Goal: Task Accomplishment & Management: Manage account settings

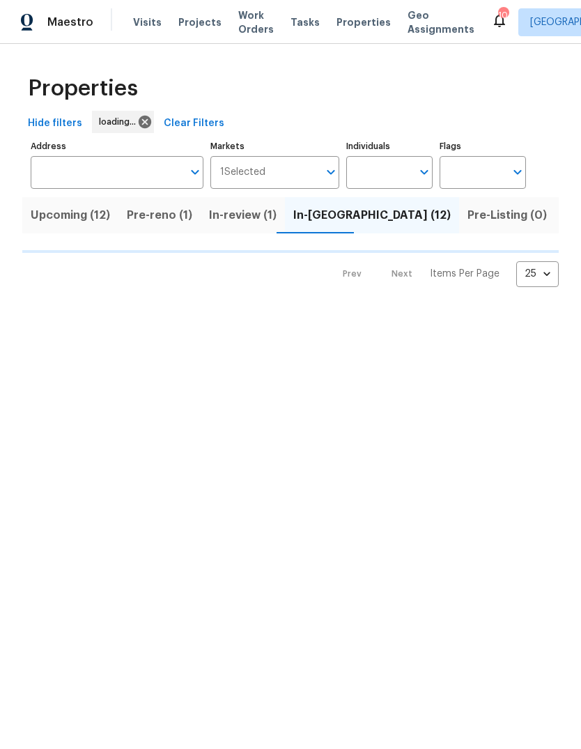
click at [147, 26] on span "Visits" at bounding box center [147, 22] width 29 height 14
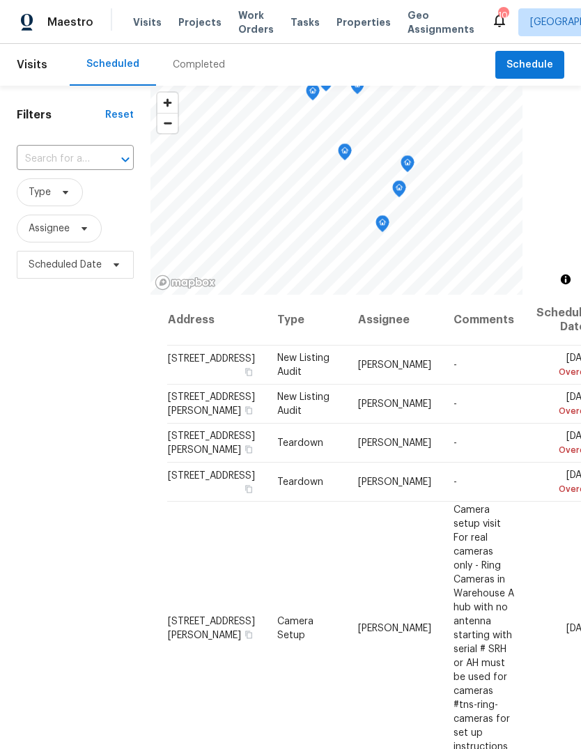
click at [85, 165] on input "text" at bounding box center [56, 159] width 78 height 22
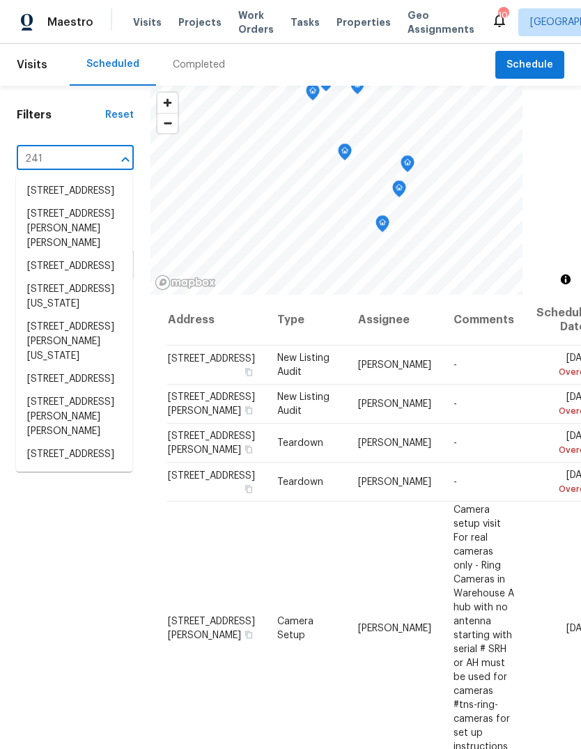
type input "2417"
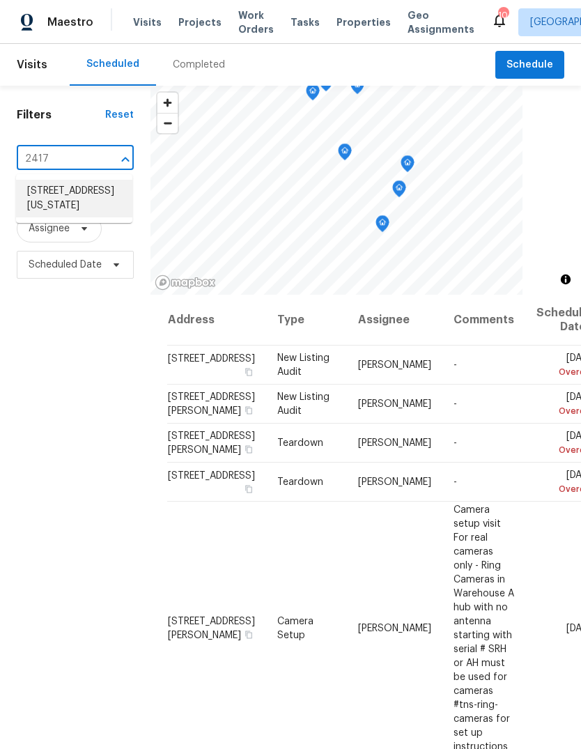
click at [75, 212] on li "2417 Charente Dr, Maryland Heights, MO 63043" at bounding box center [74, 199] width 116 height 38
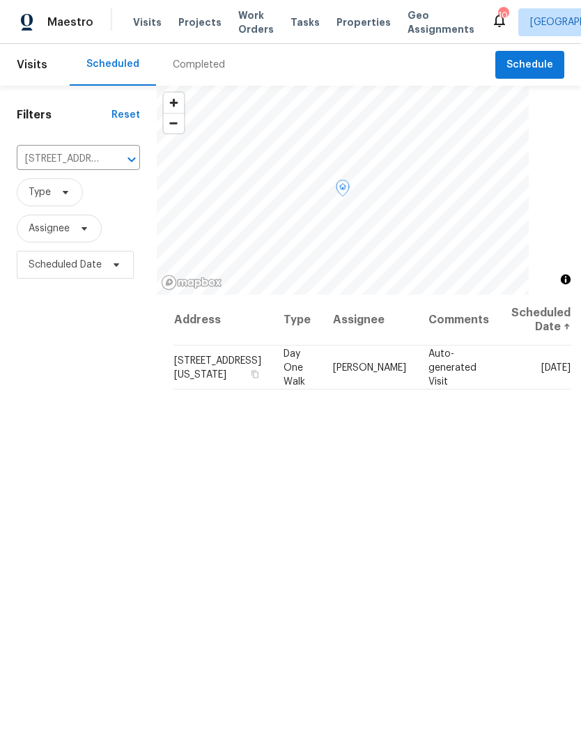
click at [0, 0] on span at bounding box center [0, 0] width 0 height 0
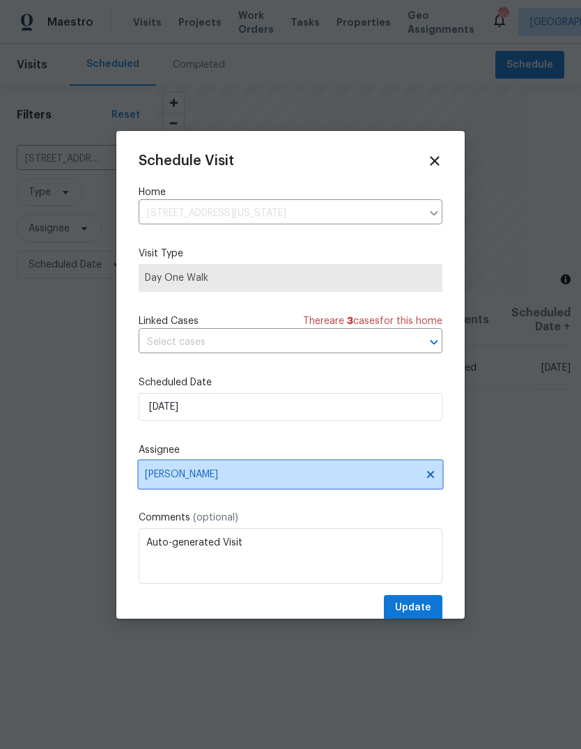
click at [323, 476] on span "[PERSON_NAME]" at bounding box center [281, 474] width 273 height 11
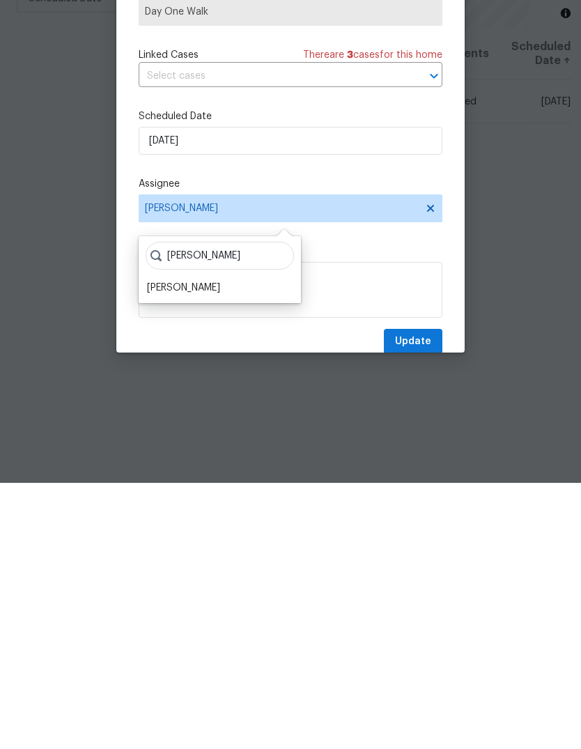
type input "Brad"
click at [190, 547] on div "Brad Baum" at bounding box center [183, 554] width 73 height 14
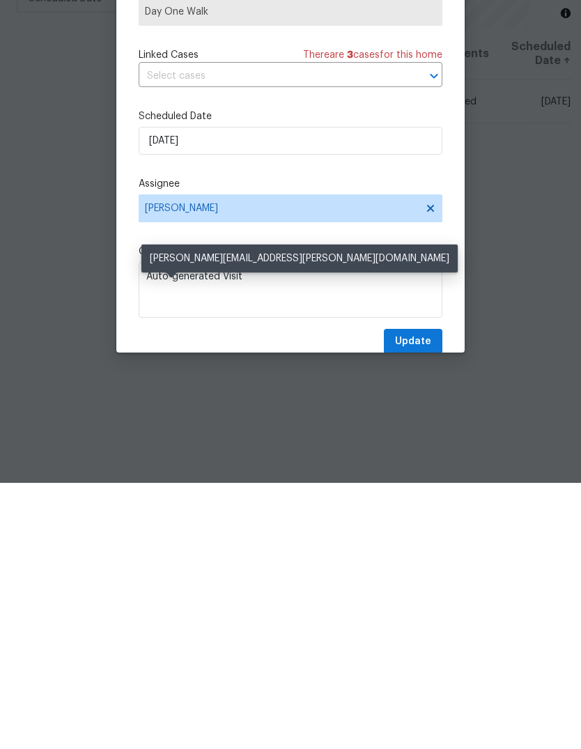
scroll to position [52, 0]
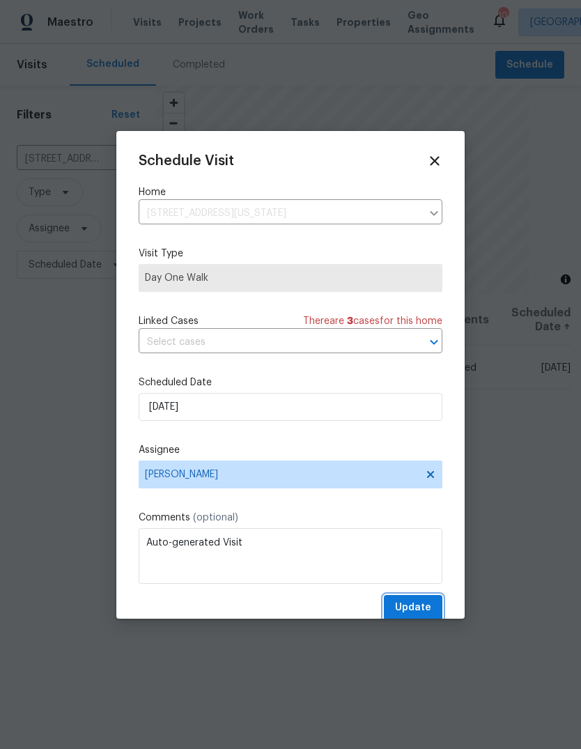
click at [419, 614] on span "Update" at bounding box center [413, 607] width 36 height 17
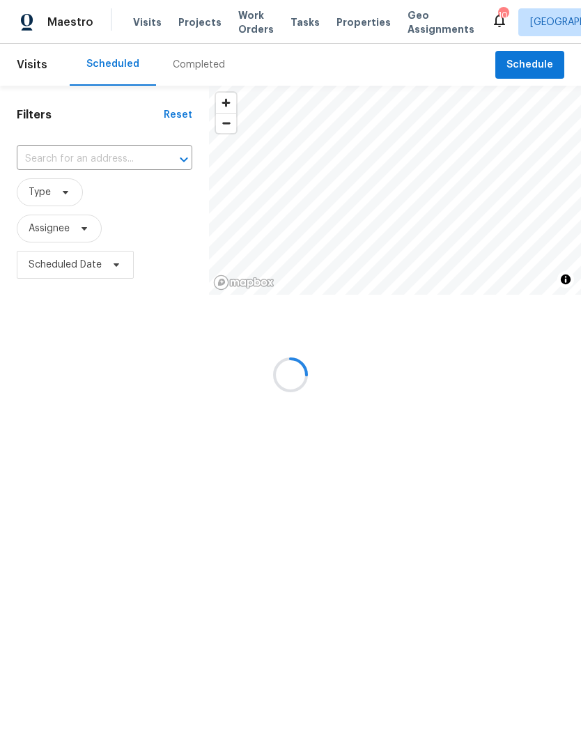
click at [342, 20] on div at bounding box center [290, 374] width 581 height 749
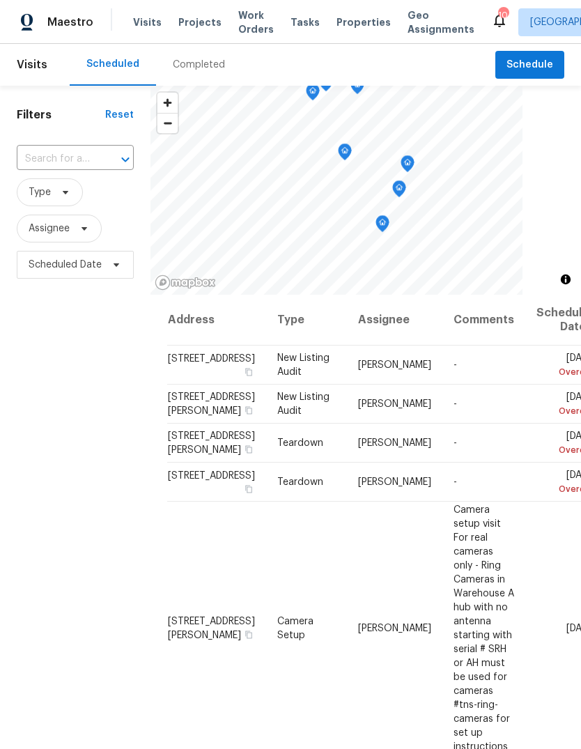
click at [353, 26] on span "Properties" at bounding box center [364, 22] width 54 height 14
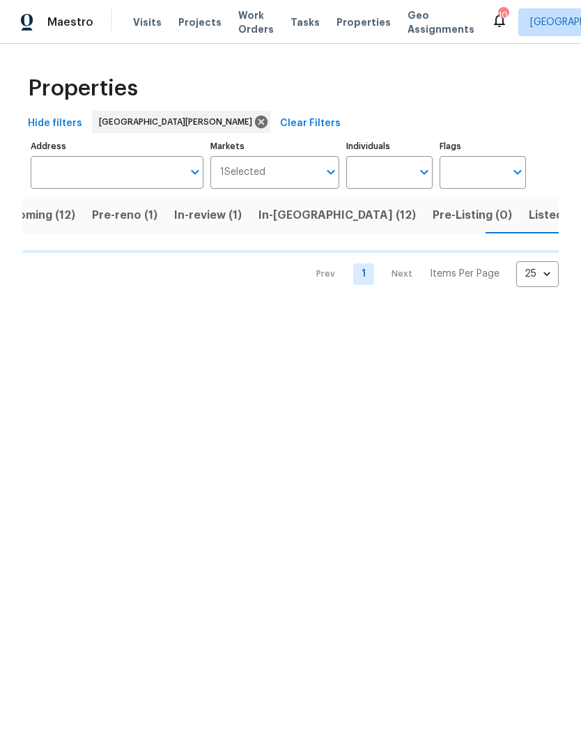
scroll to position [0, 35]
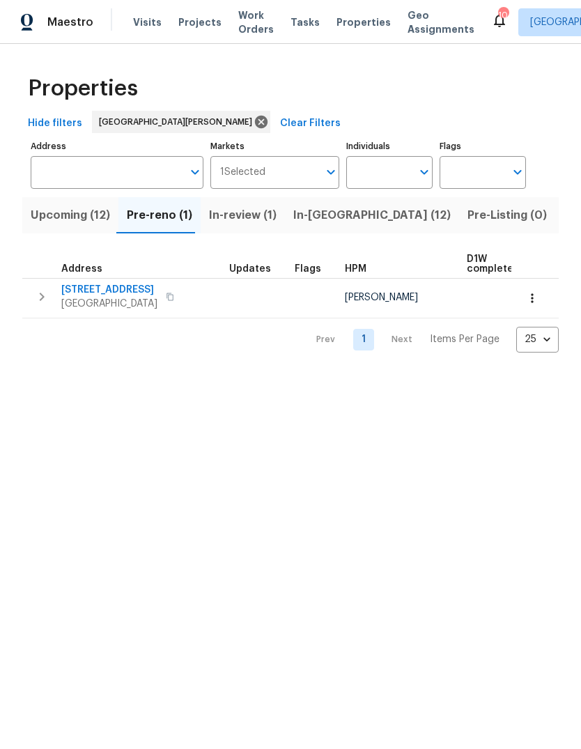
click at [335, 214] on span "In-reno (12)" at bounding box center [372, 216] width 158 height 20
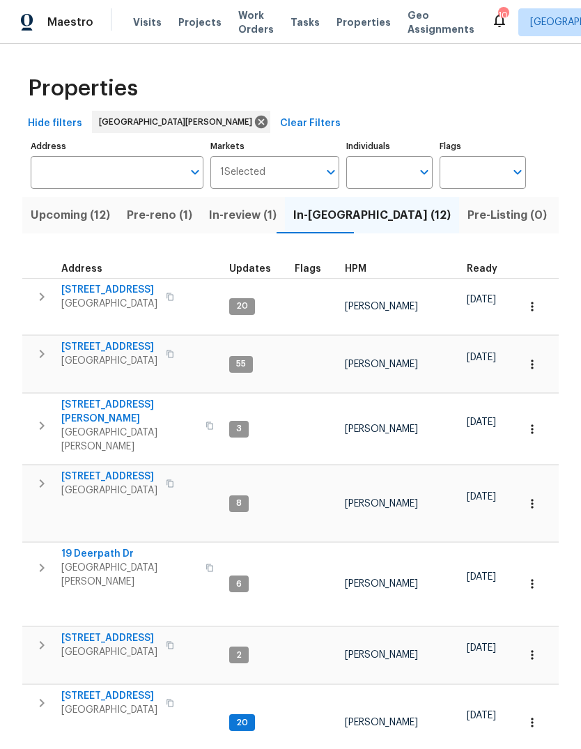
click at [361, 270] on span "HPM" at bounding box center [356, 269] width 22 height 10
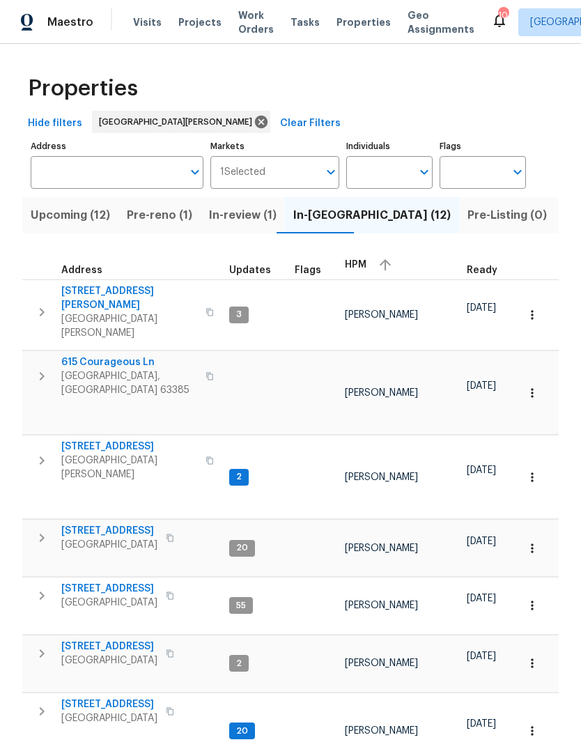
click at [362, 262] on span "HPM" at bounding box center [356, 265] width 22 height 10
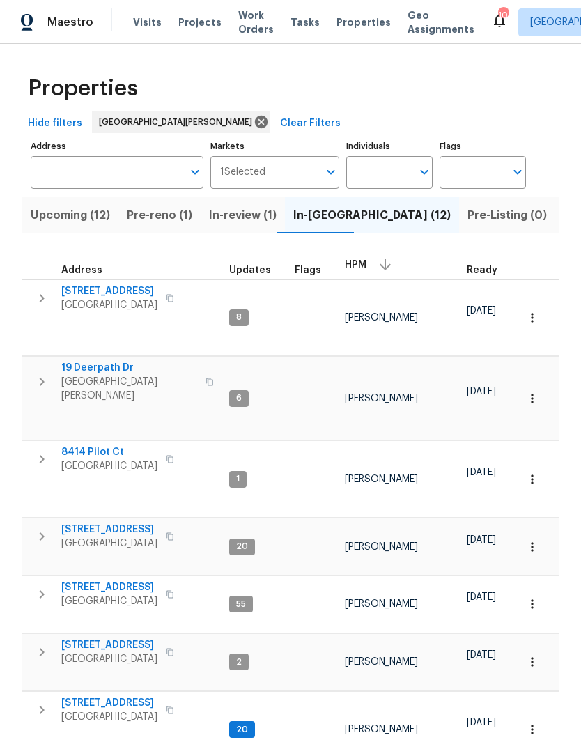
click at [125, 299] on span "Florissant, MO 63033" at bounding box center [109, 305] width 96 height 14
click at [112, 445] on span "8414 Pilot Ct" at bounding box center [109, 452] width 96 height 14
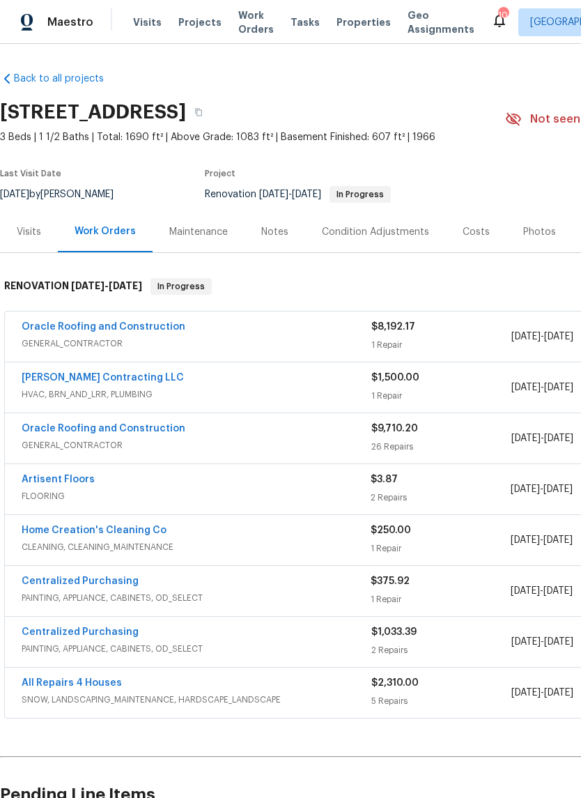
click at [281, 228] on div "Notes" at bounding box center [274, 232] width 27 height 14
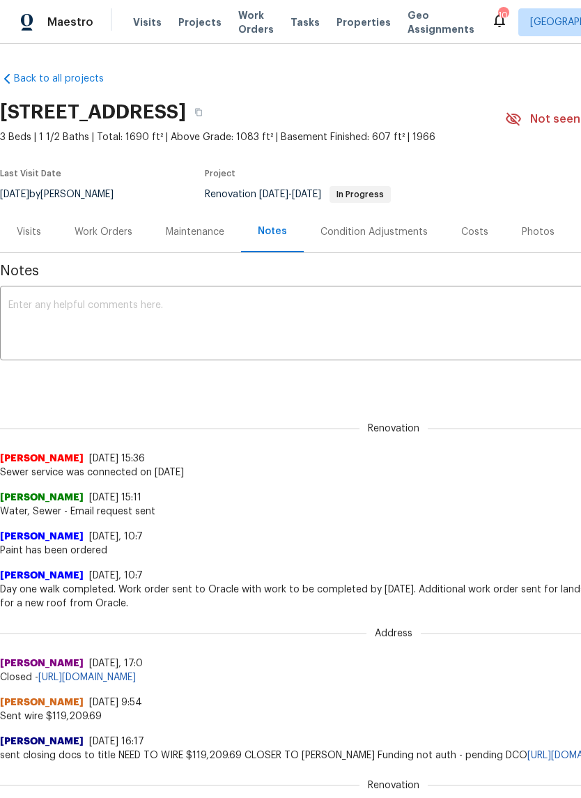
click at [222, 321] on textarea at bounding box center [393, 324] width 771 height 49
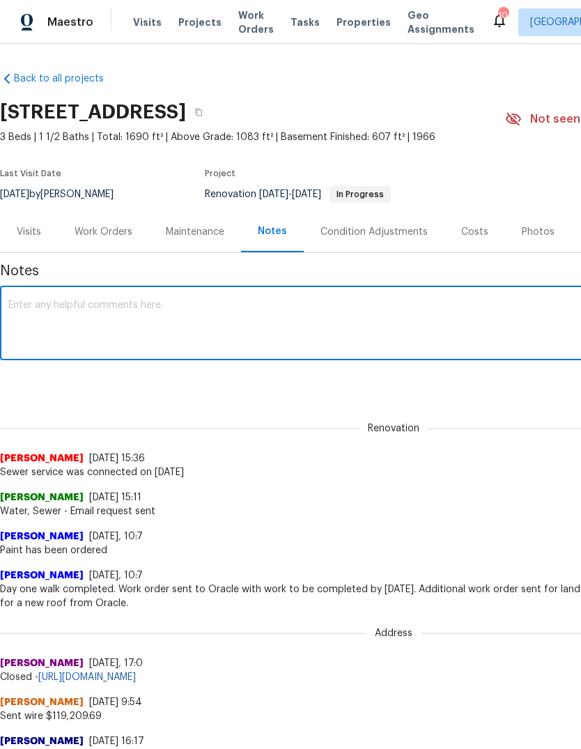
click at [508, 399] on div "Notes x ​ Renovation (current) d63a9603-5fc2-4dd6-80c2-cb44516919dc ​ Add Renov…" at bounding box center [394, 757] width 788 height 1009
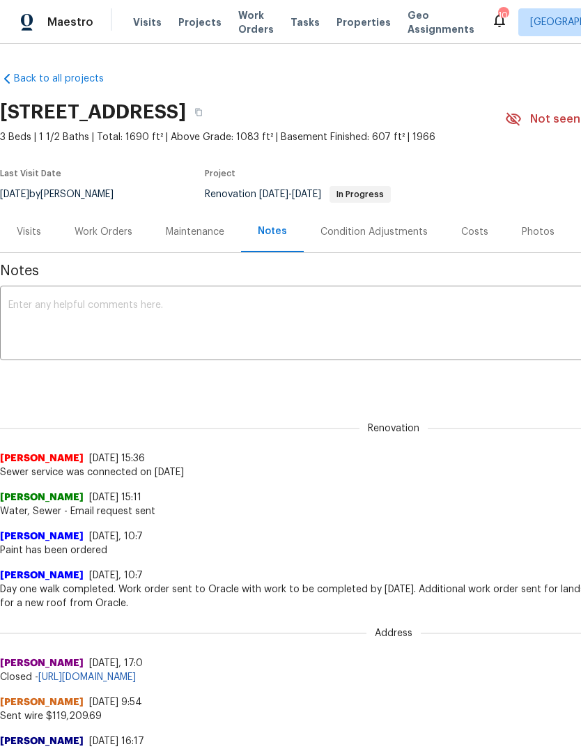
click at [367, 335] on textarea at bounding box center [393, 324] width 771 height 49
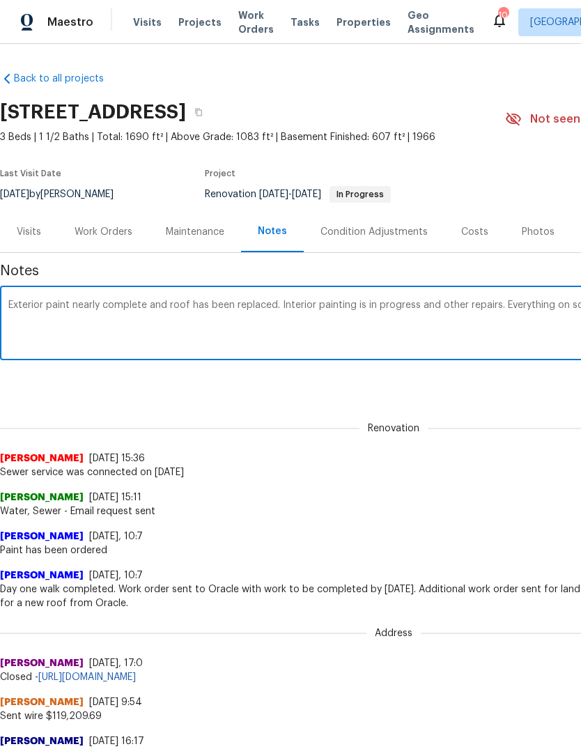
scroll to position [0, 206]
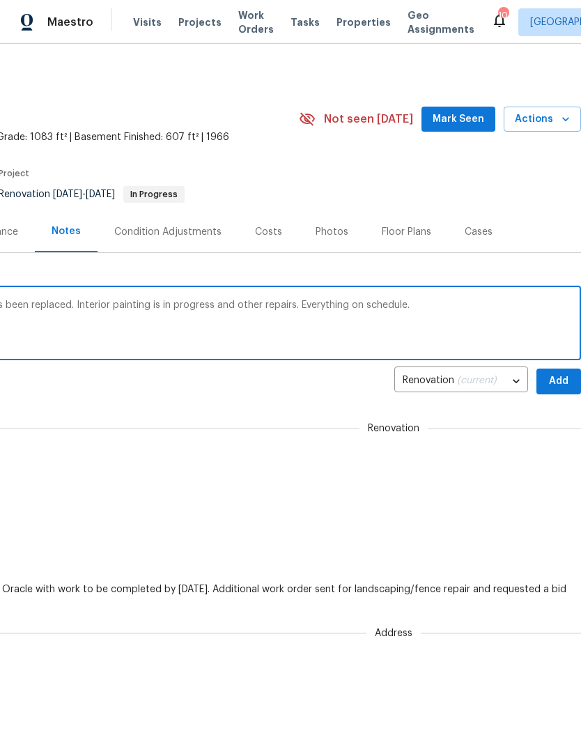
type textarea "Exterior paint nearly complete and roof has been replaced. Interior painting is…"
click at [505, 452] on div "[PERSON_NAME] [DATE] 15:36" at bounding box center [188, 459] width 788 height 14
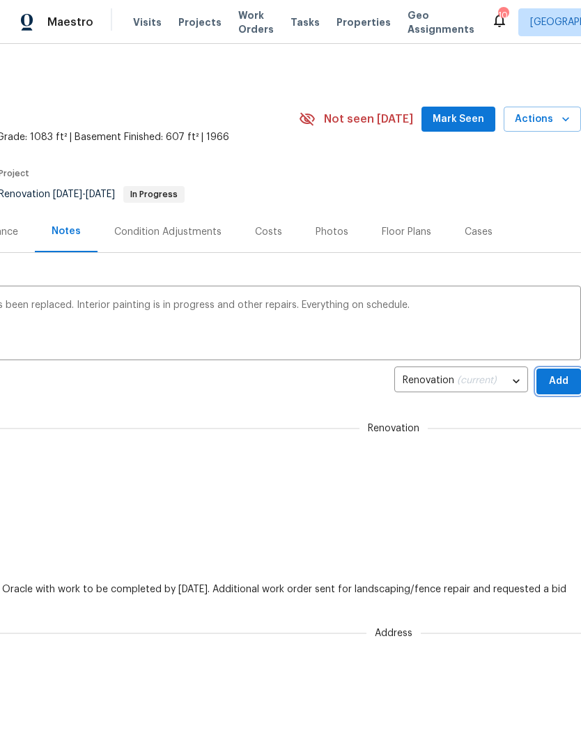
click at [565, 383] on span "Add" at bounding box center [559, 381] width 22 height 17
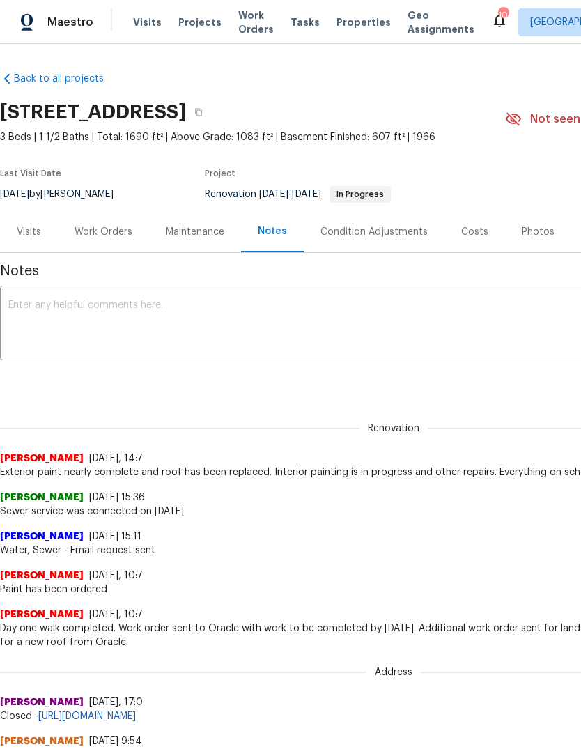
scroll to position [0, 0]
click at [112, 239] on div "Work Orders" at bounding box center [103, 231] width 91 height 41
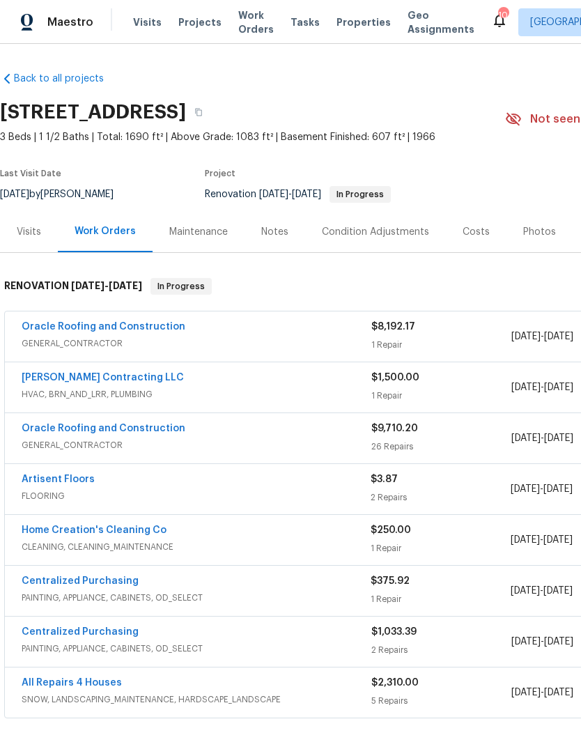
click at [161, 331] on link "Oracle Roofing and Construction" at bounding box center [104, 327] width 164 height 10
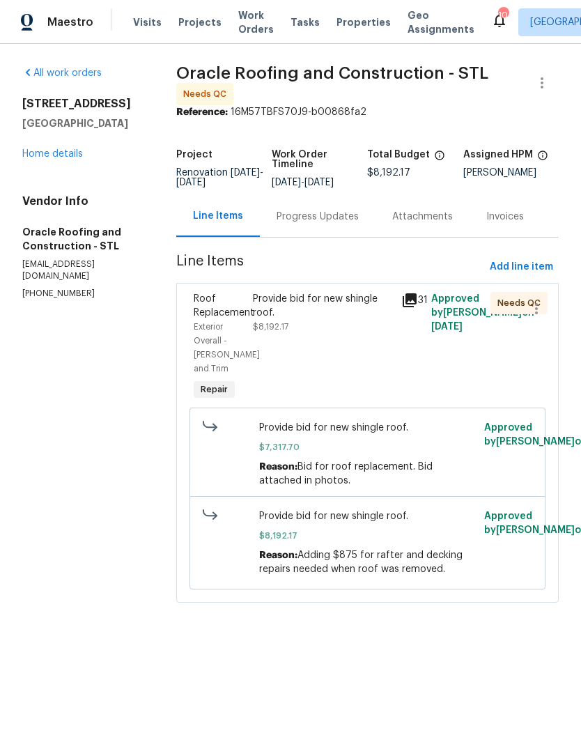
click at [337, 234] on div "Progress Updates" at bounding box center [318, 216] width 116 height 41
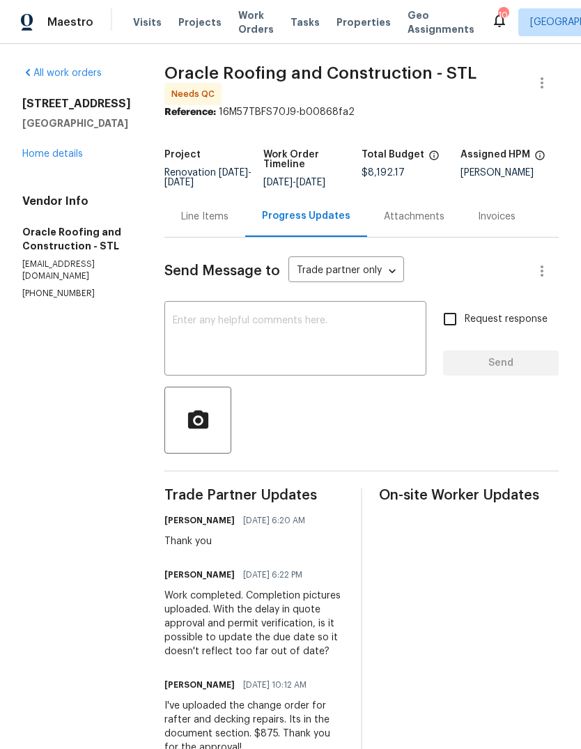
click at [63, 157] on link "Home details" at bounding box center [52, 154] width 61 height 10
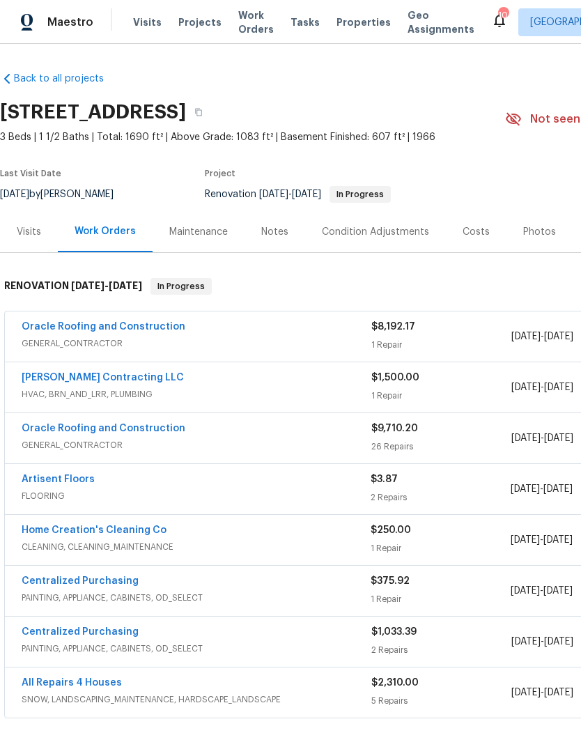
click at [156, 330] on link "Oracle Roofing and Construction" at bounding box center [104, 327] width 164 height 10
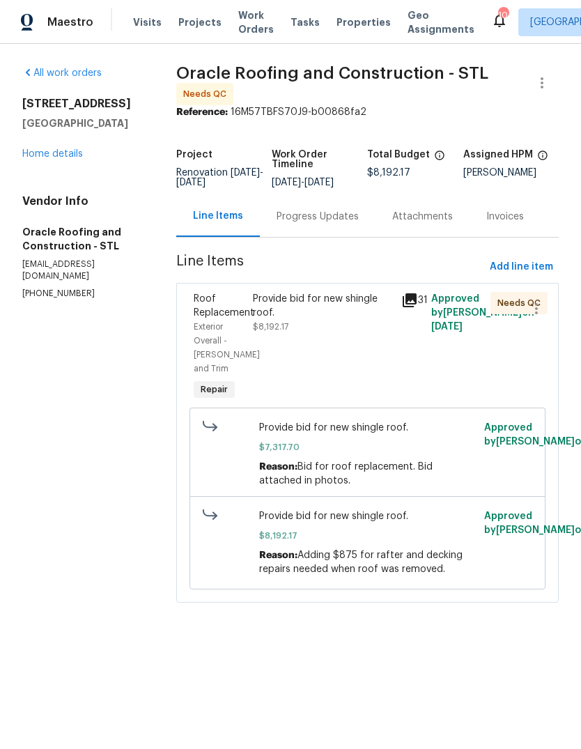
click at [71, 153] on link "Home details" at bounding box center [52, 154] width 61 height 10
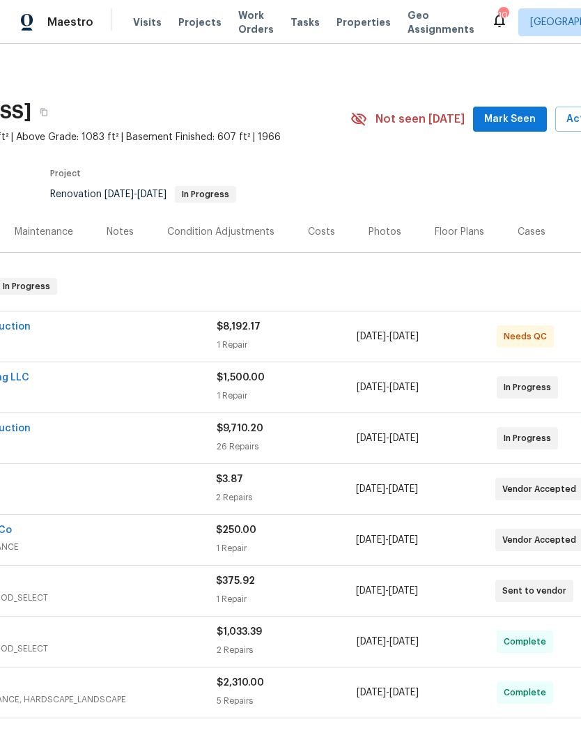
scroll to position [0, 156]
click at [518, 120] on span "Mark Seen" at bounding box center [509, 119] width 52 height 17
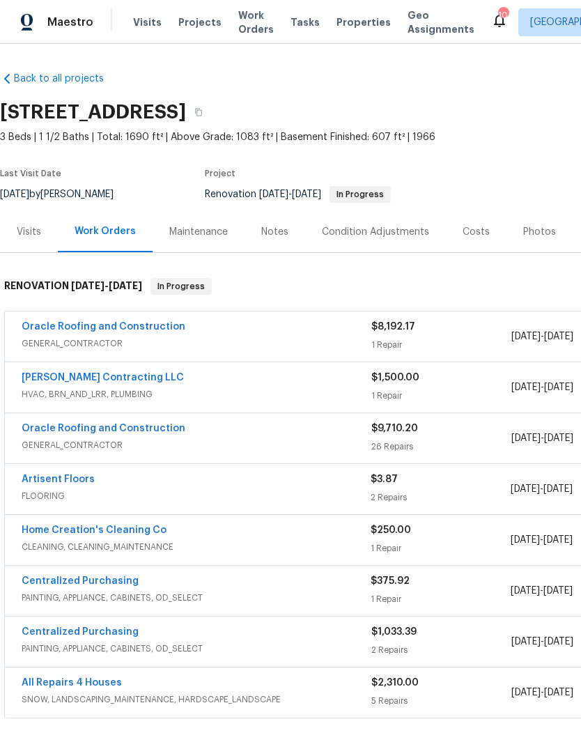
scroll to position [0, 0]
click at [173, 430] on link "Oracle Roofing and Construction" at bounding box center [104, 429] width 164 height 10
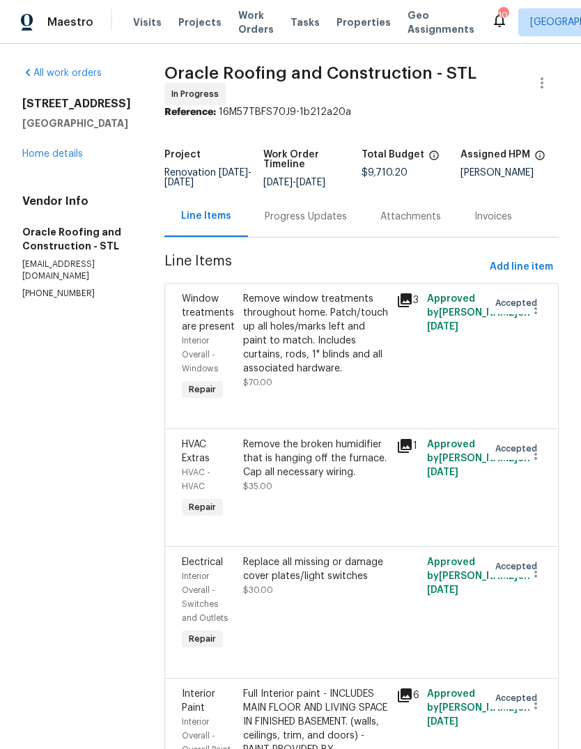
click at [326, 214] on div "Progress Updates" at bounding box center [306, 217] width 82 height 14
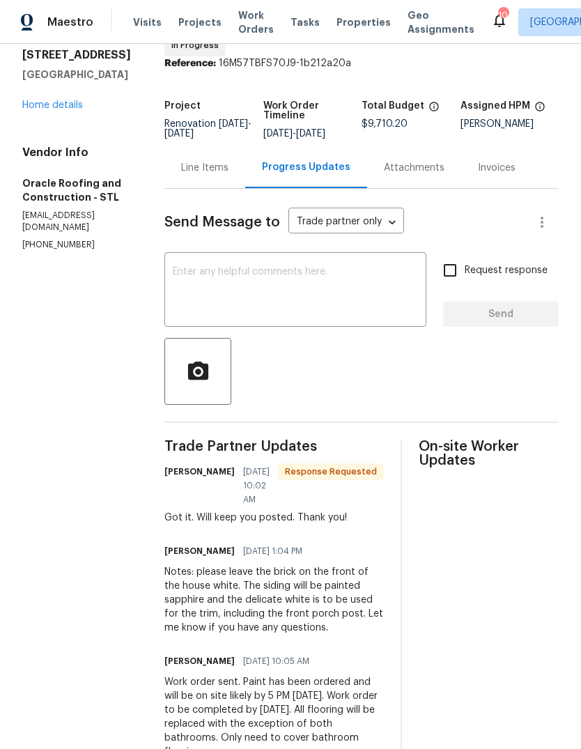
scroll to position [48, 0]
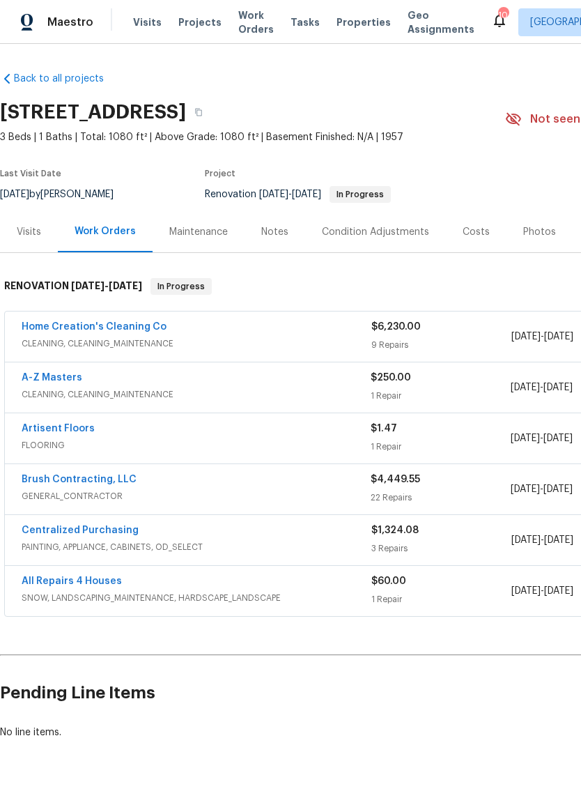
click at [282, 232] on div "Notes" at bounding box center [274, 232] width 27 height 14
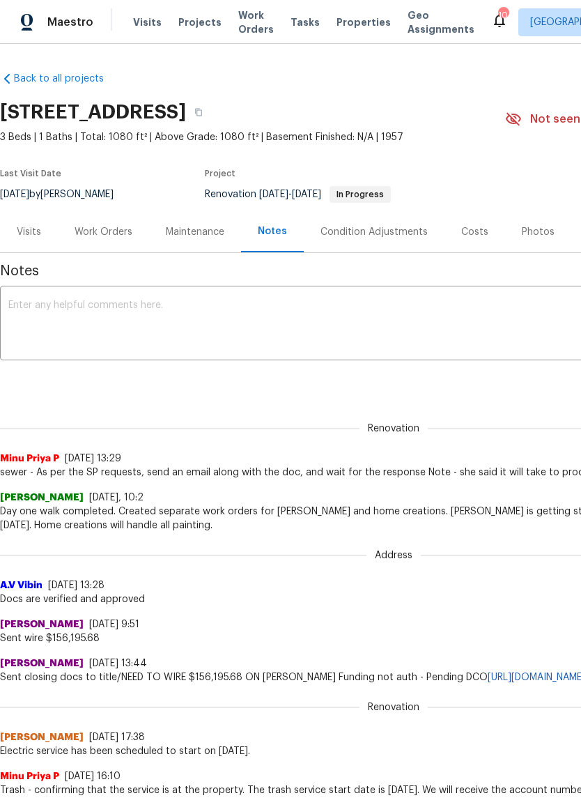
click at [296, 314] on textarea at bounding box center [393, 324] width 771 height 49
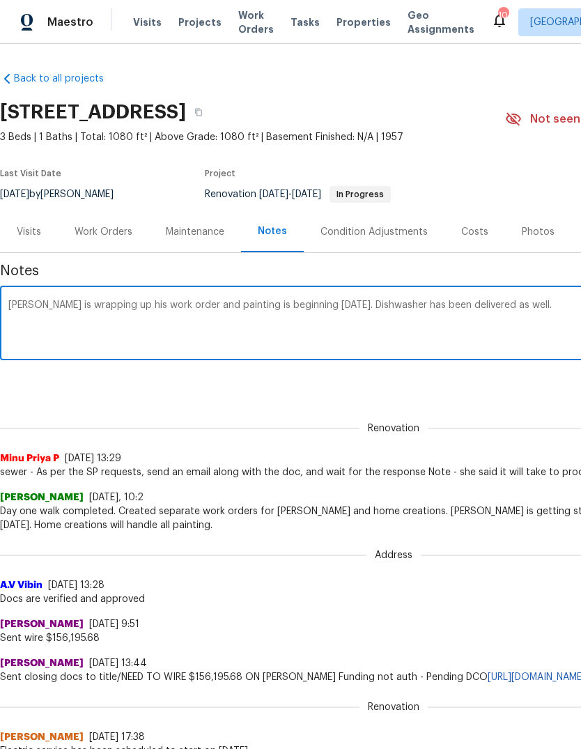
type textarea "Brian brush is wrapping up his work order and painting is beginning today. Dish…"
click at [507, 390] on div "Renovation (current) 5d3a63cc-3bbc-4cea-878d-cf25577c0804 ​ Add" at bounding box center [394, 382] width 788 height 26
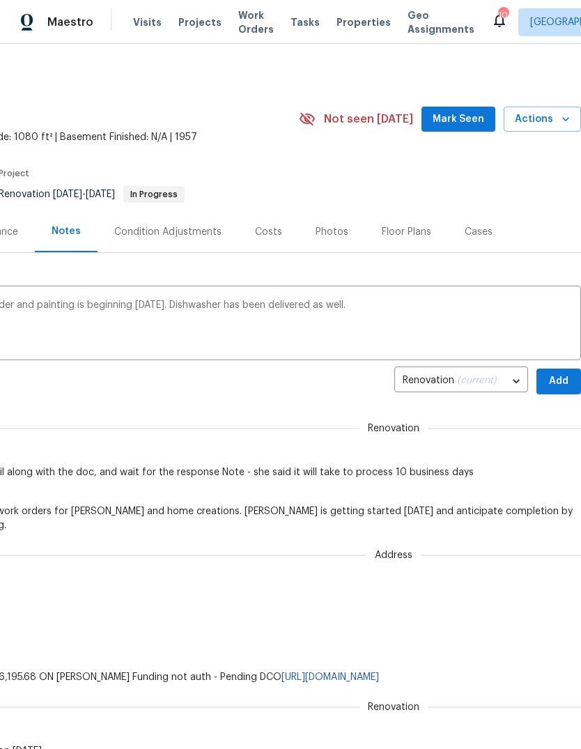
scroll to position [0, 206]
click at [563, 381] on span "Add" at bounding box center [559, 381] width 22 height 17
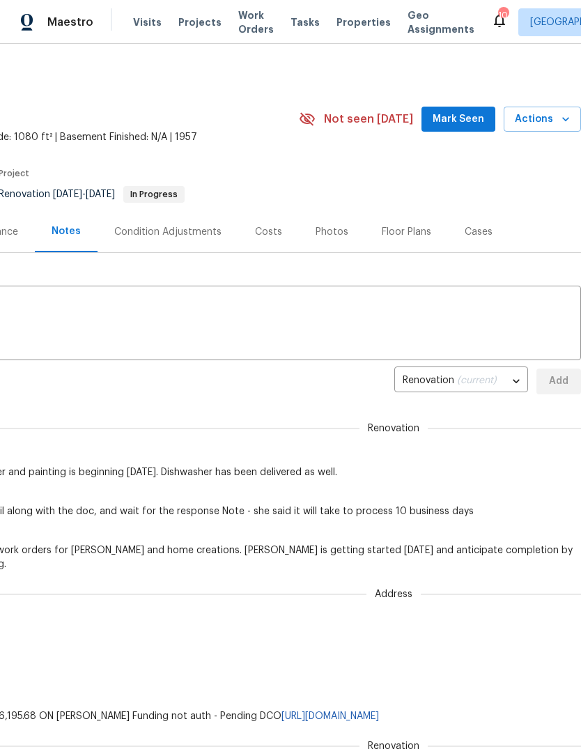
click at [482, 117] on span "Mark Seen" at bounding box center [459, 119] width 52 height 17
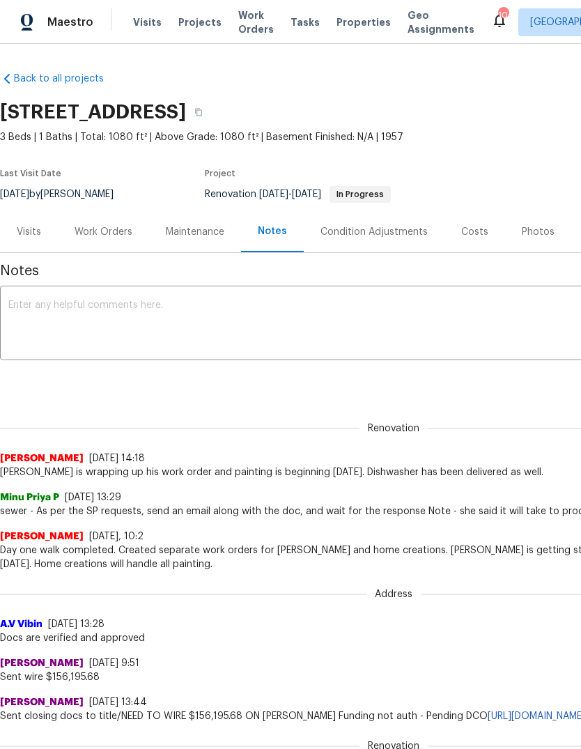
scroll to position [0, 0]
click at [112, 238] on div "Work Orders" at bounding box center [104, 232] width 58 height 14
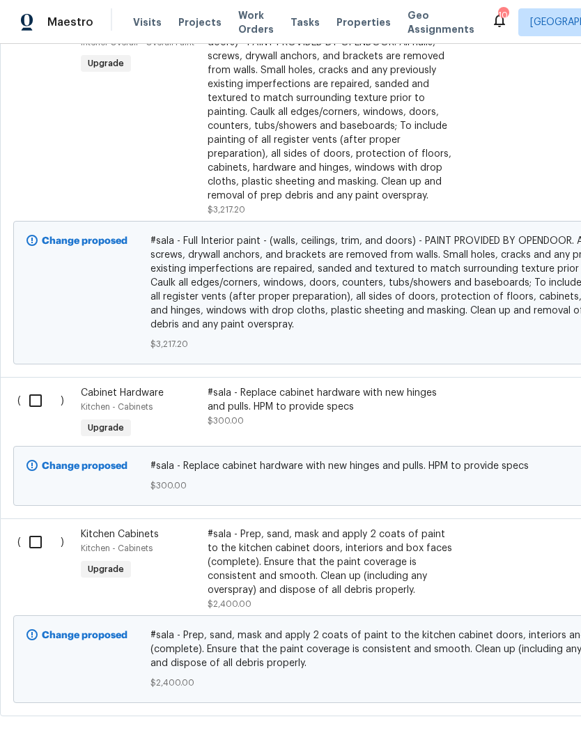
scroll to position [1071, 0]
click at [377, 554] on div "#sala - Prep, sand, mask and apply 2 coats of paint to the kitchen cabinet door…" at bounding box center [330, 563] width 245 height 70
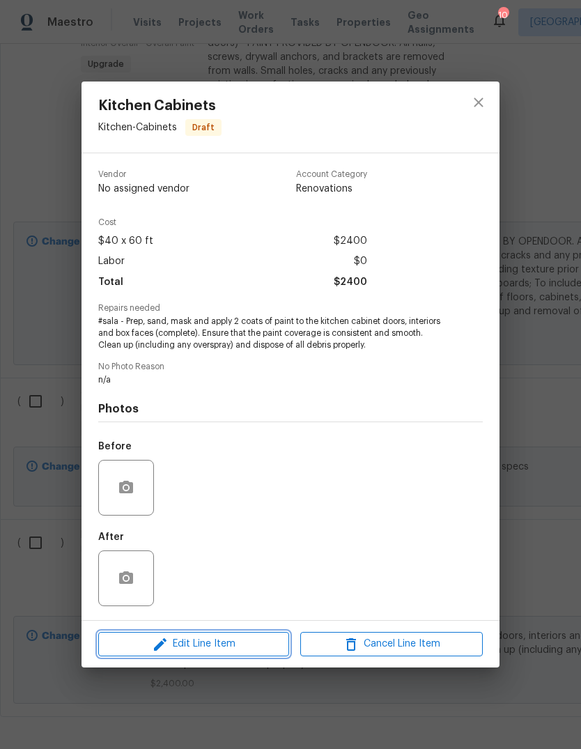
click at [259, 643] on span "Edit Line Item" at bounding box center [193, 644] width 183 height 17
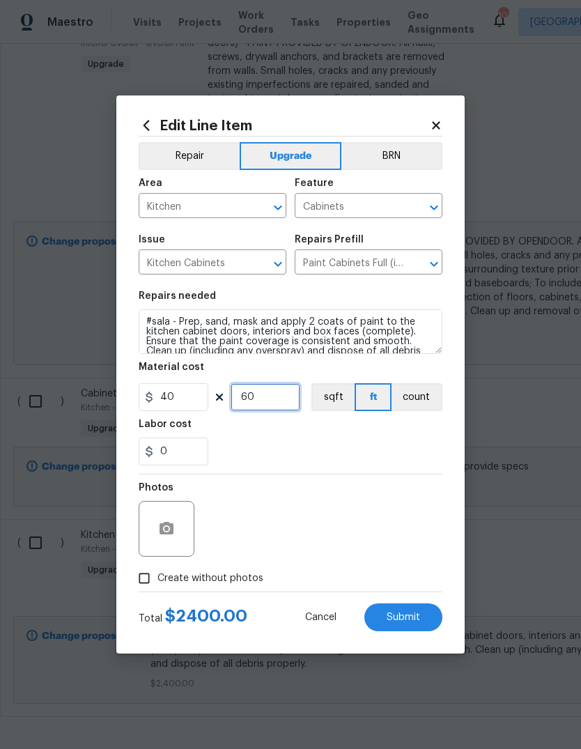
click at [300, 401] on input "60" at bounding box center [266, 397] width 70 height 28
type input "0"
click at [197, 401] on input "40" at bounding box center [174, 397] width 70 height 28
click at [389, 450] on div "0" at bounding box center [291, 452] width 304 height 28
click at [198, 398] on input "1400" at bounding box center [174, 397] width 70 height 28
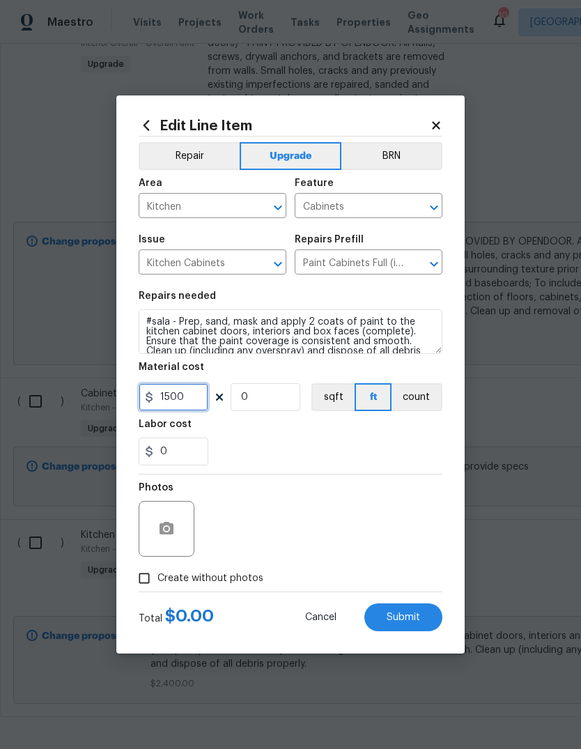
type input "1500"
click at [389, 440] on div "0" at bounding box center [291, 452] width 304 height 28
click at [420, 615] on span "Submit" at bounding box center [403, 618] width 33 height 10
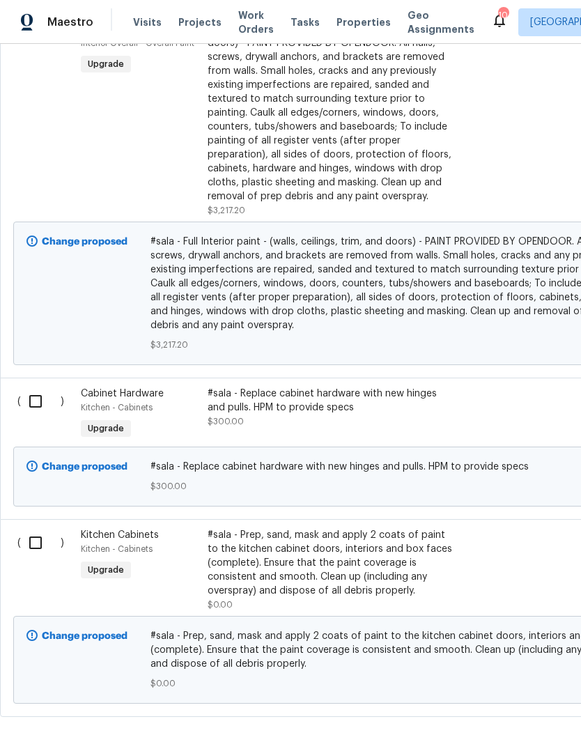
click at [377, 550] on div "#sala - Prep, sand, mask and apply 2 coats of paint to the kitchen cabinet door…" at bounding box center [330, 563] width 245 height 70
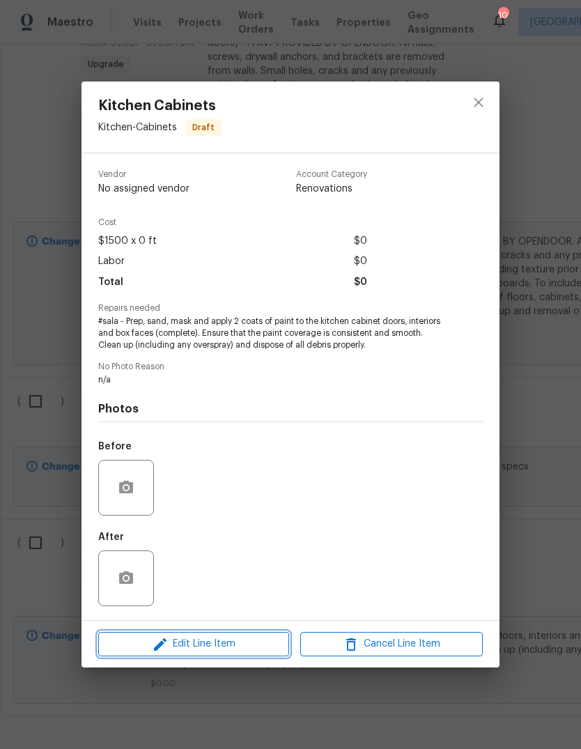
click at [267, 652] on span "Edit Line Item" at bounding box center [193, 644] width 183 height 17
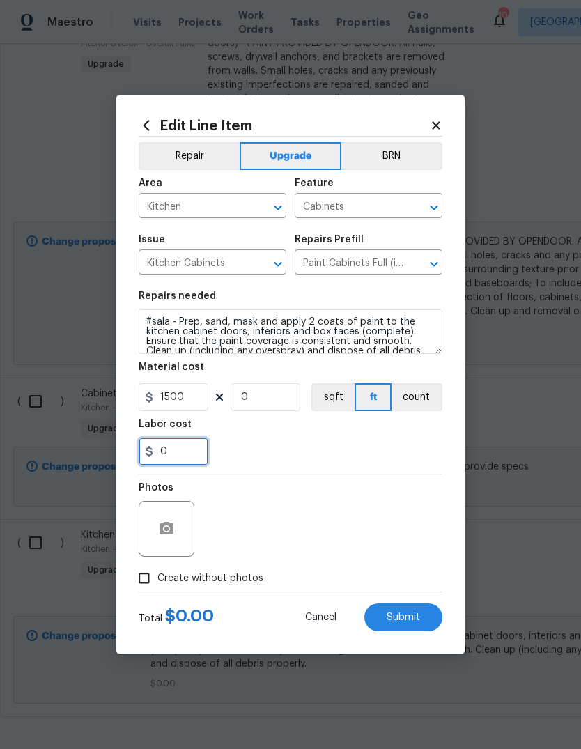
click at [197, 457] on input "0" at bounding box center [174, 452] width 70 height 28
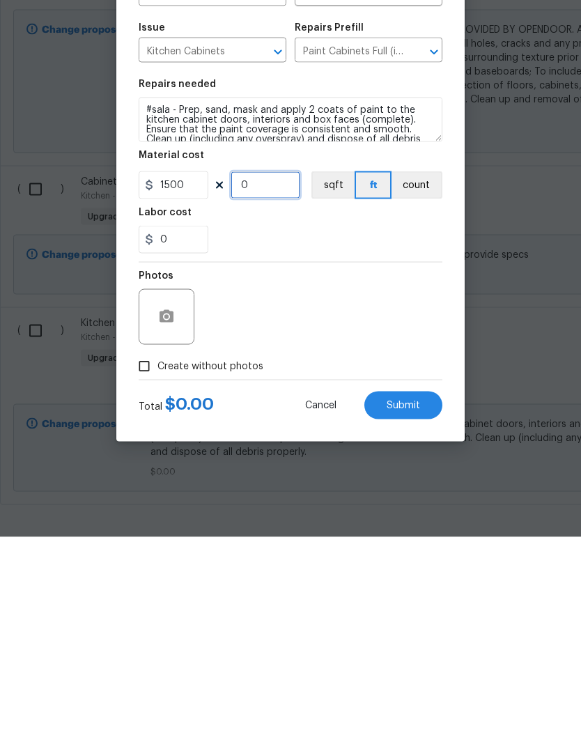
click at [284, 383] on input "0" at bounding box center [266, 397] width 70 height 28
type input "1"
click at [438, 604] on button "Submit" at bounding box center [404, 618] width 78 height 28
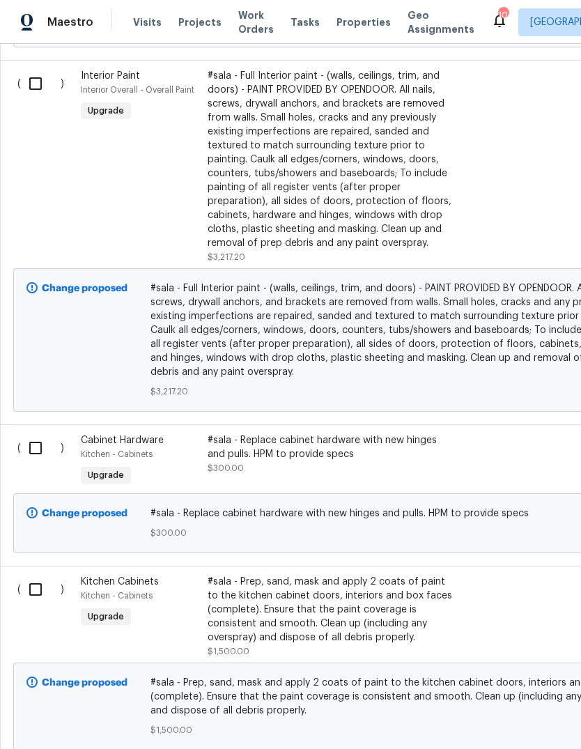
scroll to position [1023, 0]
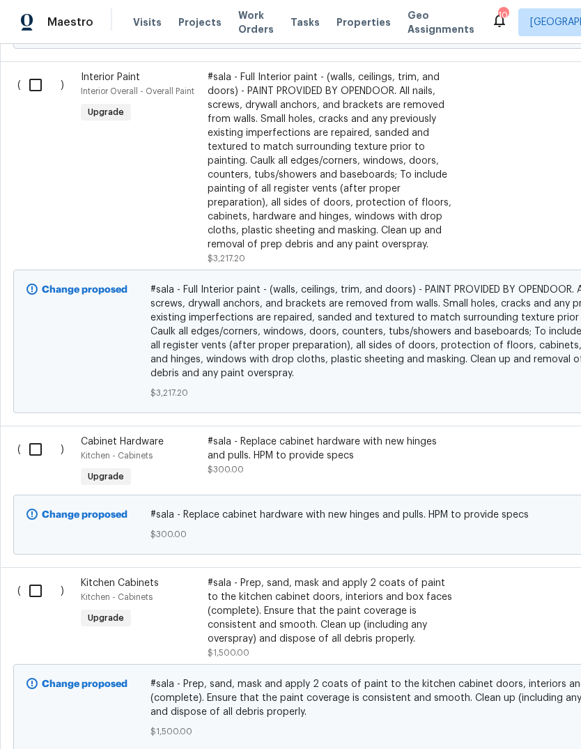
click at [303, 435] on div "#sala - Replace cabinet hardware with new hinges and pulls. HPM to provide specs" at bounding box center [330, 449] width 245 height 28
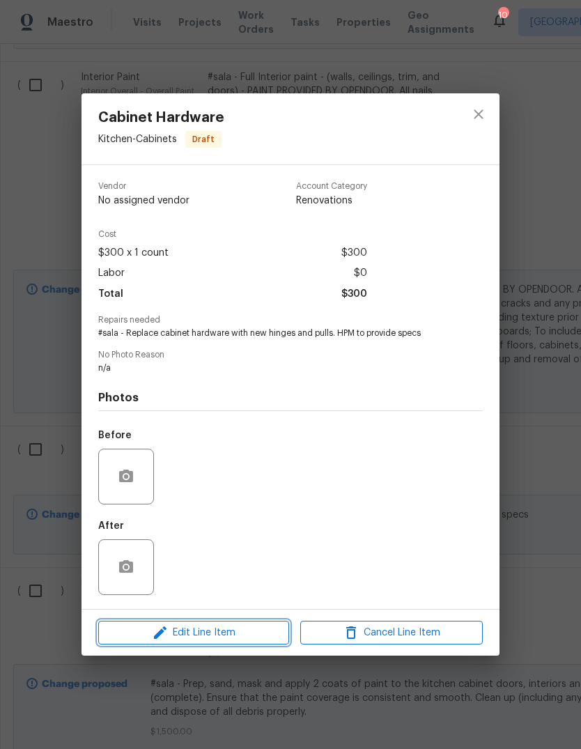
click at [237, 639] on span "Edit Line Item" at bounding box center [193, 633] width 183 height 17
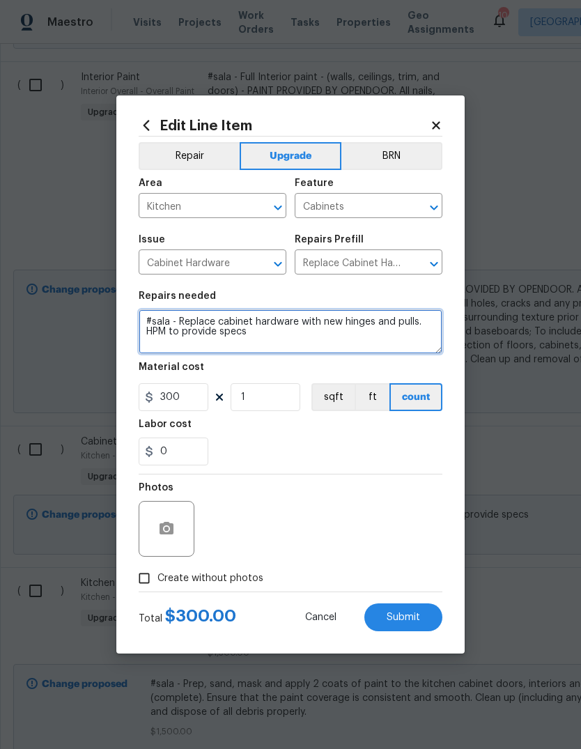
click at [308, 336] on textarea "#sala - Replace cabinet hardware with new hinges and pulls. HPM to provide specs" at bounding box center [291, 331] width 304 height 45
type textarea "#sala - Replace cabinet hardware with new hinges and pulls. Color to be black. …"
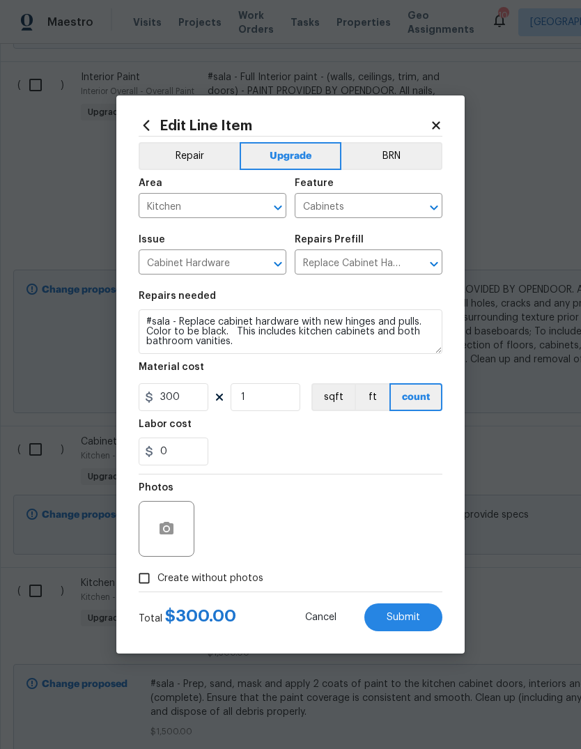
click at [381, 454] on div "0" at bounding box center [291, 452] width 304 height 28
click at [197, 402] on input "300" at bounding box center [174, 397] width 70 height 28
type input "300"
click at [402, 440] on div "0" at bounding box center [291, 452] width 304 height 28
click at [420, 622] on button "Submit" at bounding box center [404, 618] width 78 height 28
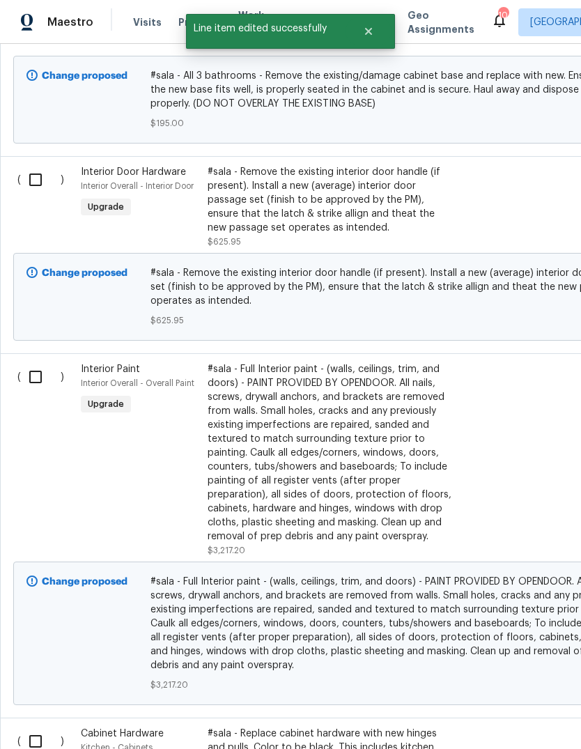
scroll to position [730, 0]
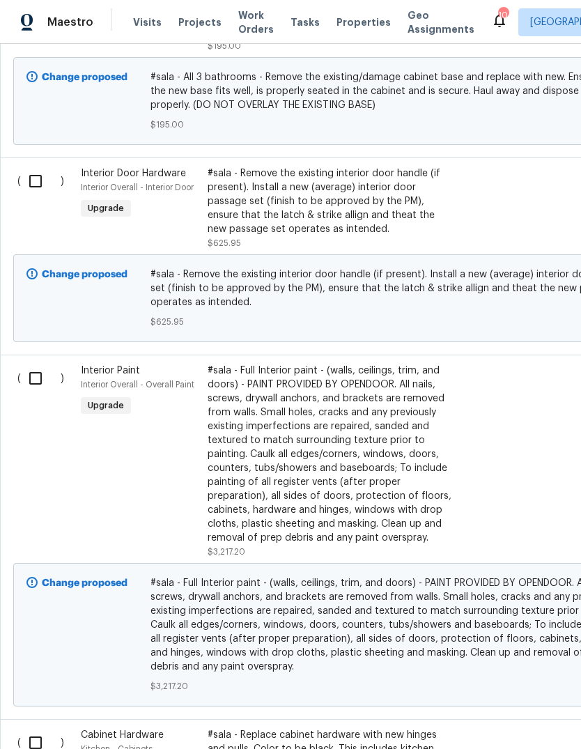
click at [363, 392] on div "#sala - Full Interior paint - (walls, ceilings, trim, and doors) - PAINT PROVID…" at bounding box center [330, 454] width 245 height 181
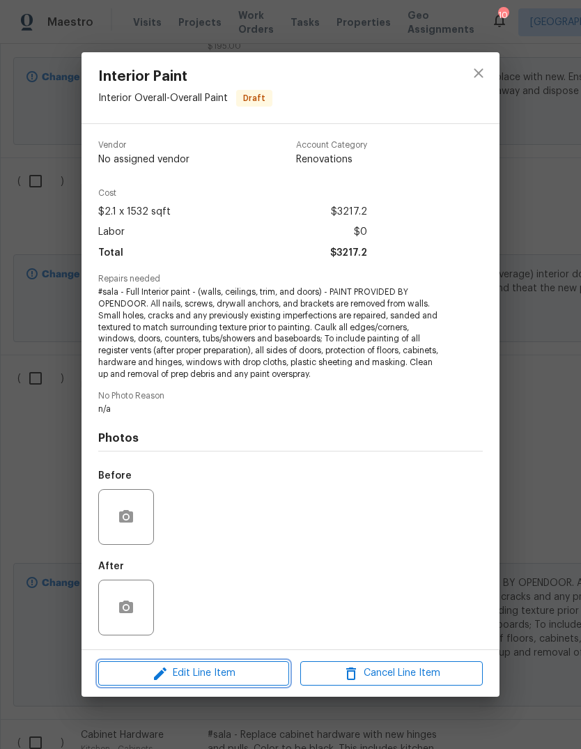
click at [246, 675] on span "Edit Line Item" at bounding box center [193, 673] width 183 height 17
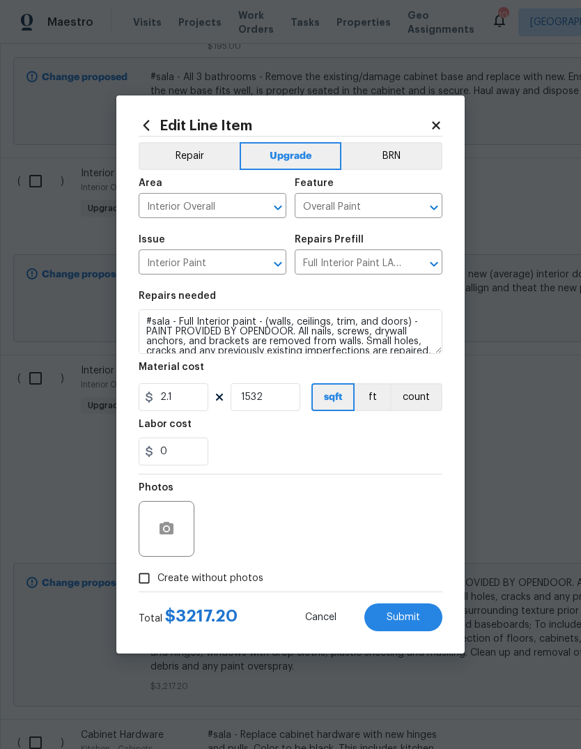
click at [441, 123] on icon at bounding box center [436, 125] width 13 height 13
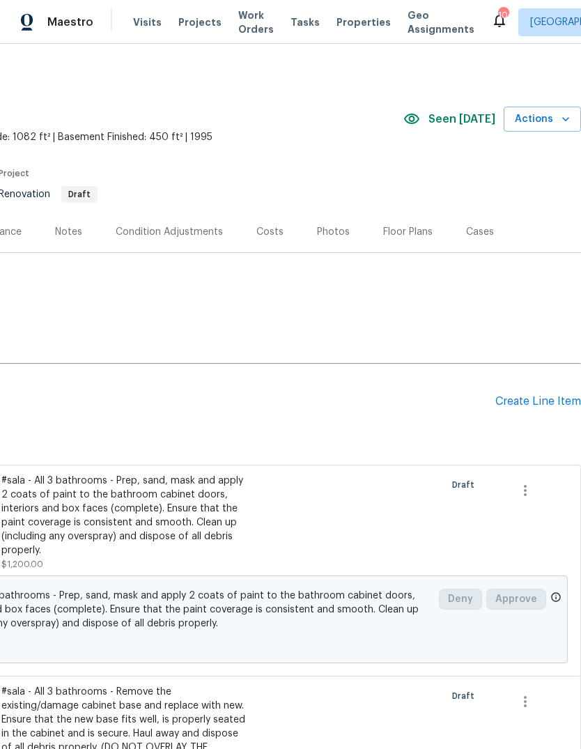
scroll to position [0, 206]
click at [544, 395] on div "Create Line Item" at bounding box center [539, 401] width 86 height 13
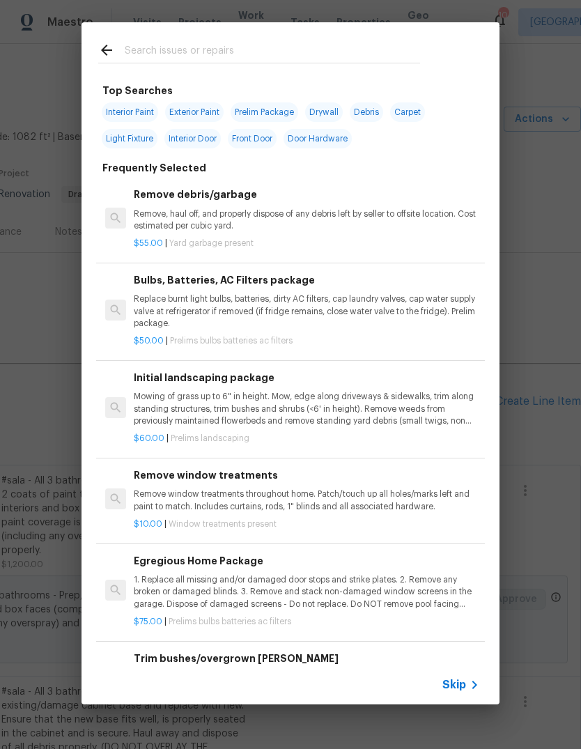
click at [470, 687] on icon at bounding box center [474, 685] width 17 height 17
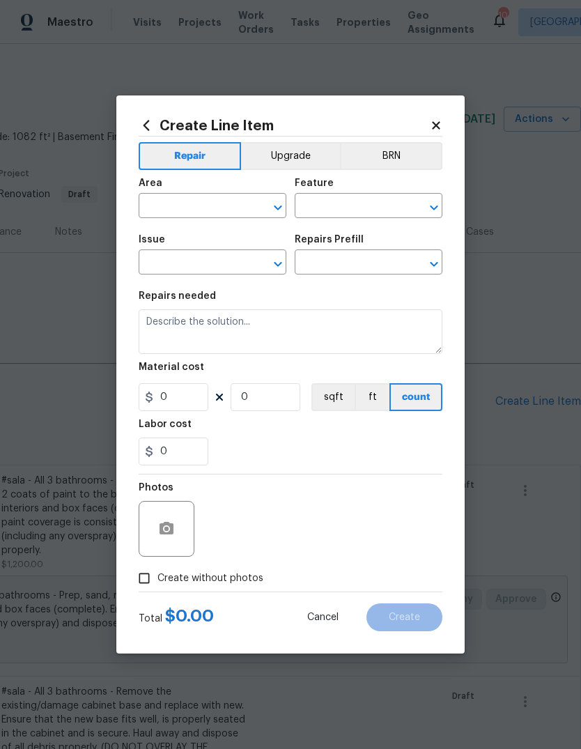
click at [234, 222] on span "Area ​" at bounding box center [213, 198] width 148 height 56
click at [204, 209] on input "text" at bounding box center [193, 208] width 109 height 22
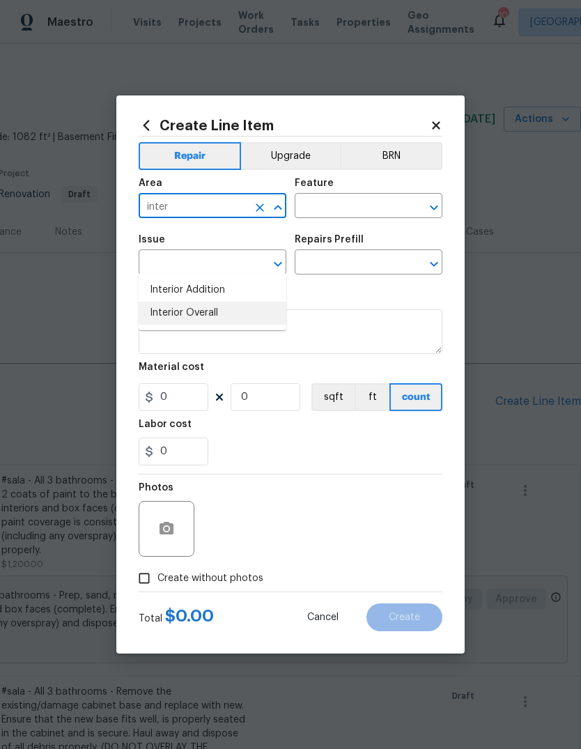
click at [217, 302] on li "Interior Overall" at bounding box center [213, 313] width 148 height 23
type input "Interior Overall"
click at [372, 204] on input "text" at bounding box center [349, 208] width 109 height 22
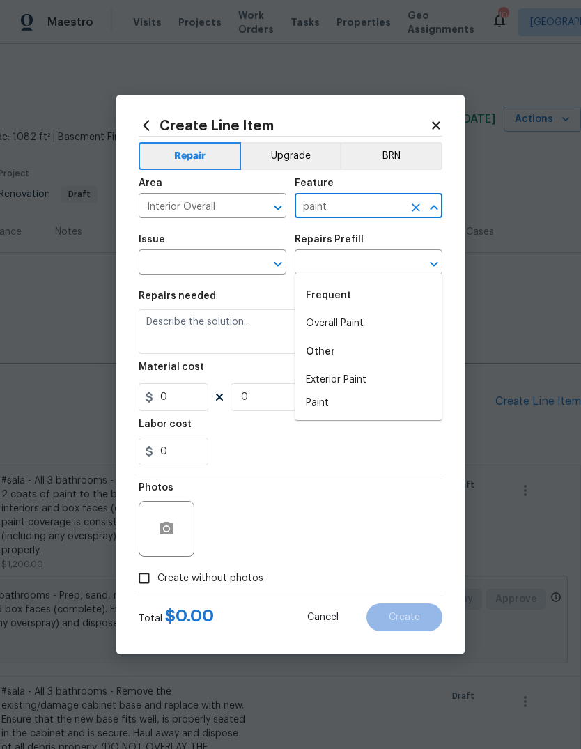
click at [379, 312] on li "Overall Paint" at bounding box center [369, 323] width 148 height 23
type input "Overall Paint"
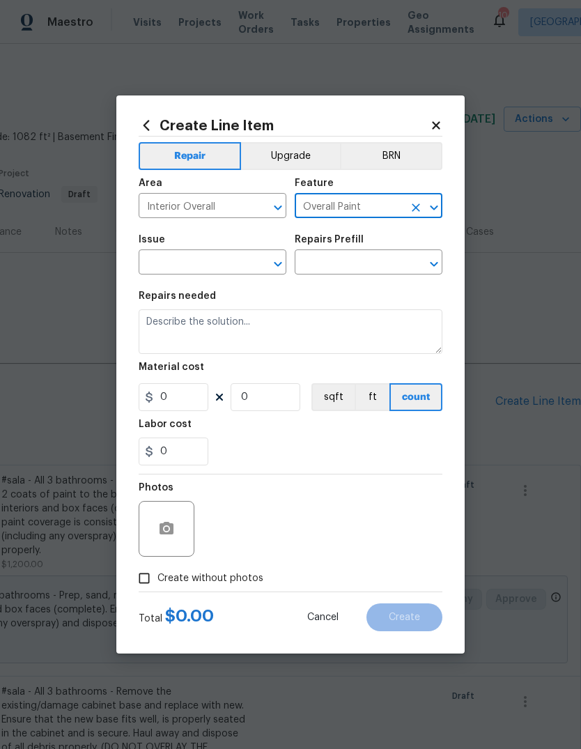
click at [233, 266] on input "text" at bounding box center [193, 264] width 109 height 22
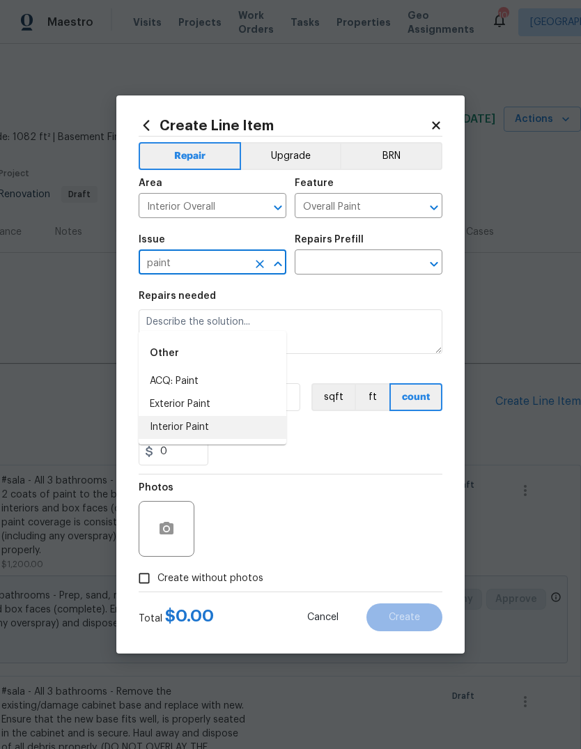
click at [243, 416] on li "Interior Paint" at bounding box center [213, 427] width 148 height 23
type input "Interior Paint"
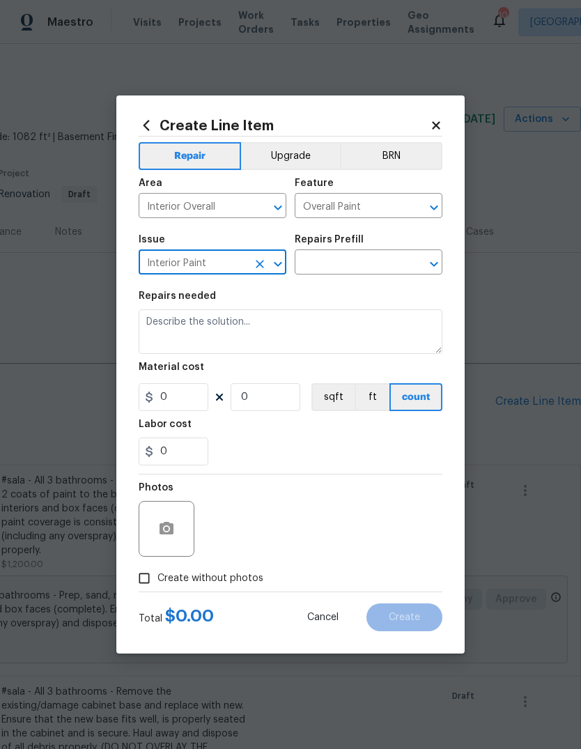
click at [379, 266] on input "text" at bounding box center [349, 264] width 109 height 22
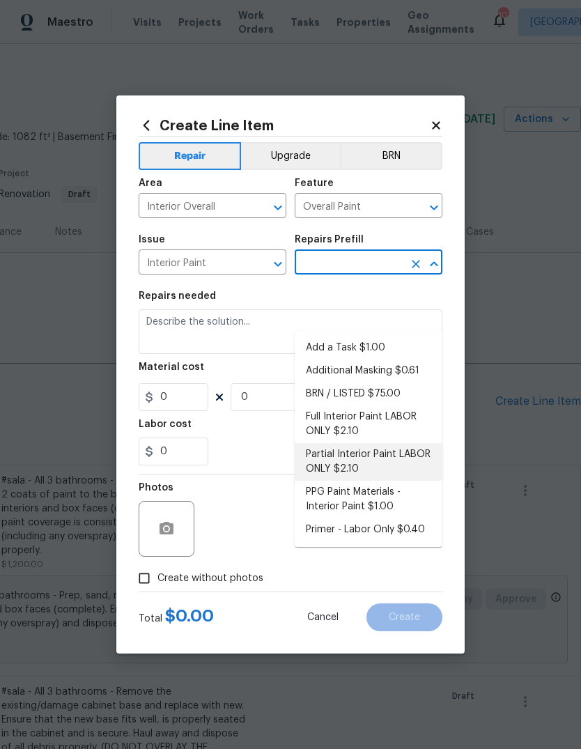
click at [427, 443] on li "Partial Interior Paint LABOR ONLY $2.10" at bounding box center [369, 462] width 148 height 38
type input "Partial Interior Paint LABOR ONLY $2.10"
type textarea "Partial Interior paint - Prep, mask, and paint specified interior areas. Ensure…"
type input "1"
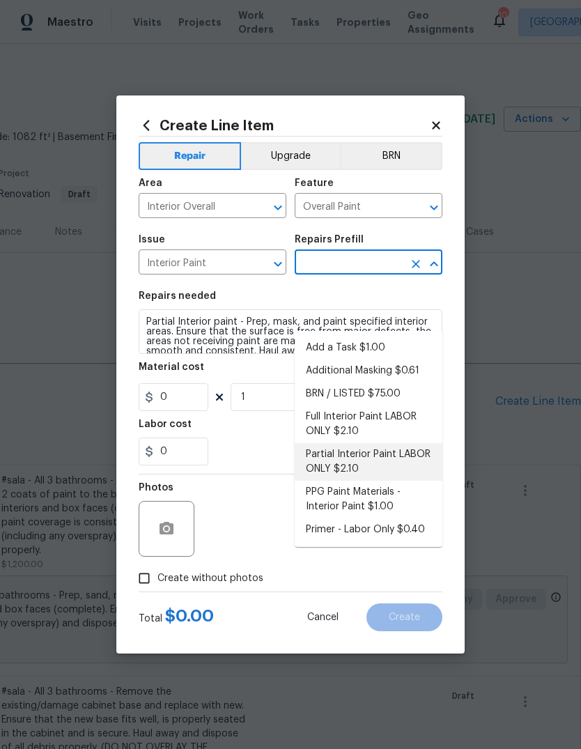
type input "Partial Interior Paint LABOR ONLY $2.10"
type input "2.1"
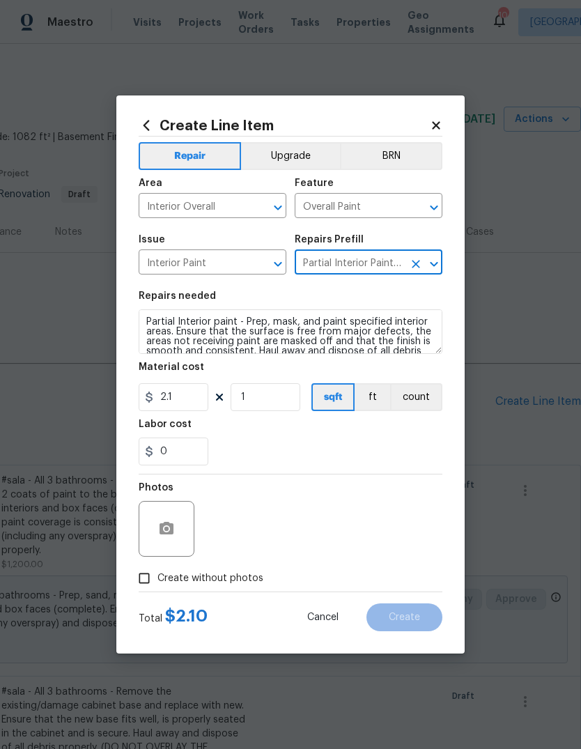
click at [427, 266] on icon "Open" at bounding box center [434, 264] width 17 height 17
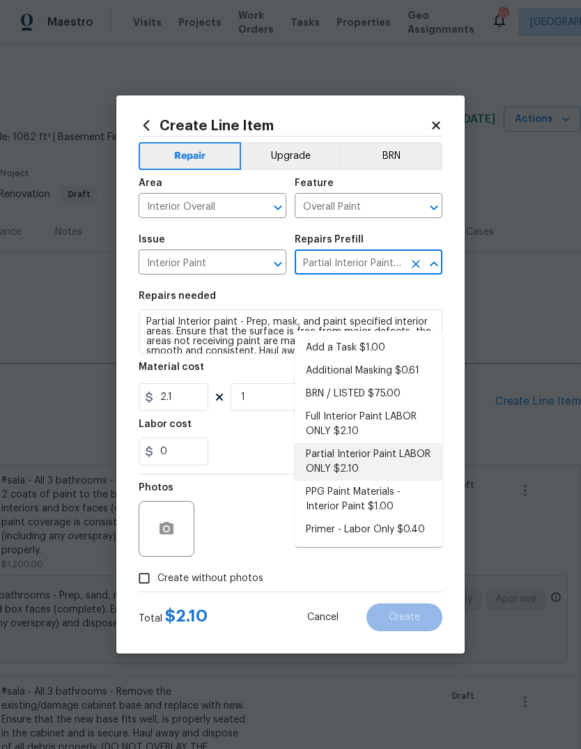
click at [414, 263] on icon "Clear" at bounding box center [416, 264] width 8 height 8
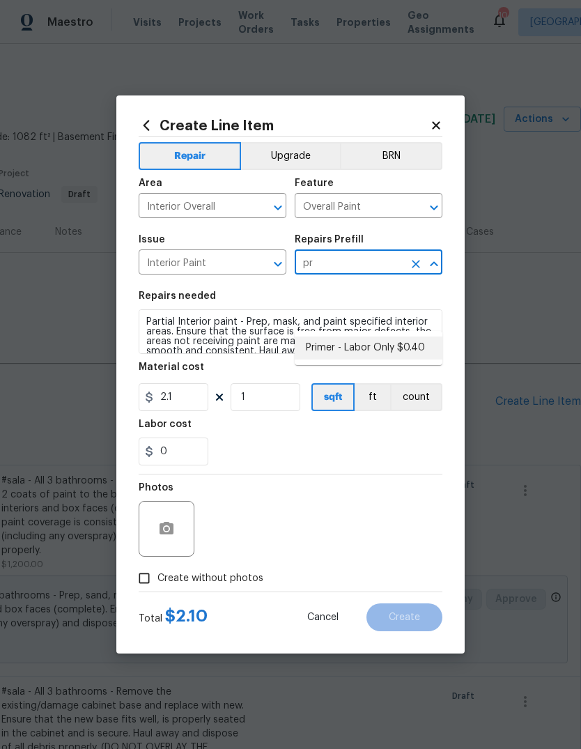
click at [414, 337] on li "Primer - Labor Only $0.40" at bounding box center [369, 348] width 148 height 23
type input "Primer - Labor Only $0.40"
type textarea "Interior primer - PRIMER PROVIDED BY OPENDOOR - All nails, screws, drywall anch…"
type input "Primer - Labor Only $0.40"
type input "0.4"
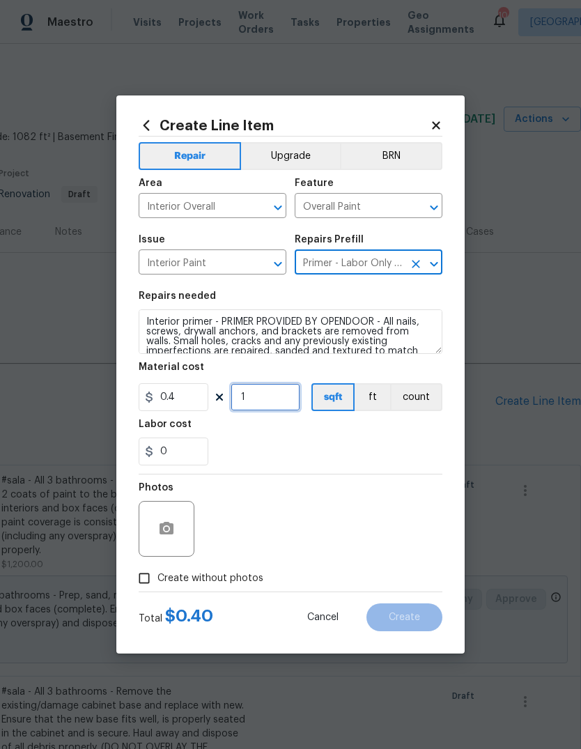
click at [296, 397] on input "1" at bounding box center [266, 397] width 70 height 28
type input "1500"
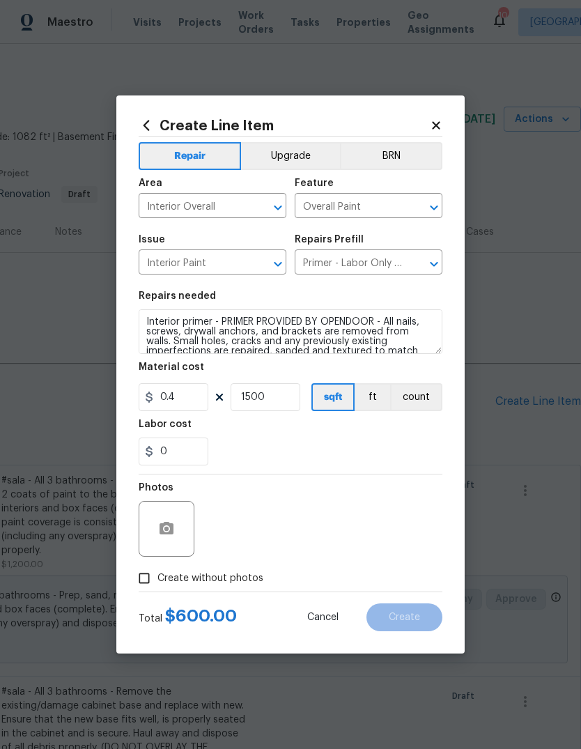
click at [420, 438] on div "Labor cost" at bounding box center [291, 429] width 304 height 18
click at [244, 580] on span "Create without photos" at bounding box center [211, 579] width 106 height 15
click at [158, 580] on input "Create without photos" at bounding box center [144, 578] width 26 height 26
checkbox input "true"
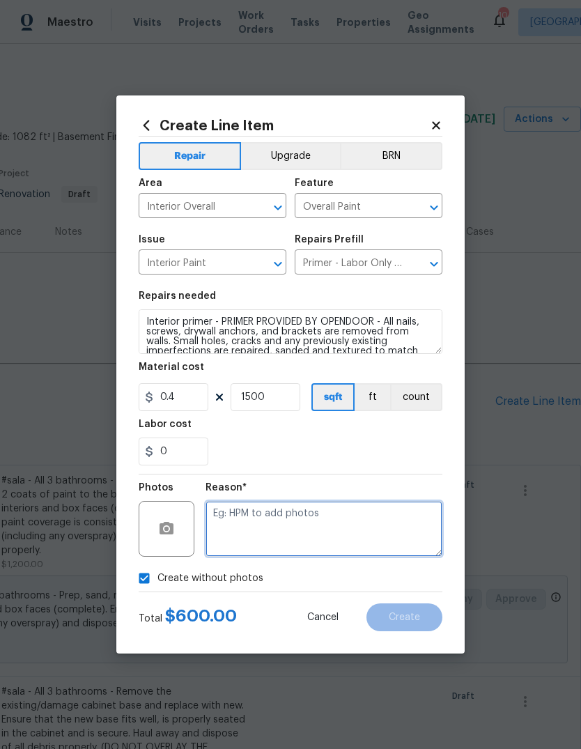
click at [342, 527] on textarea at bounding box center [324, 529] width 237 height 56
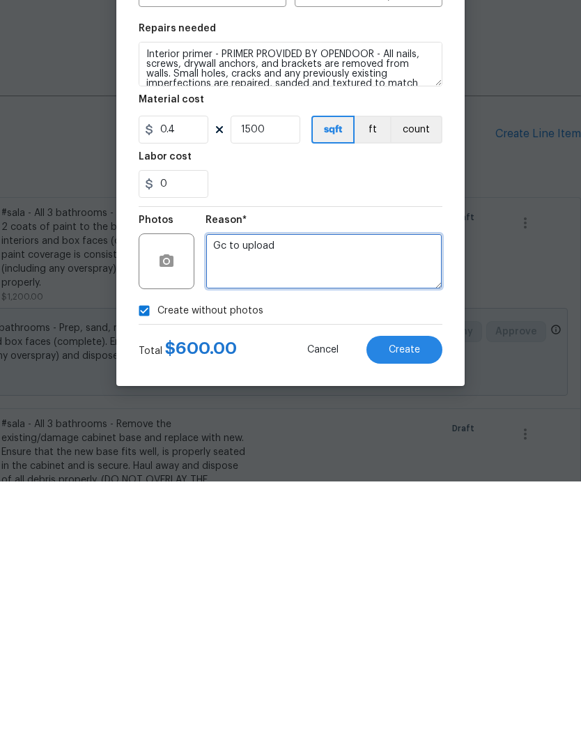
type textarea "Gc to upload"
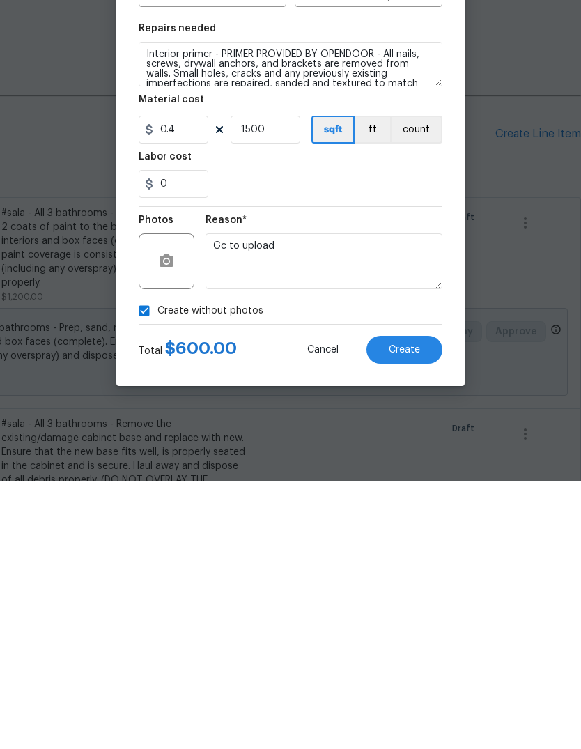
click at [415, 613] on span "Create" at bounding box center [404, 618] width 31 height 10
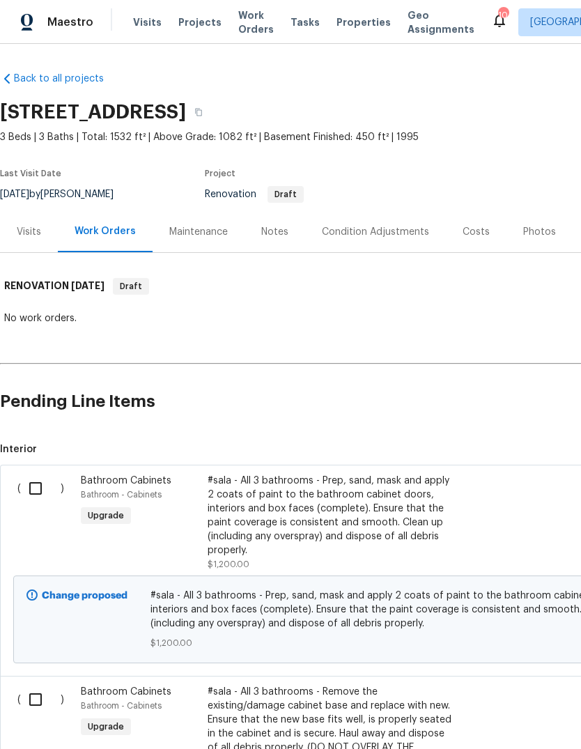
scroll to position [0, 0]
click at [279, 241] on div "Notes" at bounding box center [275, 231] width 61 height 41
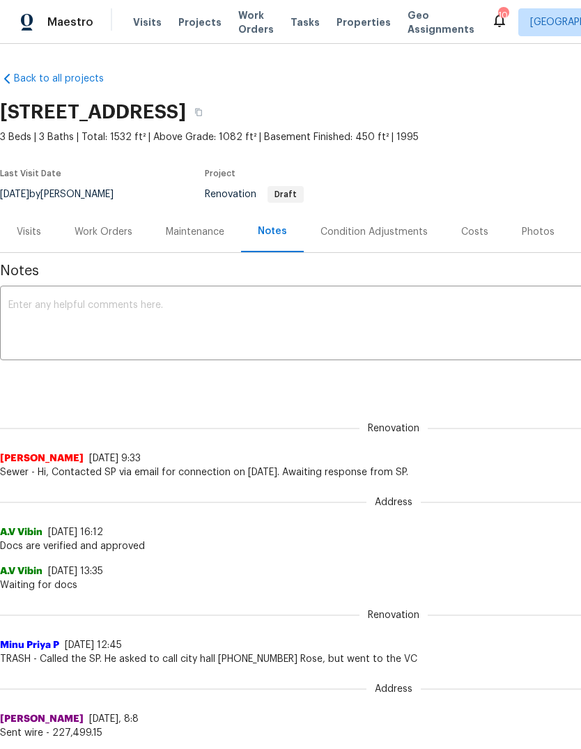
click at [116, 235] on div "Work Orders" at bounding box center [104, 232] width 58 height 14
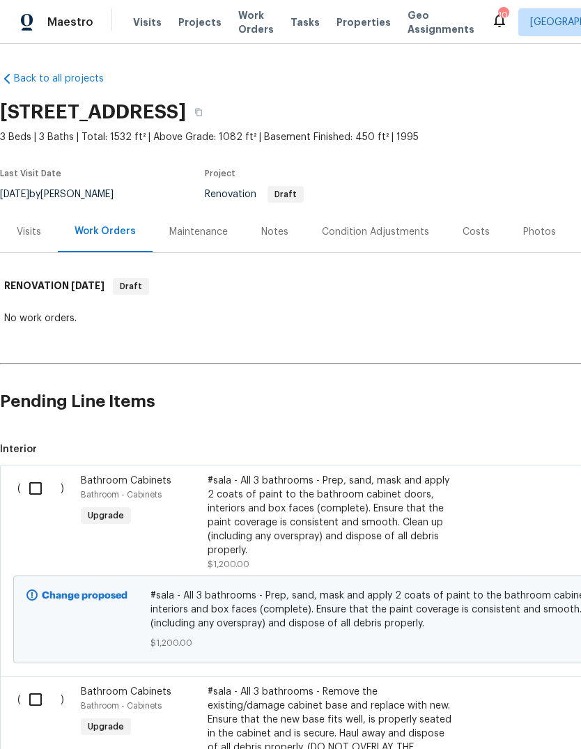
click at [353, 514] on div "#sala - All 3 bathrooms - Prep, sand, mask and apply 2 coats of paint to the ba…" at bounding box center [330, 516] width 245 height 84
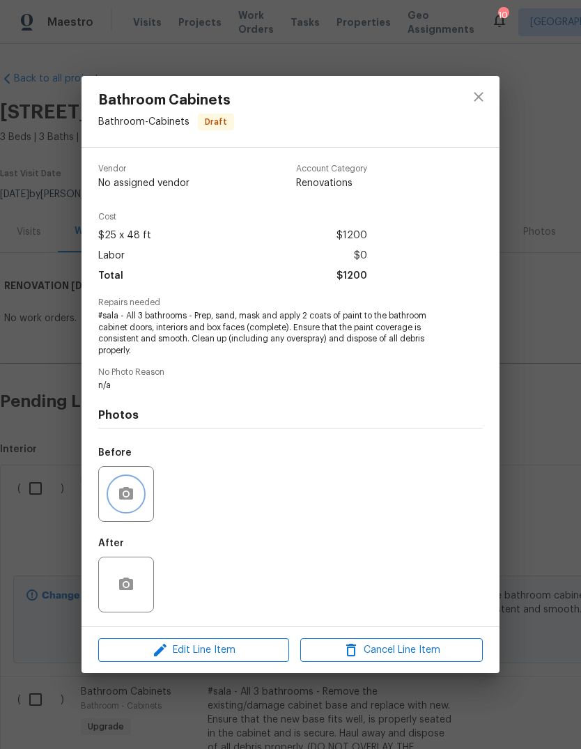
click at [126, 500] on icon "button" at bounding box center [126, 493] width 14 height 13
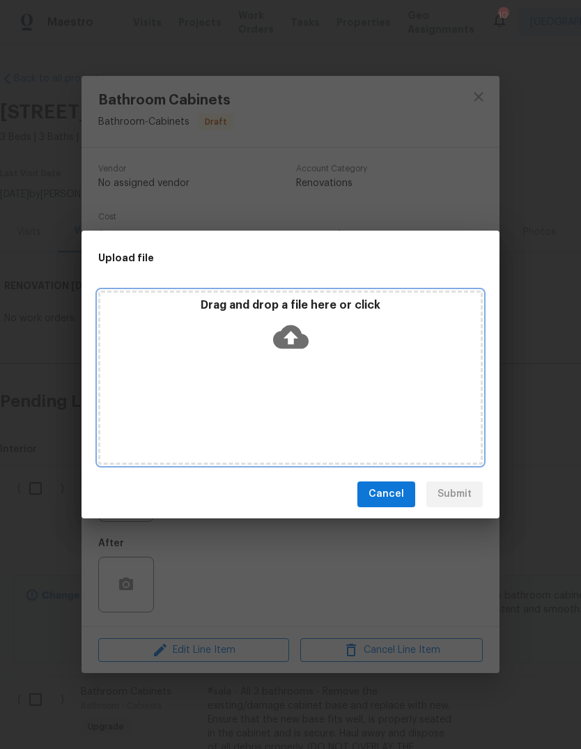
click at [300, 343] on icon at bounding box center [291, 337] width 36 height 24
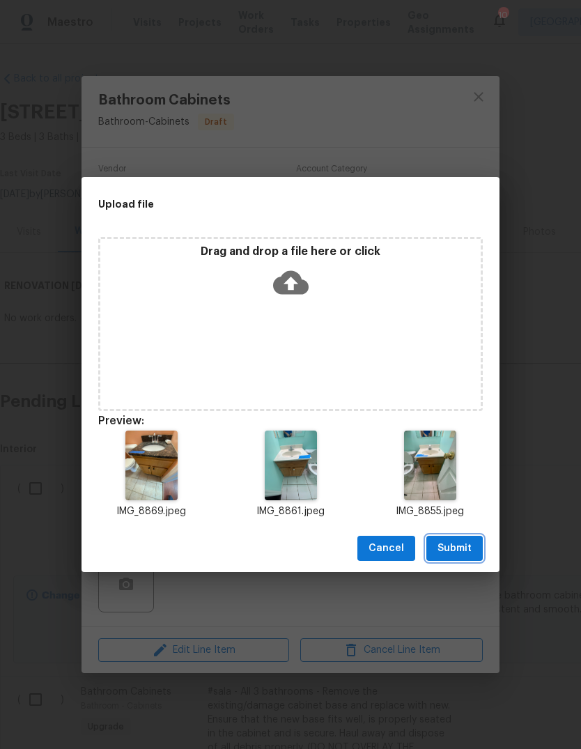
click at [463, 549] on span "Submit" at bounding box center [455, 548] width 34 height 17
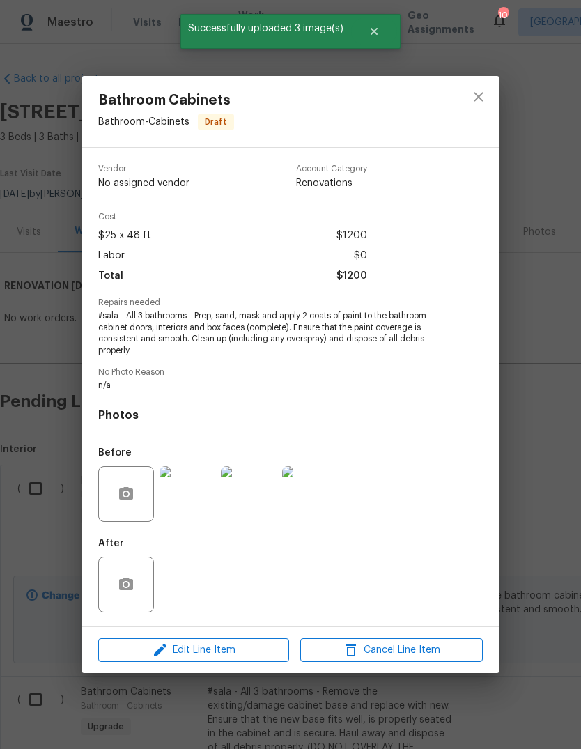
click at [543, 525] on div "Bathroom Cabinets Bathroom - Cabinets Draft Vendor No assigned vendor Account C…" at bounding box center [290, 374] width 581 height 749
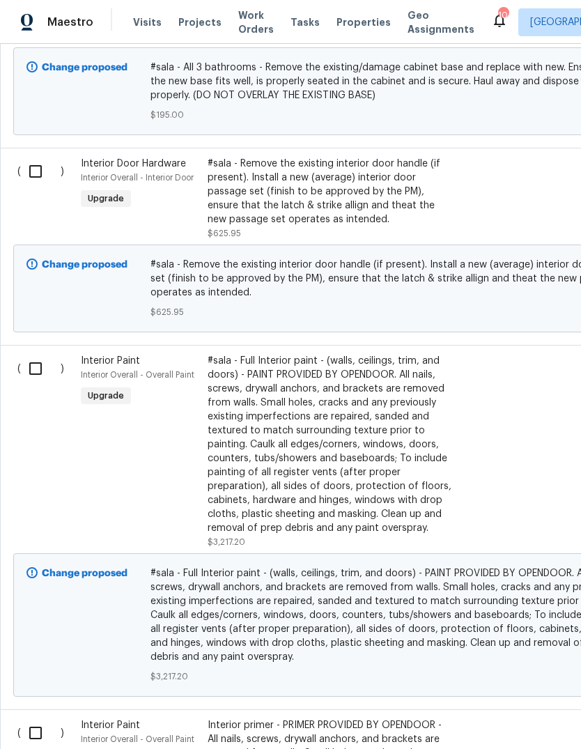
scroll to position [738, 0]
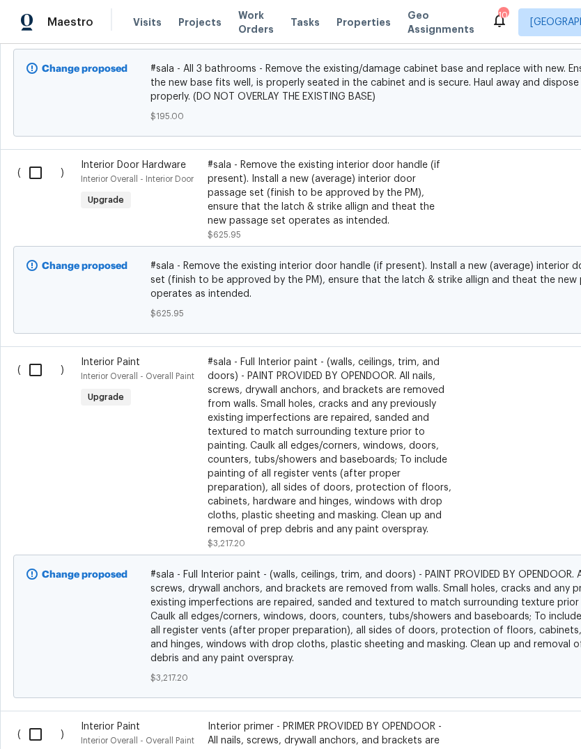
click at [367, 429] on div "#sala - Full Interior paint - (walls, ceilings, trim, and doors) - PAINT PROVID…" at bounding box center [330, 446] width 245 height 181
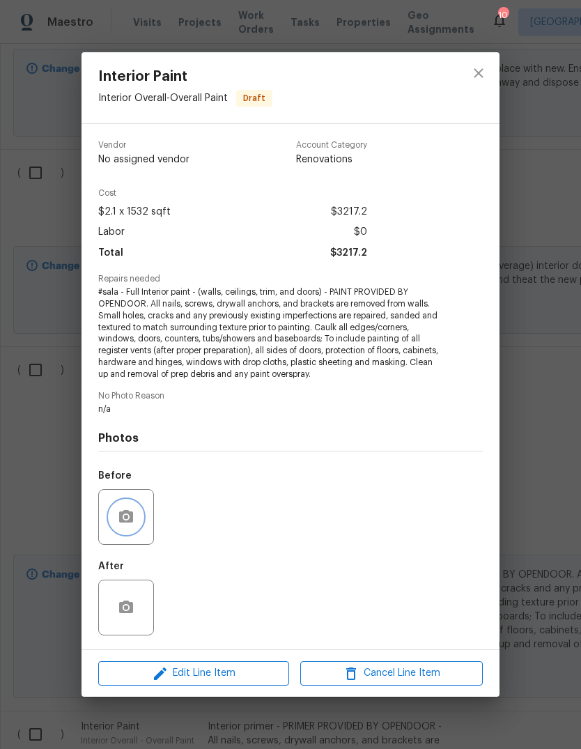
click at [125, 519] on circle "button" at bounding box center [126, 517] width 4 height 4
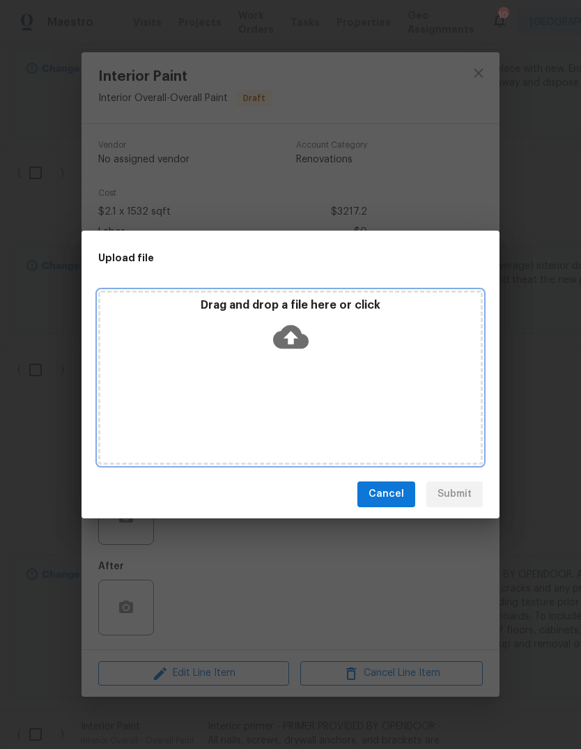
click at [300, 343] on icon at bounding box center [291, 337] width 36 height 24
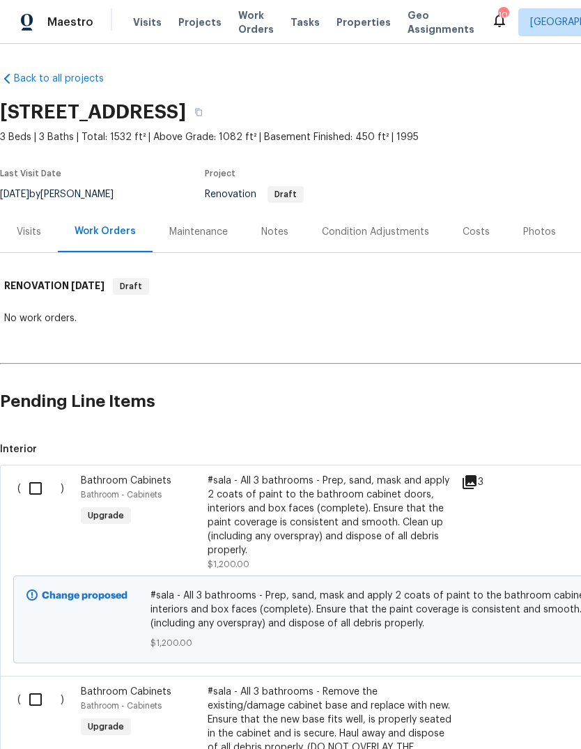
click at [282, 231] on div "Notes" at bounding box center [274, 232] width 27 height 14
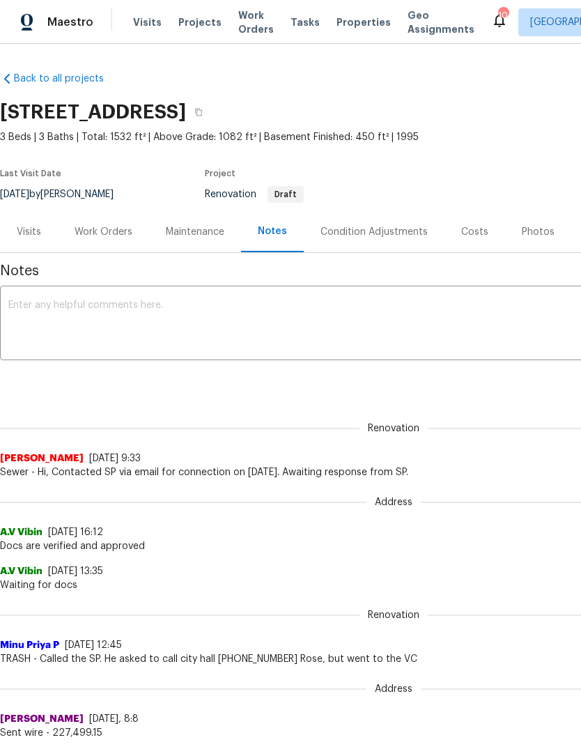
click at [115, 230] on div "Work Orders" at bounding box center [104, 232] width 58 height 14
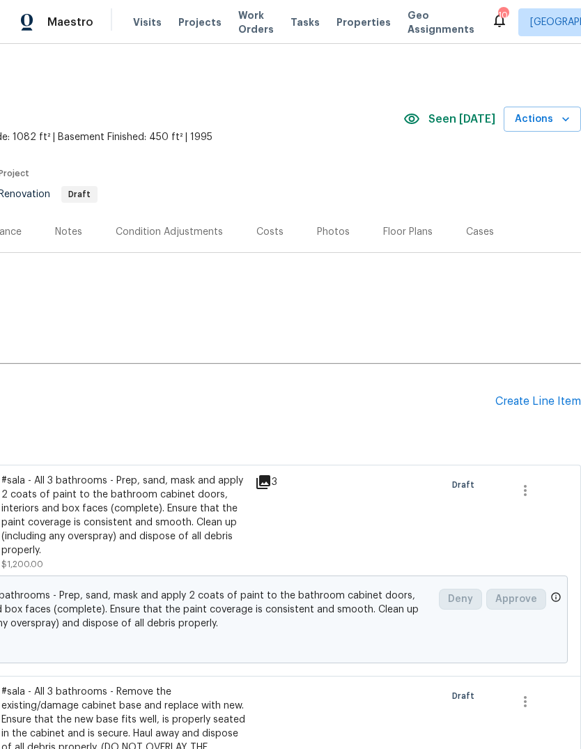
scroll to position [0, 206]
click at [547, 406] on div "Create Line Item" at bounding box center [539, 401] width 86 height 13
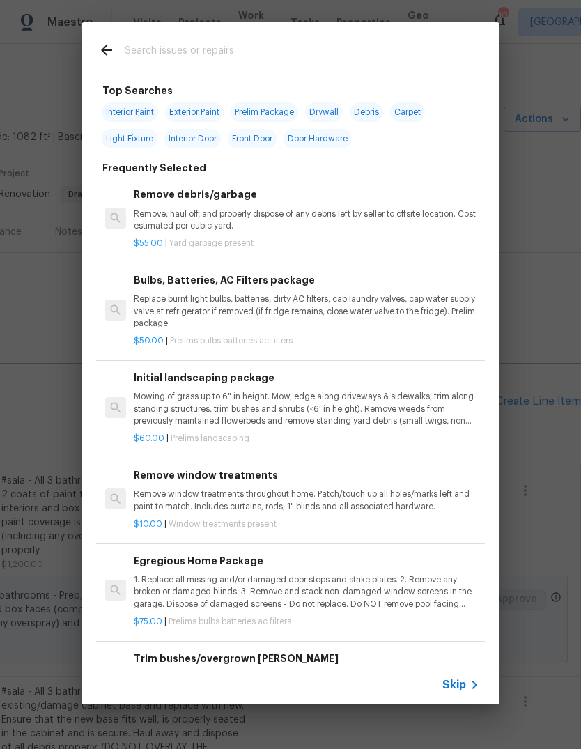
click at [470, 685] on icon at bounding box center [474, 685] width 17 height 17
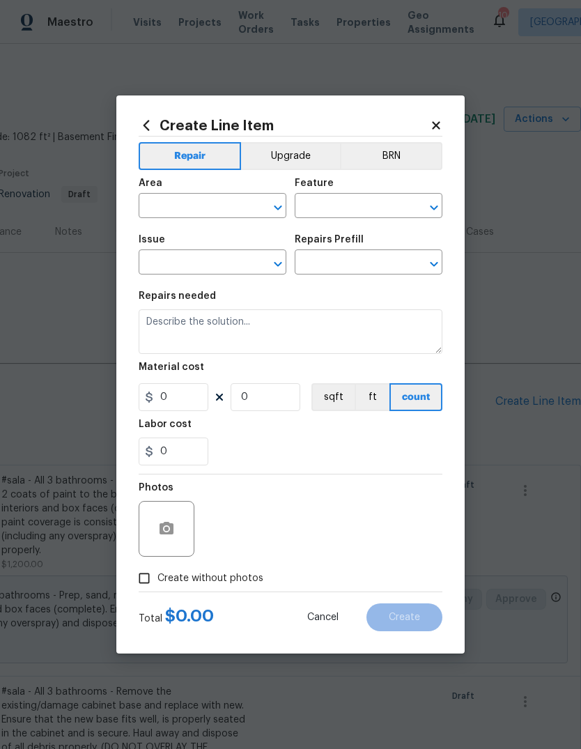
click at [202, 205] on input "text" at bounding box center [193, 208] width 109 height 22
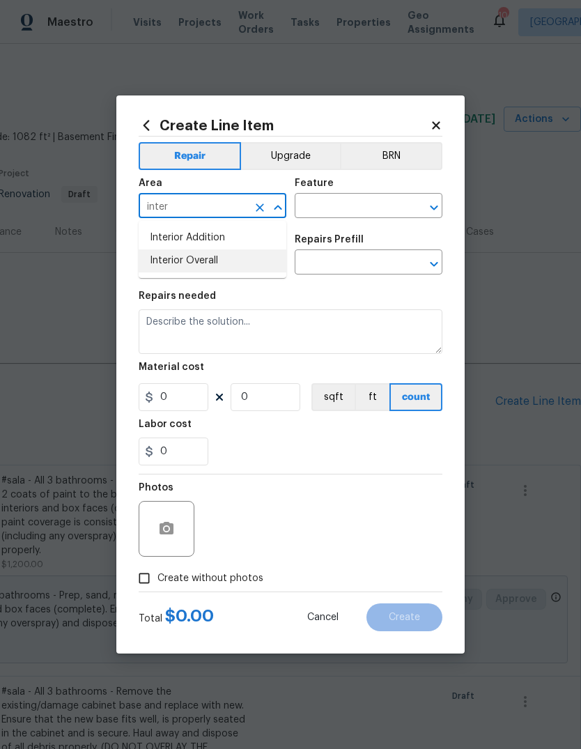
click at [233, 259] on li "Interior Overall" at bounding box center [213, 261] width 148 height 23
type input "Interior Overall"
click at [365, 208] on input "text" at bounding box center [349, 208] width 109 height 22
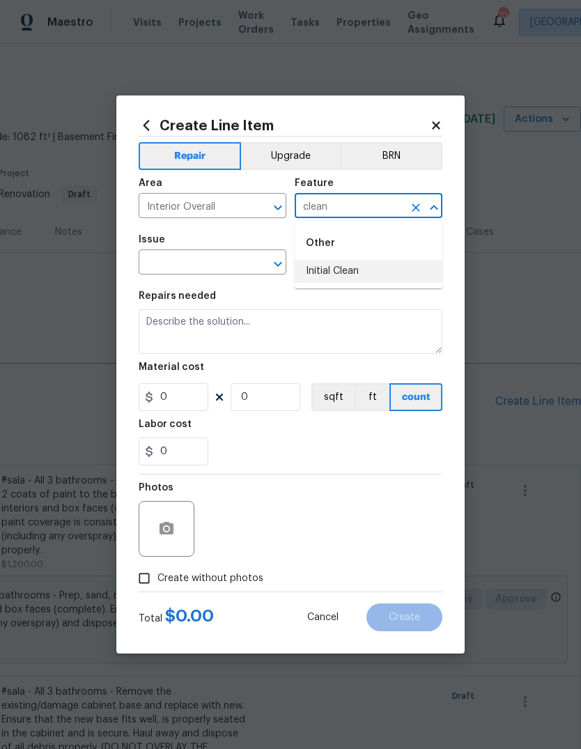
click at [367, 265] on li "Initial Clean" at bounding box center [369, 271] width 148 height 23
type input "Initial Clean"
click at [234, 261] on input "text" at bounding box center [193, 264] width 109 height 22
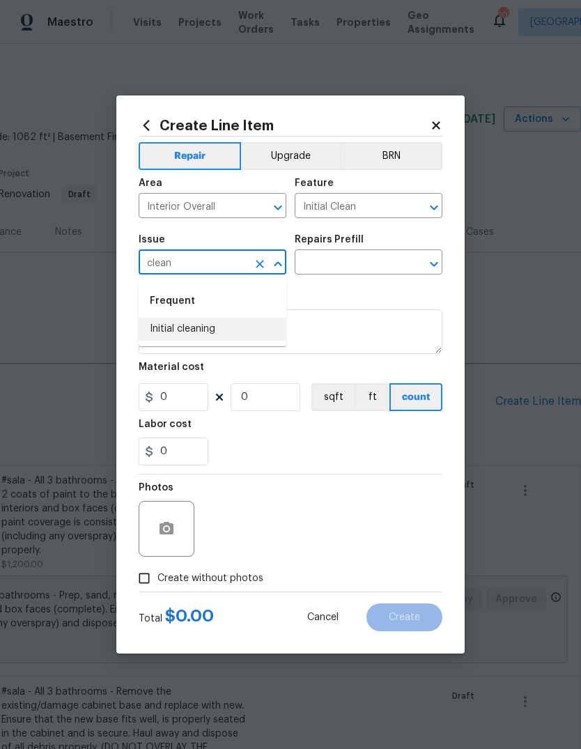
click at [220, 330] on li "Initial cleaning" at bounding box center [213, 329] width 148 height 23
type input "Initial cleaning"
click at [379, 263] on input "text" at bounding box center [349, 264] width 109 height 22
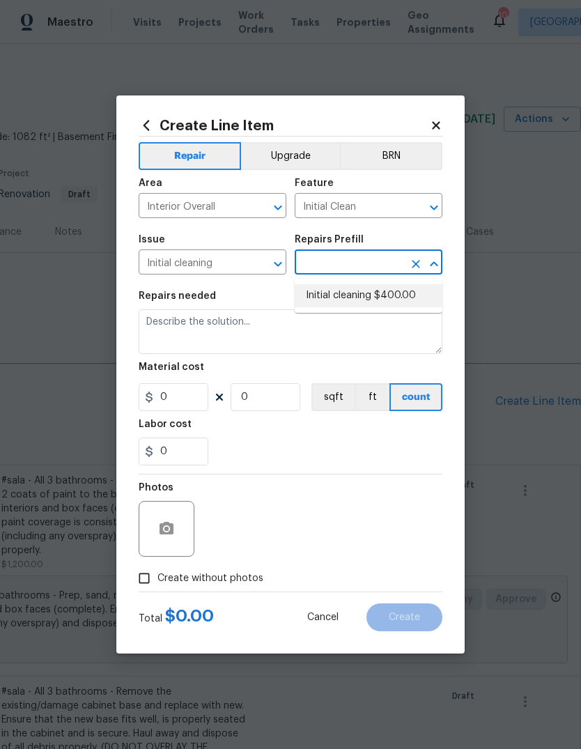
click at [402, 291] on li "Initial cleaning $400.00" at bounding box center [369, 295] width 148 height 23
type input "Initial cleaning $400.00"
type input "Home Readiness Packages"
type textarea "1. Wipe down exterior doors and trim. 2. Clean out all exterior light fixtures …"
type input "1"
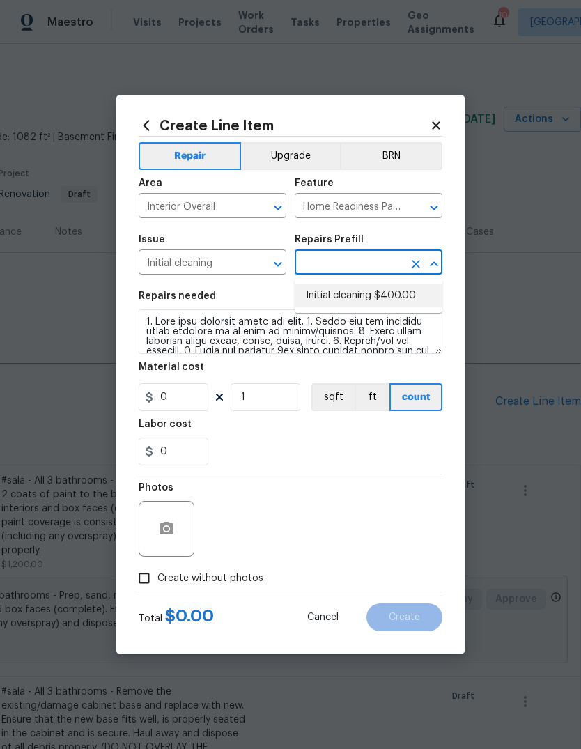
type input "Initial cleaning $400.00"
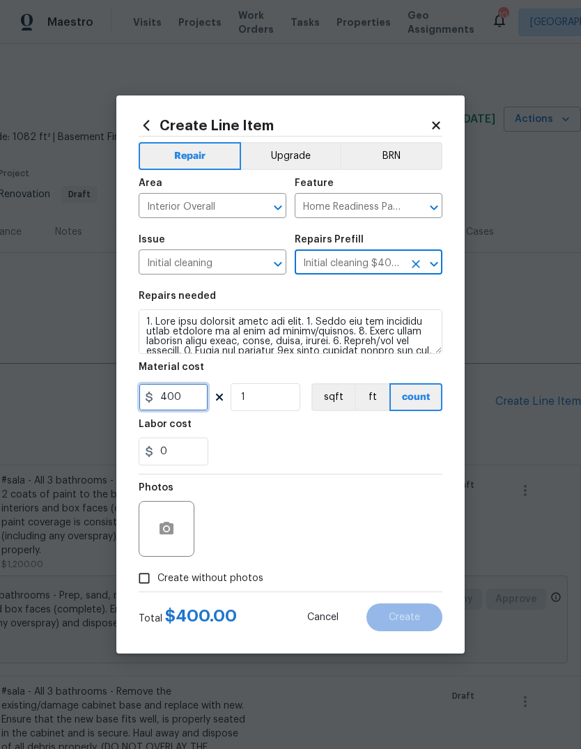
click at [197, 399] on input "400" at bounding box center [174, 397] width 70 height 28
type input "250"
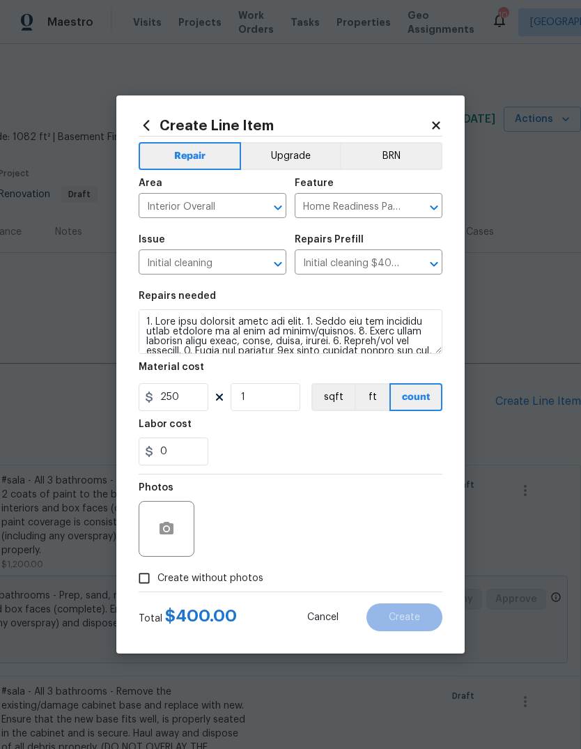
click at [367, 448] on div "0" at bounding box center [291, 452] width 304 height 28
click at [234, 577] on span "Create without photos" at bounding box center [211, 579] width 106 height 15
click at [158, 577] on input "Create without photos" at bounding box center [144, 578] width 26 height 26
checkbox input "true"
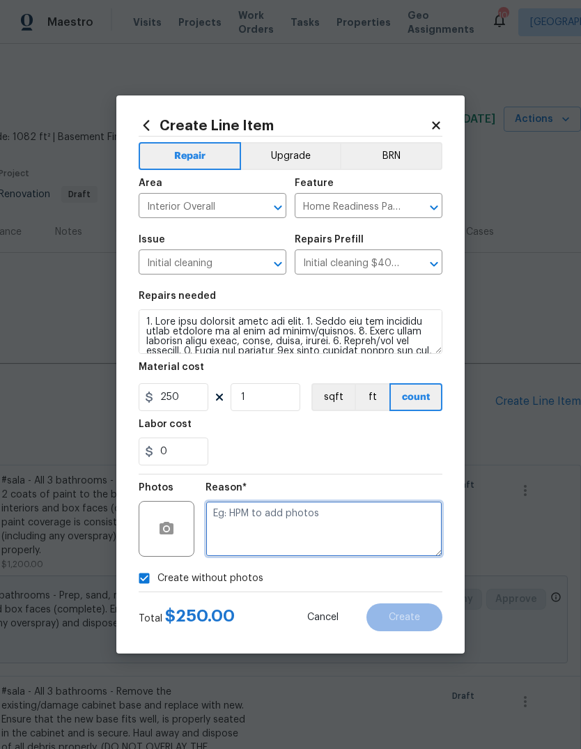
click at [321, 533] on textarea at bounding box center [324, 529] width 237 height 56
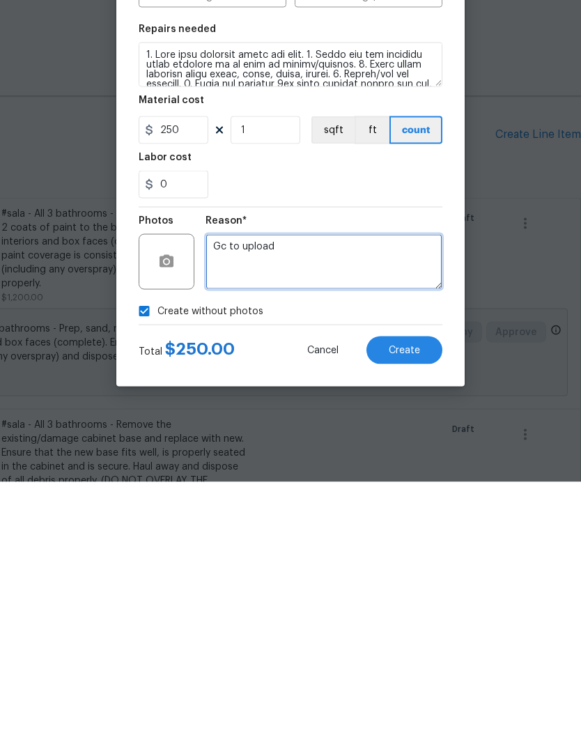
type textarea "Gc to upload"
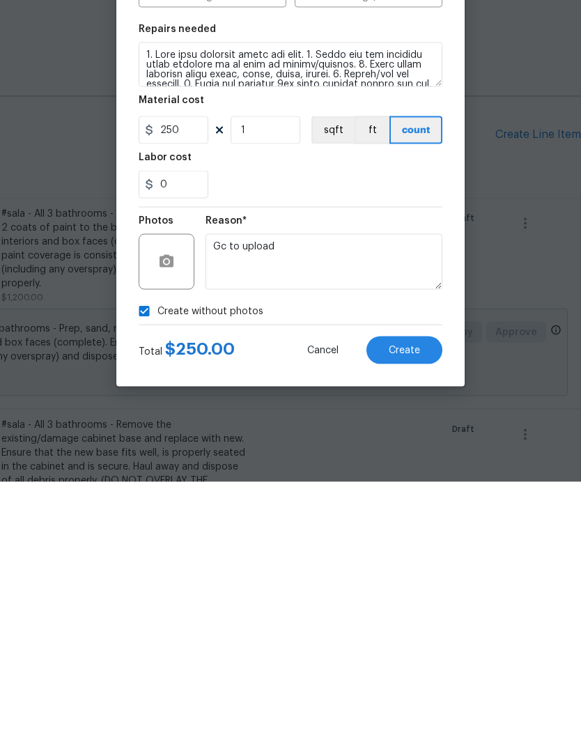
click at [427, 604] on button "Create" at bounding box center [405, 618] width 76 height 28
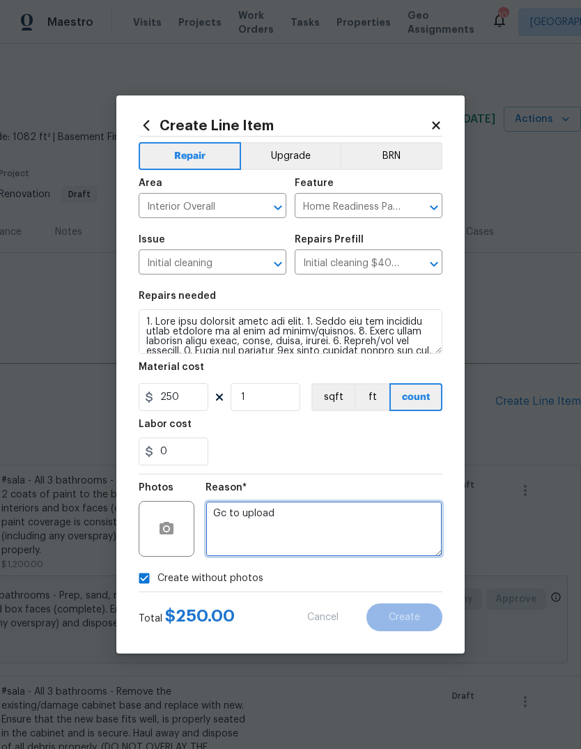
click at [385, 528] on textarea "Gc to upload" at bounding box center [324, 529] width 237 height 56
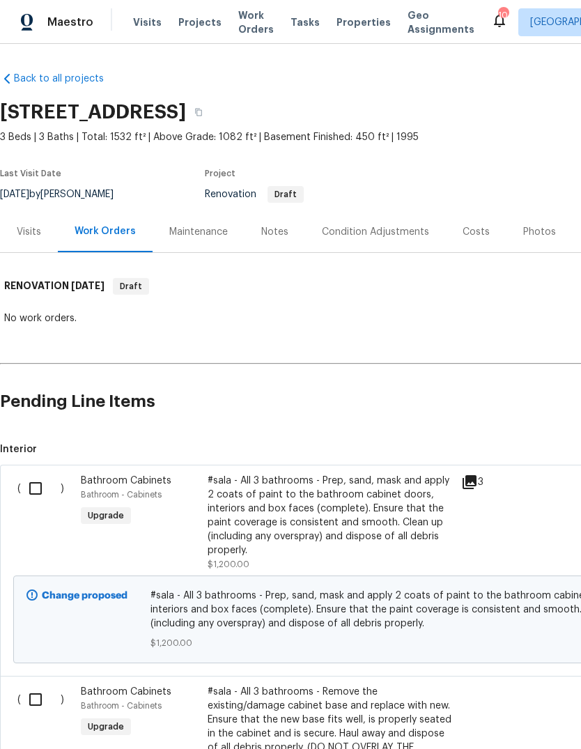
scroll to position [0, 0]
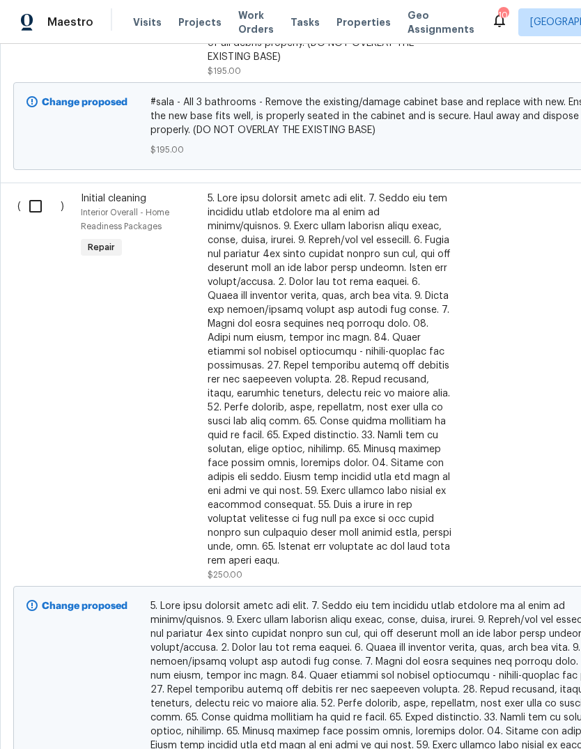
scroll to position [704, 0]
click at [29, 194] on input "checkbox" at bounding box center [41, 206] width 40 height 29
checkbox input "true"
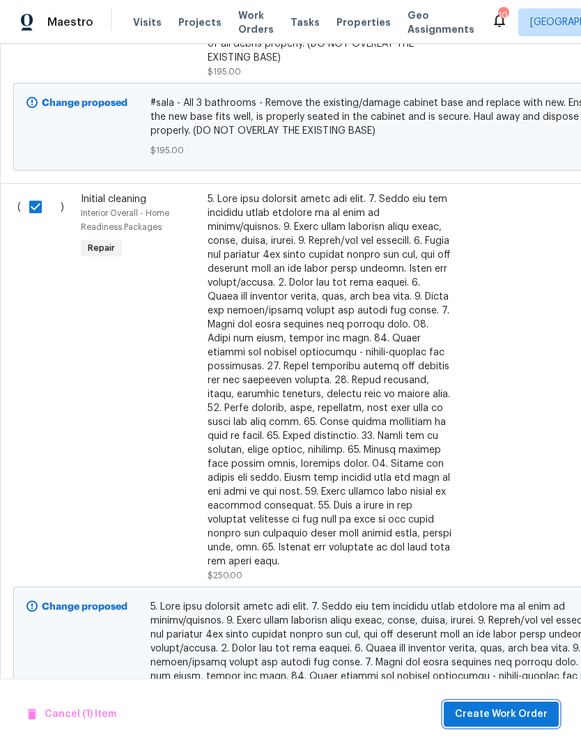
click at [526, 717] on span "Create Work Order" at bounding box center [501, 714] width 93 height 17
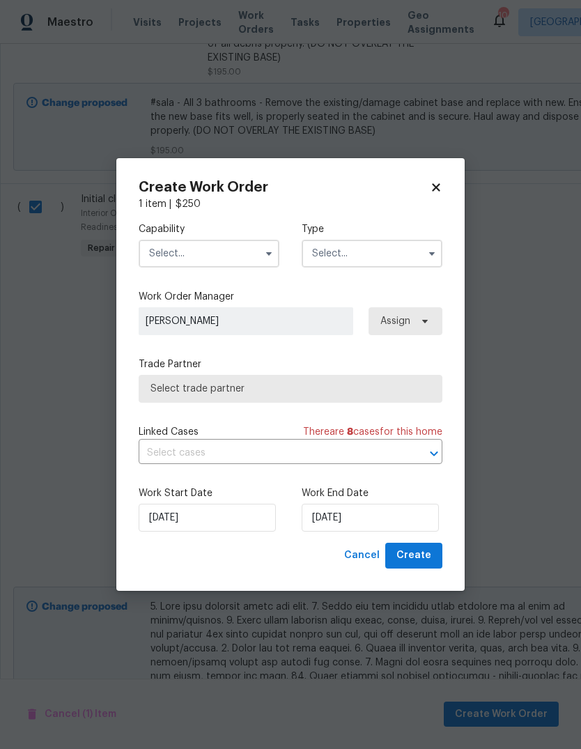
click at [222, 253] on input "text" at bounding box center [209, 254] width 141 height 28
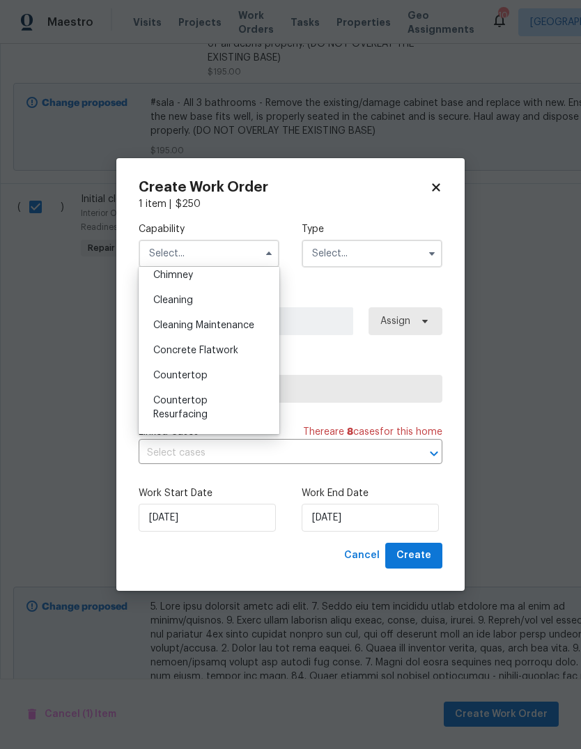
scroll to position [189, 0]
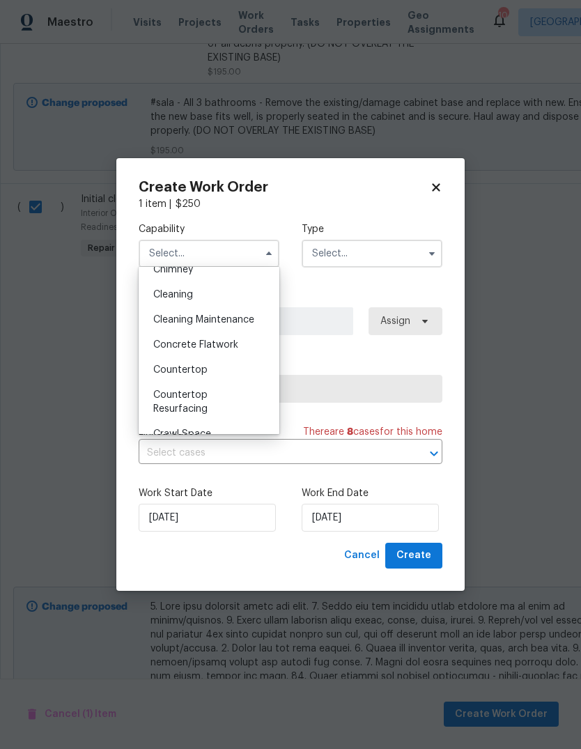
click at [238, 296] on div "Cleaning" at bounding box center [209, 294] width 134 height 25
type input "Cleaning"
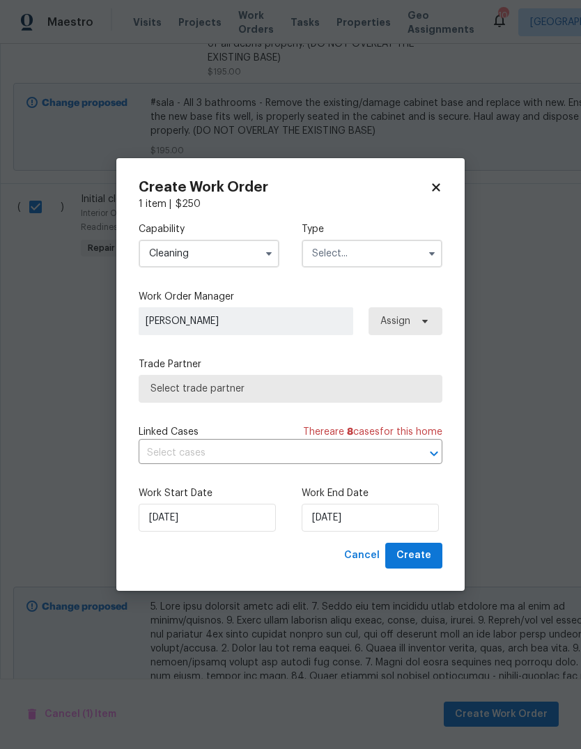
click at [397, 242] on input "text" at bounding box center [372, 254] width 141 height 28
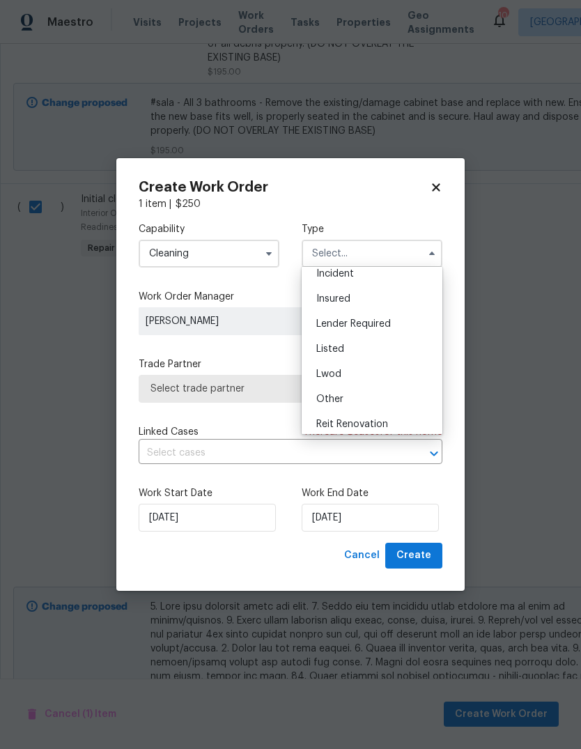
scroll to position [70, 0]
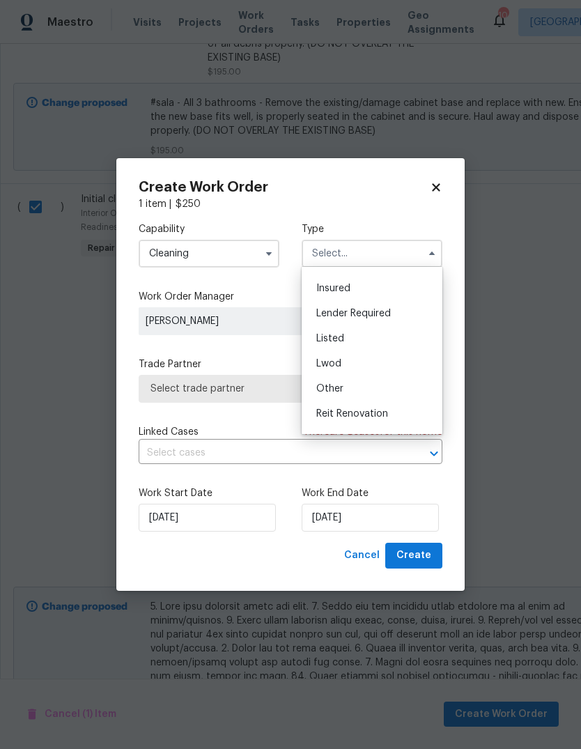
click at [406, 335] on div "Listed" at bounding box center [372, 338] width 134 height 25
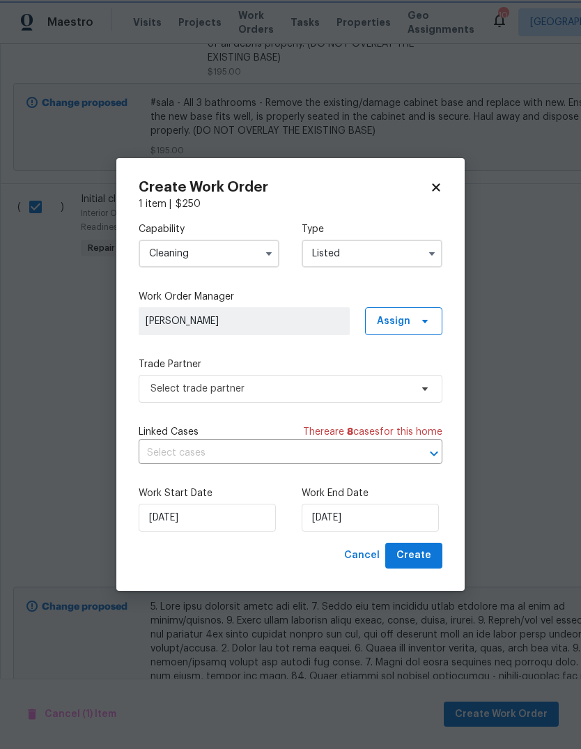
scroll to position [0, 0]
click at [391, 247] on input "Listed" at bounding box center [372, 254] width 141 height 28
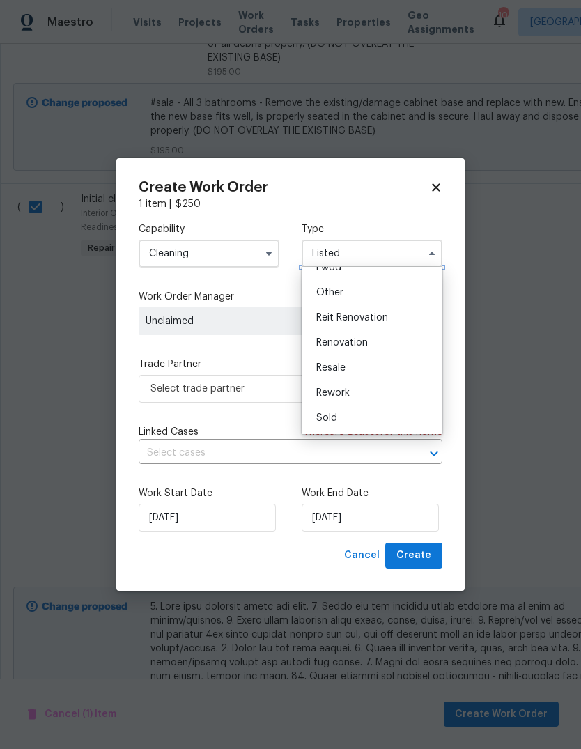
scroll to position [166, 0]
click at [392, 350] on div "Renovation" at bounding box center [372, 342] width 134 height 25
type input "Renovation"
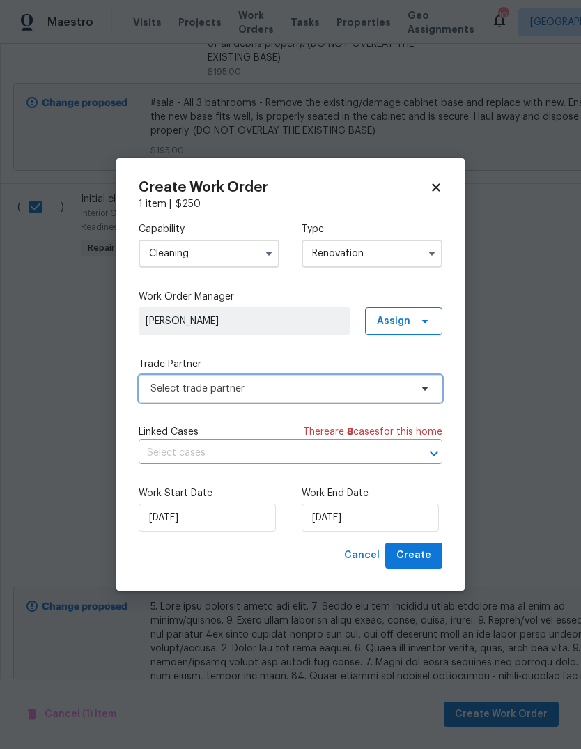
click at [356, 387] on span "Select trade partner" at bounding box center [281, 389] width 260 height 14
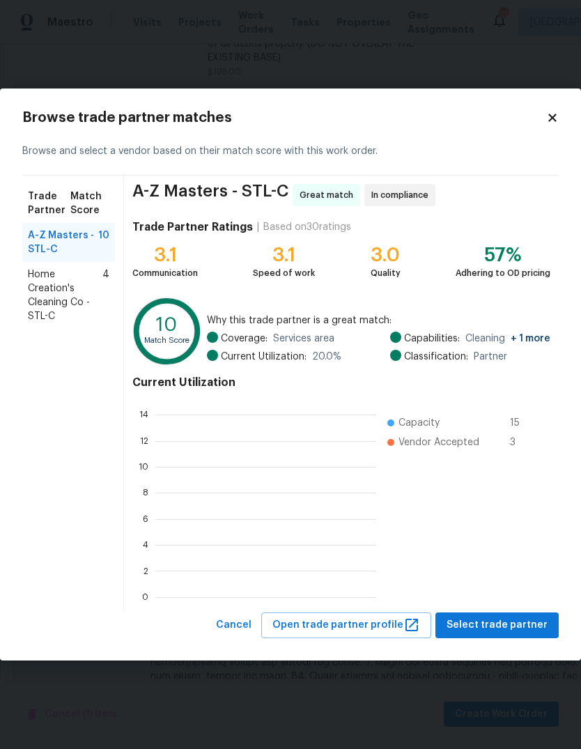
scroll to position [195, 221]
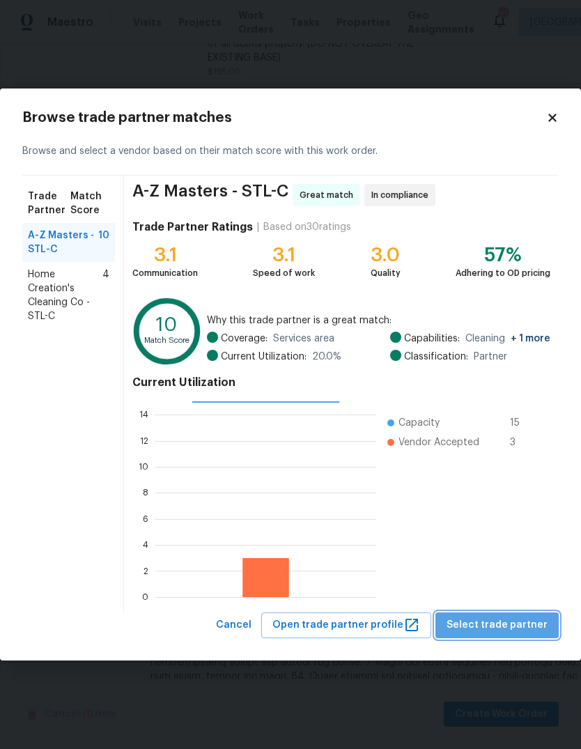
click at [530, 630] on span "Select trade partner" at bounding box center [497, 625] width 101 height 17
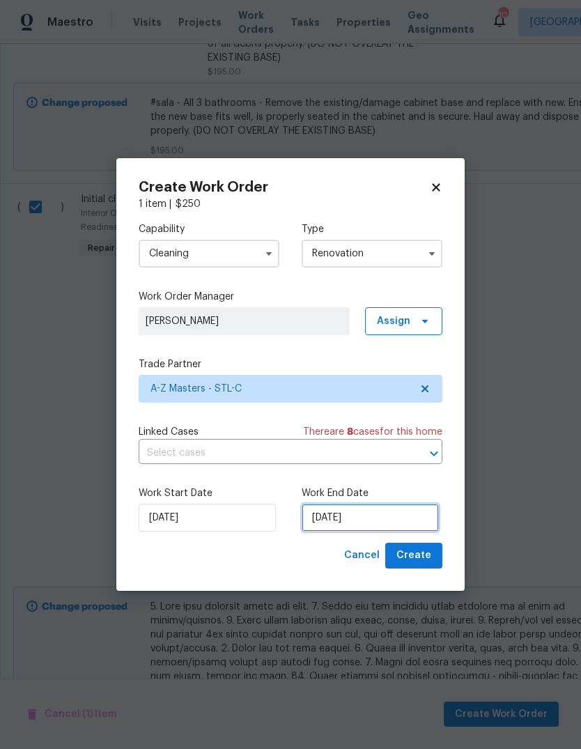
click at [420, 524] on input "[DATE]" at bounding box center [370, 518] width 137 height 28
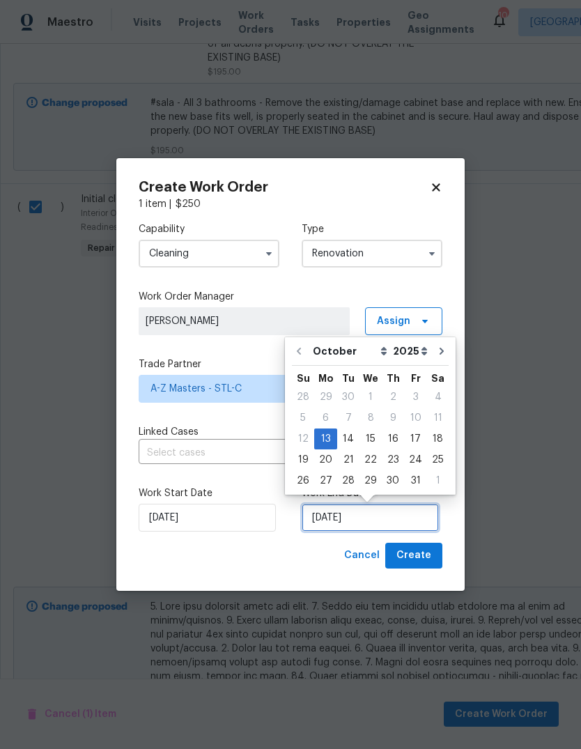
scroll to position [10, 0]
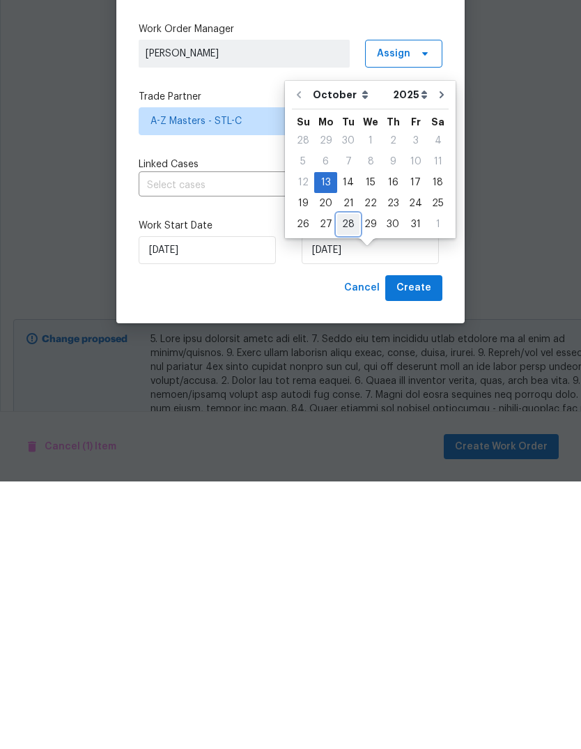
click at [346, 482] on div "28" at bounding box center [348, 492] width 22 height 20
type input "[DATE]"
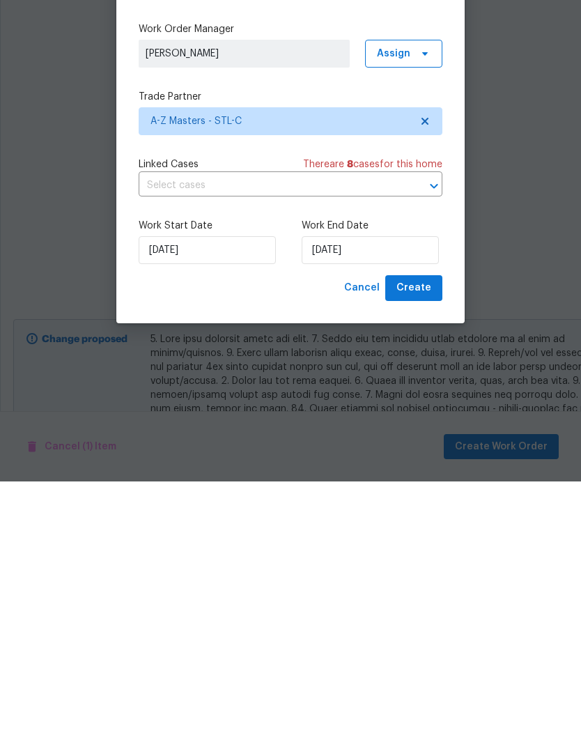
scroll to position [52, 0]
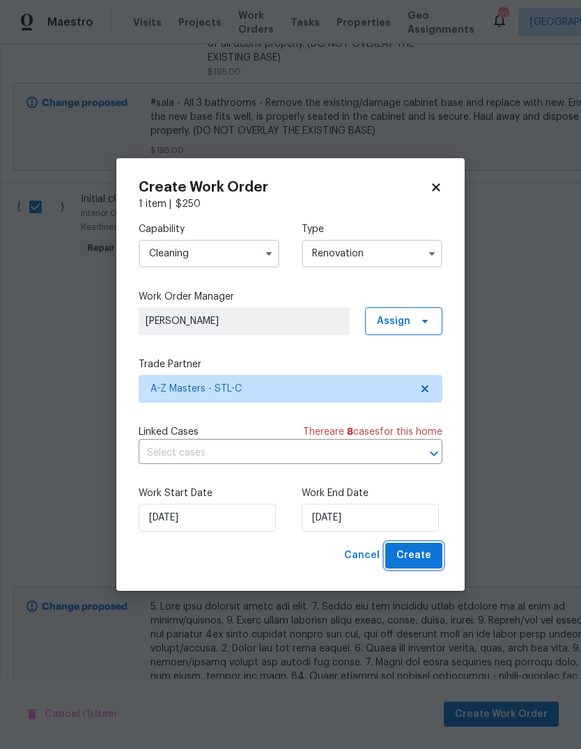
click at [428, 560] on span "Create" at bounding box center [414, 555] width 35 height 17
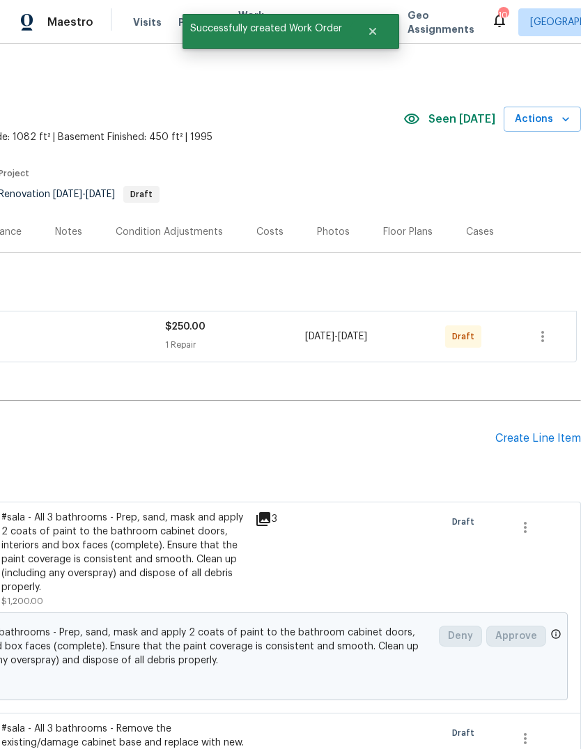
scroll to position [0, 206]
click at [548, 445] on div "Create Line Item" at bounding box center [539, 438] width 86 height 13
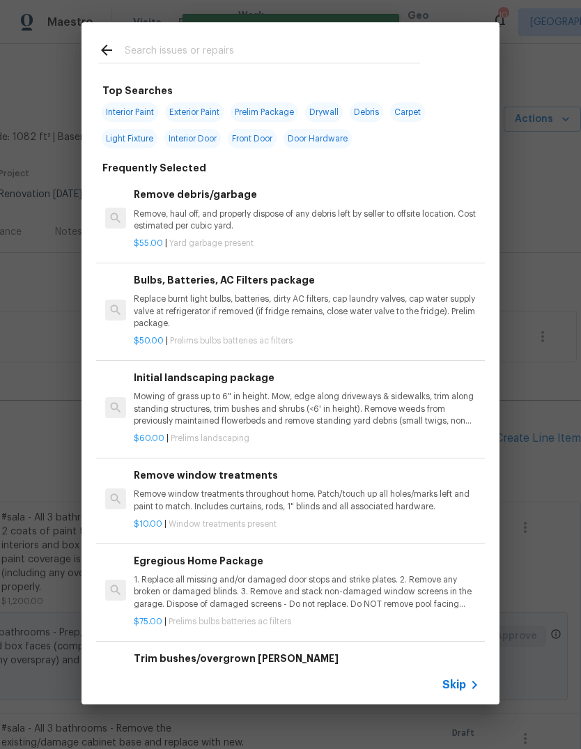
click at [465, 682] on span "Skip" at bounding box center [455, 685] width 24 height 14
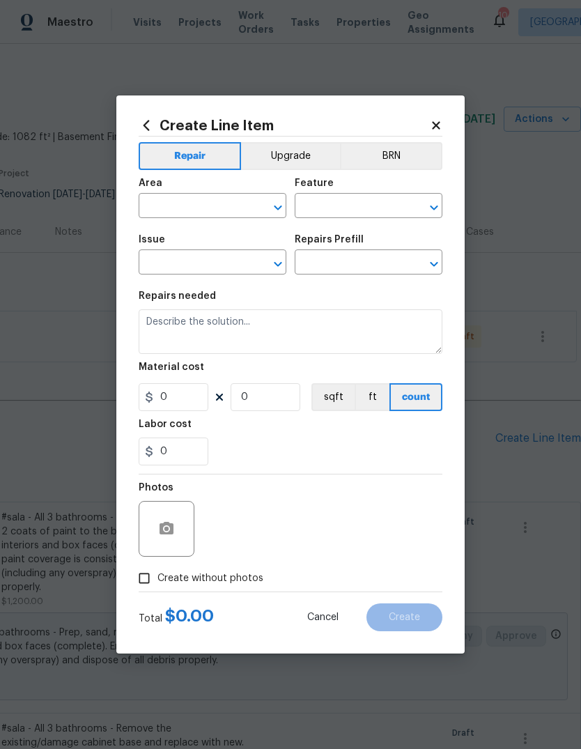
click at [214, 211] on input "text" at bounding box center [193, 208] width 109 height 22
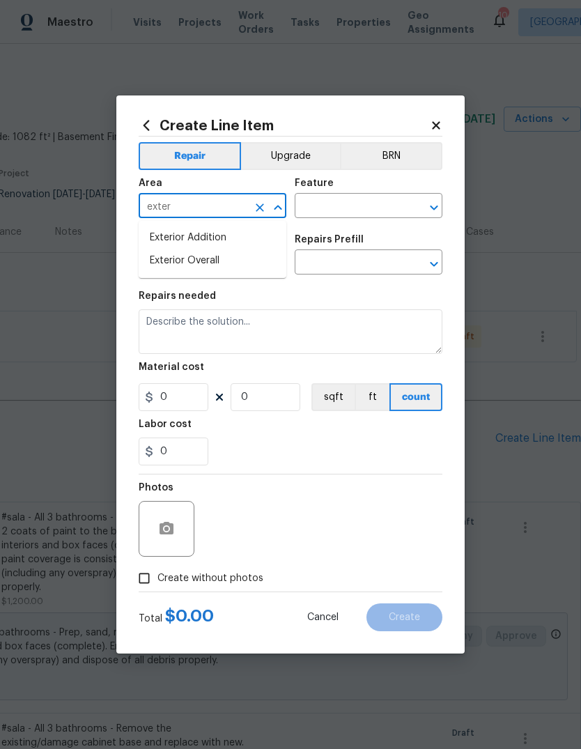
click at [236, 261] on li "Exterior Overall" at bounding box center [213, 261] width 148 height 23
type input "Exterior Overall"
click at [369, 212] on input "text" at bounding box center [349, 208] width 109 height 22
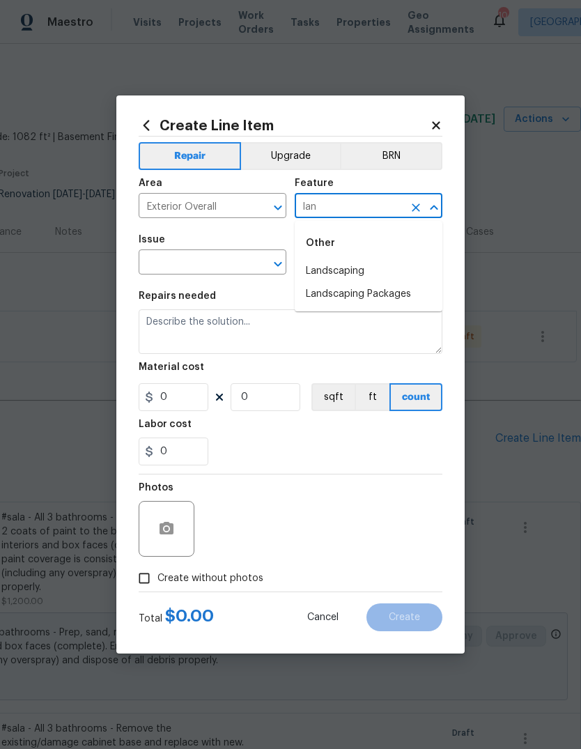
click at [422, 293] on li "Landscaping Packages" at bounding box center [369, 294] width 148 height 23
type input "Landscaping Packages"
click at [242, 260] on input "text" at bounding box center [193, 264] width 109 height 22
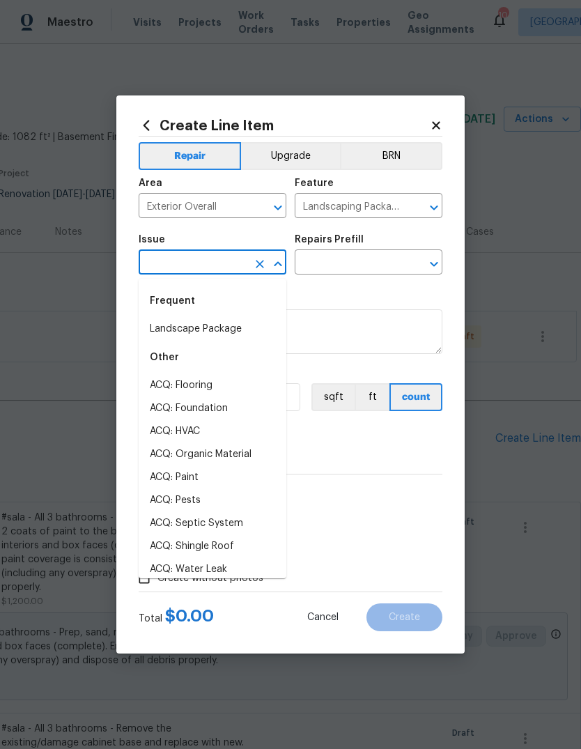
click at [255, 334] on li "Landscape Package" at bounding box center [213, 329] width 148 height 23
type input "Landscape Package"
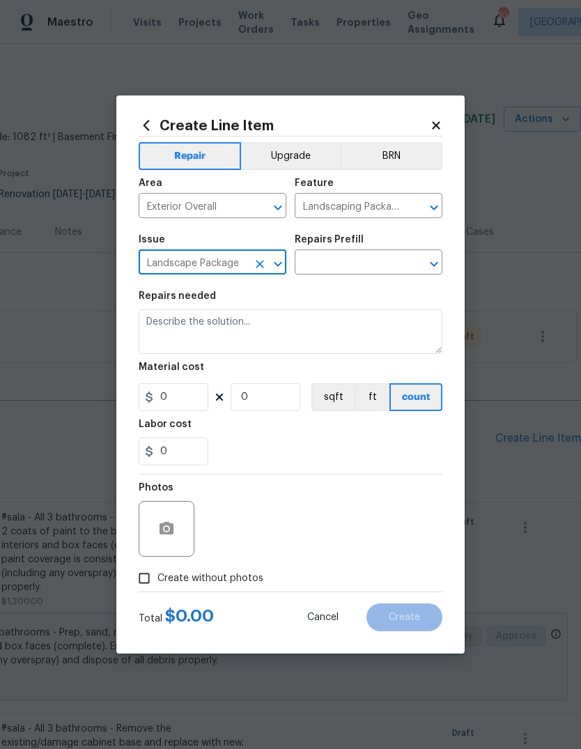
click at [386, 265] on input "text" at bounding box center [349, 264] width 109 height 22
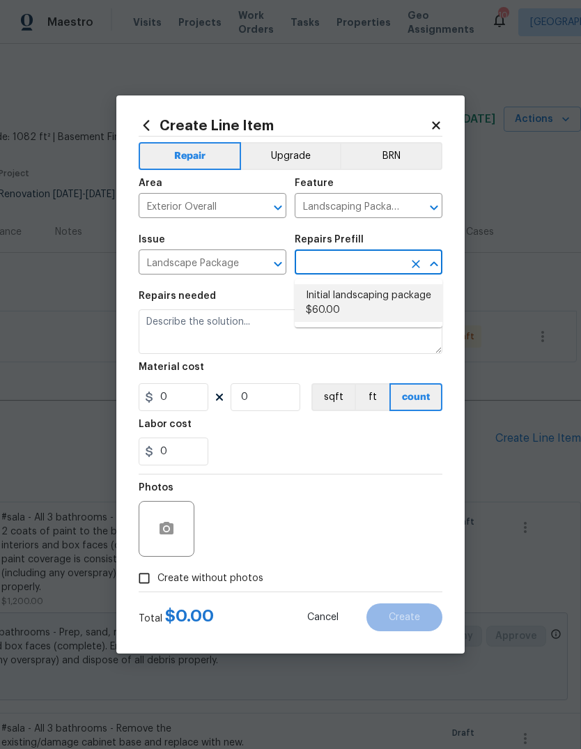
click at [387, 305] on li "Initial landscaping package $60.00" at bounding box center [369, 303] width 148 height 38
type input "Initial landscaping package $60.00"
type input "Home Readiness Packages"
type textarea "Mowing of grass up to 6" in height. Mow, edge along driveways & sidewalks, trim…"
type input "1"
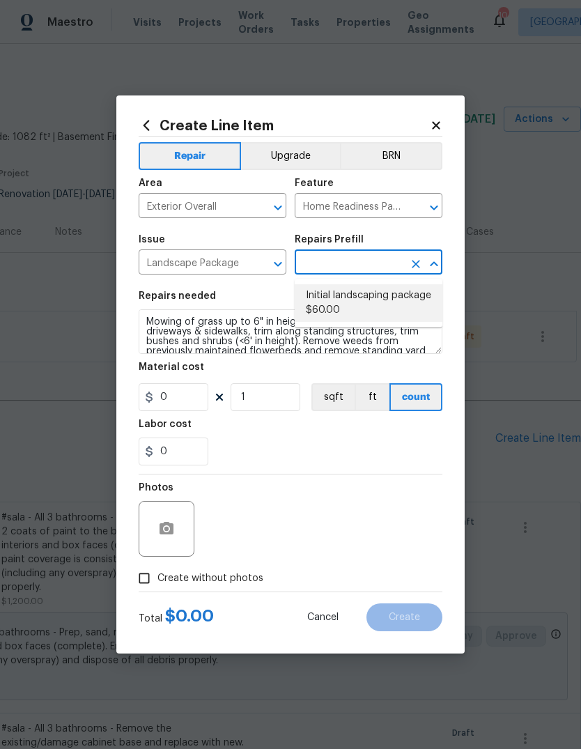
type input "Initial landscaping package $60.00"
type input "60"
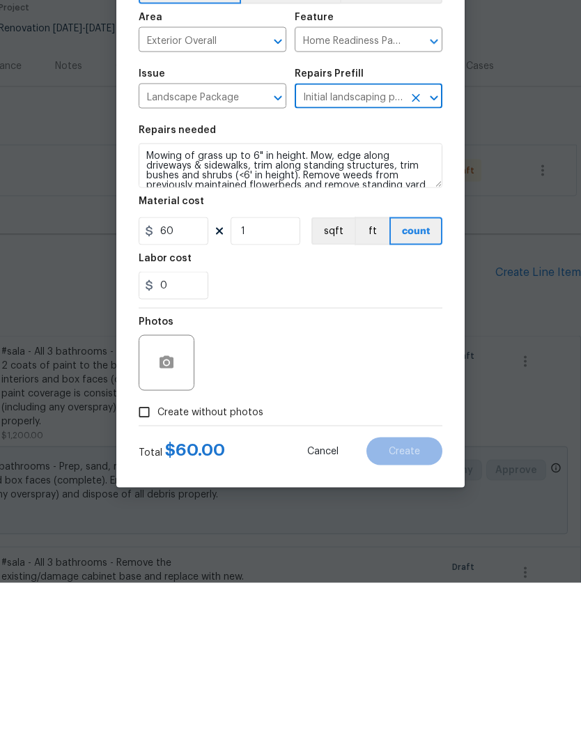
click at [254, 572] on span "Create without photos" at bounding box center [211, 579] width 106 height 15
click at [158, 565] on input "Create without photos" at bounding box center [144, 578] width 26 height 26
checkbox input "true"
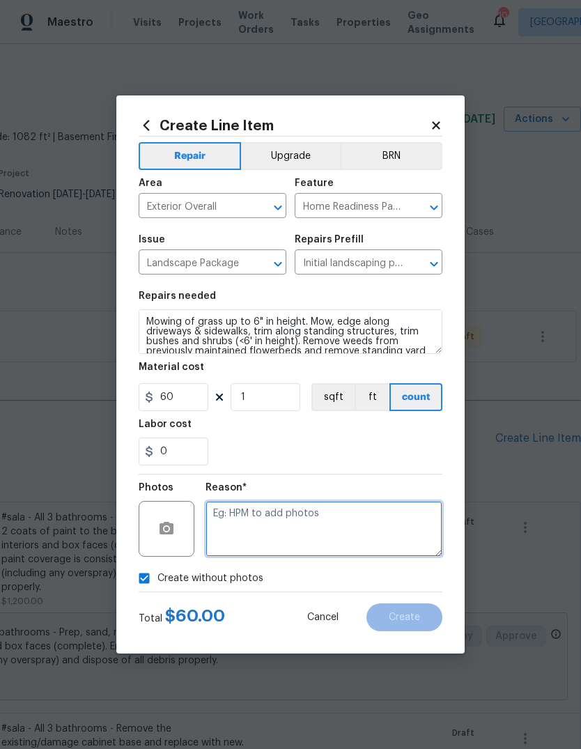
click at [328, 521] on textarea at bounding box center [324, 529] width 237 height 56
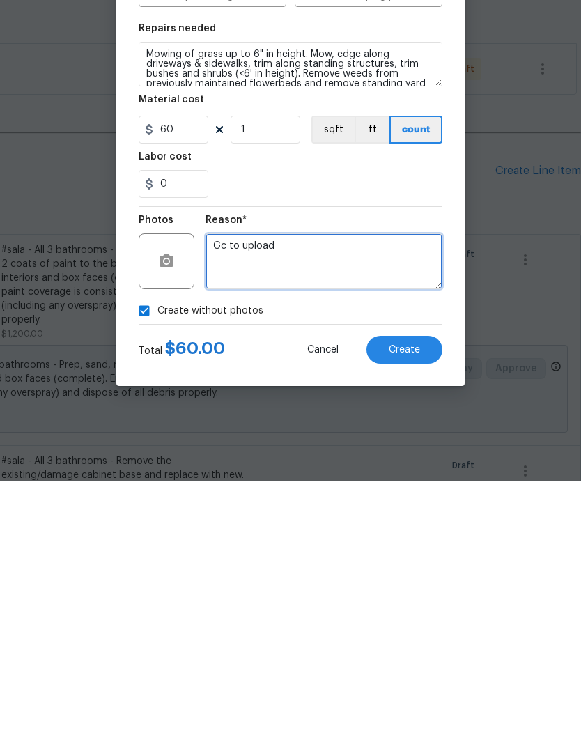
type textarea "Gc to upload"
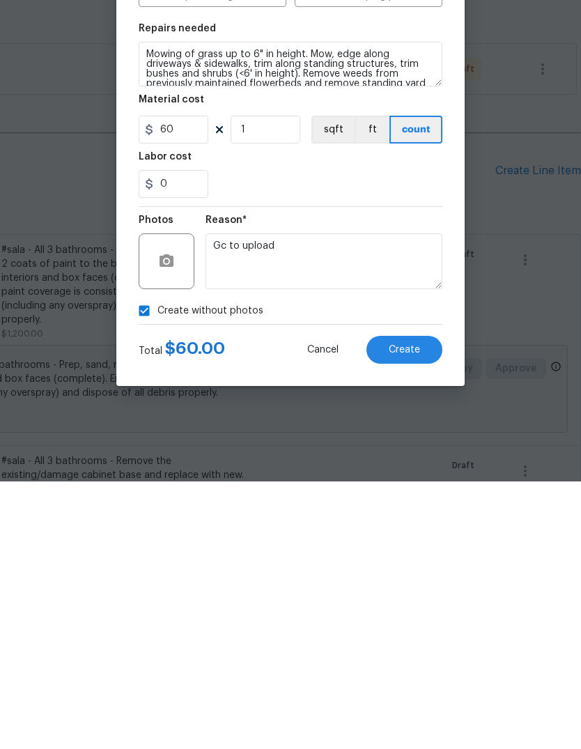
click at [422, 604] on button "Create" at bounding box center [405, 618] width 76 height 28
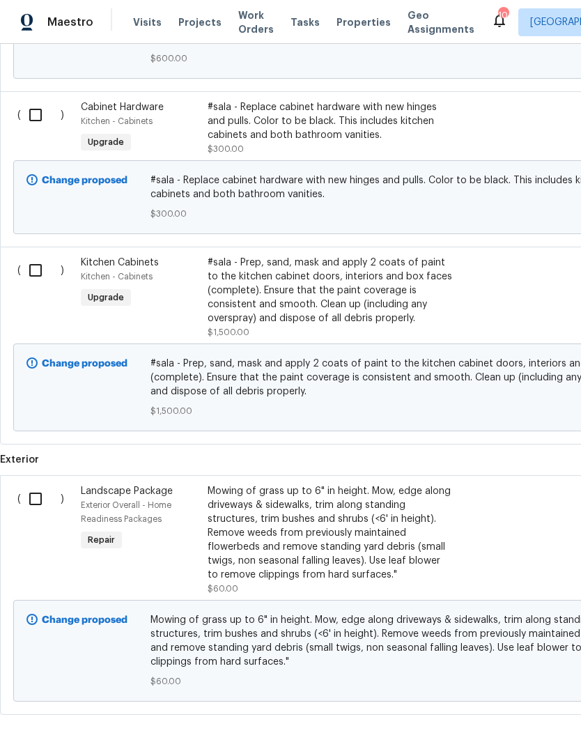
scroll to position [1633, 0]
click at [47, 485] on input "checkbox" at bounding box center [41, 499] width 40 height 29
checkbox input "true"
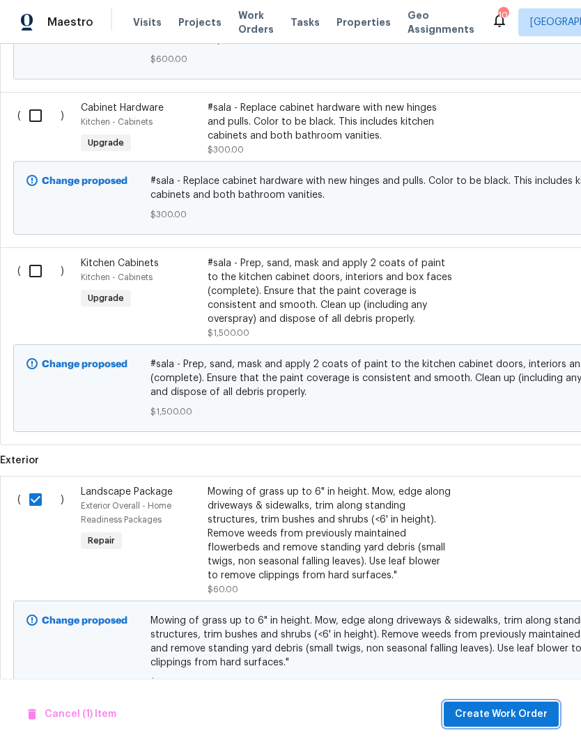
click at [514, 713] on span "Create Work Order" at bounding box center [501, 714] width 93 height 17
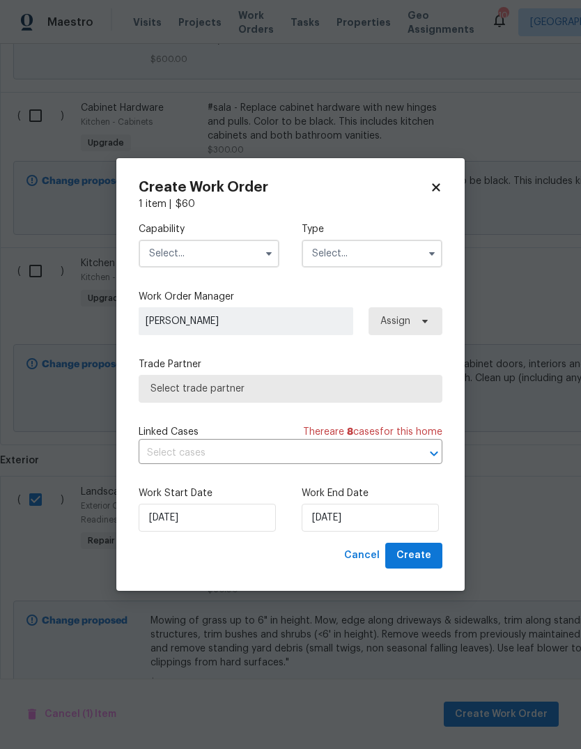
click at [217, 258] on input "text" at bounding box center [209, 254] width 141 height 28
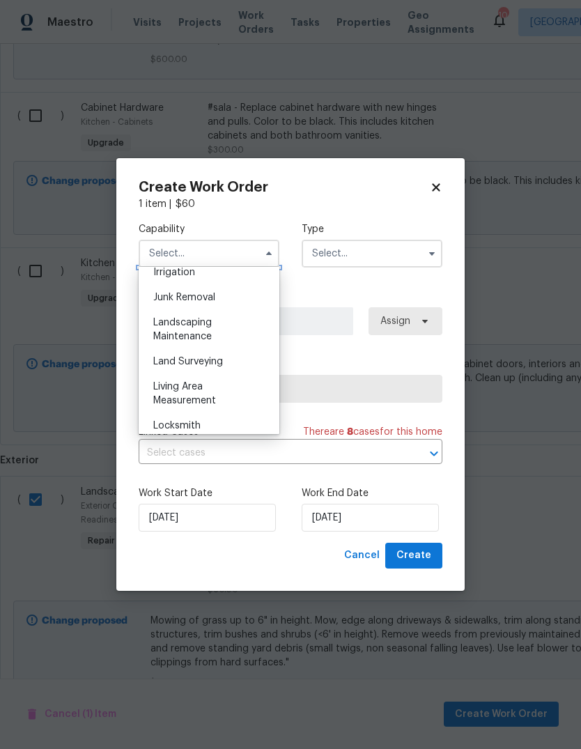
scroll to position [875, 0]
click at [241, 331] on div "Landscaping Maintenance" at bounding box center [209, 332] width 134 height 39
type input "Landscaping Maintenance"
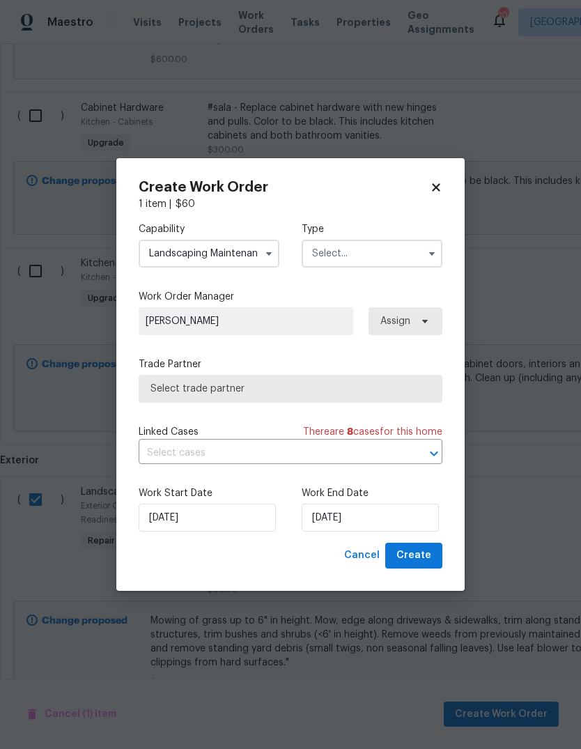
click at [398, 252] on input "text" at bounding box center [372, 254] width 141 height 28
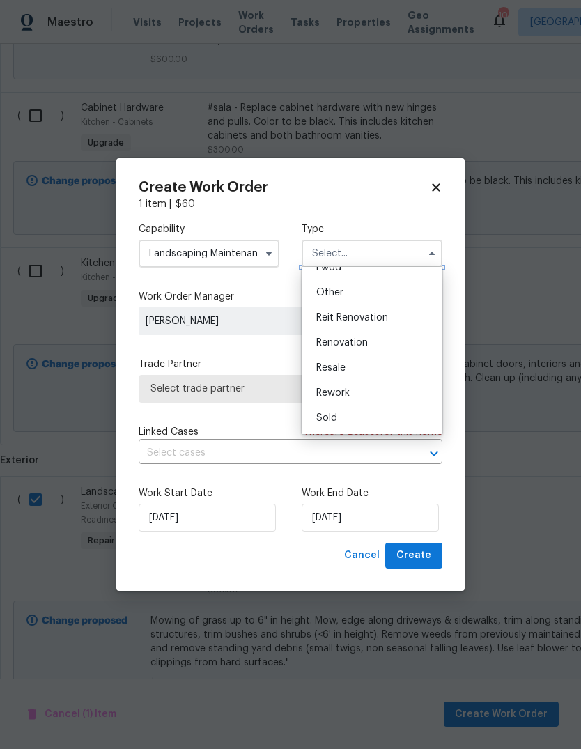
scroll to position [166, 0]
click at [394, 341] on div "Renovation" at bounding box center [372, 342] width 134 height 25
type input "Renovation"
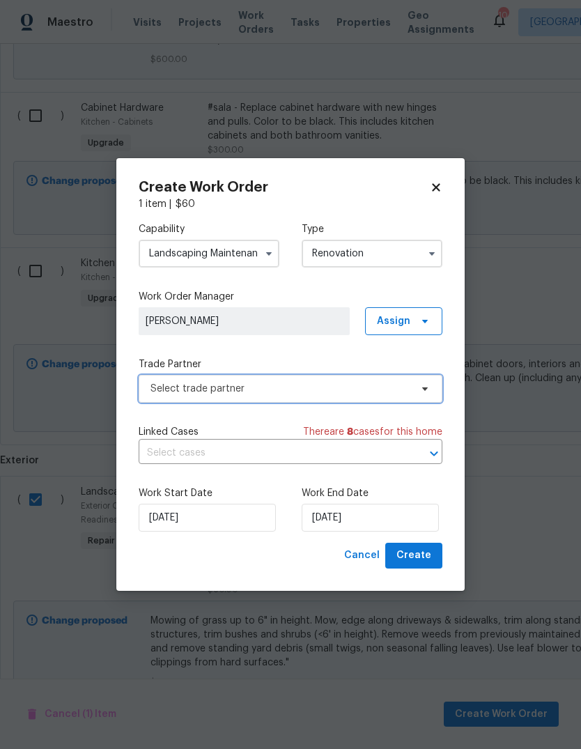
click at [326, 398] on span "Select trade partner" at bounding box center [291, 389] width 304 height 28
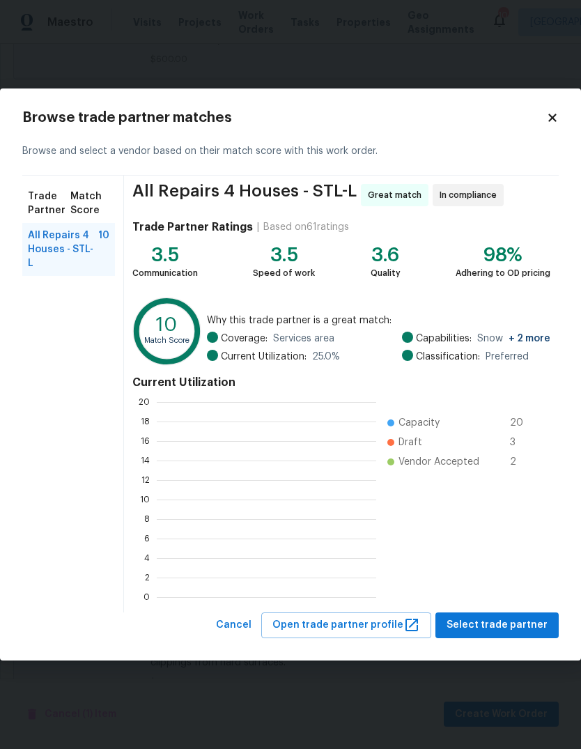
scroll to position [195, 220]
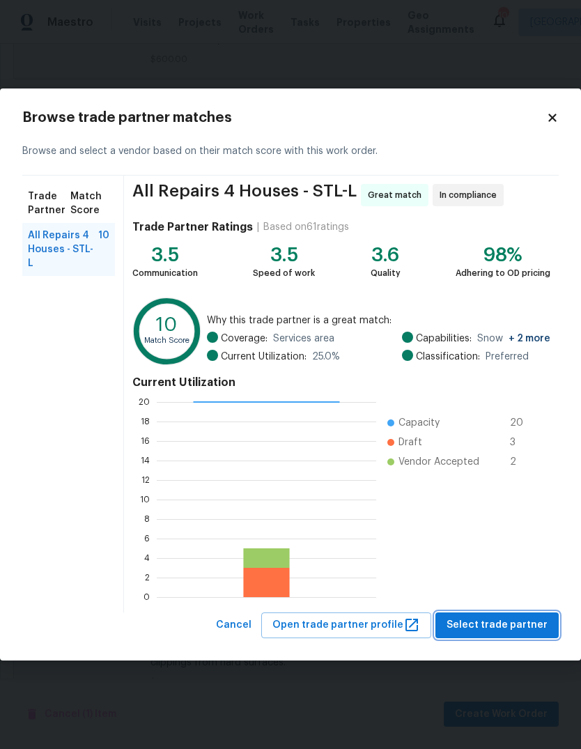
click at [532, 627] on span "Select trade partner" at bounding box center [497, 625] width 101 height 17
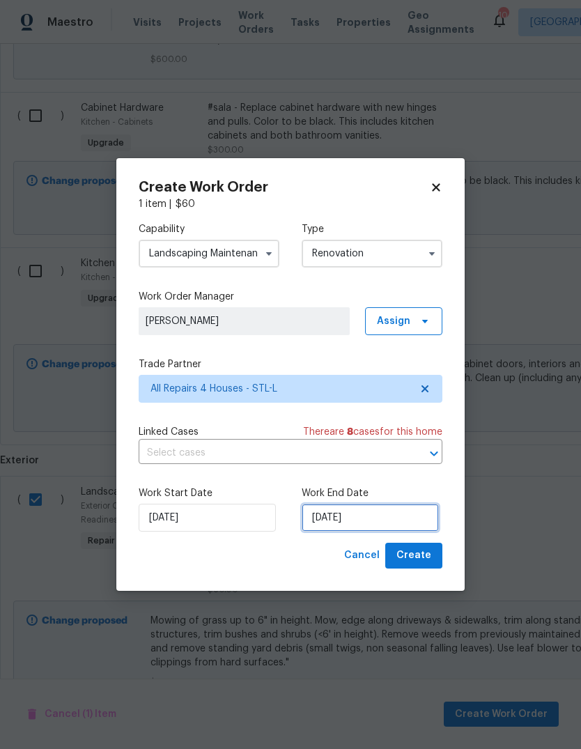
click at [415, 530] on input "[DATE]" at bounding box center [370, 518] width 137 height 28
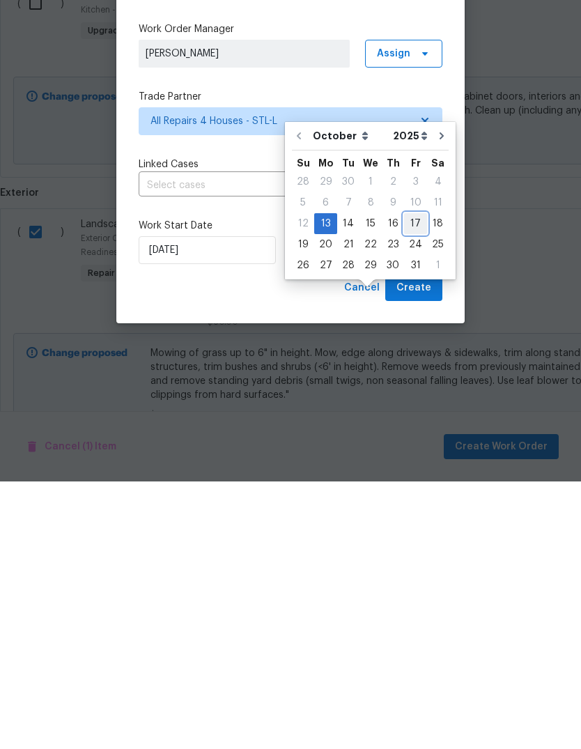
click at [415, 482] on div "17" at bounding box center [415, 492] width 23 height 20
type input "[DATE]"
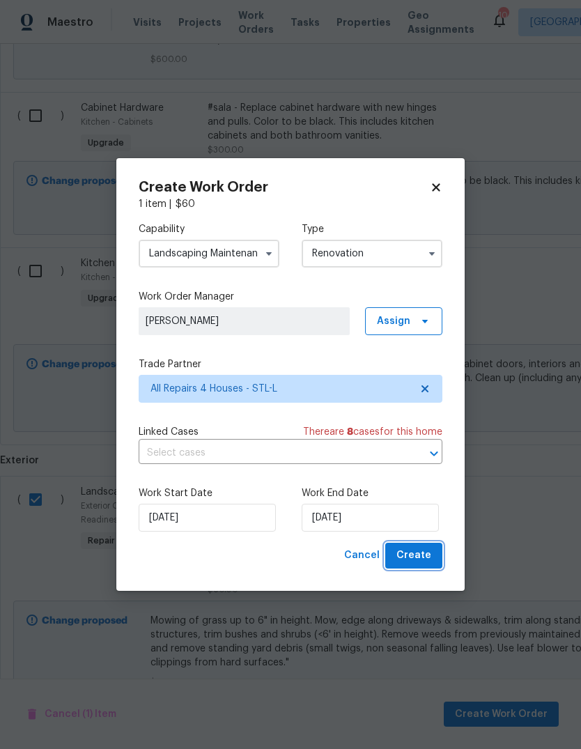
click at [424, 558] on span "Create" at bounding box center [414, 555] width 35 height 17
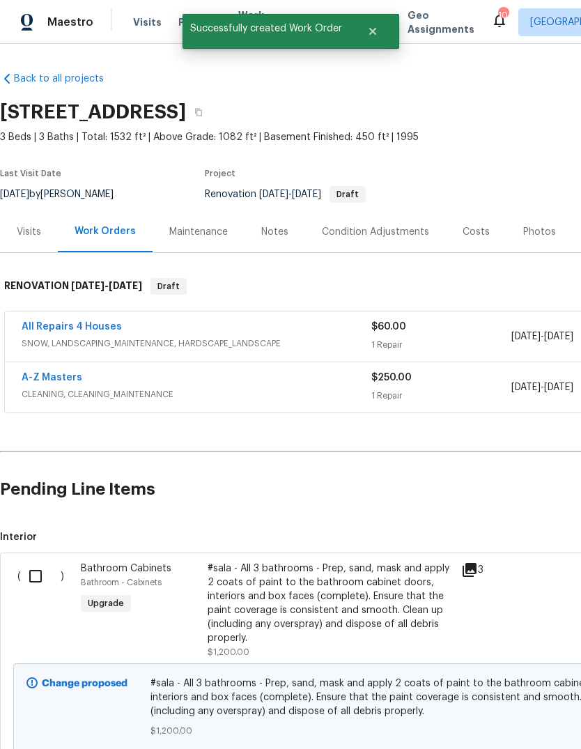
scroll to position [0, 0]
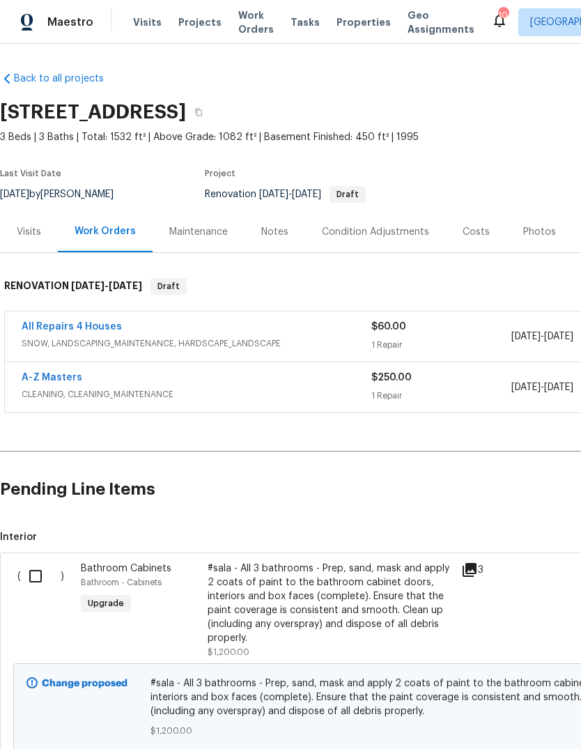
click at [102, 322] on link "All Repairs 4 Houses" at bounding box center [72, 327] width 100 height 10
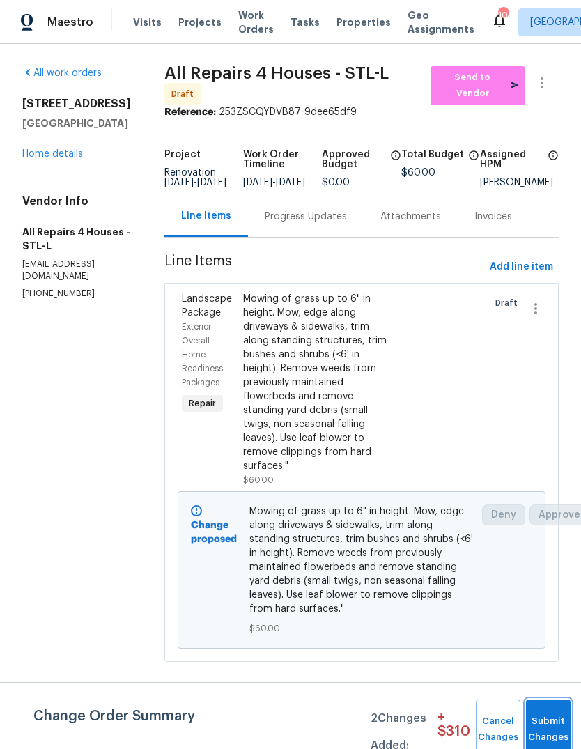
click at [552, 731] on span "Submit Changes" at bounding box center [548, 730] width 31 height 32
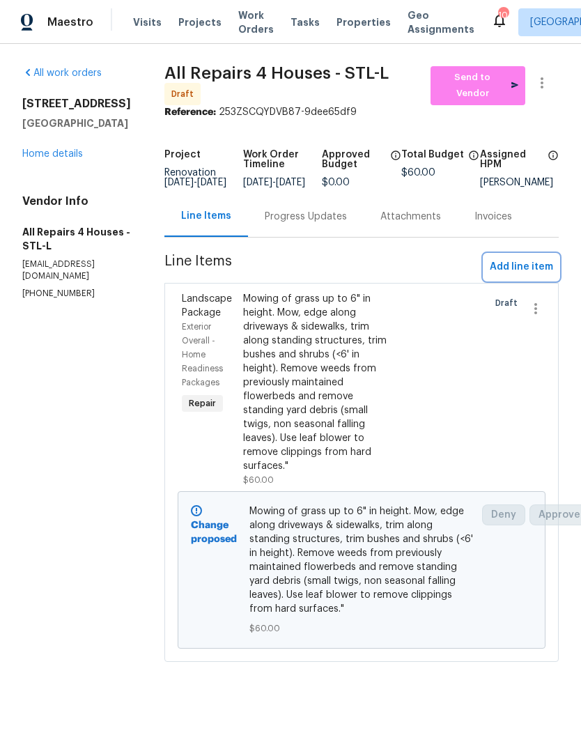
click at [553, 276] on span "Add line item" at bounding box center [521, 267] width 63 height 17
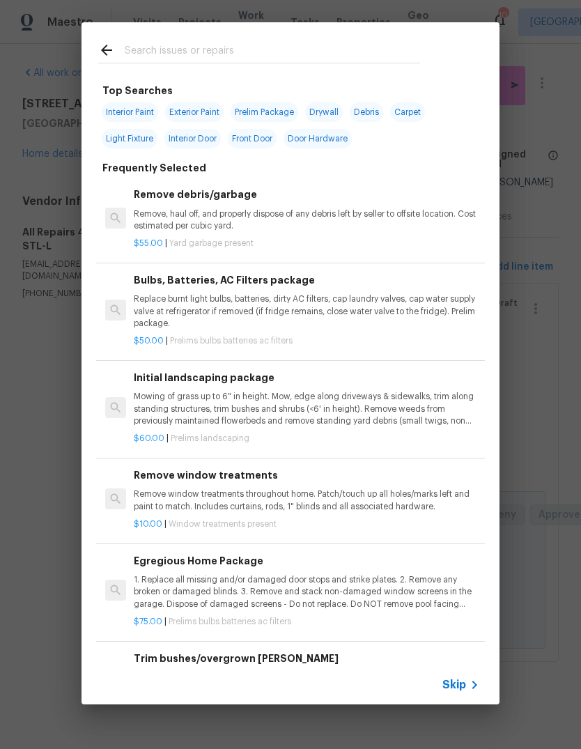
click at [470, 688] on icon at bounding box center [474, 685] width 17 height 17
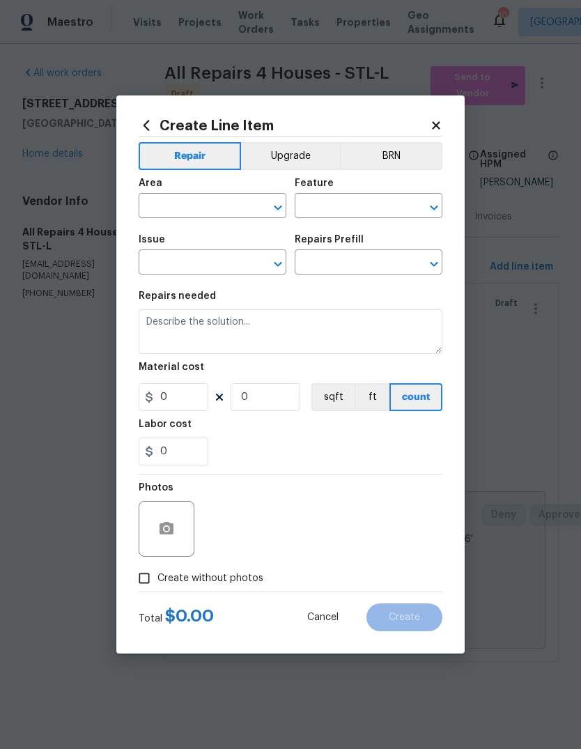
click at [206, 211] on input "text" at bounding box center [193, 208] width 109 height 22
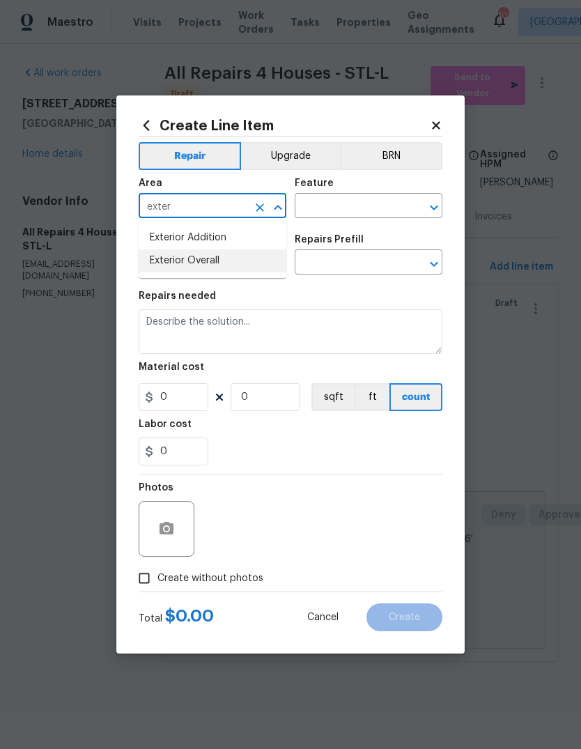
click at [239, 265] on li "Exterior Overall" at bounding box center [213, 261] width 148 height 23
type input "Exterior Overall"
click at [374, 209] on input "text" at bounding box center [349, 208] width 109 height 22
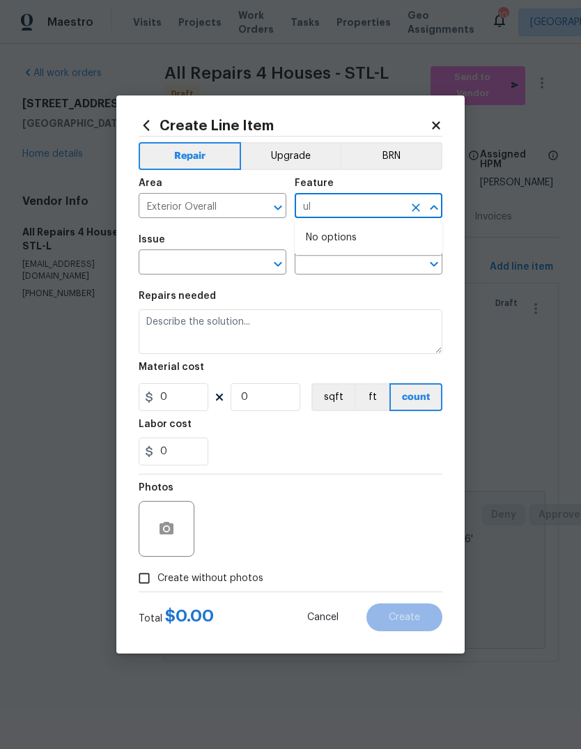
type input "u"
click at [370, 277] on li "Landscaping" at bounding box center [369, 271] width 148 height 23
type input "Landscaping"
click at [229, 263] on input "text" at bounding box center [193, 264] width 109 height 22
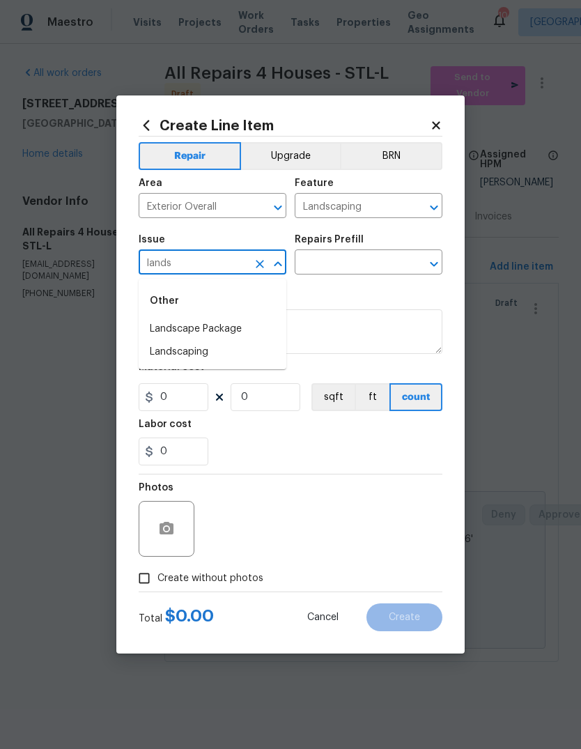
click at [229, 360] on li "Landscaping" at bounding box center [213, 352] width 148 height 23
type input "Landscaping"
click at [365, 268] on input "text" at bounding box center [349, 264] width 109 height 22
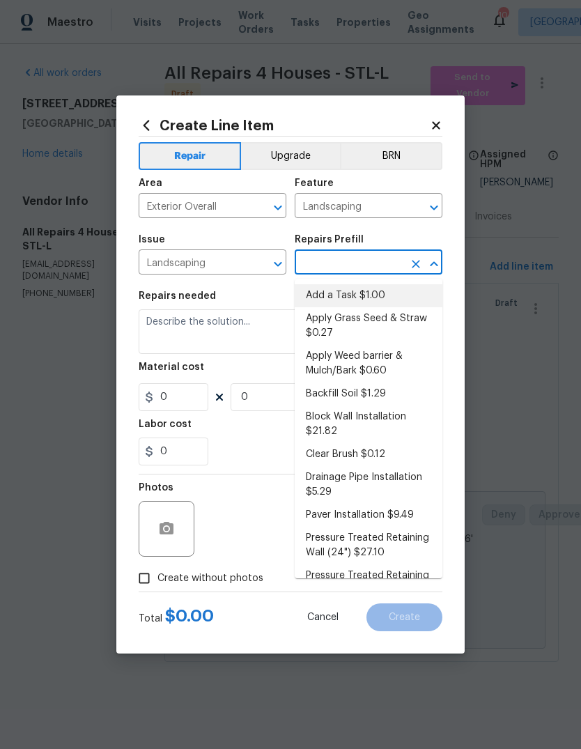
click at [402, 295] on li "Add a Task $1.00" at bounding box center [369, 295] width 148 height 23
type input "Add a Task $1.00"
type textarea "HPM to detail"
type input "1"
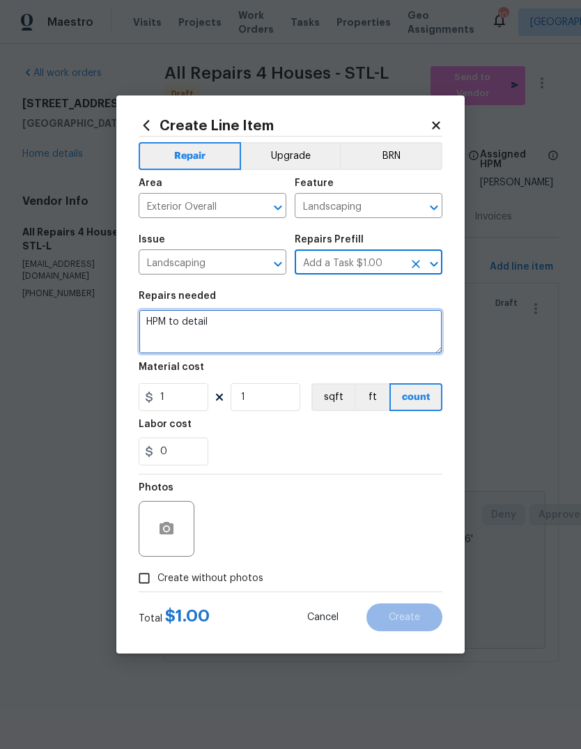
click at [369, 328] on textarea "HPM to detail" at bounding box center [291, 331] width 304 height 45
type textarea "H"
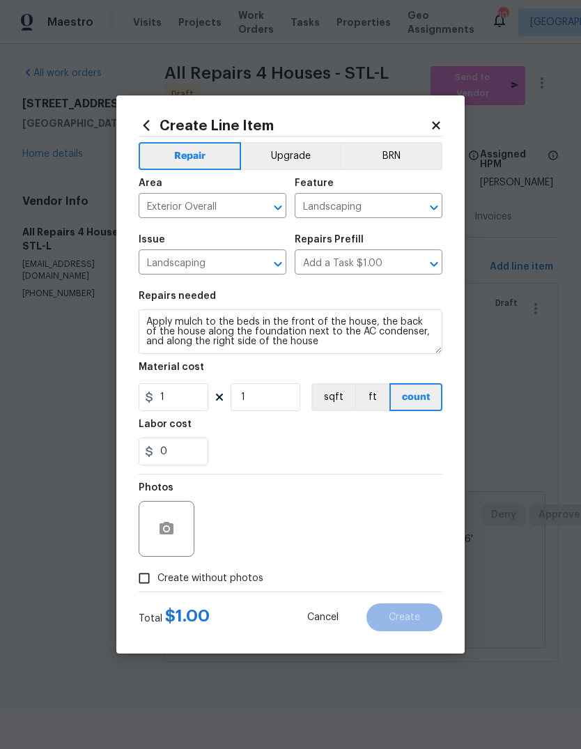
click at [372, 438] on div "Labor cost" at bounding box center [291, 429] width 304 height 18
click at [176, 537] on button "button" at bounding box center [166, 528] width 33 height 33
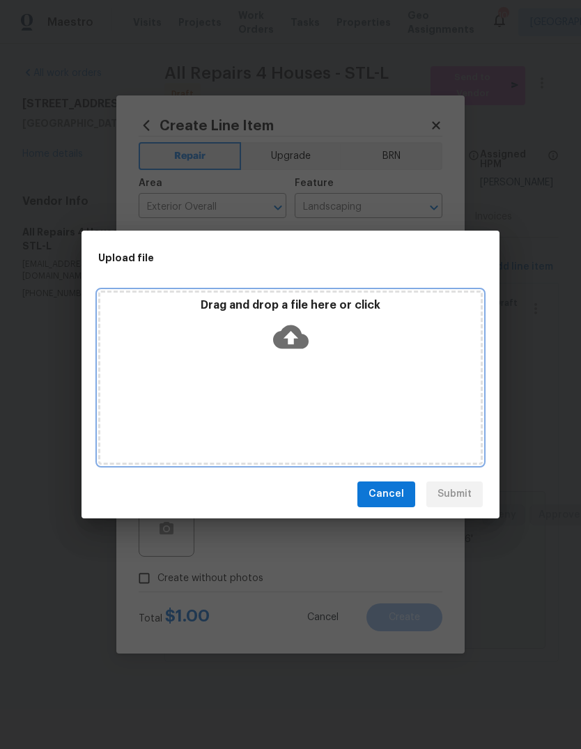
click at [298, 335] on icon at bounding box center [291, 337] width 36 height 24
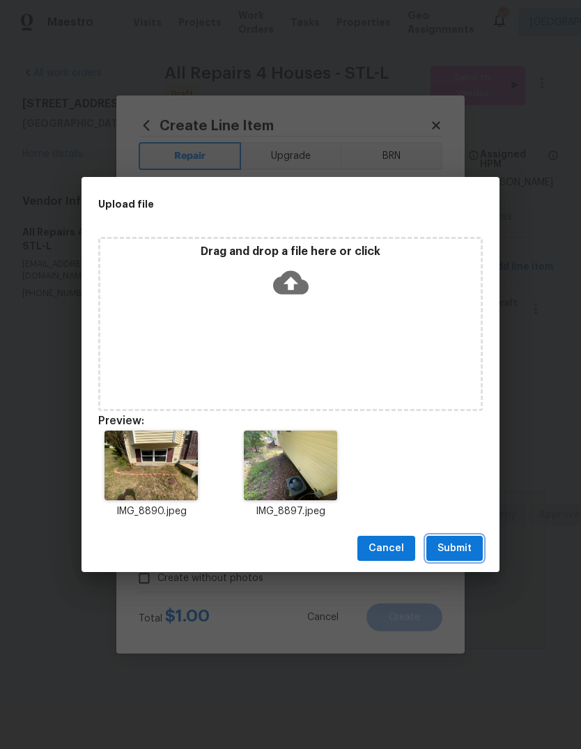
click at [469, 547] on span "Submit" at bounding box center [455, 548] width 34 height 17
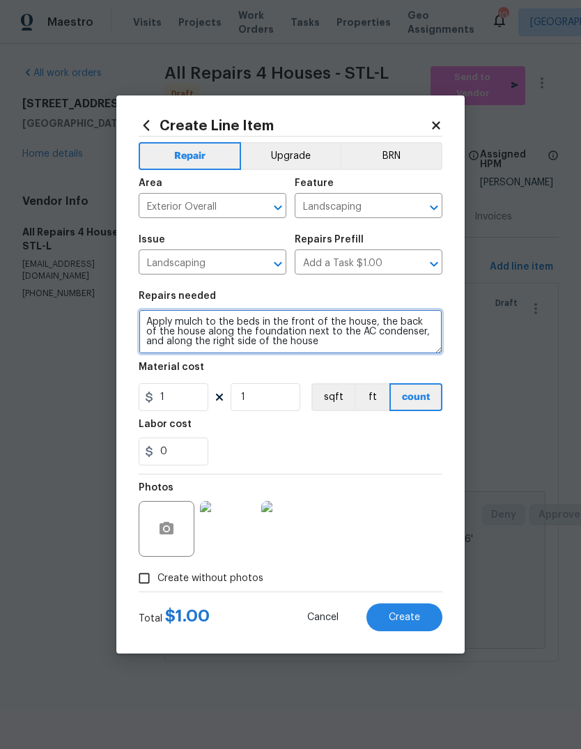
click at [216, 346] on textarea "Apply mulch to the beds in the front of the house, the back of the house along …" at bounding box center [291, 331] width 304 height 45
click at [351, 344] on textarea "Apply mulch to the beds in the front of the house, the back of the house along …" at bounding box center [291, 331] width 304 height 45
click at [408, 335] on textarea "Apply mulch to the beds in the front of the house, the back of the house along …" at bounding box center [291, 331] width 304 height 45
click at [329, 337] on textarea "Apply mulch to the beds in the front of the house, the back of the house along …" at bounding box center [291, 331] width 304 height 45
type textarea "Apply mulch to the beds in the front of the house, the back of the house along …"
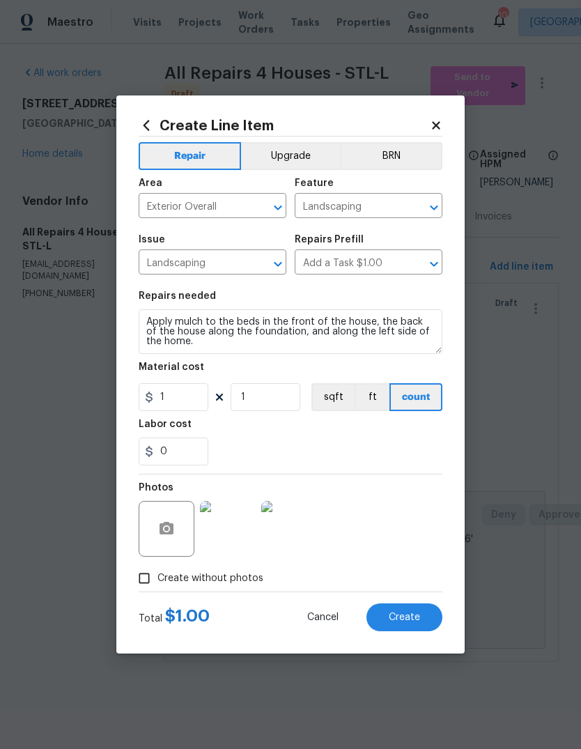
click at [370, 451] on div "0" at bounding box center [291, 452] width 304 height 28
click at [173, 529] on icon "button" at bounding box center [167, 528] width 14 height 13
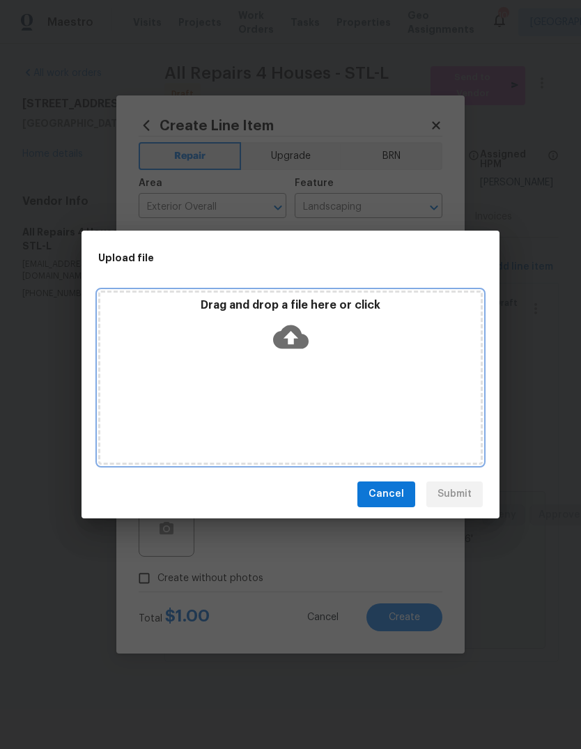
click at [297, 340] on icon at bounding box center [291, 337] width 36 height 24
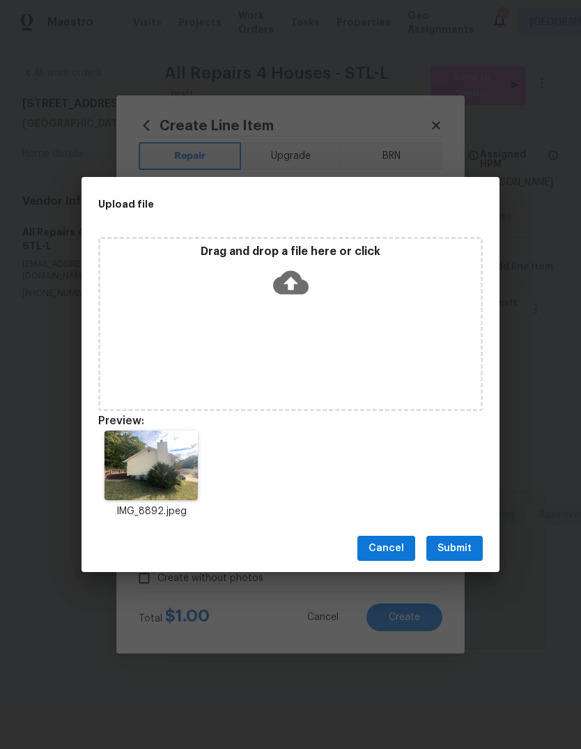
click at [470, 541] on span "Submit" at bounding box center [455, 548] width 34 height 17
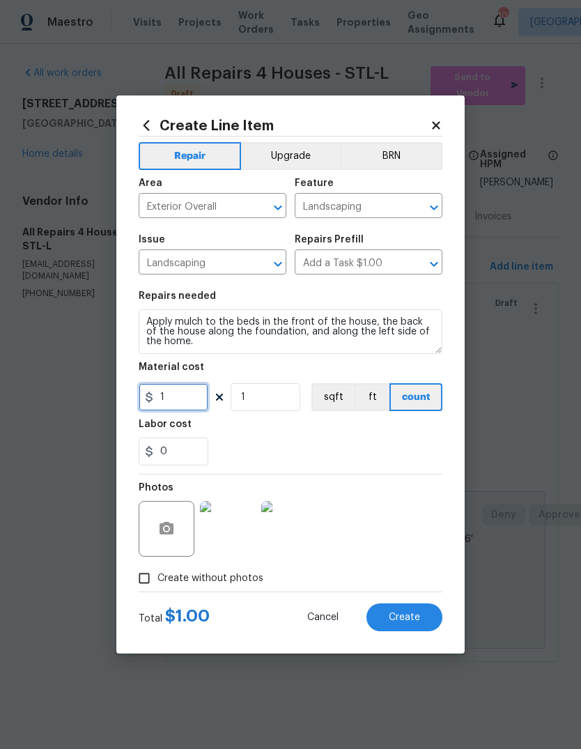
click at [195, 397] on input "1" at bounding box center [174, 397] width 70 height 28
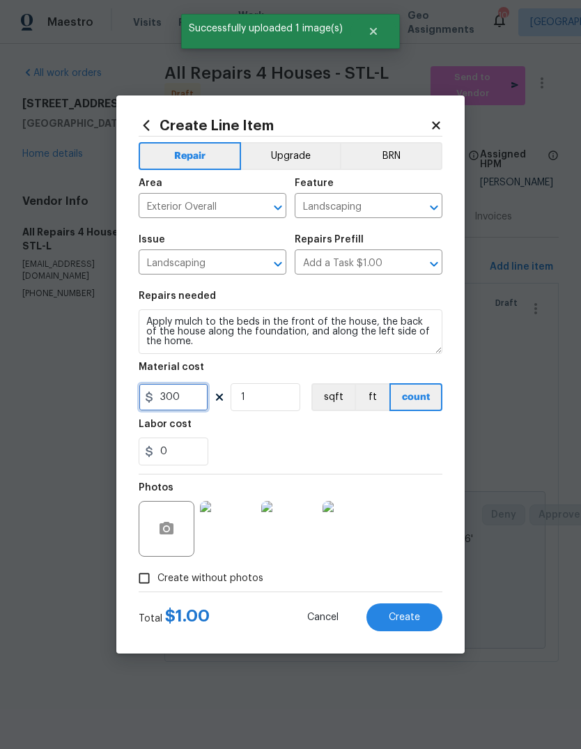
type input "300"
click at [390, 445] on div "0" at bounding box center [291, 452] width 304 height 28
click at [412, 629] on button "Create" at bounding box center [405, 618] width 76 height 28
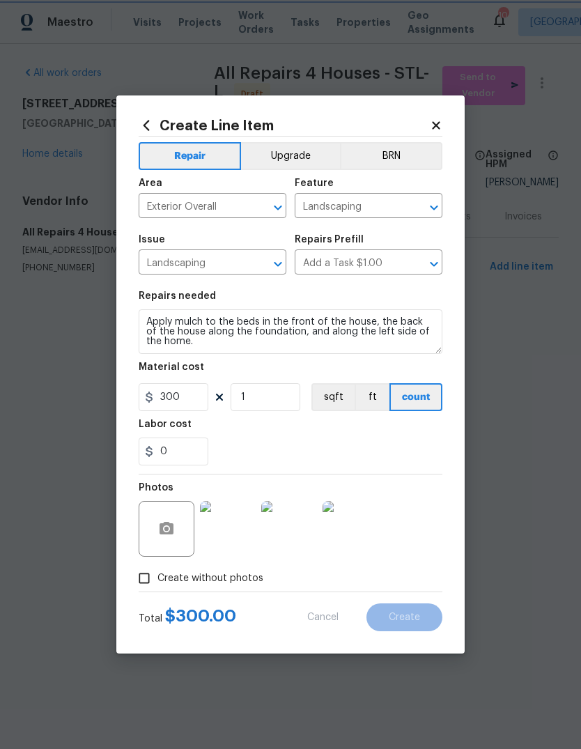
type input "0"
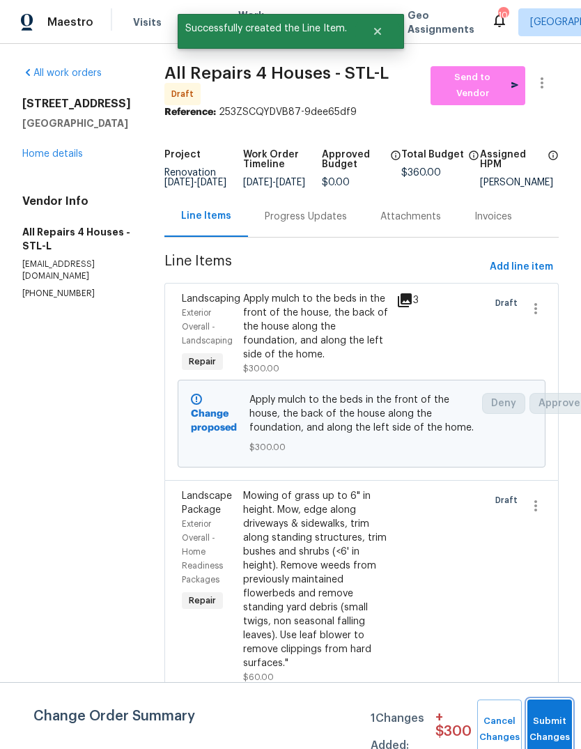
click at [553, 730] on span "Submit Changes" at bounding box center [550, 730] width 31 height 32
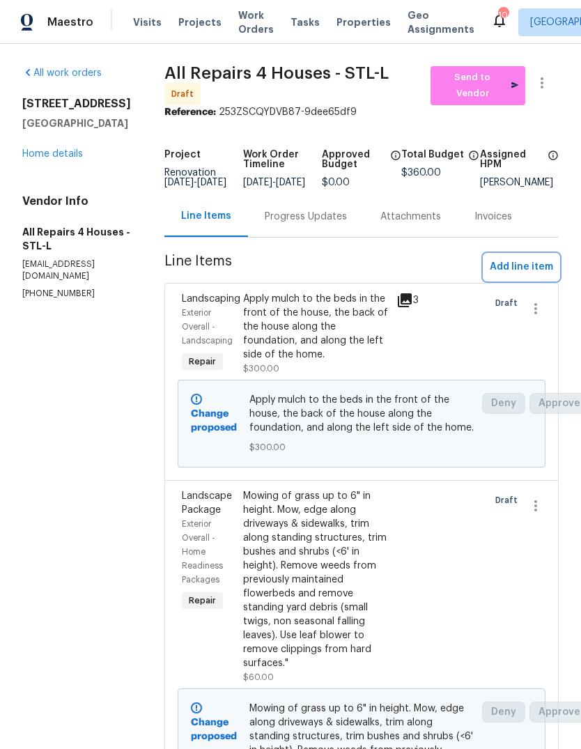
click at [546, 275] on span "Add line item" at bounding box center [521, 267] width 63 height 17
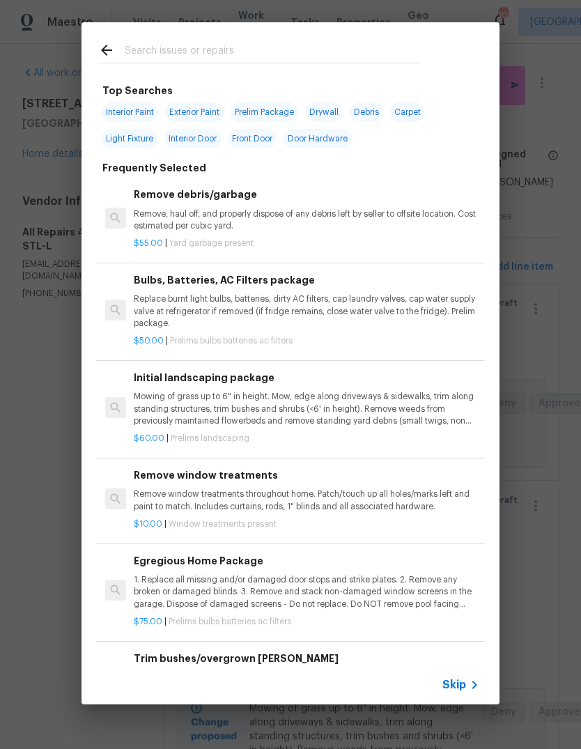
click at [462, 687] on span "Skip" at bounding box center [455, 685] width 24 height 14
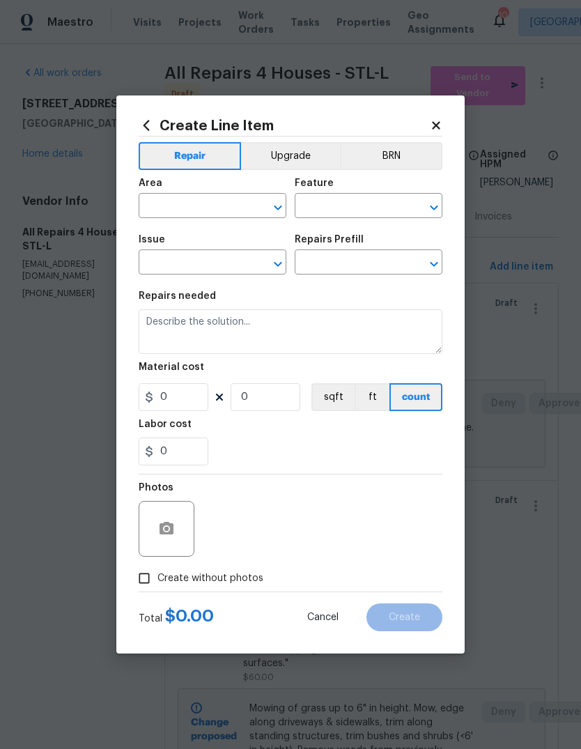
click at [232, 220] on span "Area ​" at bounding box center [213, 198] width 148 height 56
click at [190, 203] on input "text" at bounding box center [193, 208] width 109 height 22
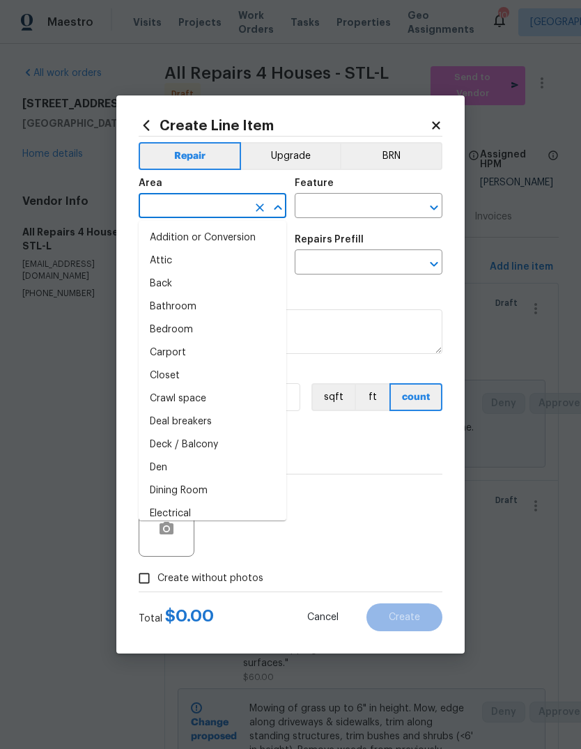
click at [190, 201] on input "text" at bounding box center [193, 208] width 109 height 22
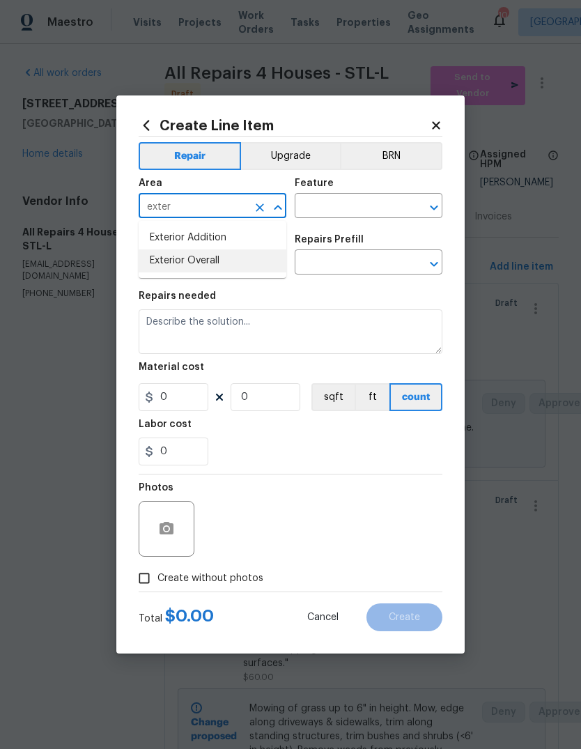
click at [250, 270] on li "Exterior Overall" at bounding box center [213, 261] width 148 height 23
type input "Exterior Overall"
click at [379, 204] on input "text" at bounding box center [349, 208] width 109 height 22
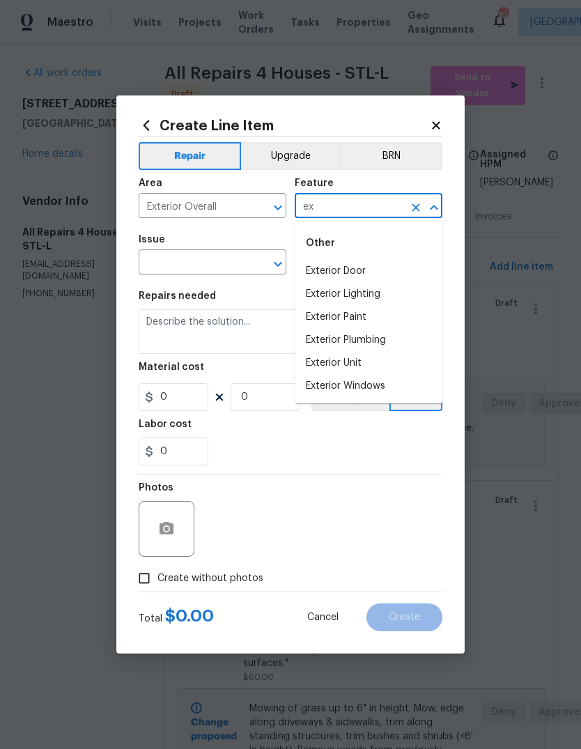
type input "e"
click at [362, 275] on li "Landscaping" at bounding box center [369, 271] width 148 height 23
type input "Landscaping"
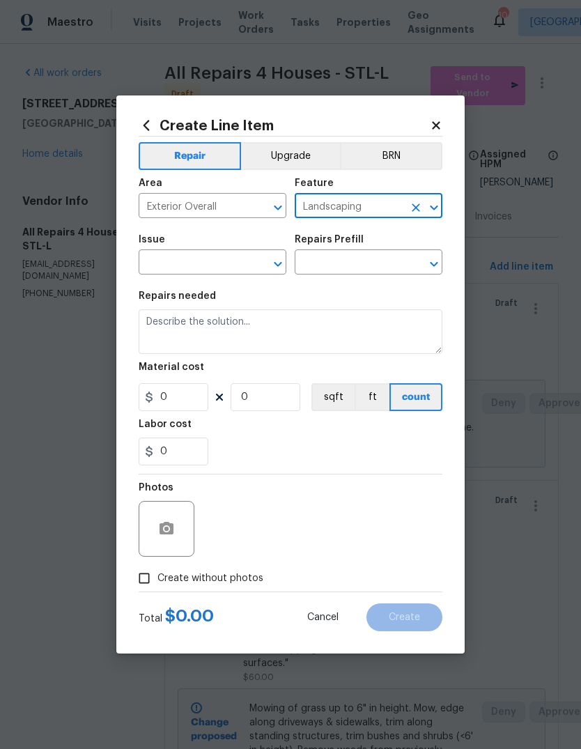
click at [231, 267] on input "text" at bounding box center [193, 264] width 109 height 22
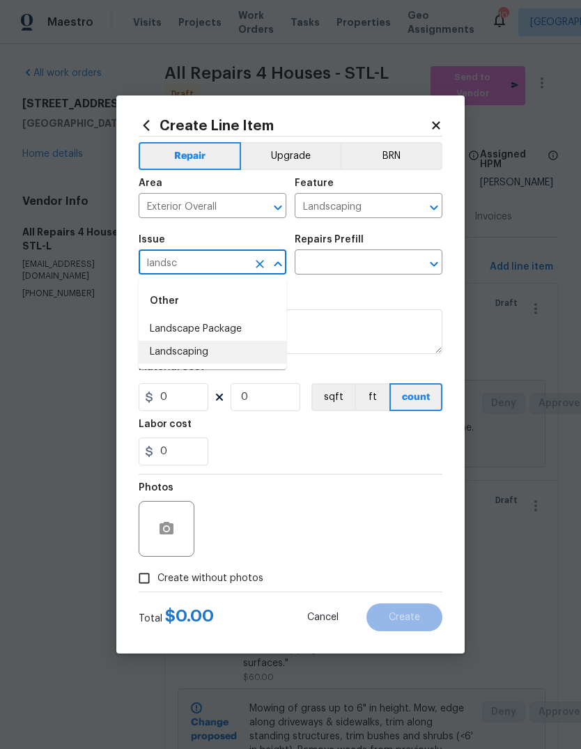
click at [243, 358] on li "Landscaping" at bounding box center [213, 352] width 148 height 23
type input "Landscaping"
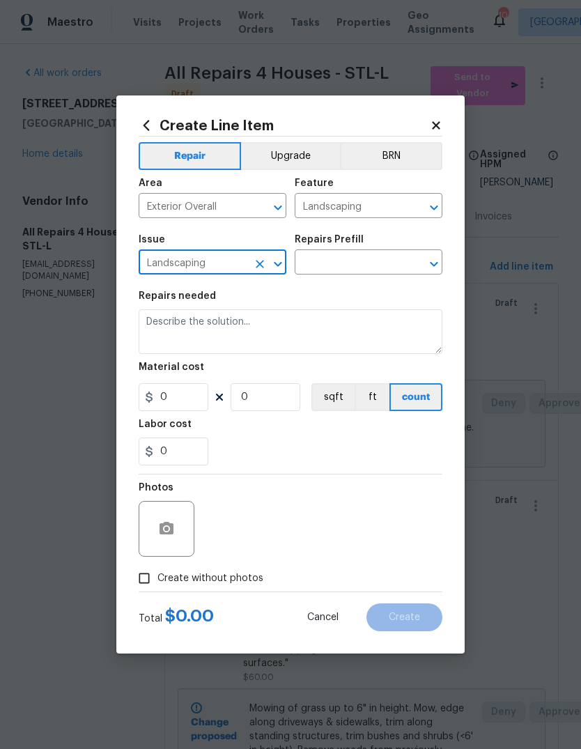
click at [372, 271] on input "text" at bounding box center [349, 264] width 109 height 22
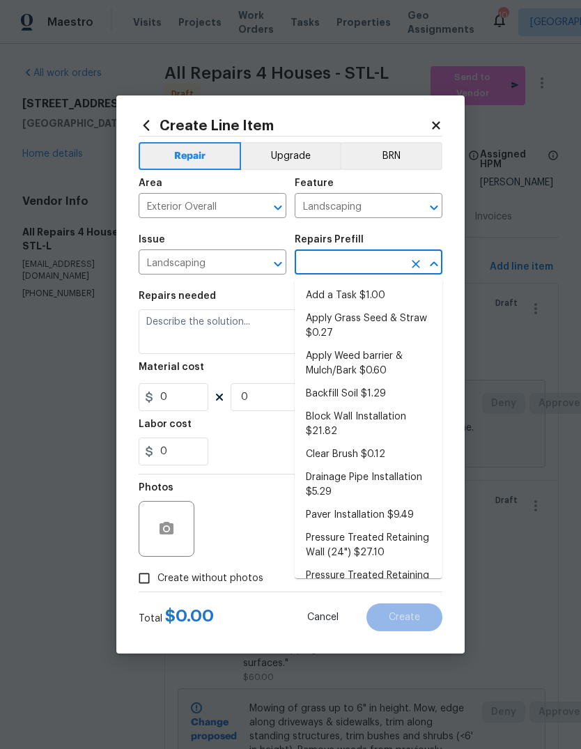
click at [390, 298] on li "Add a Task $1.00" at bounding box center [369, 295] width 148 height 23
type input "Add a Task $1.00"
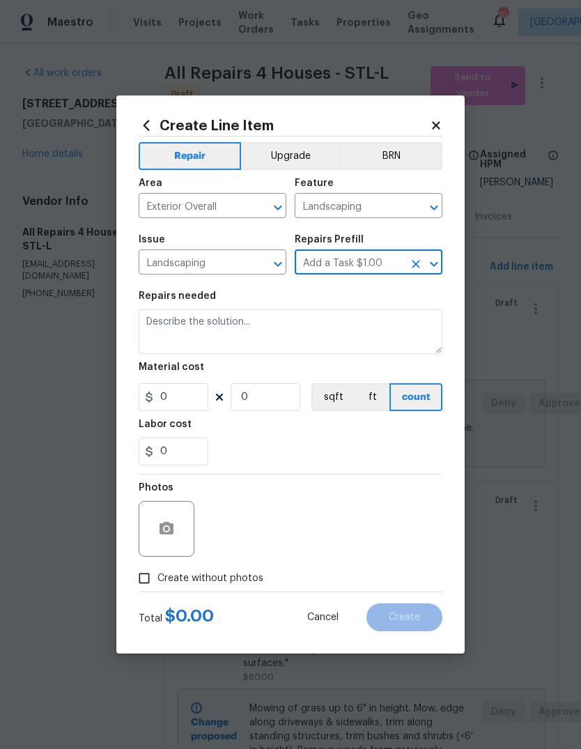
type textarea "HPM to detail"
type input "1"
click at [381, 332] on textarea "HPM to detail" at bounding box center [291, 331] width 304 height 45
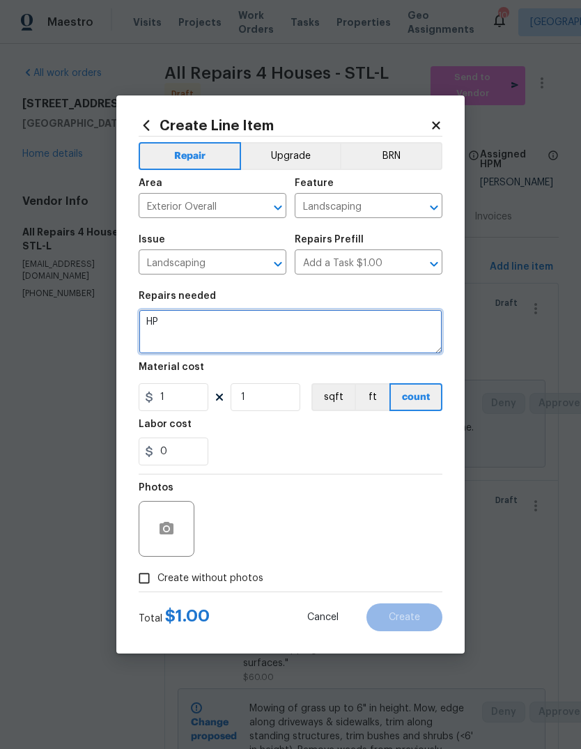
type textarea "H"
click at [145, 316] on textarea "Trim and shape all bushes around the base of the house." at bounding box center [291, 331] width 304 height 45
click at [429, 329] on textarea "1). Trim and shape all bushes around the base of the house." at bounding box center [291, 331] width 304 height 45
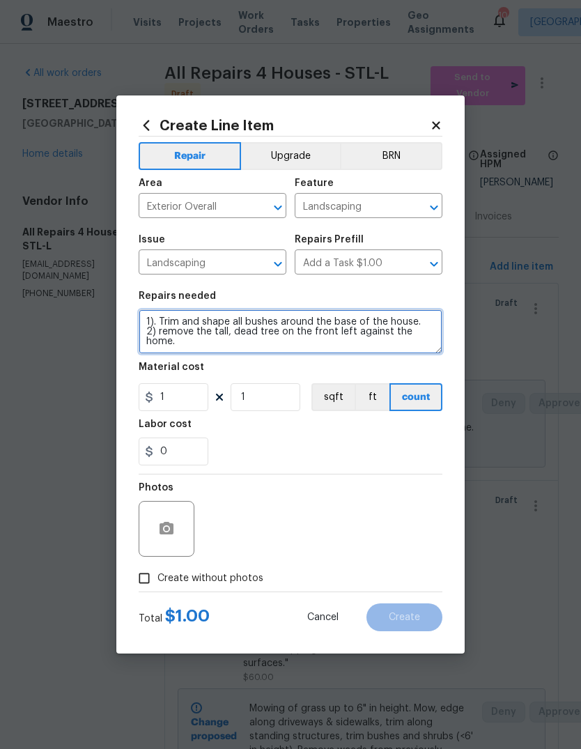
click at [229, 332] on textarea "1). Trim and shape all bushes around the base of the house. 2) remove the tall,…" at bounding box center [291, 331] width 304 height 45
click at [434, 336] on textarea "1). Trim and shape all bushes around the base of the house. 2) remove the tall …" at bounding box center [291, 331] width 304 height 45
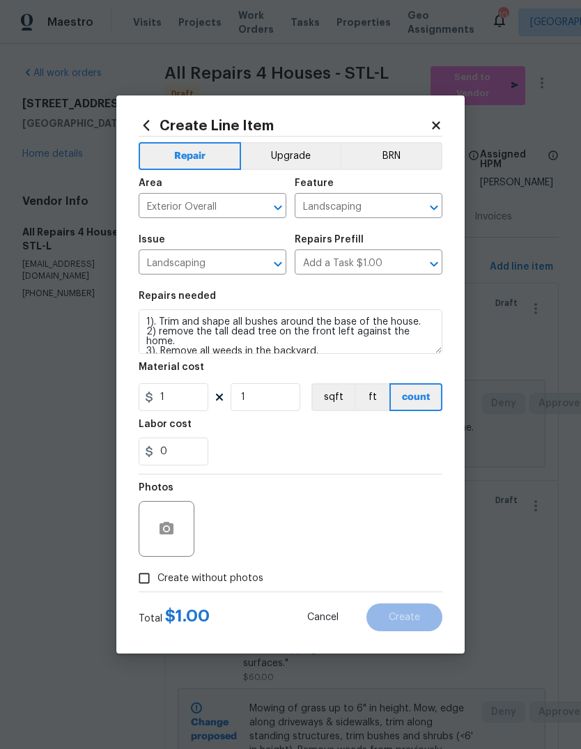
click at [409, 442] on div "0" at bounding box center [291, 452] width 304 height 28
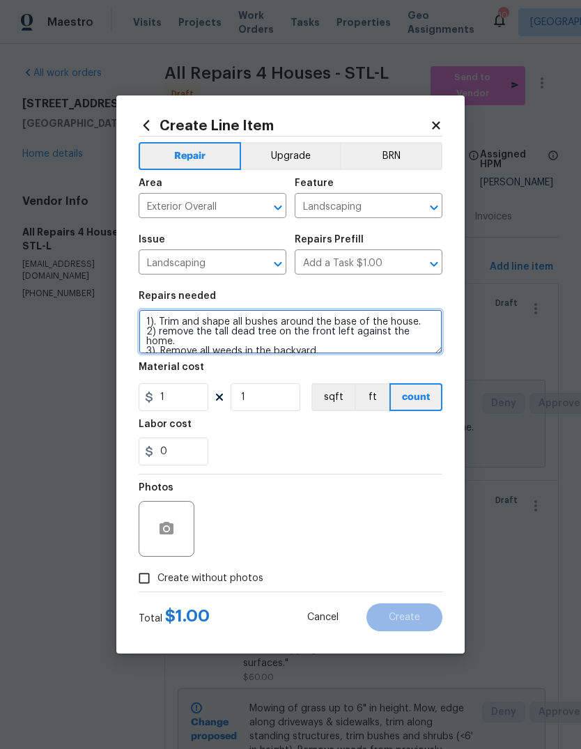
click at [193, 334] on textarea "1). Trim and shape all bushes around the base of the house. 2) remove the tall …" at bounding box center [291, 331] width 304 height 45
click at [399, 344] on textarea "1). Trim and shape all bushes around the base of the house. 2) Remove the tall …" at bounding box center [291, 331] width 304 height 45
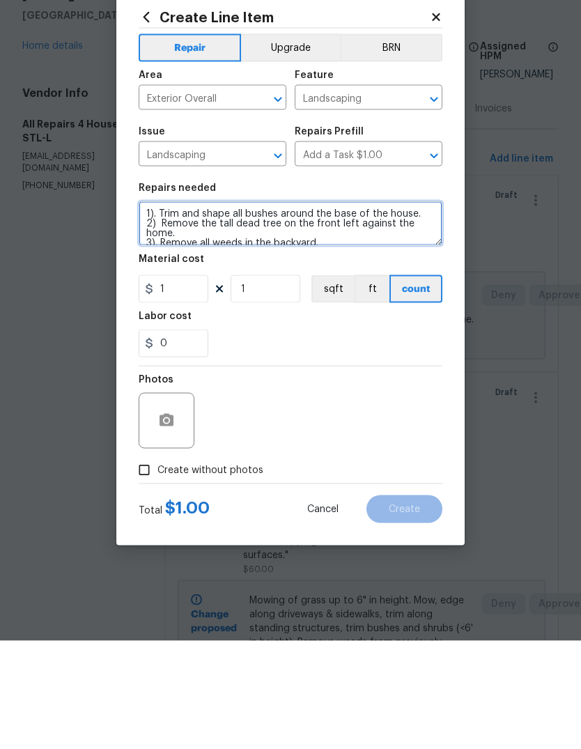
type textarea "1). Trim and shape all bushes around the base of the house. 2) Remove the tall …"
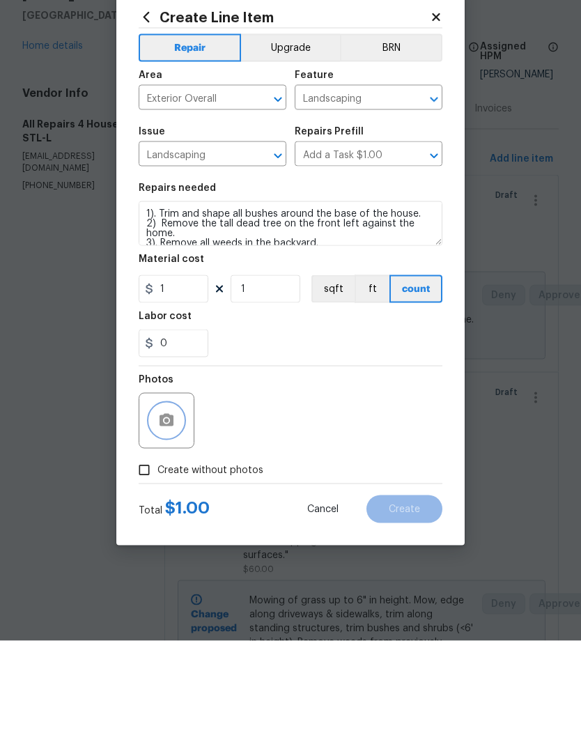
click at [178, 512] on button "button" at bounding box center [166, 528] width 33 height 33
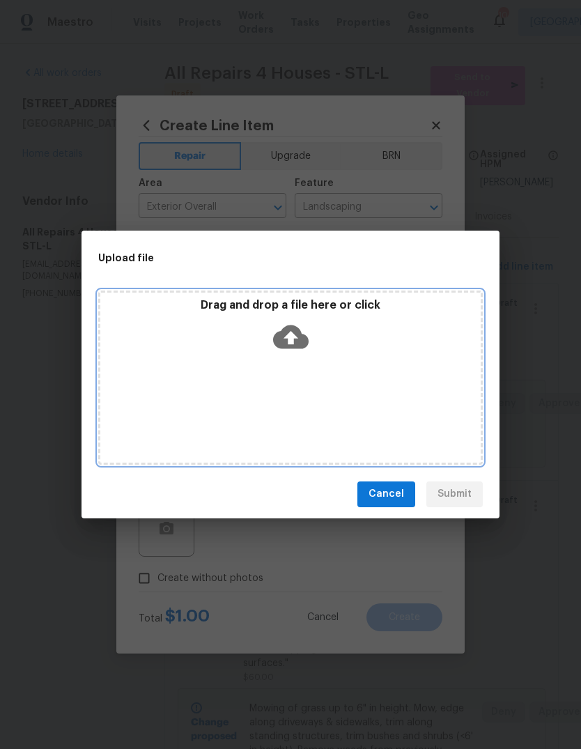
click at [292, 342] on icon at bounding box center [291, 337] width 36 height 36
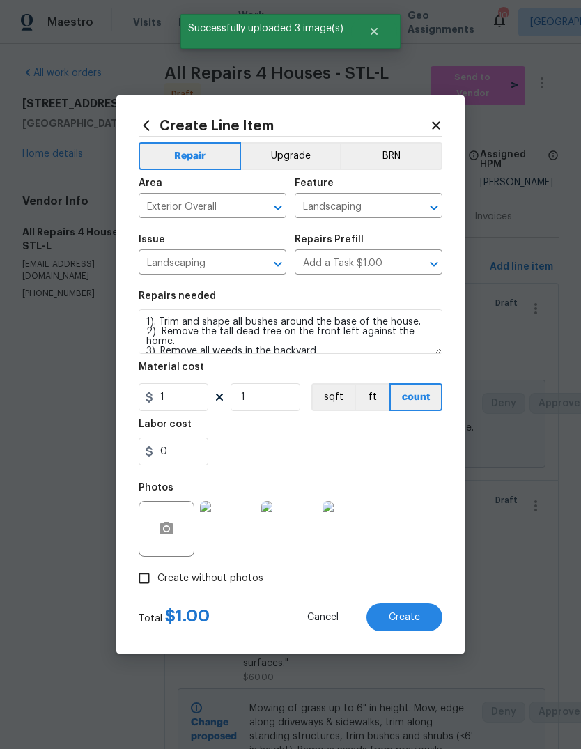
scroll to position [52, 0]
click at [231, 533] on img at bounding box center [228, 529] width 56 height 56
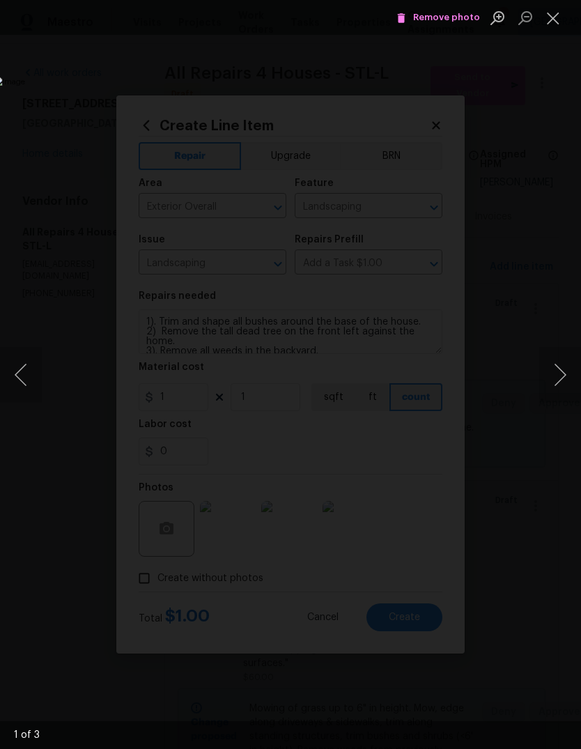
click at [563, 395] on button "Next image" at bounding box center [561, 375] width 42 height 56
click at [563, 384] on button "Next image" at bounding box center [561, 375] width 42 height 56
click at [558, 38] on div "Lightbox" at bounding box center [290, 374] width 581 height 749
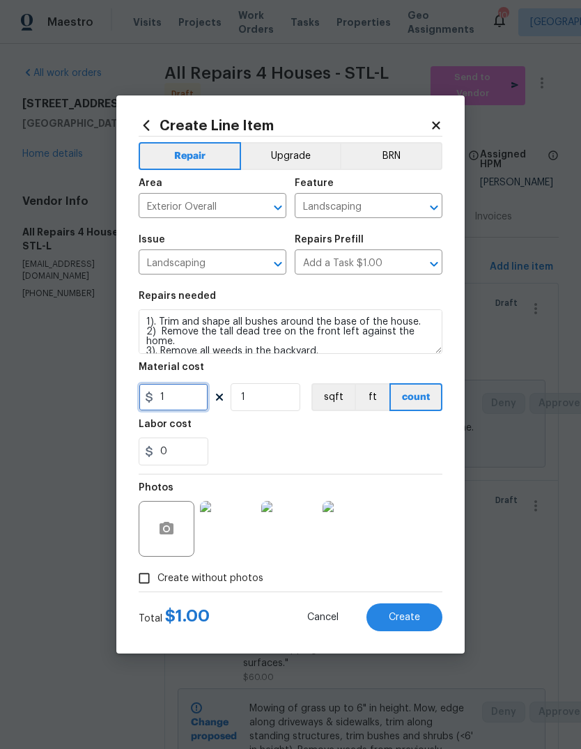
click at [195, 399] on input "1" at bounding box center [174, 397] width 70 height 28
type input "250"
click at [390, 449] on div "0" at bounding box center [291, 452] width 304 height 28
click at [426, 618] on button "Create" at bounding box center [405, 618] width 76 height 28
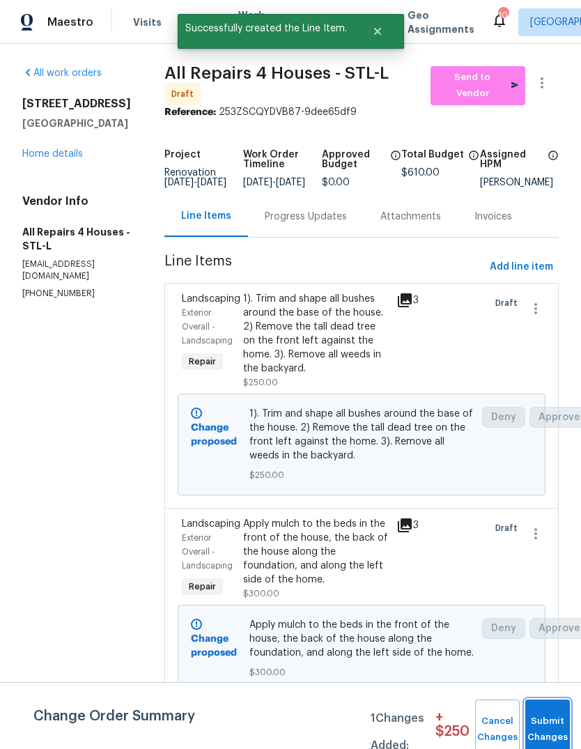
click at [548, 726] on button "Submit Changes" at bounding box center [548, 730] width 45 height 60
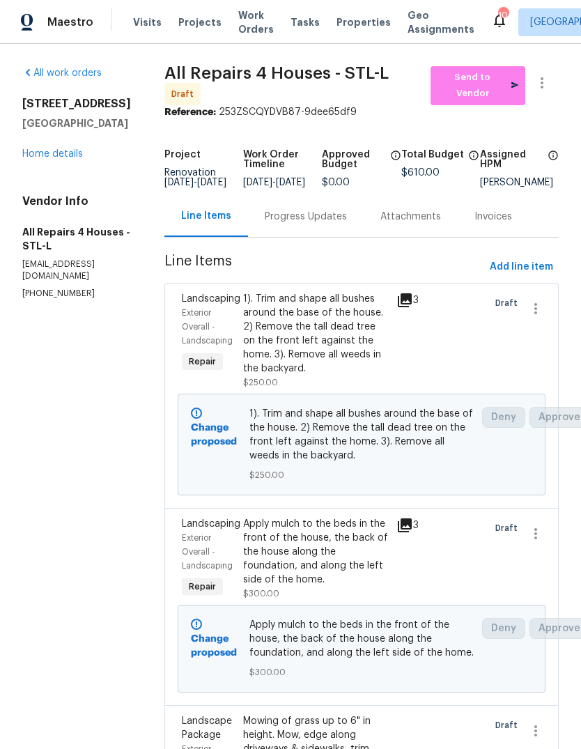
click at [67, 153] on link "Home details" at bounding box center [52, 154] width 61 height 10
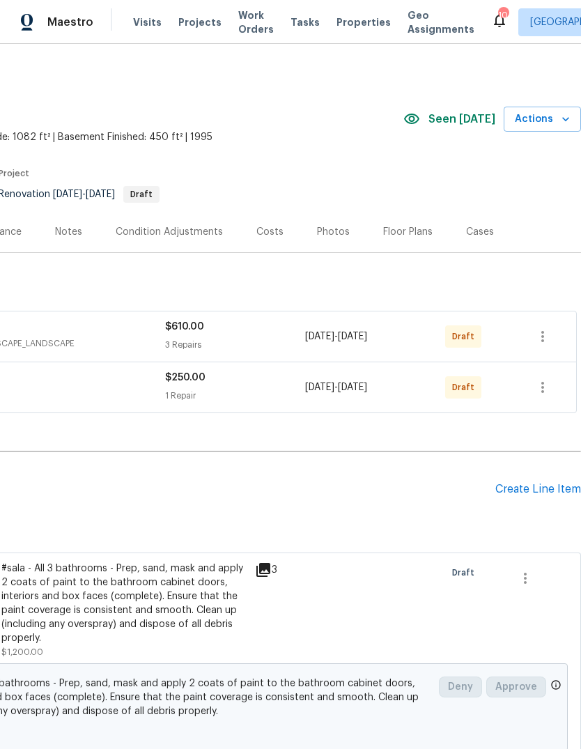
scroll to position [0, 206]
click at [559, 489] on div "Create Line Item" at bounding box center [539, 489] width 86 height 13
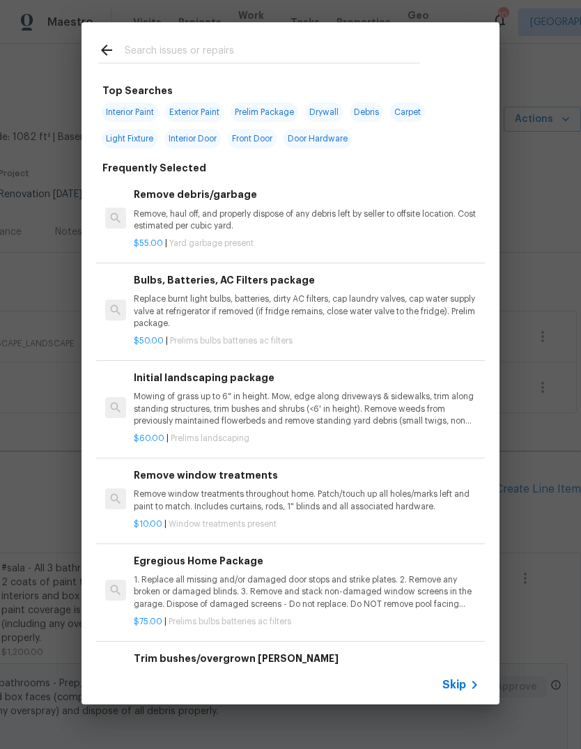
click at [464, 687] on span "Skip" at bounding box center [455, 685] width 24 height 14
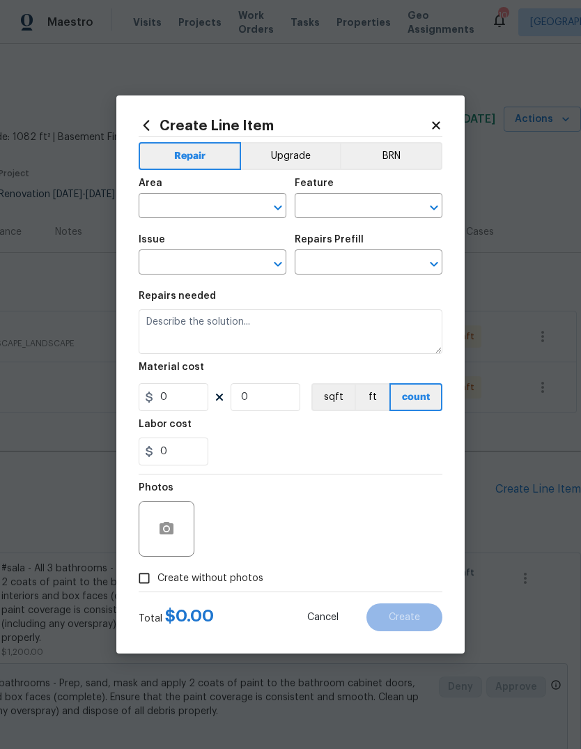
click at [229, 207] on input "text" at bounding box center [193, 208] width 109 height 22
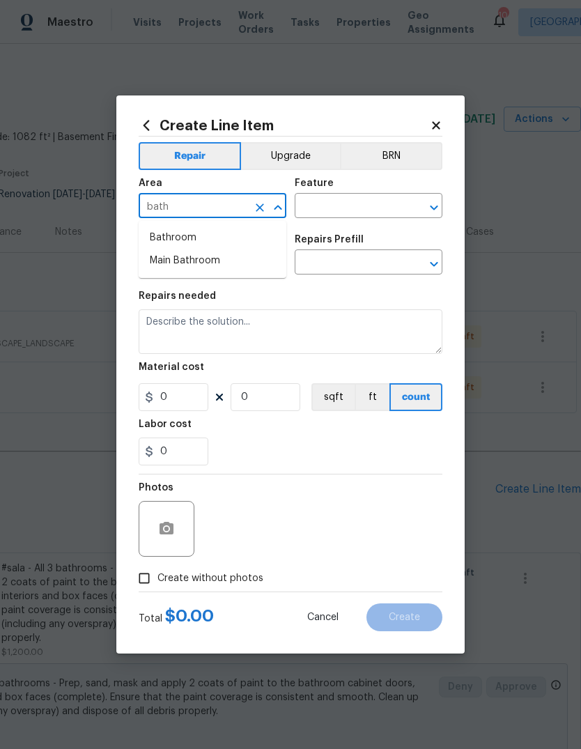
type input "bath"
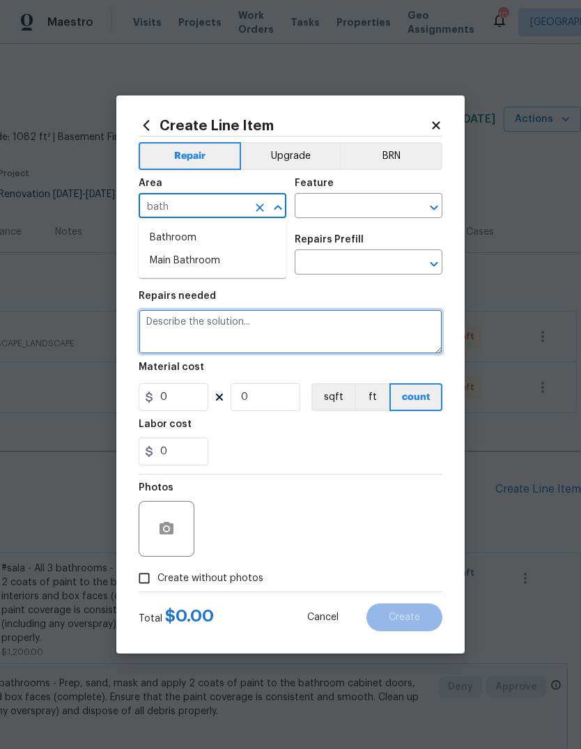
click at [369, 314] on textarea at bounding box center [291, 331] width 304 height 45
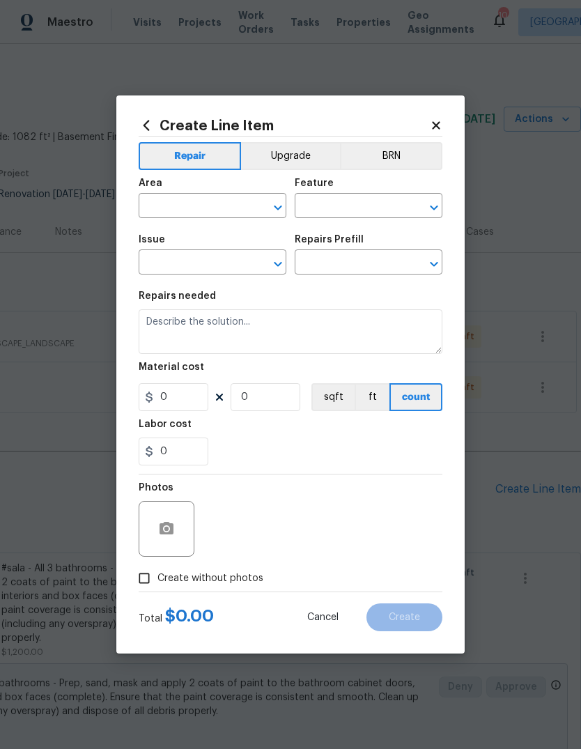
click at [227, 207] on input "text" at bounding box center [193, 208] width 109 height 22
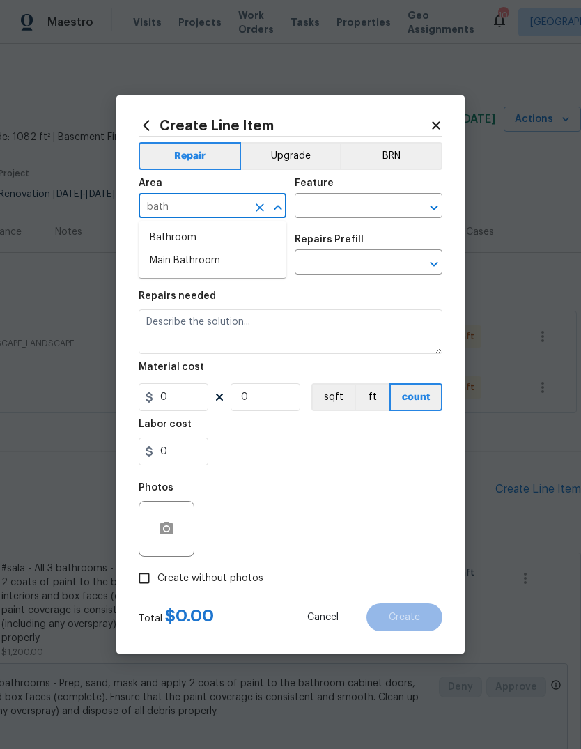
click at [183, 239] on li "Bathroom" at bounding box center [213, 238] width 148 height 23
type input "Bathroom"
click at [365, 206] on input "text" at bounding box center [349, 208] width 109 height 22
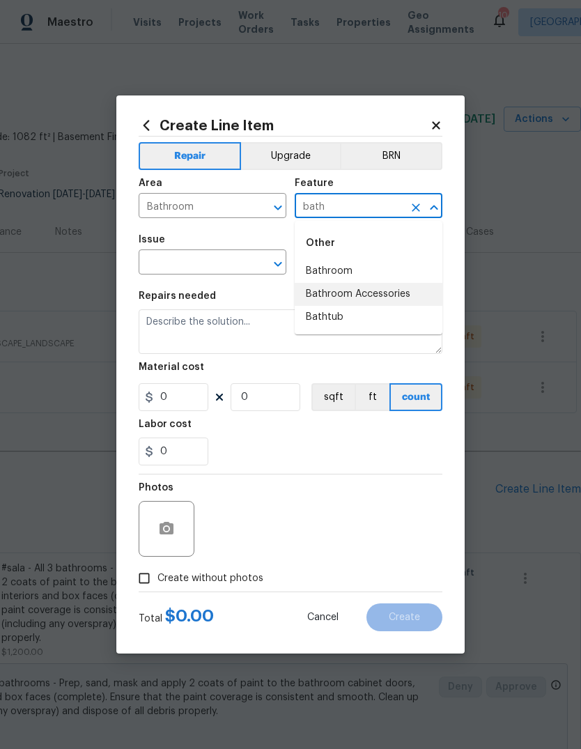
click at [415, 298] on li "Bathroom Accessories" at bounding box center [369, 294] width 148 height 23
type input "Bathroom Accessories"
click at [238, 261] on input "text" at bounding box center [193, 264] width 109 height 22
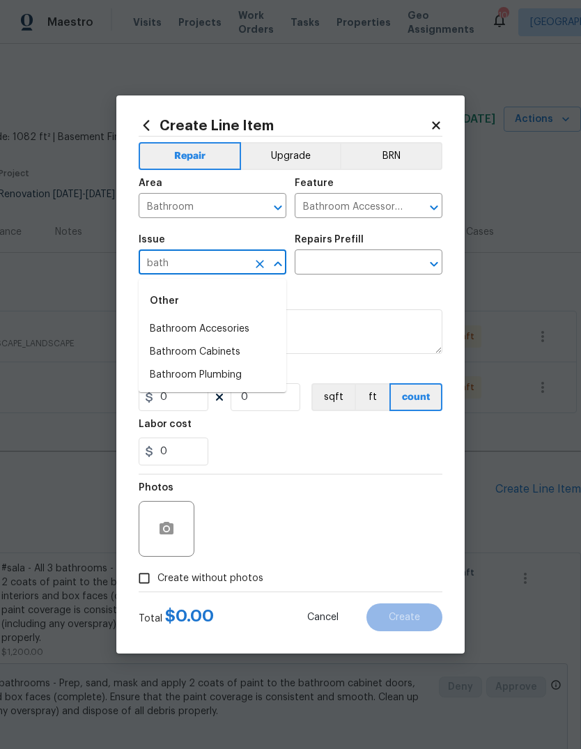
click at [266, 332] on li "Bathroom Accesories" at bounding box center [213, 329] width 148 height 23
type input "Bathroom Accesories"
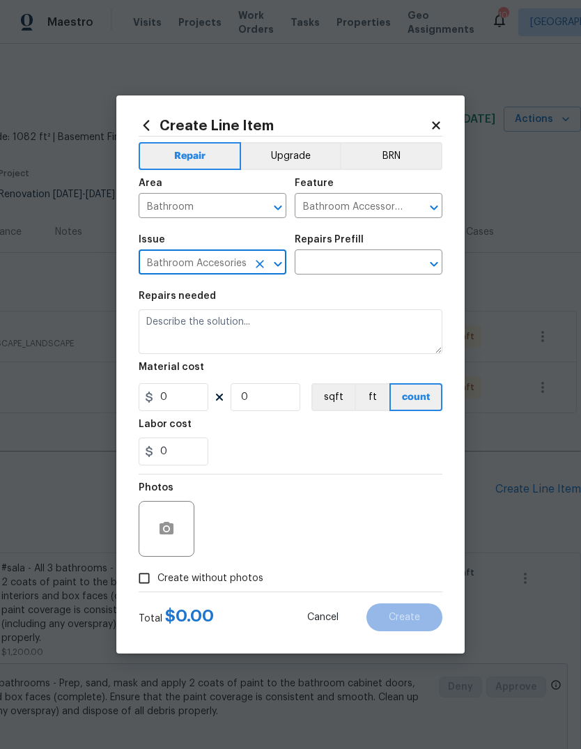
click at [369, 263] on input "text" at bounding box center [349, 264] width 109 height 22
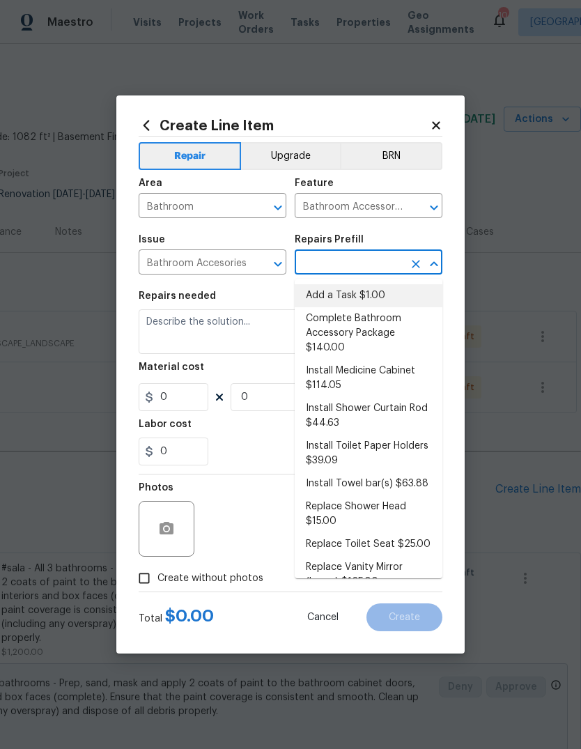
click at [375, 291] on li "Add a Task $1.00" at bounding box center [369, 295] width 148 height 23
type input "Add a Task $1.00"
type input "Interior Trim"
type textarea "HPM to detail"
type input "1"
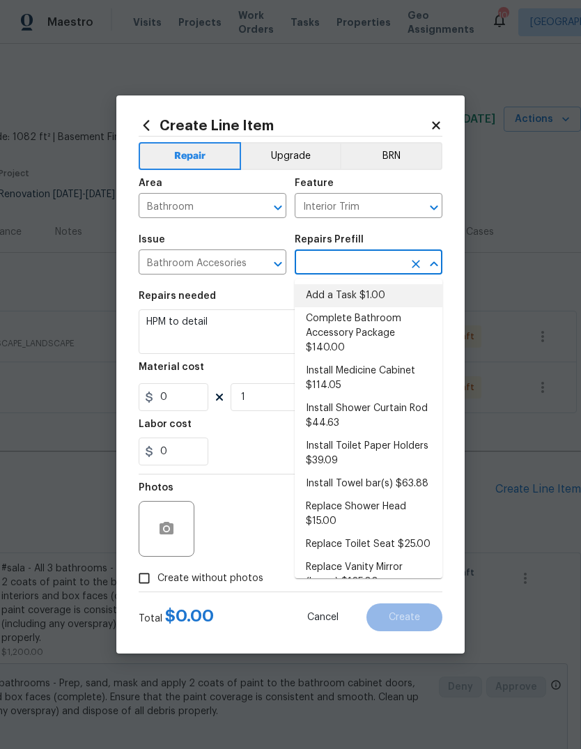
type input "Add a Task $1.00"
type input "1"
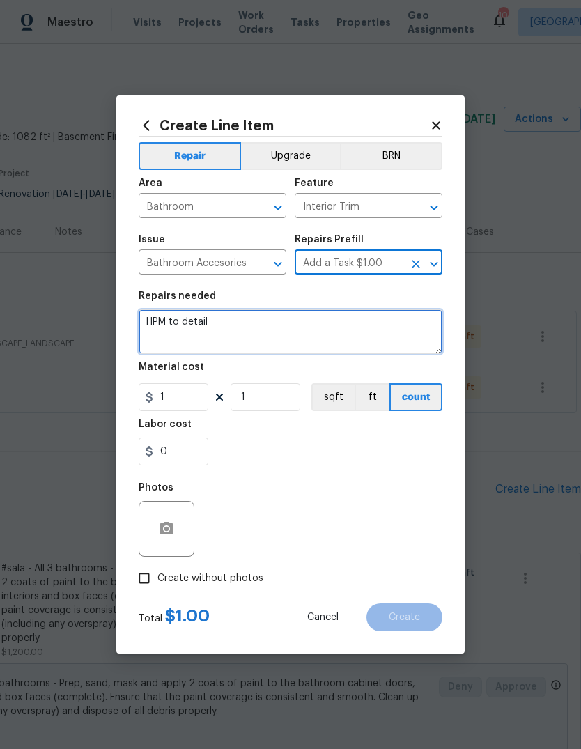
click at [342, 339] on textarea "HPM to detail" at bounding box center [291, 331] width 304 height 45
type textarea "H"
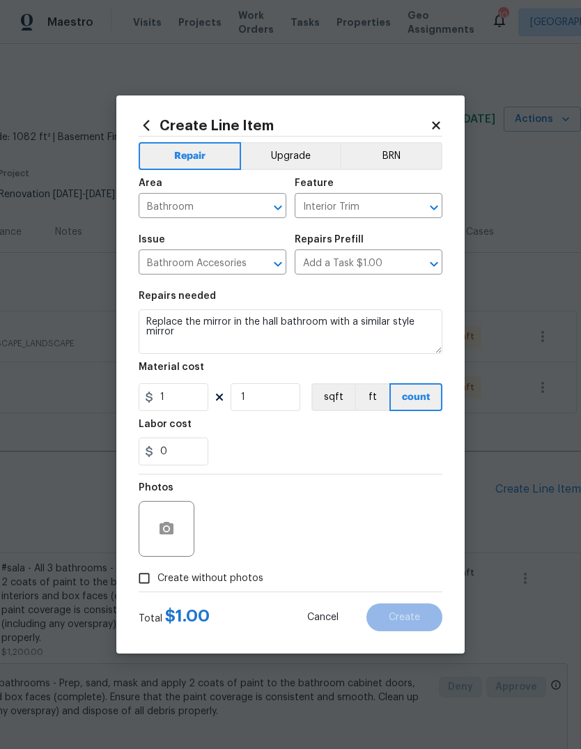
click at [323, 450] on div "0" at bounding box center [291, 452] width 304 height 28
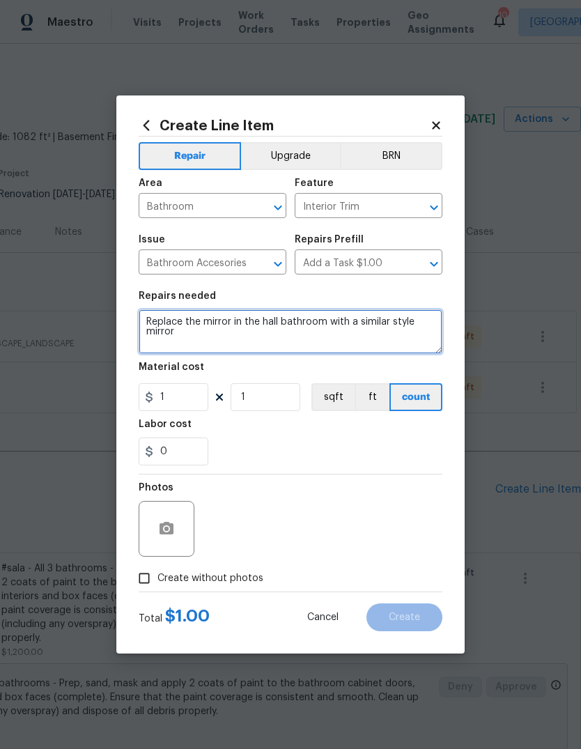
click at [357, 328] on textarea "Replace the mirror in the hall bathroom with a similar style mirror" at bounding box center [291, 331] width 304 height 45
click at [356, 326] on textarea "Replace the mirror in the hall bathroom with a similar style mirror" at bounding box center [291, 331] width 304 height 45
click at [288, 332] on textarea "Replace the mirror in the hall bathroom with a new similar style mirror" at bounding box center [291, 331] width 304 height 45
type textarea "Replace the mirror in the hall bathroom with a new similar style mirror."
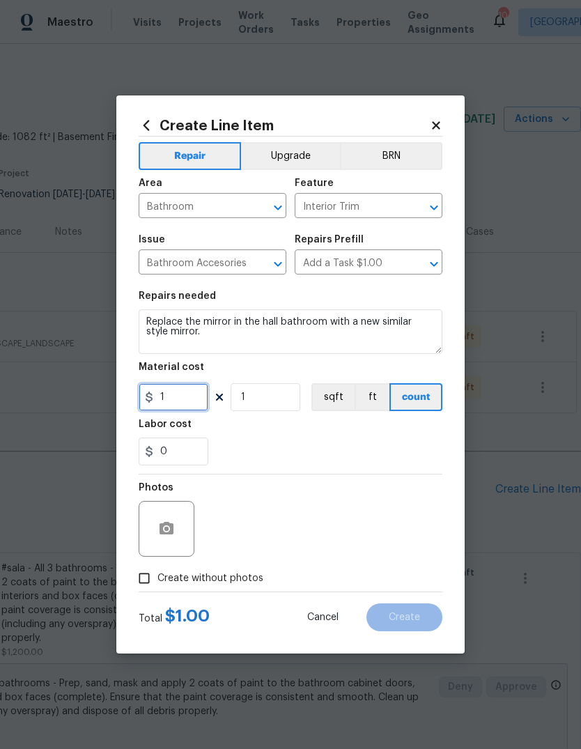
click at [188, 392] on input "1" at bounding box center [174, 397] width 70 height 28
click at [199, 401] on input "1" at bounding box center [174, 397] width 70 height 28
click at [328, 438] on div "Labor cost" at bounding box center [291, 429] width 304 height 18
click at [169, 530] on icon "button" at bounding box center [166, 529] width 17 height 17
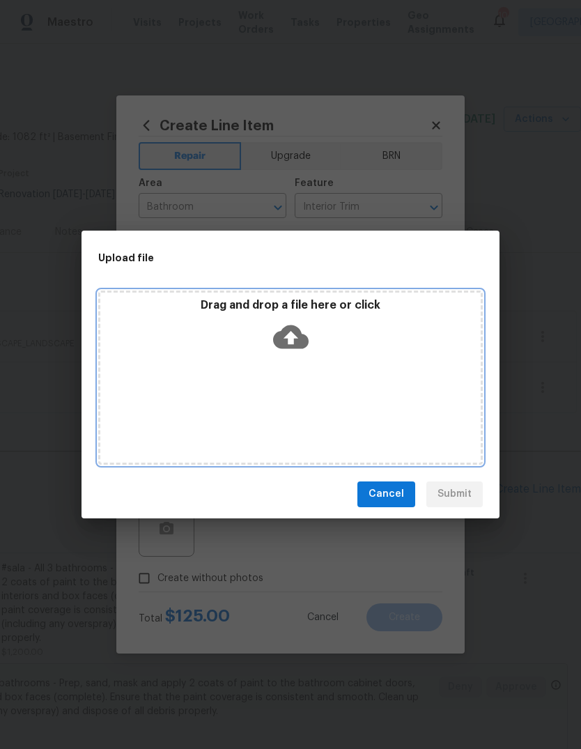
click at [300, 344] on icon at bounding box center [291, 337] width 36 height 24
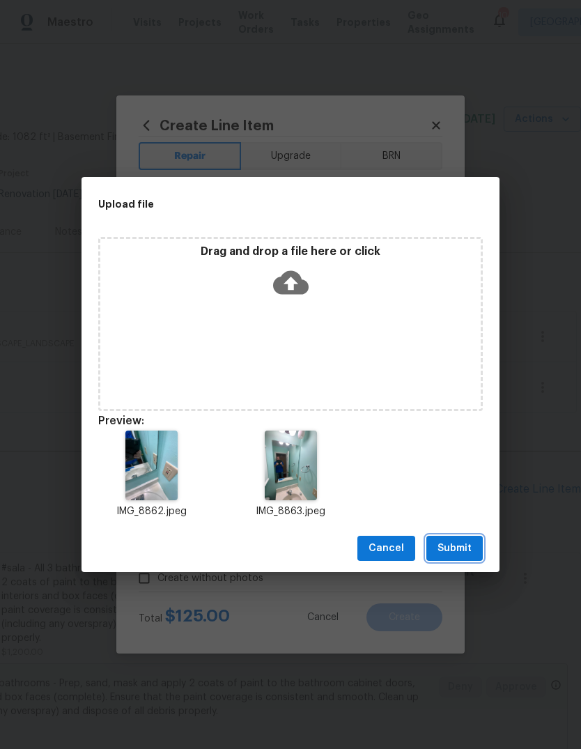
click at [475, 551] on button "Submit" at bounding box center [455, 549] width 56 height 26
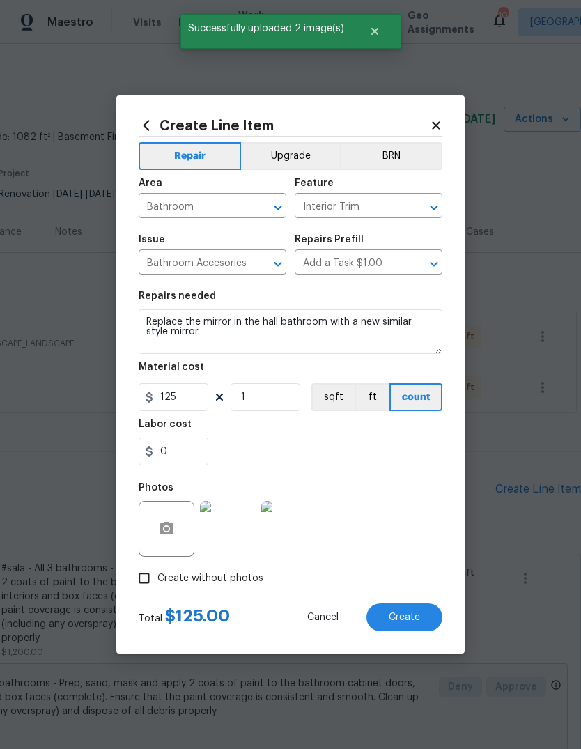
click at [236, 530] on img at bounding box center [228, 529] width 56 height 56
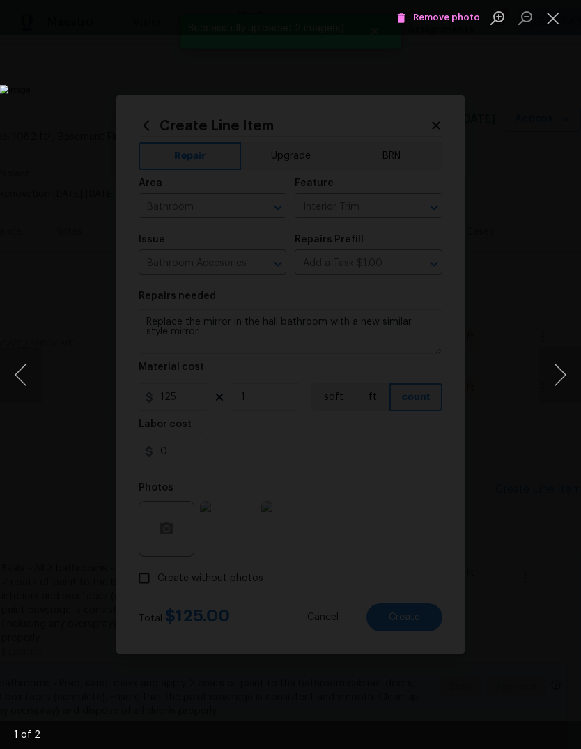
click at [559, 378] on button "Next image" at bounding box center [561, 375] width 42 height 56
click at [545, 29] on button "Close lightbox" at bounding box center [554, 18] width 28 height 24
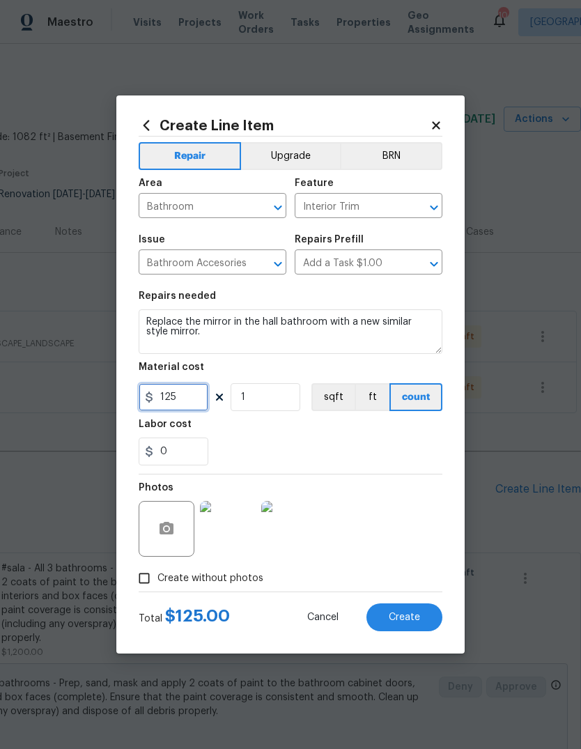
click at [192, 394] on input "125" at bounding box center [174, 397] width 70 height 28
type input "100"
click at [362, 454] on div "0" at bounding box center [291, 452] width 304 height 28
click at [410, 620] on span "Create" at bounding box center [404, 618] width 31 height 10
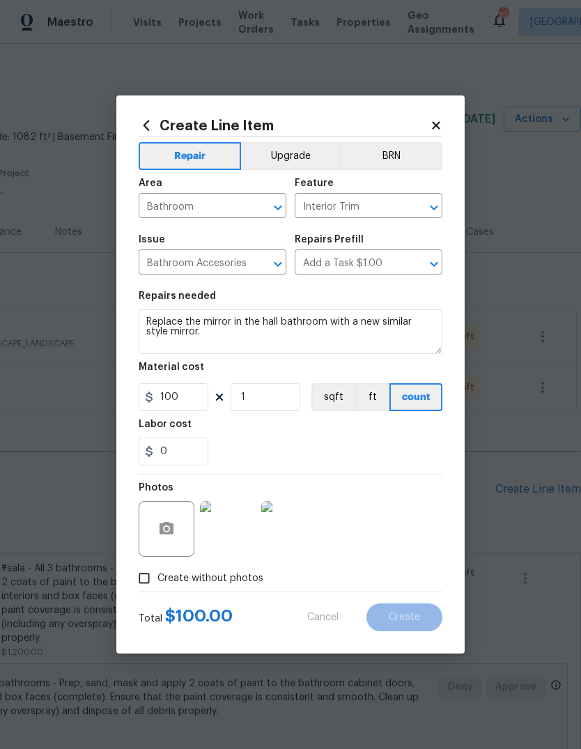
type input "0"
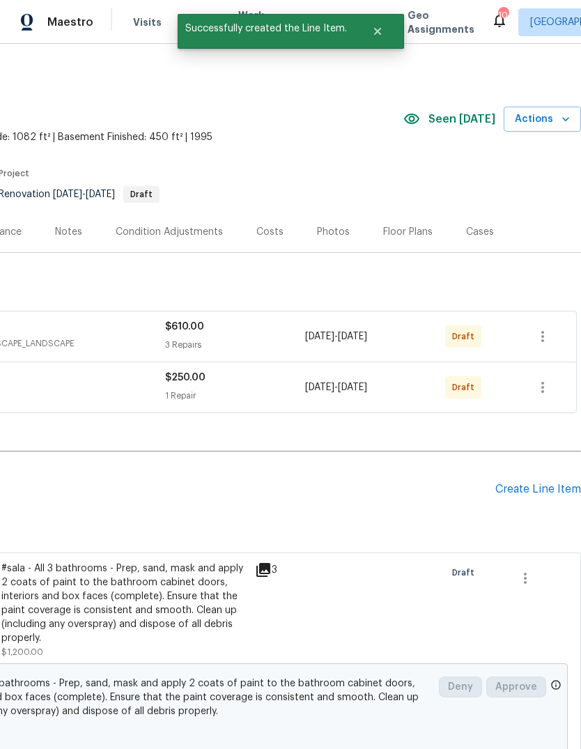
click at [549, 485] on div "Create Line Item" at bounding box center [539, 489] width 86 height 13
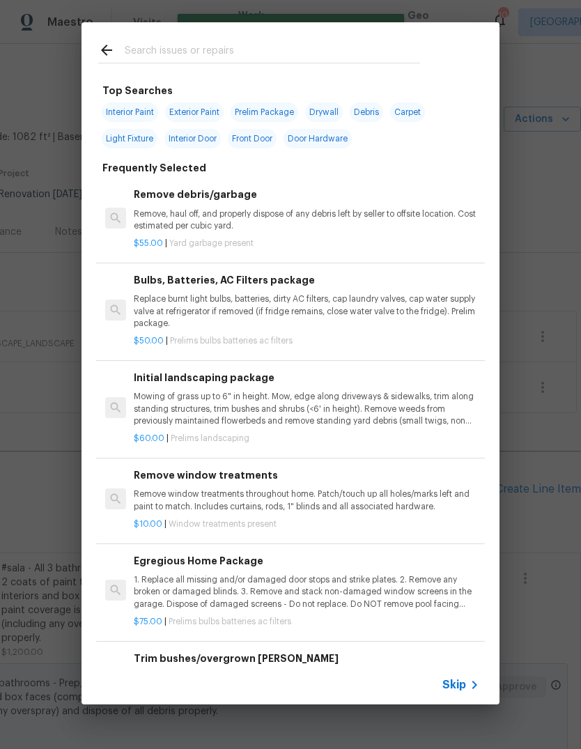
click at [459, 689] on span "Skip" at bounding box center [455, 685] width 24 height 14
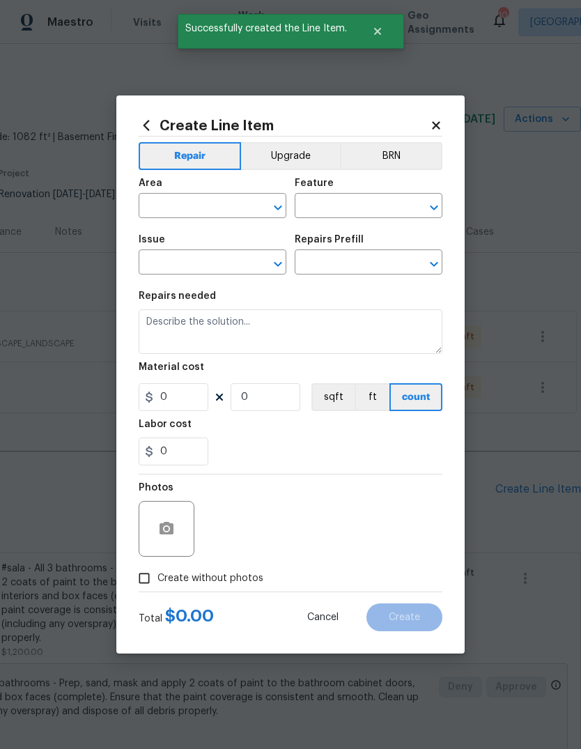
click at [220, 207] on input "text" at bounding box center [193, 208] width 109 height 22
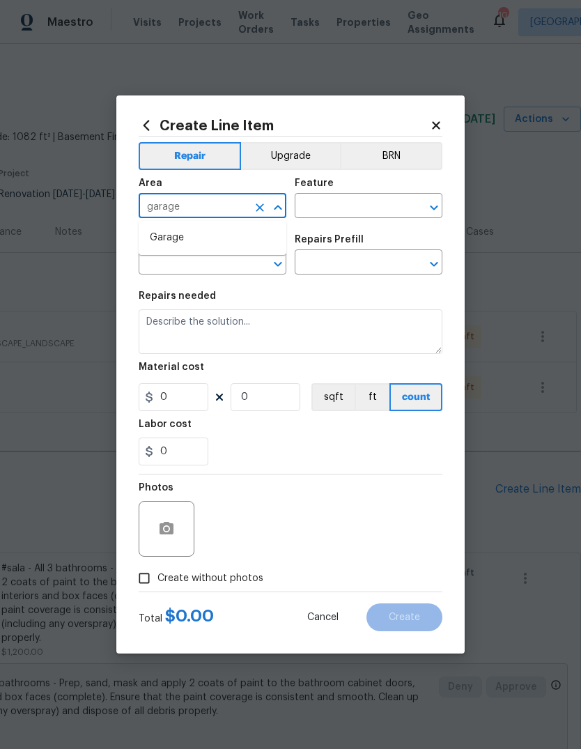
click at [222, 235] on li "Garage" at bounding box center [213, 238] width 148 height 23
type input "Garage"
click at [364, 208] on input "text" at bounding box center [349, 208] width 109 height 22
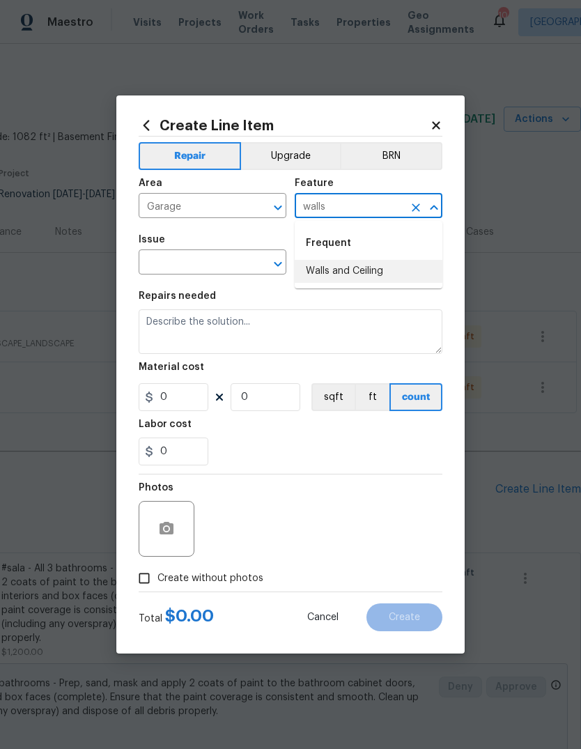
click at [388, 279] on li "Walls and Ceiling" at bounding box center [369, 271] width 148 height 23
type input "Walls and Ceiling"
click at [235, 266] on input "text" at bounding box center [193, 264] width 109 height 22
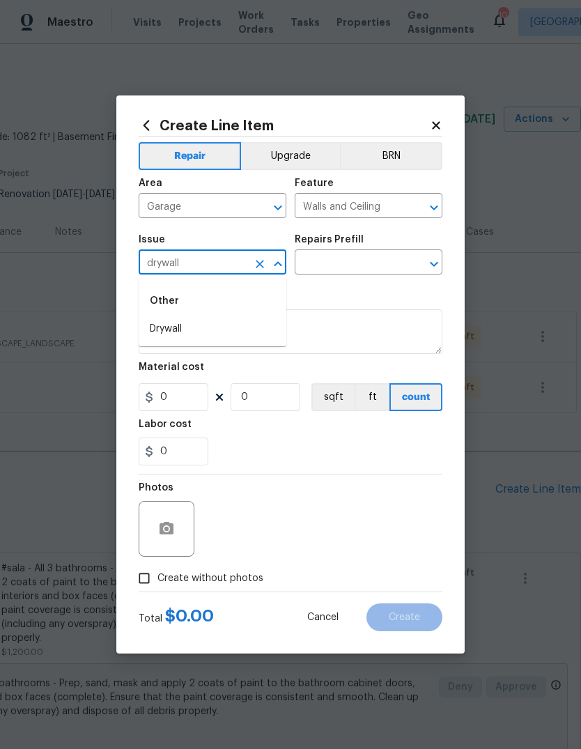
click at [218, 328] on li "Drywall" at bounding box center [213, 329] width 148 height 23
type input "Drywall"
click at [381, 265] on input "text" at bounding box center [349, 264] width 109 height 22
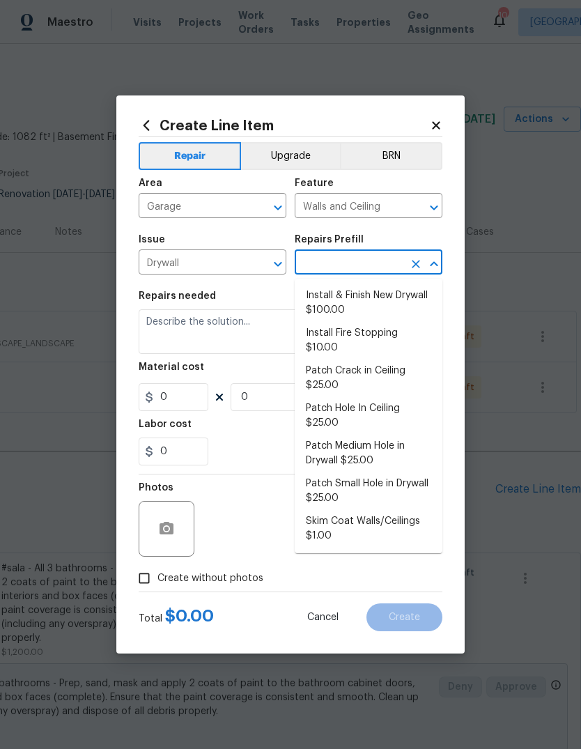
click at [408, 438] on li "Patch Medium Hole in Drywall $25.00" at bounding box center [369, 454] width 148 height 38
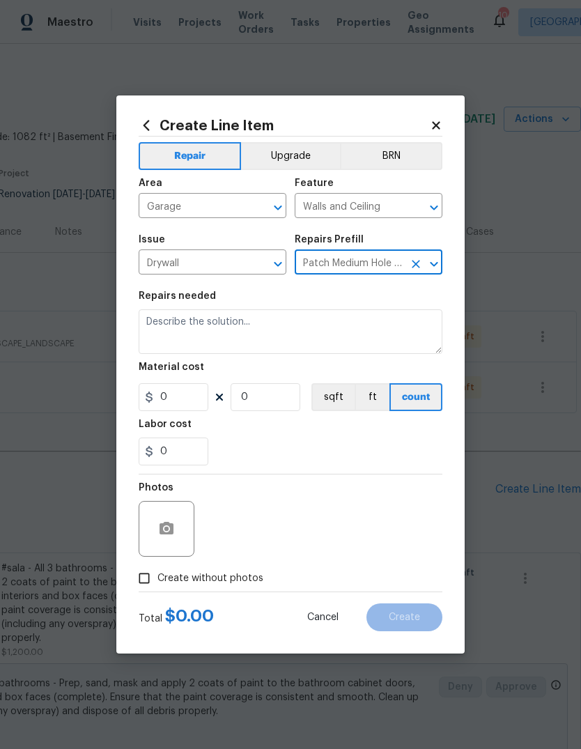
type input "Patch Medium Hole in Drywall $25.00"
type textarea "Prep/scrape all loose material from the damaged area; prime if needed. Patch th…"
type input "1"
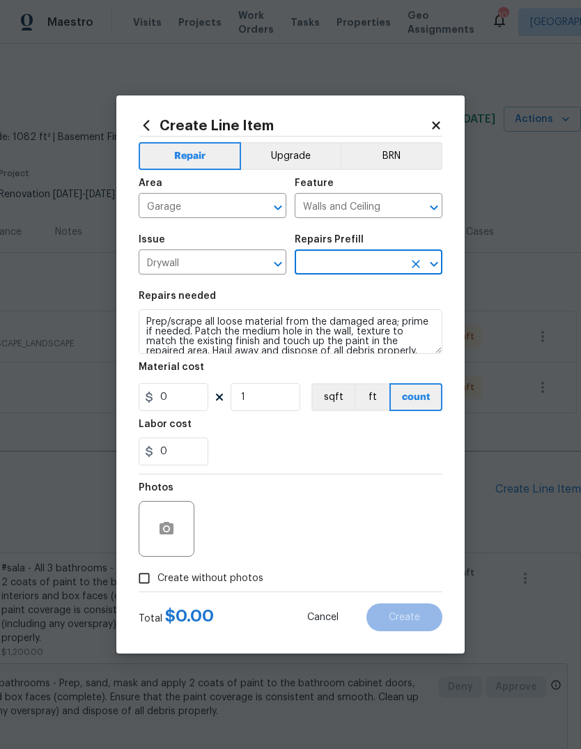
type input "Patch Medium Hole in Drywall $25.00"
type input "25"
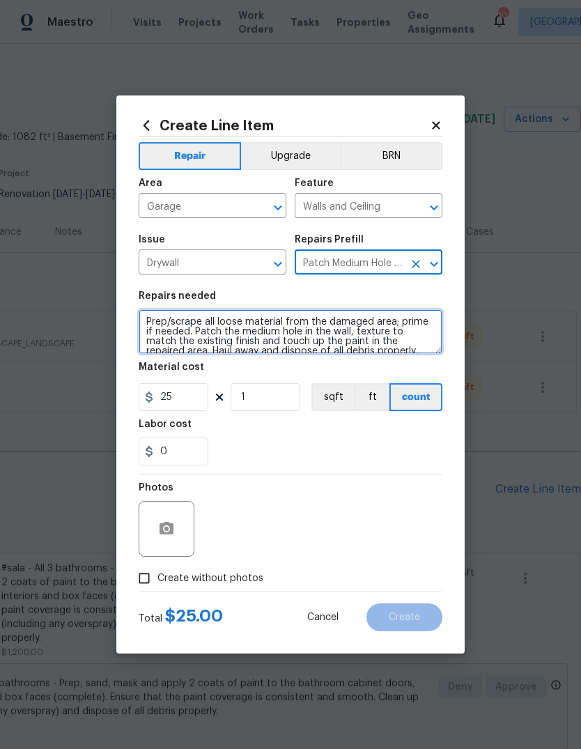
click at [396, 351] on textarea "Prep/scrape all loose material from the damaged area; prime if needed. Patch th…" at bounding box center [291, 331] width 304 height 45
click at [382, 353] on textarea "Prep/scrape all loose material from the damaged area; prime if needed. Patch th…" at bounding box center [291, 331] width 304 height 45
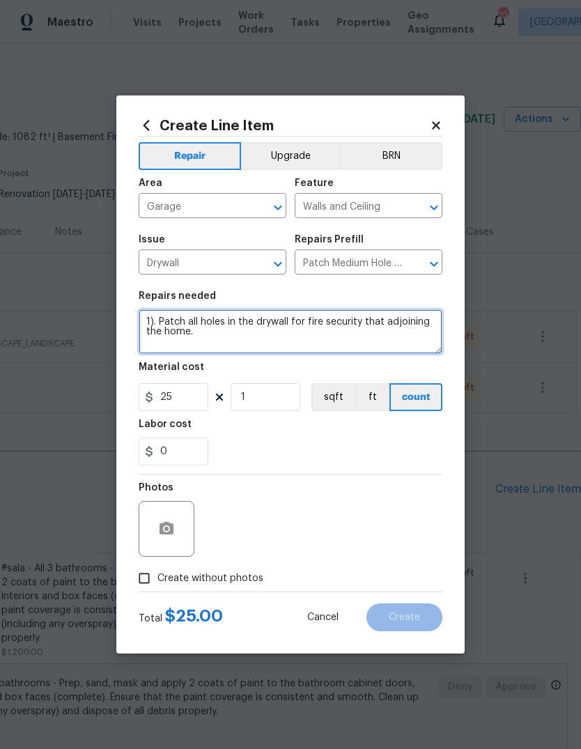
click at [426, 330] on textarea "1). Patch all holes in the drywall for fire security that adjoining the home." at bounding box center [291, 331] width 304 height 45
click at [437, 320] on textarea "1). Patch all holes in the drywall for fire security that adjoining the home." at bounding box center [291, 331] width 304 height 45
click at [247, 339] on textarea "1). Patch all holes in the drywall for fire security that adjoin the home." at bounding box center [291, 331] width 304 height 45
type textarea "1). Patch all holes in the drywall for fire security that adjoin the interior o…"
click at [367, 456] on div "0" at bounding box center [291, 452] width 304 height 28
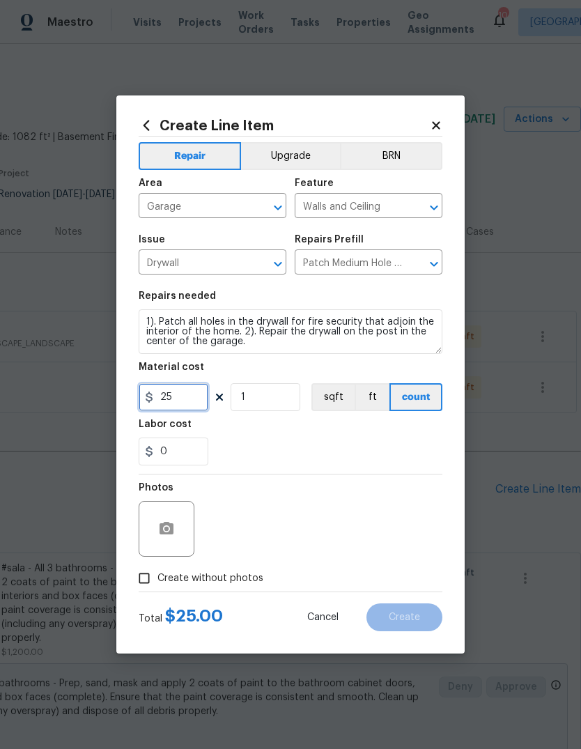
click at [192, 404] on input "25" at bounding box center [174, 397] width 70 height 28
click at [359, 451] on div "0" at bounding box center [291, 452] width 304 height 28
click at [173, 526] on icon "button" at bounding box center [167, 528] width 14 height 13
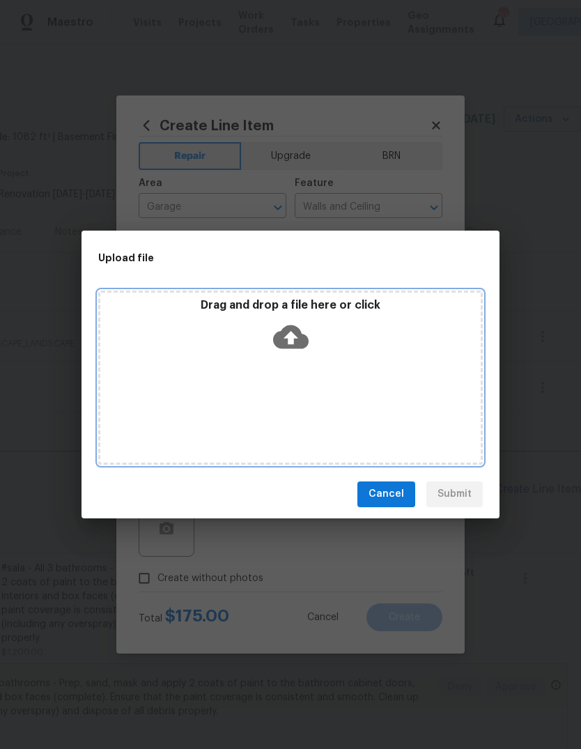
click at [289, 342] on icon at bounding box center [291, 337] width 36 height 36
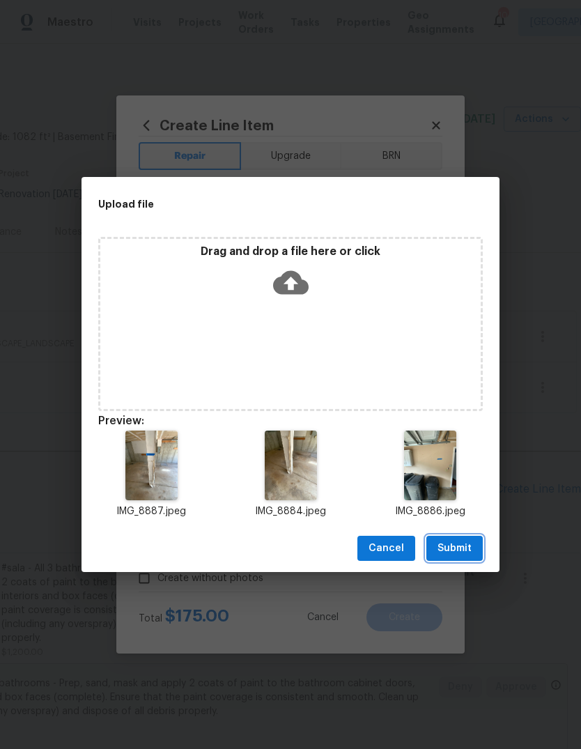
click at [471, 547] on span "Submit" at bounding box center [455, 548] width 34 height 17
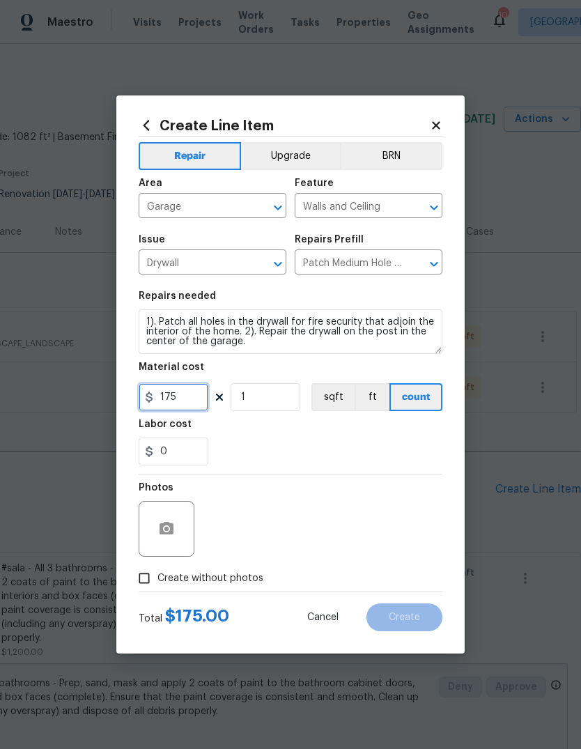
click at [201, 398] on input "175" at bounding box center [174, 397] width 70 height 28
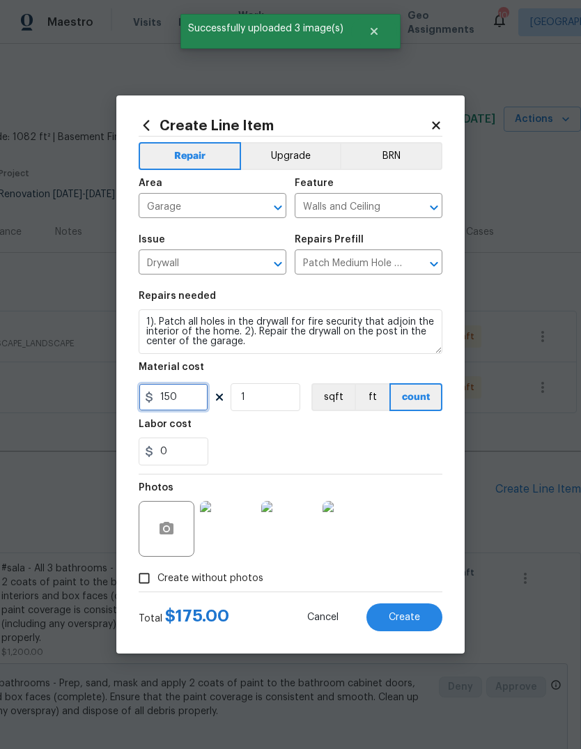
type input "150"
click at [381, 449] on div "0" at bounding box center [291, 452] width 304 height 28
click at [418, 617] on span "Create" at bounding box center [404, 618] width 31 height 10
type input "0"
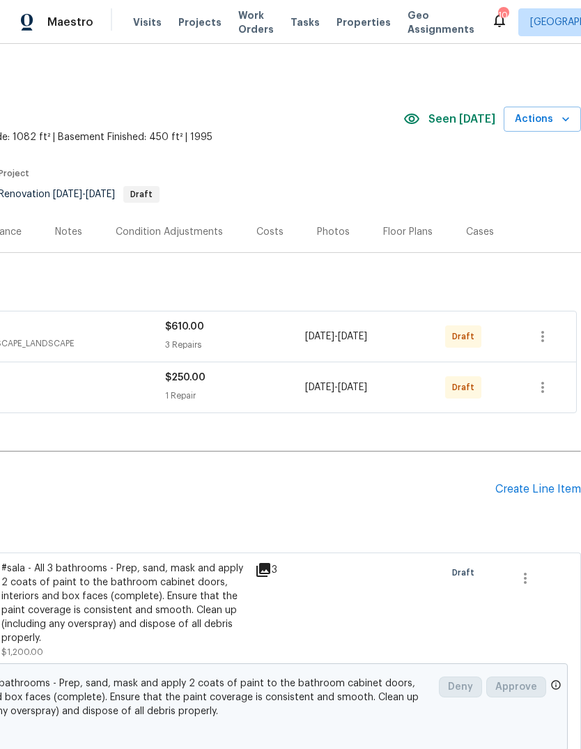
click at [273, 239] on div "Costs" at bounding box center [270, 231] width 61 height 41
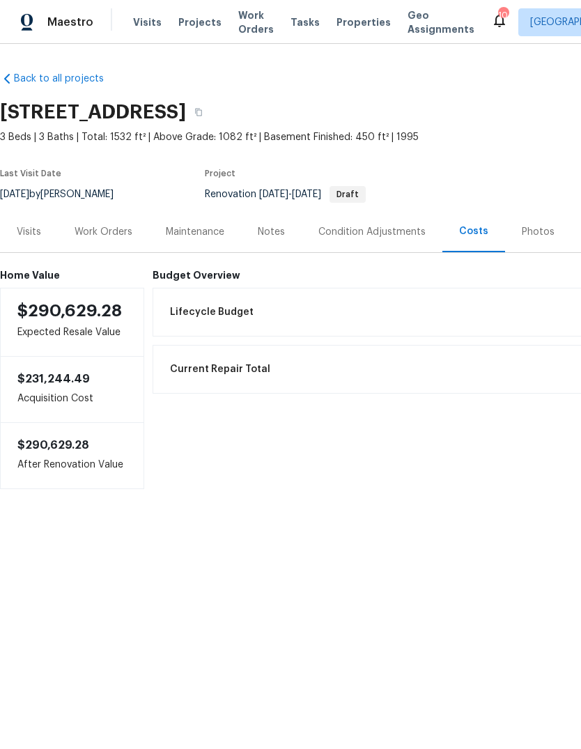
click at [121, 234] on div "Work Orders" at bounding box center [104, 232] width 58 height 14
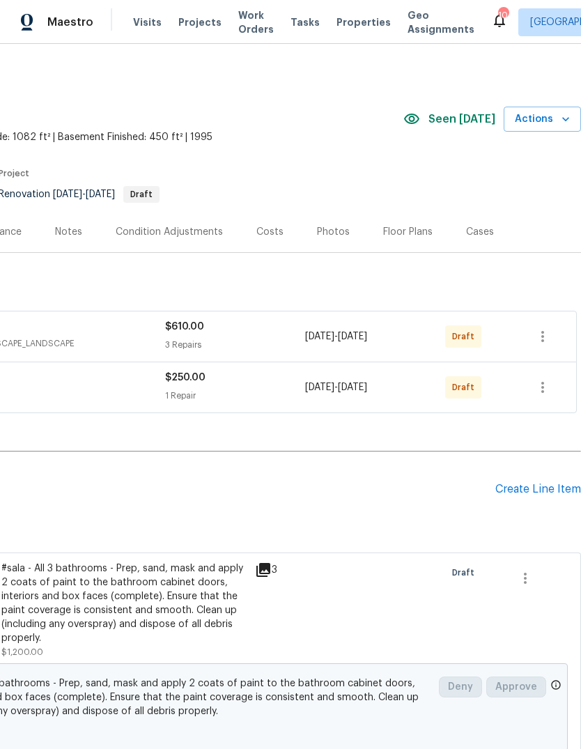
scroll to position [0, 206]
click at [541, 490] on div "Create Line Item" at bounding box center [539, 489] width 86 height 13
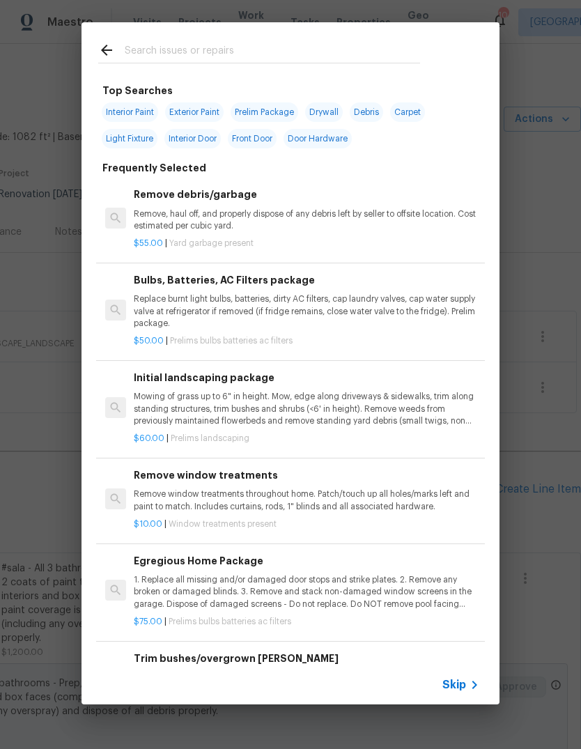
click at [460, 683] on span "Skip" at bounding box center [455, 685] width 24 height 14
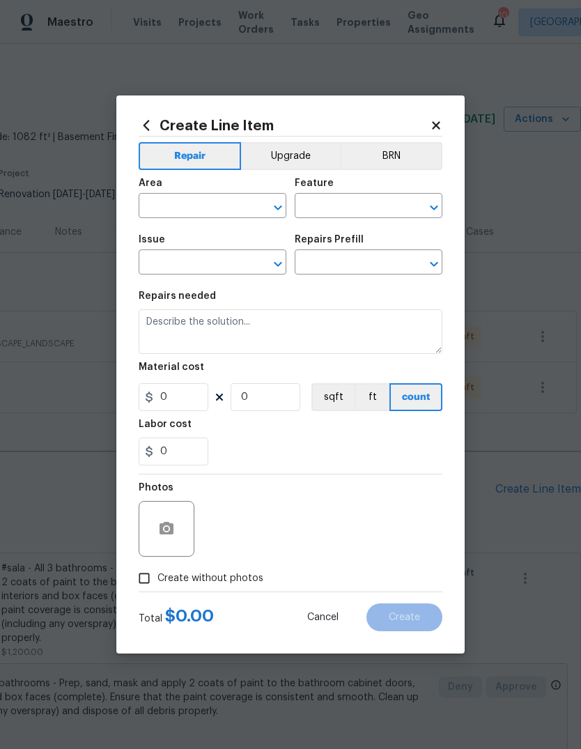
click at [231, 213] on input "text" at bounding box center [193, 208] width 109 height 22
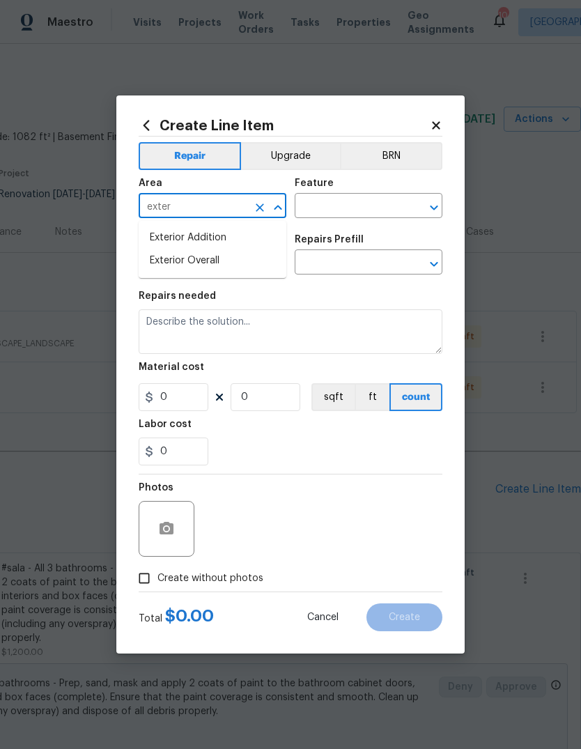
click at [229, 270] on li "Exterior Overall" at bounding box center [213, 261] width 148 height 23
type input "Exterior Overall"
click at [365, 215] on input "text" at bounding box center [349, 208] width 109 height 22
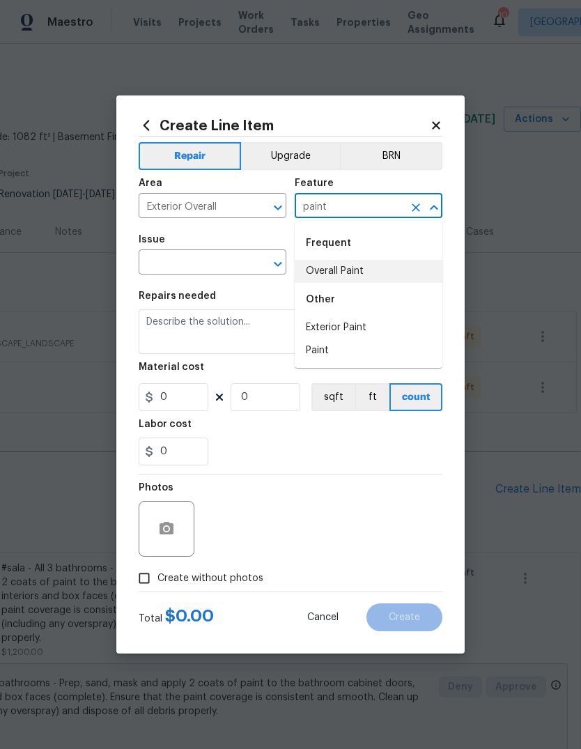
click at [379, 273] on li "Overall Paint" at bounding box center [369, 271] width 148 height 23
type input "Overall Paint"
click at [425, 211] on button "Clear" at bounding box center [416, 208] width 20 height 20
click at [416, 207] on icon "Clear" at bounding box center [416, 208] width 8 height 8
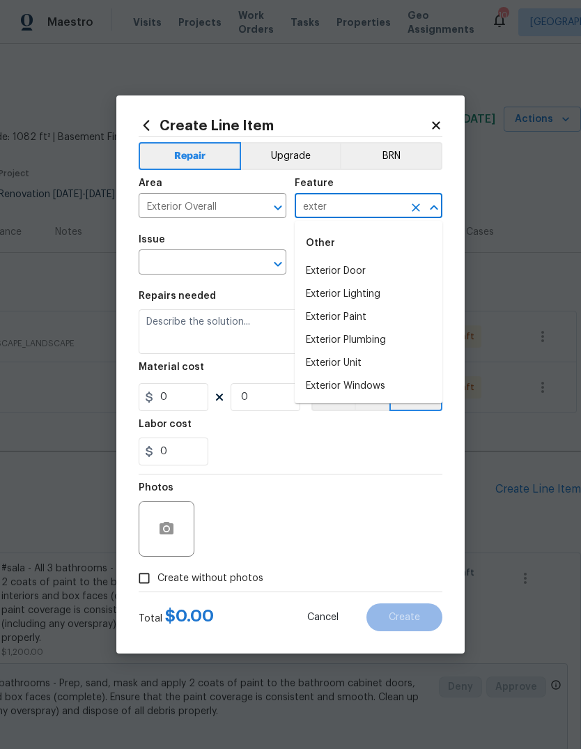
click at [378, 320] on li "Exterior Paint" at bounding box center [369, 317] width 148 height 23
type input "Exterior Paint"
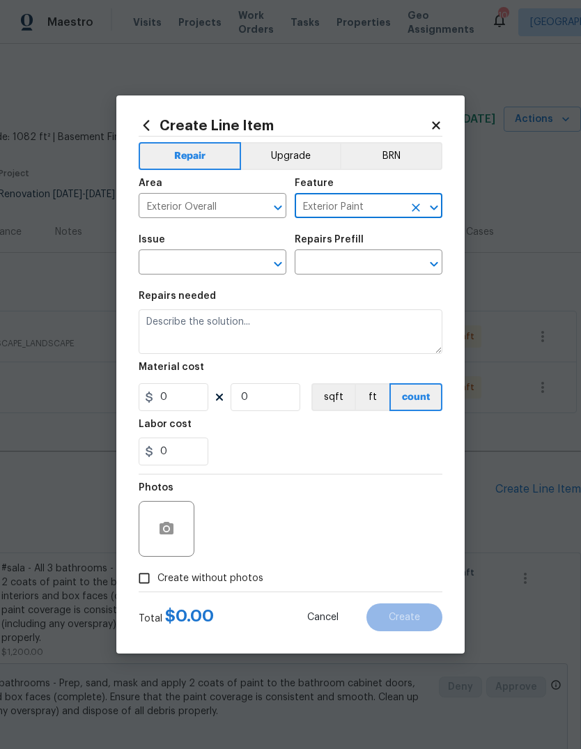
click at [218, 267] on input "text" at bounding box center [193, 264] width 109 height 22
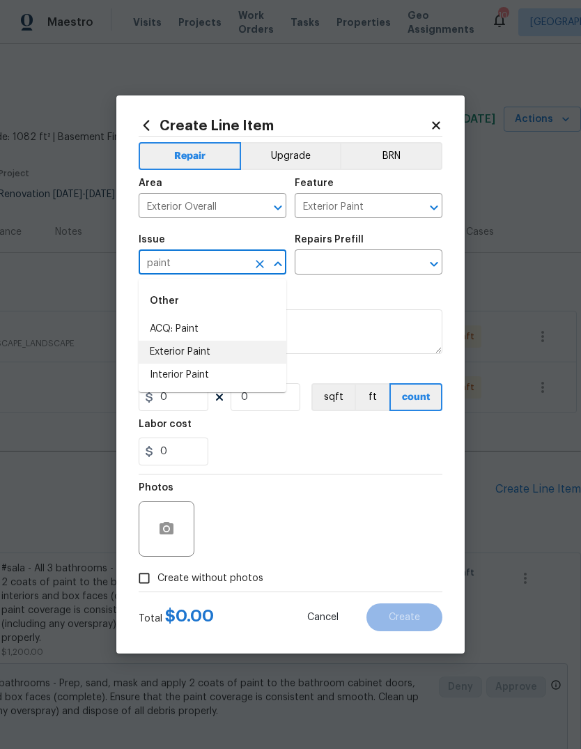
click at [252, 352] on li "Exterior Paint" at bounding box center [213, 352] width 148 height 23
type input "Exterior Paint"
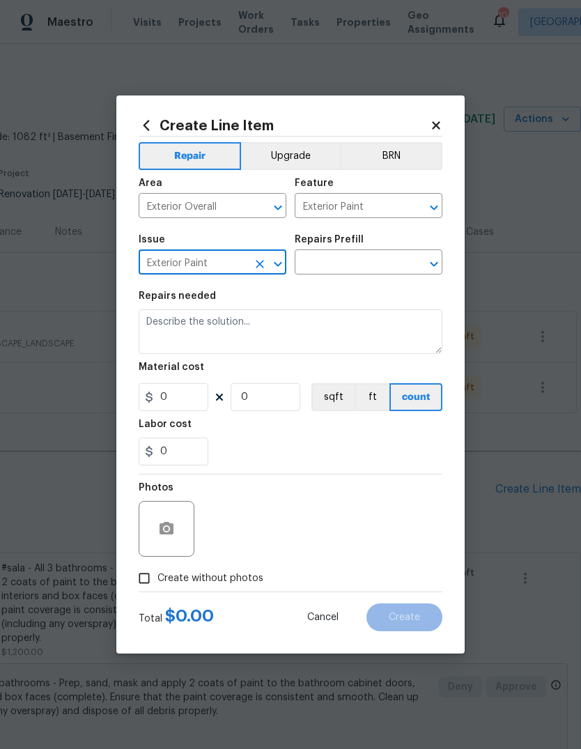
click at [378, 267] on input "text" at bounding box center [349, 264] width 109 height 22
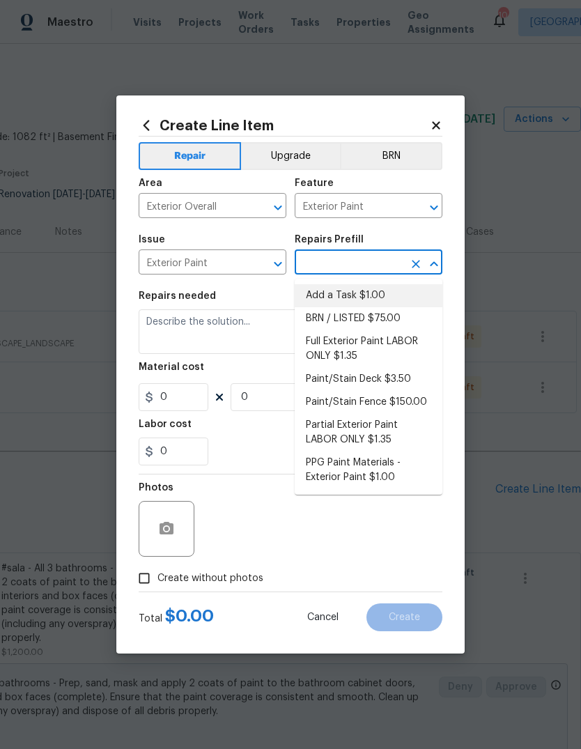
click at [382, 304] on li "Add a Task $1.00" at bounding box center [369, 295] width 148 height 23
type input "Add a Task $1.00"
type input "Overall Paint"
type textarea "HPM to detail"
type input "1"
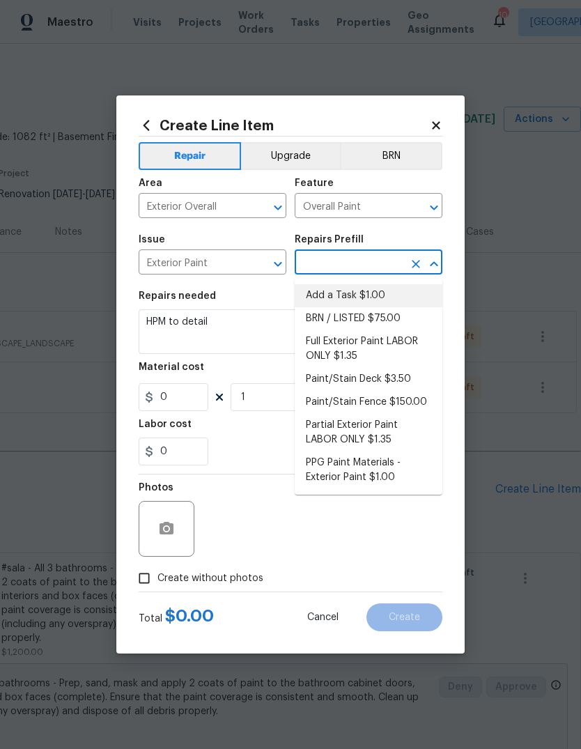
type input "Add a Task $1.00"
type input "1"
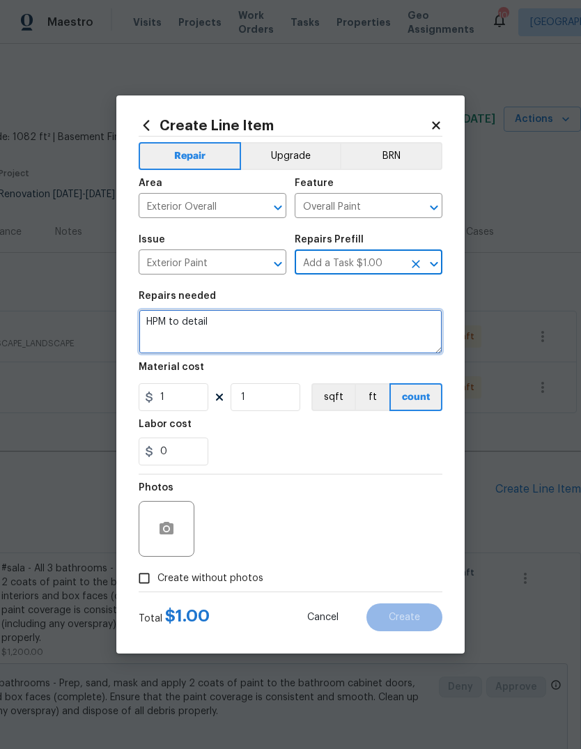
click at [384, 339] on textarea "HPM to detail" at bounding box center [291, 331] width 304 height 45
type textarea "H"
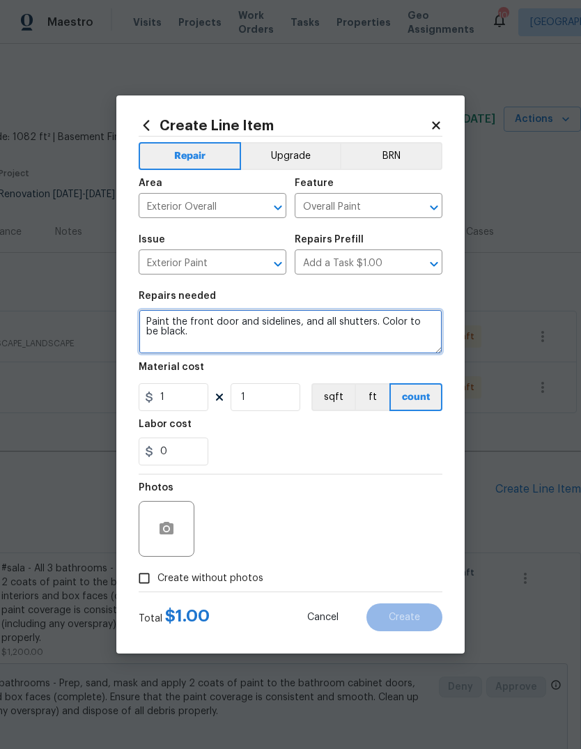
type textarea "Paint the front door and sidelines, and all shutters. Color to be black."
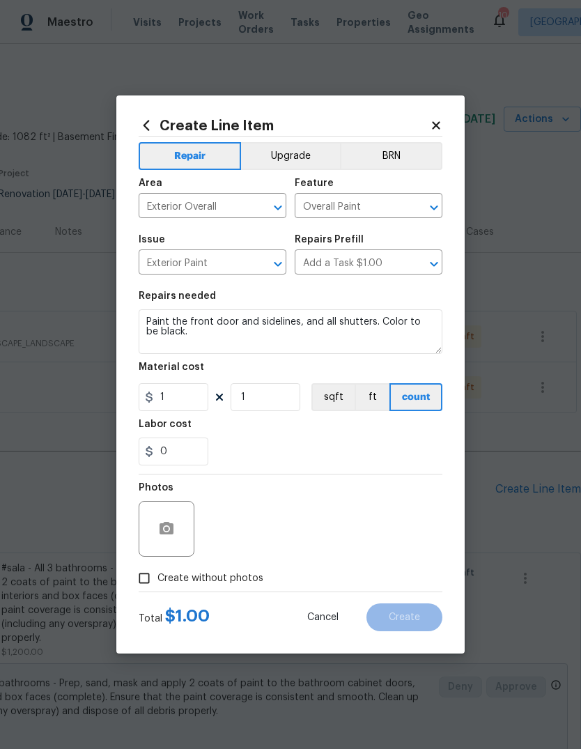
click at [384, 454] on div "0" at bounding box center [291, 452] width 304 height 28
click at [202, 400] on input "1" at bounding box center [174, 397] width 70 height 28
type input "250"
click at [422, 446] on div "0" at bounding box center [291, 452] width 304 height 28
click at [178, 532] on button "button" at bounding box center [166, 528] width 33 height 33
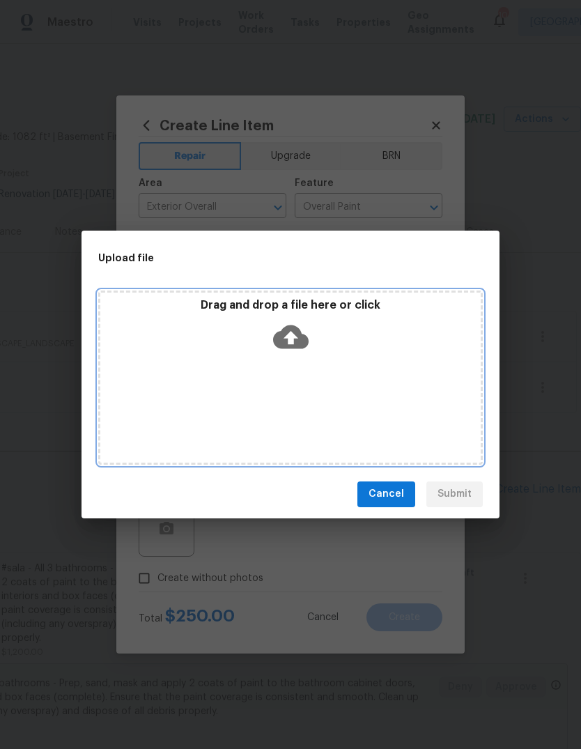
click at [300, 343] on icon at bounding box center [291, 337] width 36 height 24
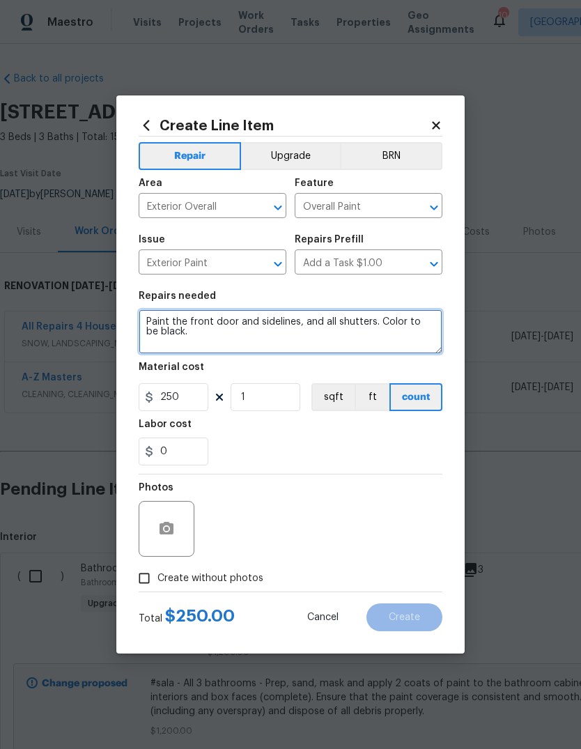
click at [335, 344] on textarea "Paint the front door and sidelines, and all shutters. Color to be black." at bounding box center [291, 331] width 304 height 45
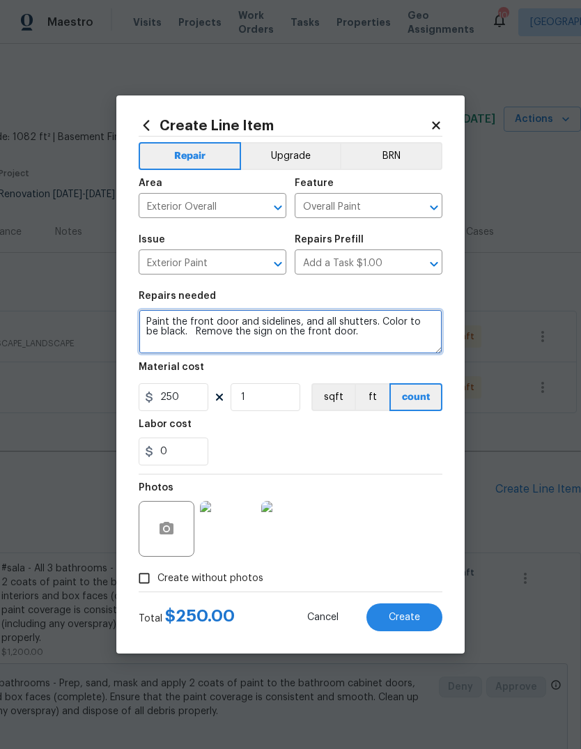
type textarea "Paint the front door and sidelines, and all shutters. Color to be black. Remove…"
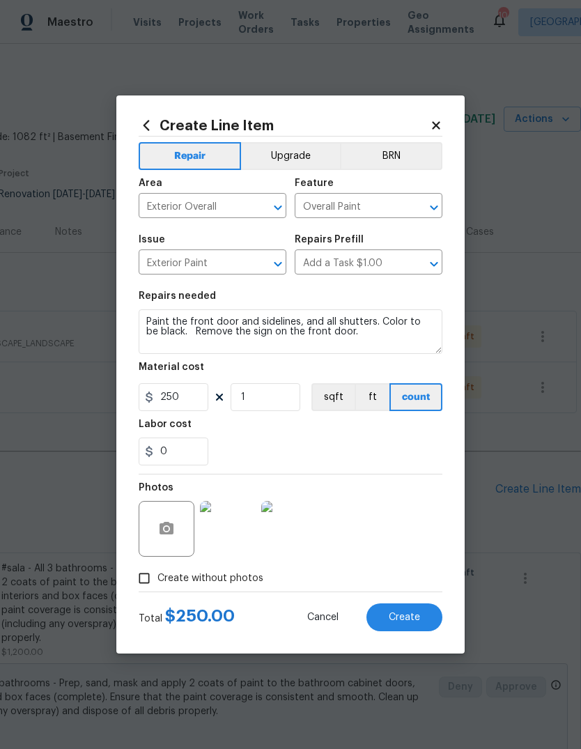
click at [385, 448] on div "0" at bounding box center [291, 452] width 304 height 28
click at [410, 622] on span "Create" at bounding box center [404, 618] width 31 height 10
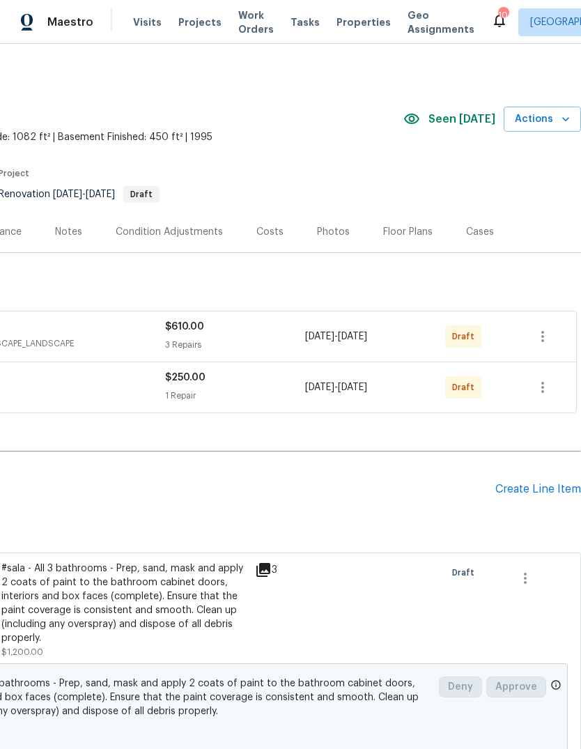
click at [556, 494] on div "Create Line Item" at bounding box center [539, 489] width 86 height 13
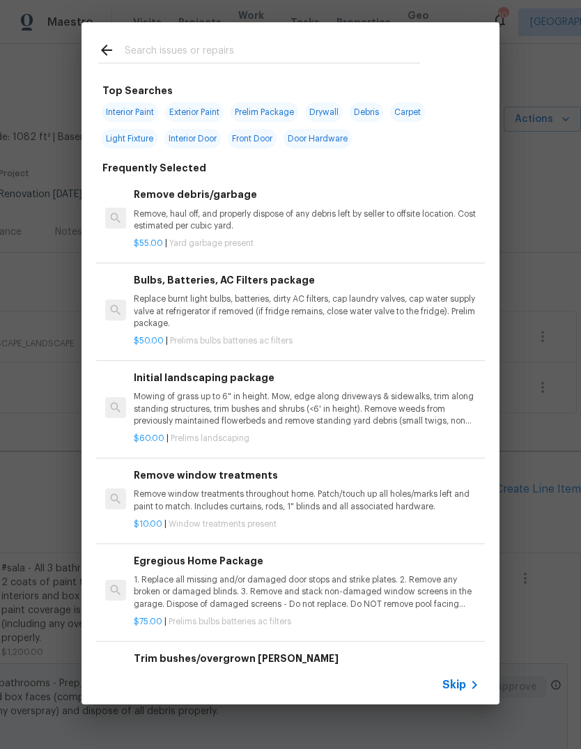
click at [468, 692] on icon at bounding box center [474, 685] width 17 height 17
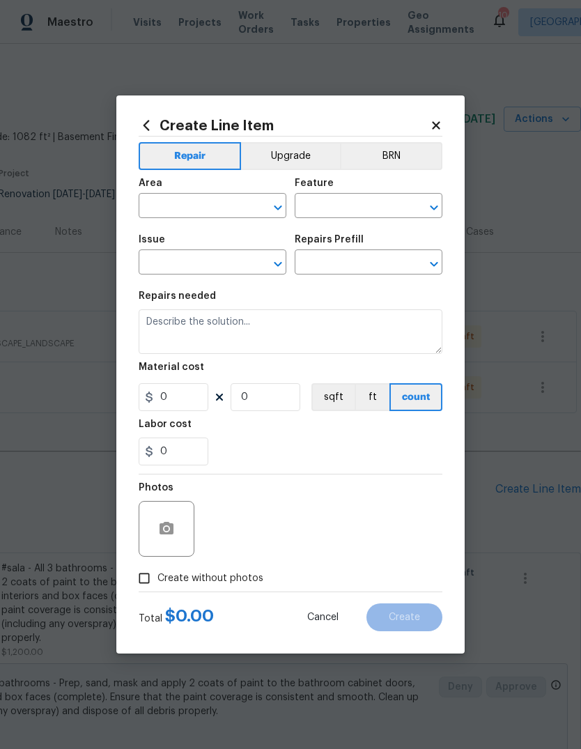
click at [208, 207] on input "text" at bounding box center [193, 208] width 109 height 22
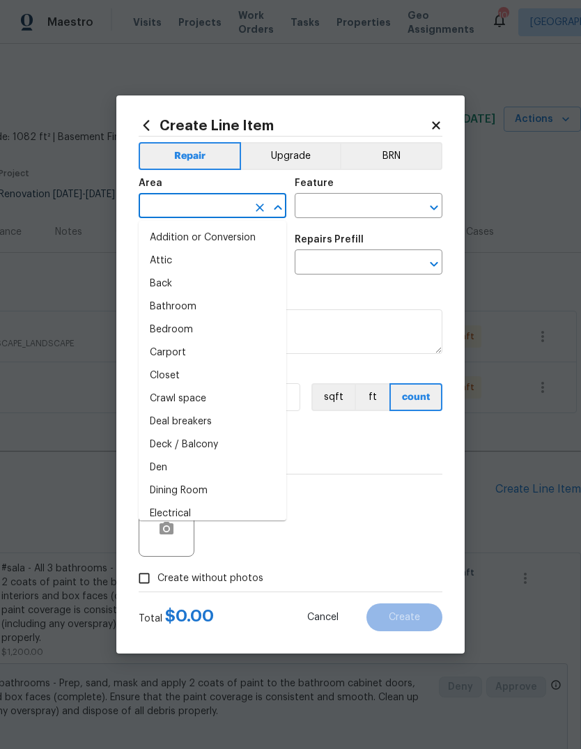
type input "p"
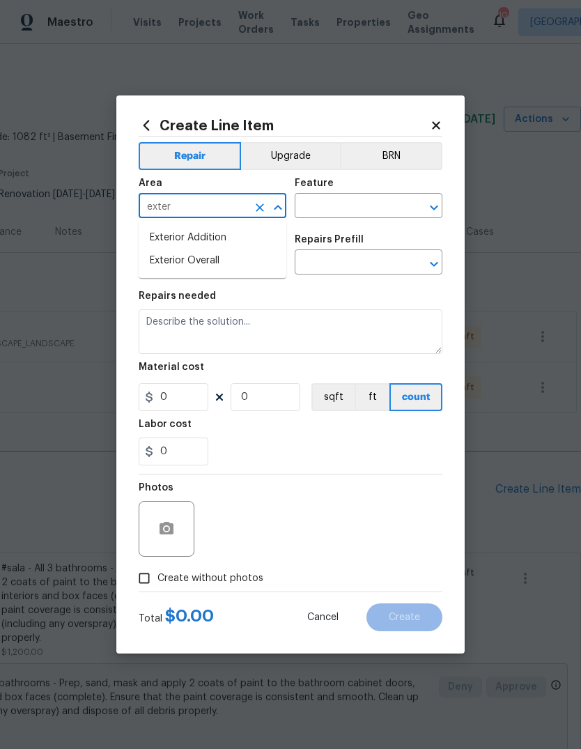
type input "exter"
click at [372, 204] on input "text" at bounding box center [349, 208] width 109 height 22
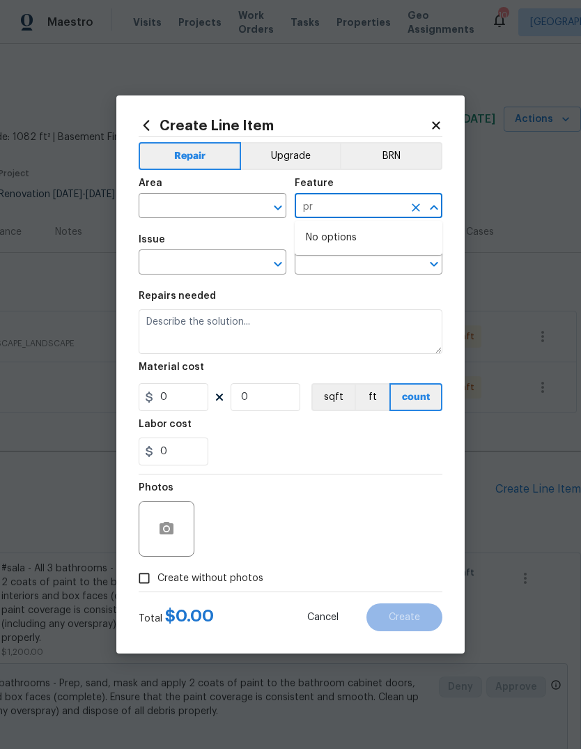
type input "p"
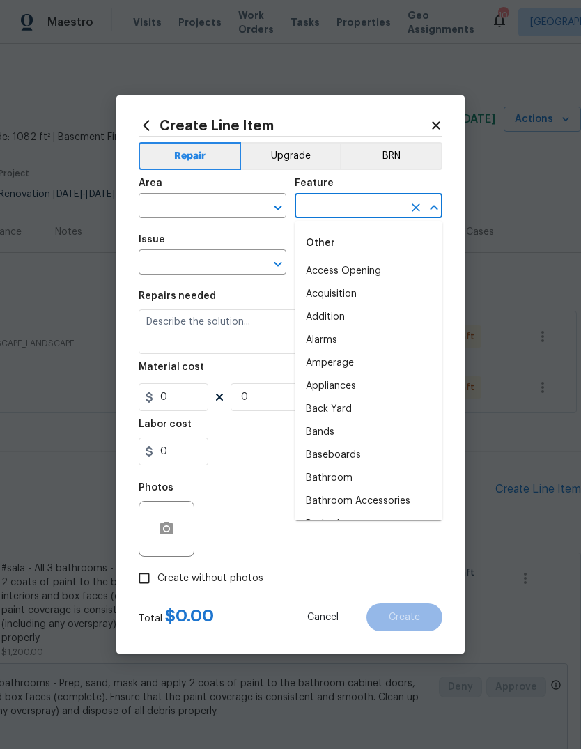
click at [215, 206] on input "text" at bounding box center [193, 208] width 109 height 22
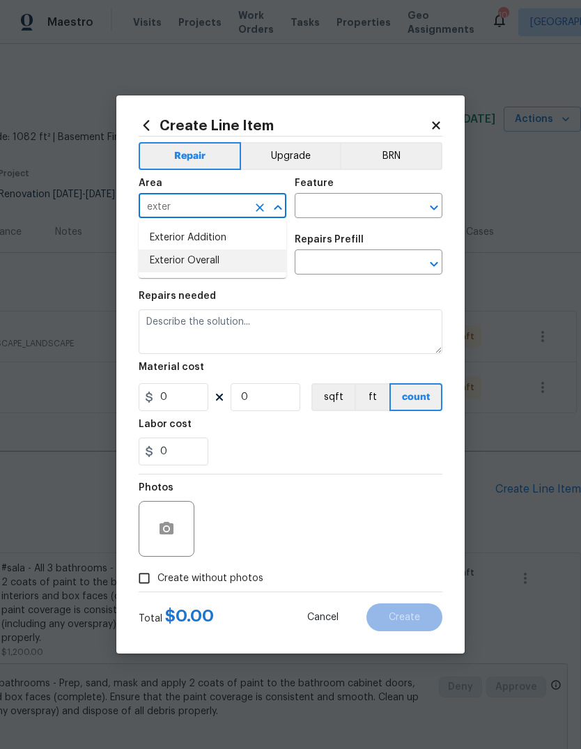
click at [209, 267] on li "Exterior Overall" at bounding box center [213, 261] width 148 height 23
type input "Exterior Overall"
click at [372, 204] on input "text" at bounding box center [349, 208] width 109 height 22
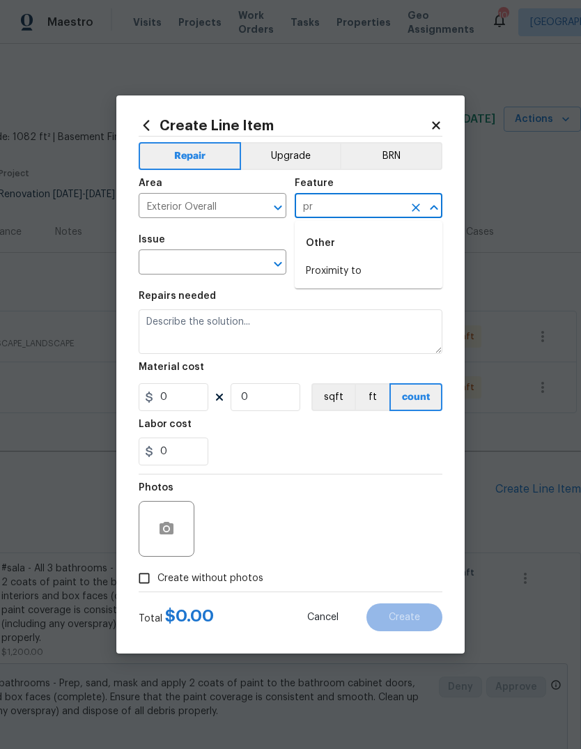
type input "p"
click at [341, 330] on li "Overall" at bounding box center [369, 327] width 148 height 23
type input "Overall"
click at [243, 260] on input "text" at bounding box center [193, 264] width 109 height 22
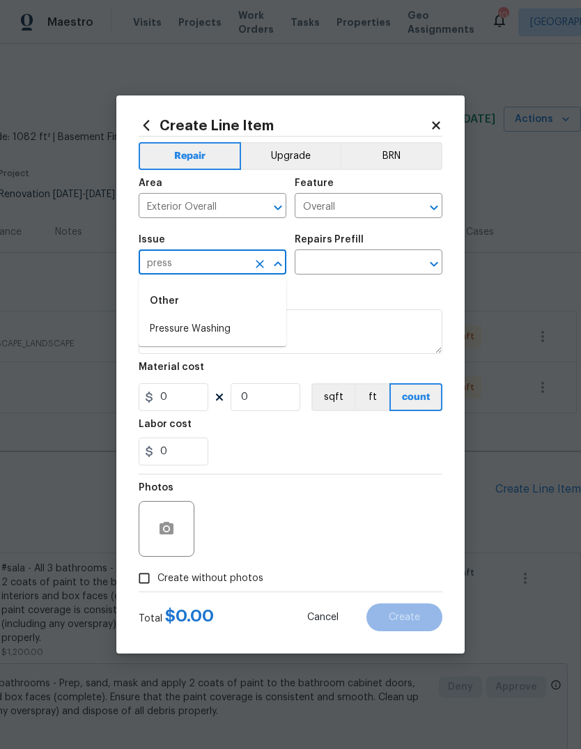
click at [252, 327] on li "Pressure Washing" at bounding box center [213, 329] width 148 height 23
type input "Pressure Washing"
click at [375, 266] on input "text" at bounding box center [349, 264] width 109 height 22
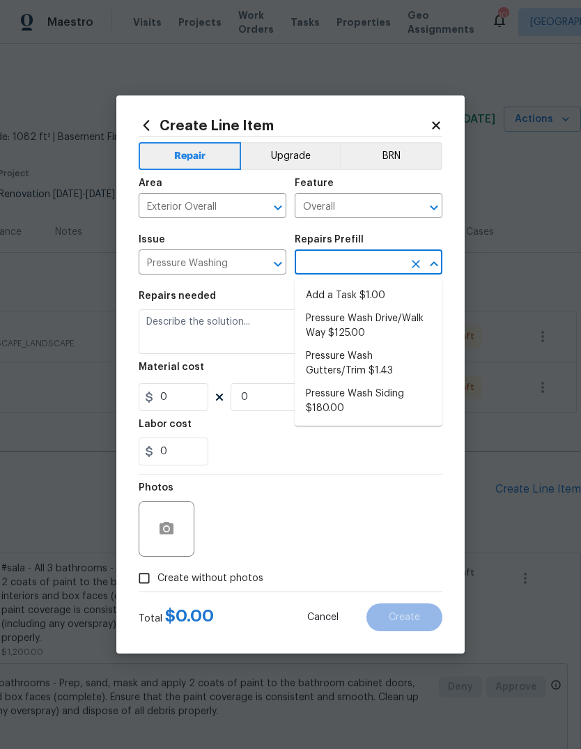
click at [411, 326] on li "Pressure Wash Drive/Walk Way $125.00" at bounding box center [369, 326] width 148 height 38
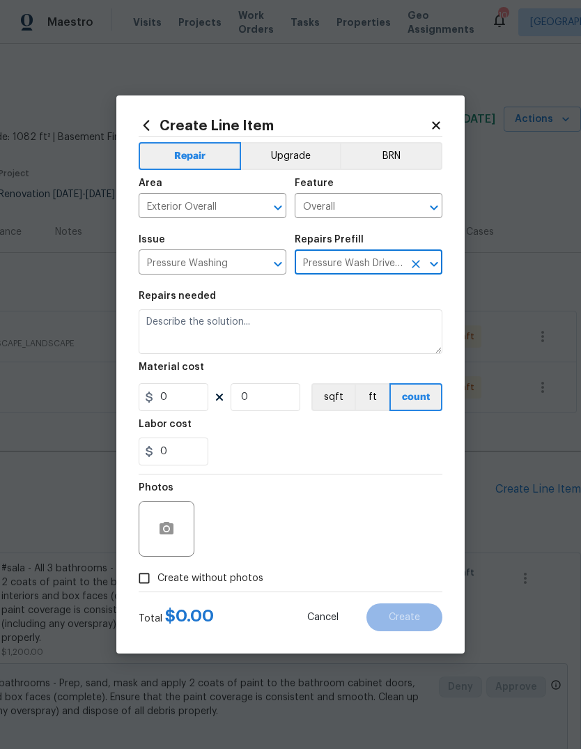
type input "Pressure Wash Drive/Walk Way $125.00"
type input "Siding"
type textarea "Pressure wash the driveways/walkways as directed by the PM. Ensure that all deb…"
type input "1"
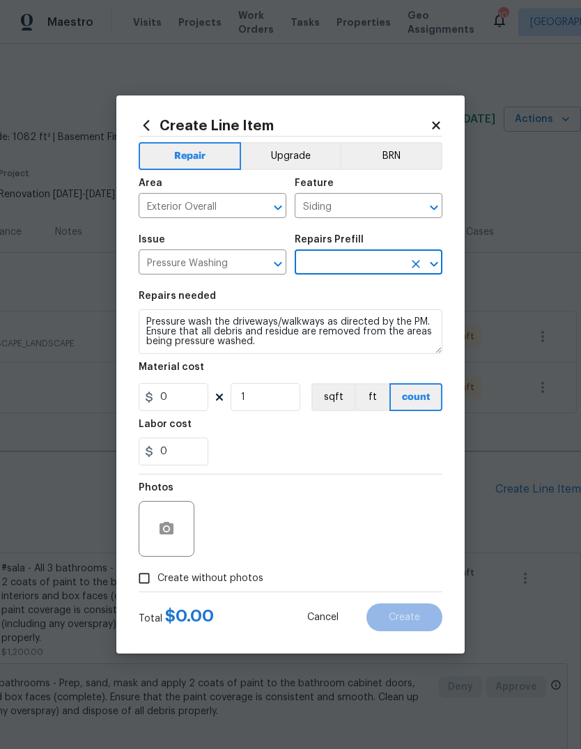
type input "Pressure Wash Drive/Walk Way $125.00"
type input "125"
click at [420, 268] on icon "Clear" at bounding box center [416, 264] width 8 height 8
click at [377, 262] on input "text" at bounding box center [349, 264] width 109 height 22
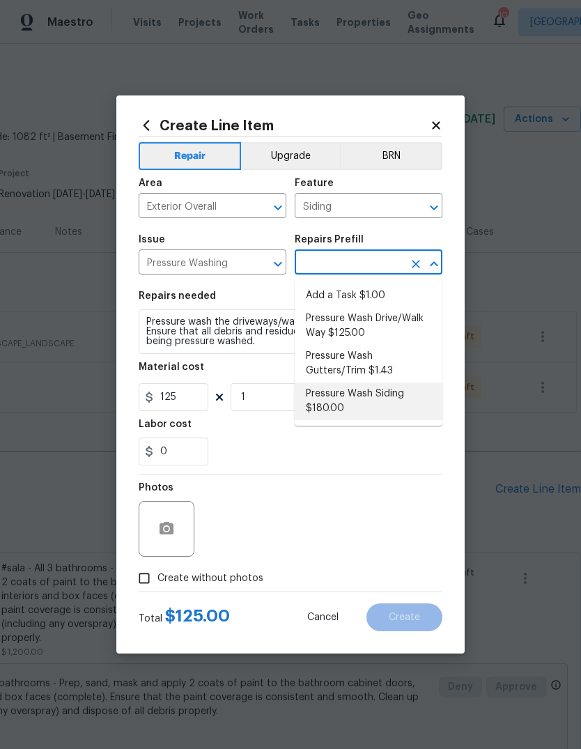
click at [412, 399] on li "Pressure Wash Siding $180.00" at bounding box center [369, 402] width 148 height 38
type input "Pressure Wash Siding $180.00"
type textarea "Protect areas as needed for pressure washing. Pressure wash the siding on the h…"
type input "Pressure Wash Siding $180.00"
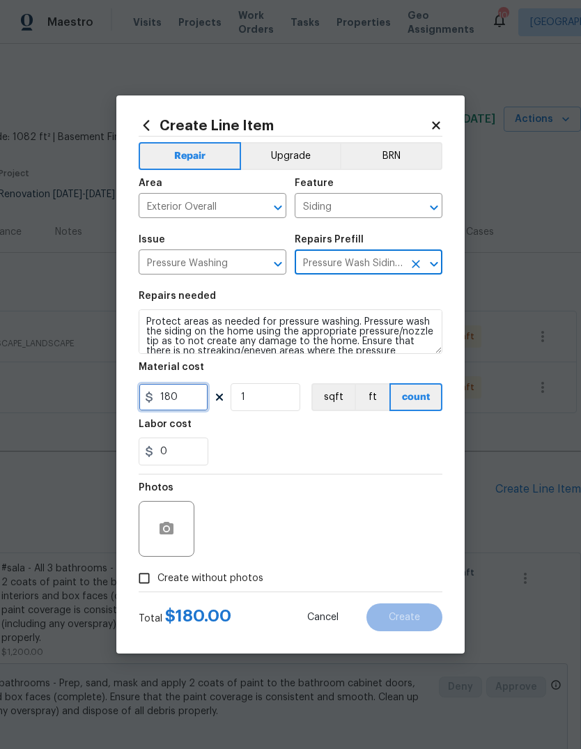
click at [200, 395] on input "180" at bounding box center [174, 397] width 70 height 28
type input "300"
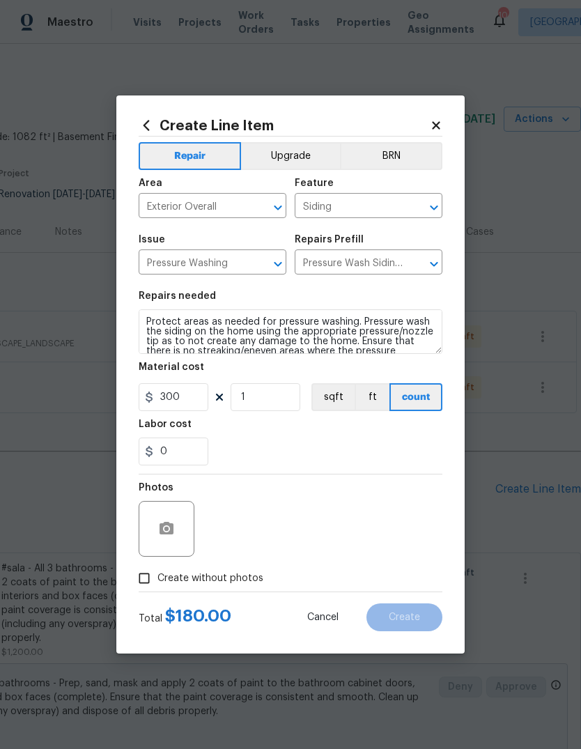
click at [402, 436] on div "Labor cost" at bounding box center [291, 429] width 304 height 18
click at [181, 539] on button "button" at bounding box center [166, 528] width 33 height 33
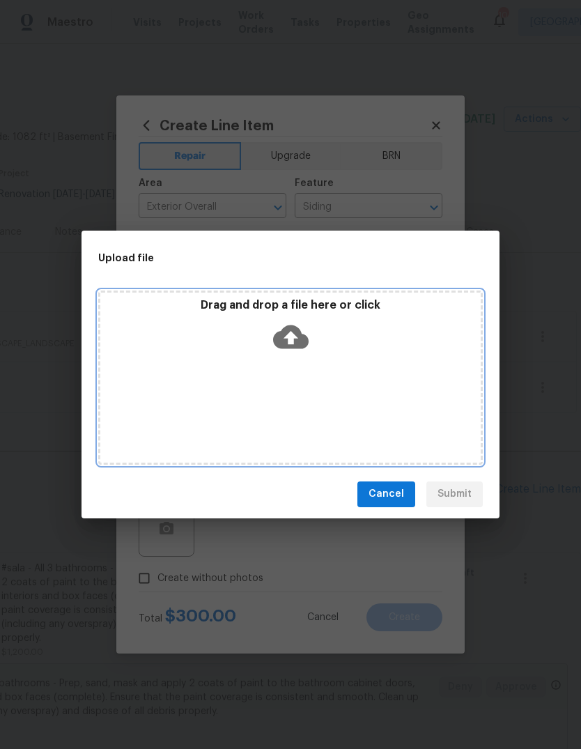
click at [296, 342] on icon at bounding box center [291, 337] width 36 height 24
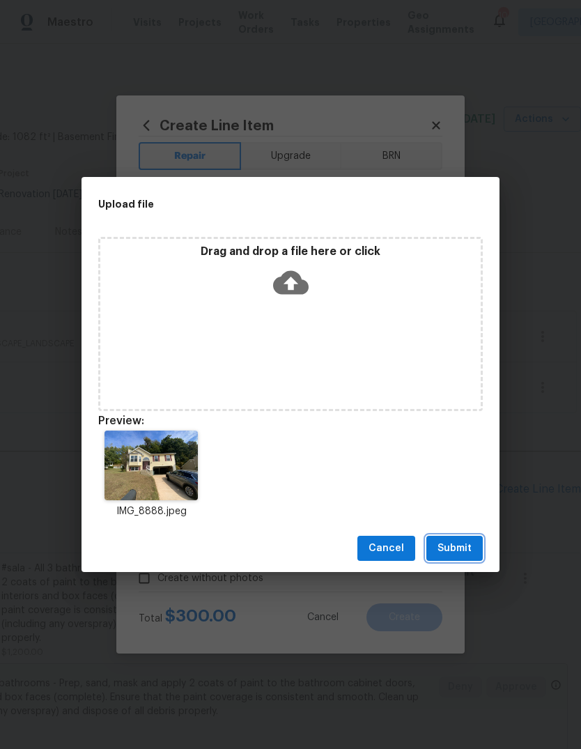
click at [471, 546] on span "Submit" at bounding box center [455, 548] width 34 height 17
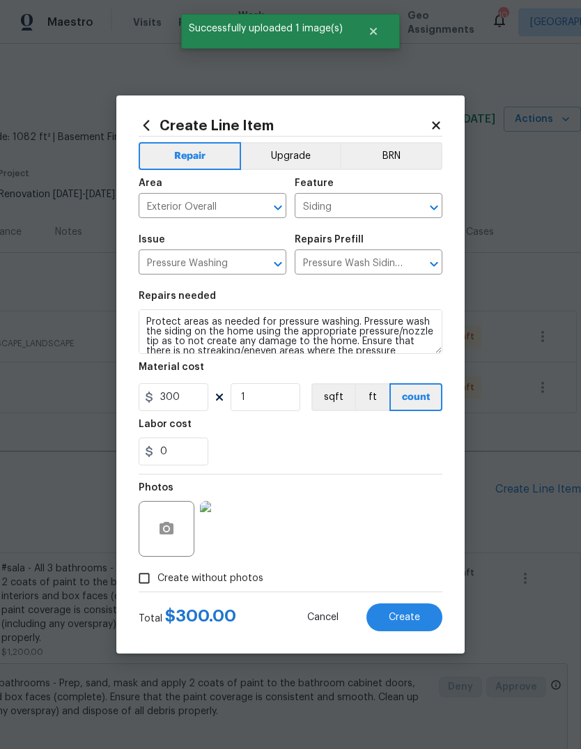
click at [417, 620] on span "Create" at bounding box center [404, 618] width 31 height 10
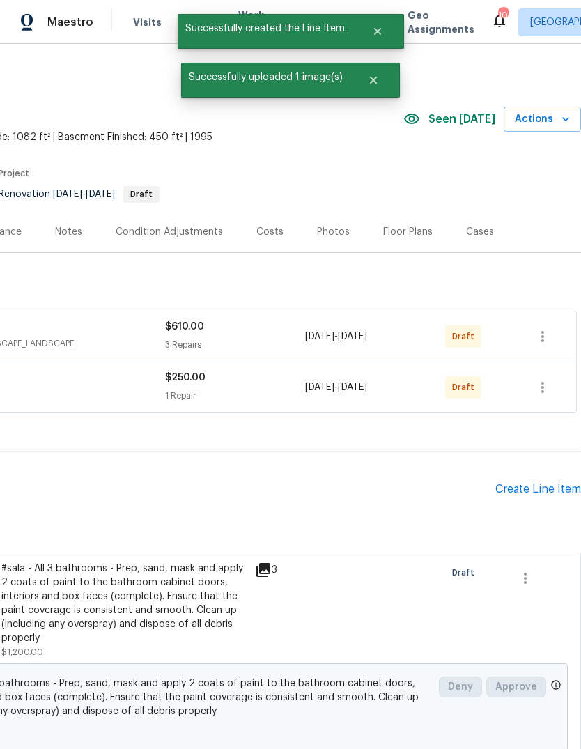
click at [549, 492] on div "Create Line Item" at bounding box center [539, 489] width 86 height 13
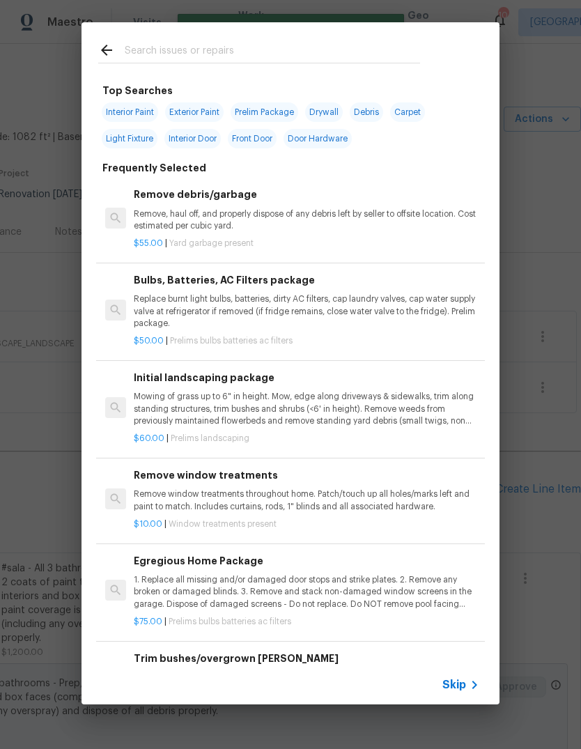
click at [461, 687] on span "Skip" at bounding box center [455, 685] width 24 height 14
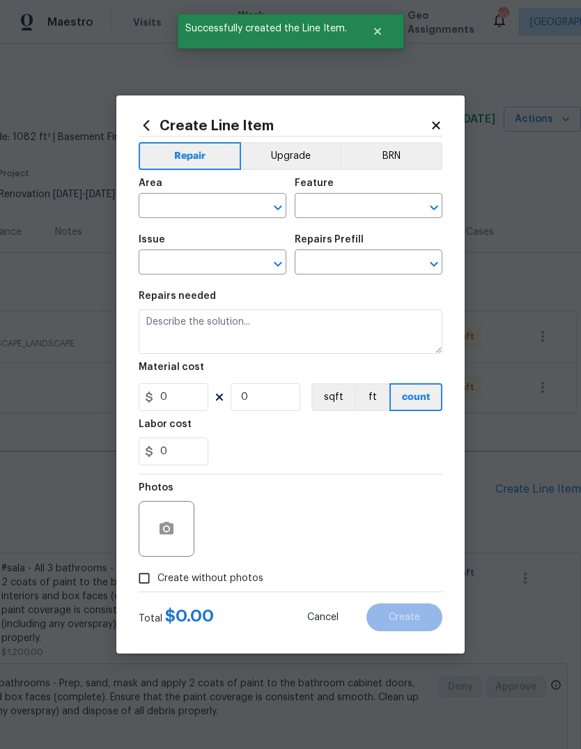
click at [223, 208] on input "text" at bounding box center [193, 208] width 109 height 22
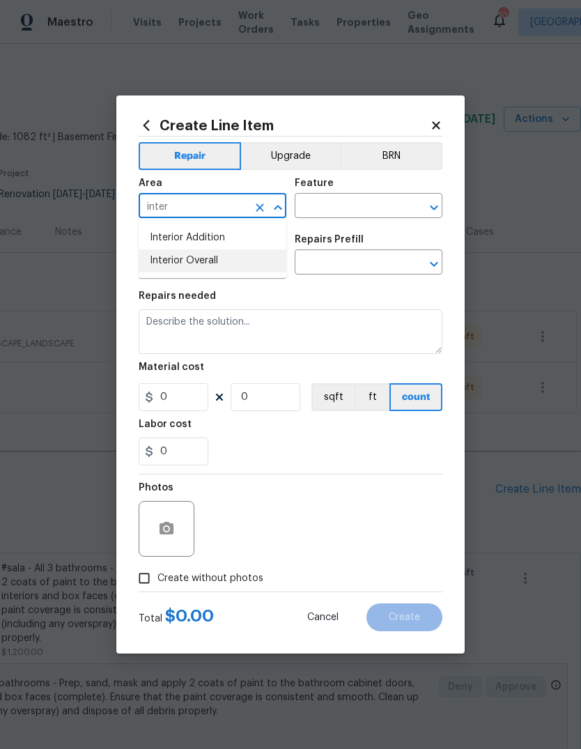
click at [244, 268] on li "Interior Overall" at bounding box center [213, 261] width 148 height 23
type input "Interior Overall"
click at [367, 208] on input "text" at bounding box center [349, 208] width 109 height 22
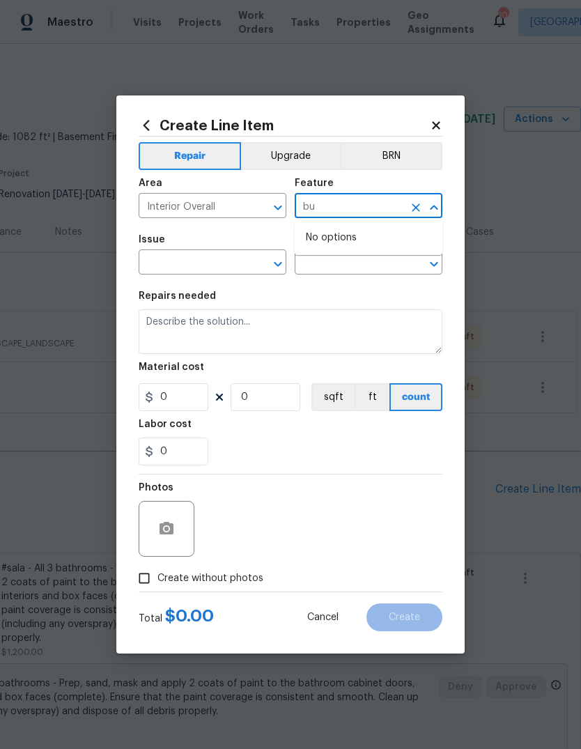
type input "b"
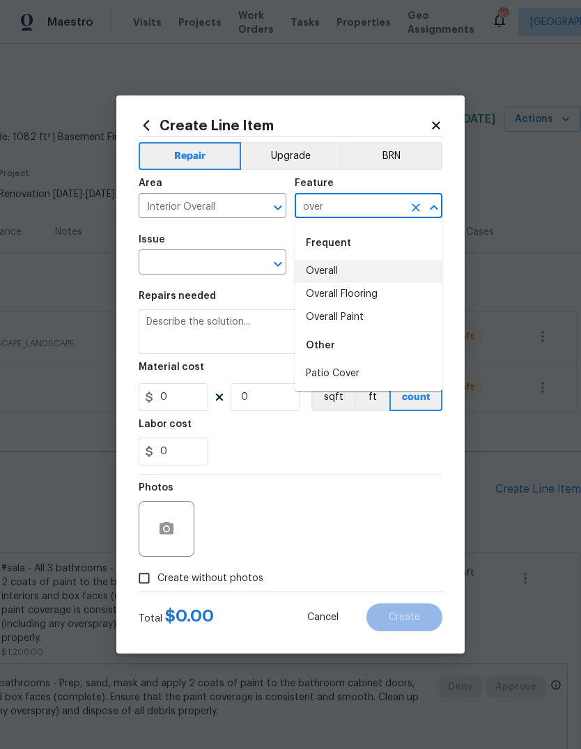
click at [344, 272] on li "Overall" at bounding box center [369, 271] width 148 height 23
type input "Overall"
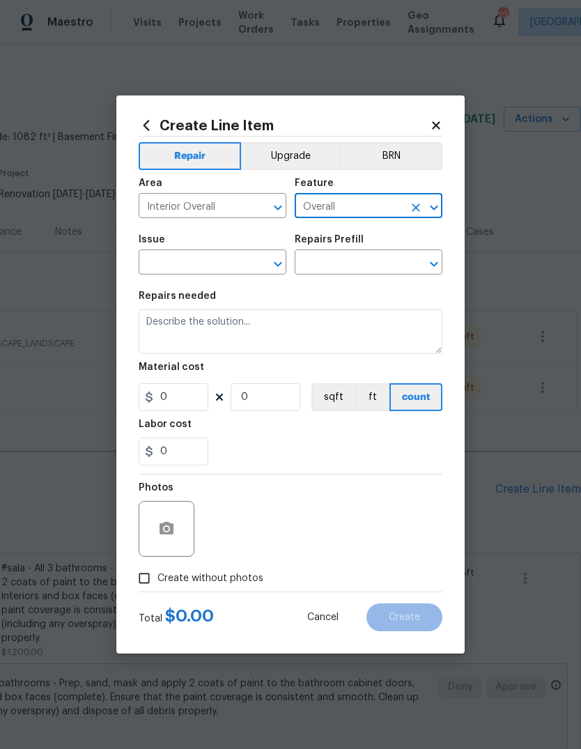
click at [230, 270] on input "text" at bounding box center [193, 264] width 109 height 22
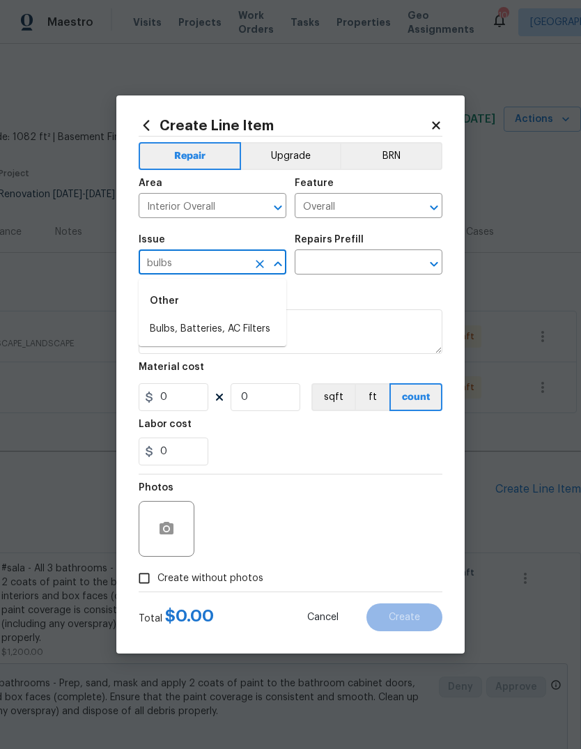
click at [277, 339] on li "Bulbs, Batteries, AC Filters" at bounding box center [213, 329] width 148 height 23
type input "Bulbs, Batteries, AC Filters"
click at [379, 264] on input "text" at bounding box center [349, 264] width 109 height 22
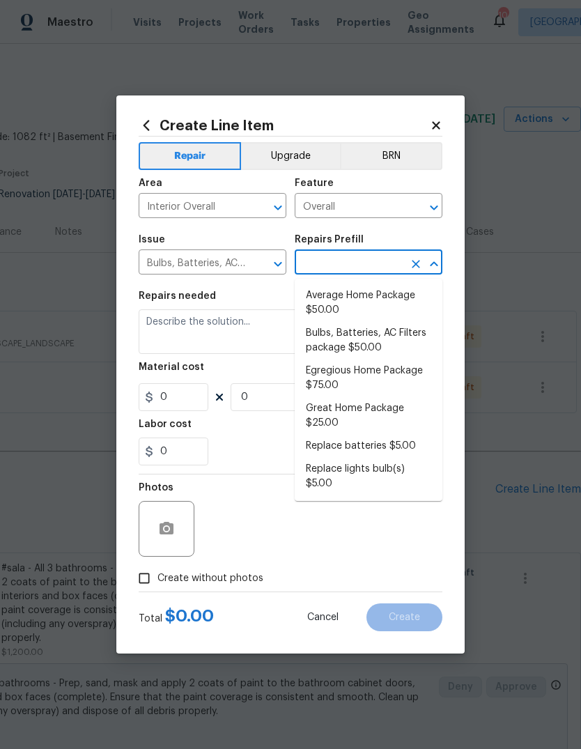
click at [394, 335] on li "Bulbs, Batteries, AC Filters package $50.00" at bounding box center [369, 341] width 148 height 38
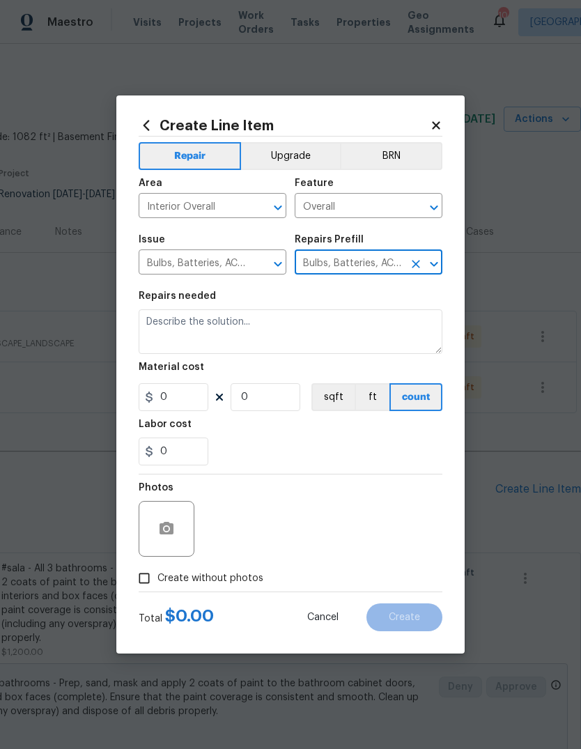
type input "Bulbs, Batteries, AC Filters package $50.00"
type input "Home Readiness Packages"
type textarea "Replace burnt light bulbs, batteries, dirty AC filters, cap laundry valves, cap…"
type input "1"
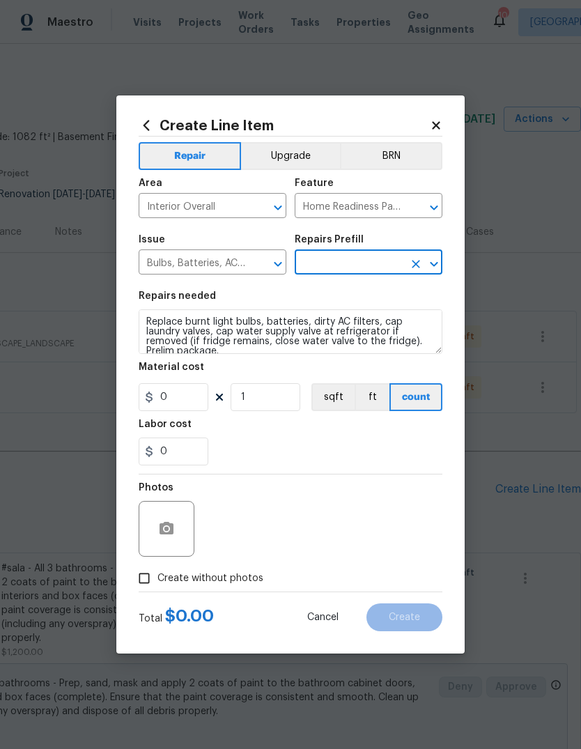
type input "Bulbs, Batteries, AC Filters package $50.00"
type input "50"
click at [362, 450] on div "0" at bounding box center [291, 452] width 304 height 28
click at [244, 580] on span "Create without photos" at bounding box center [211, 579] width 106 height 15
click at [158, 580] on input "Create without photos" at bounding box center [144, 578] width 26 height 26
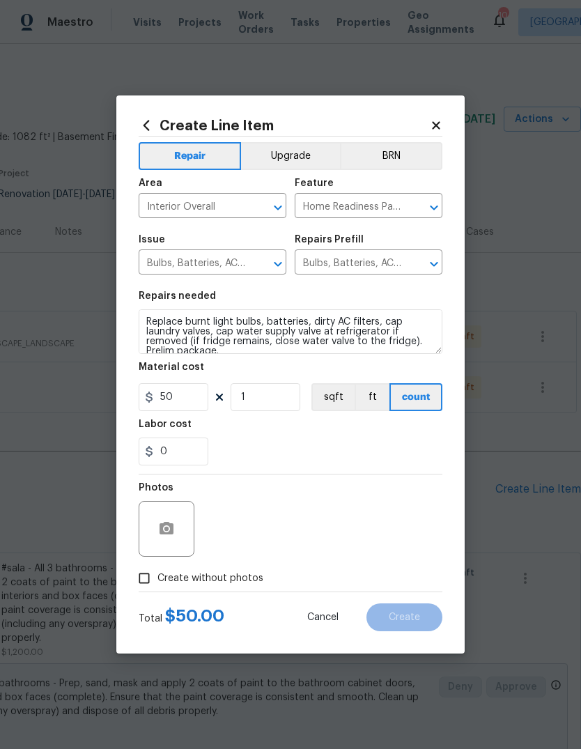
checkbox input "true"
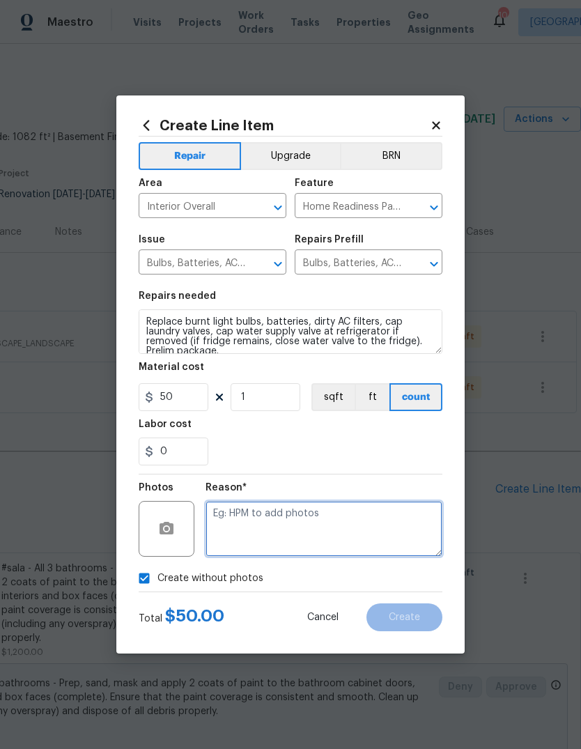
click at [342, 521] on textarea at bounding box center [324, 529] width 237 height 56
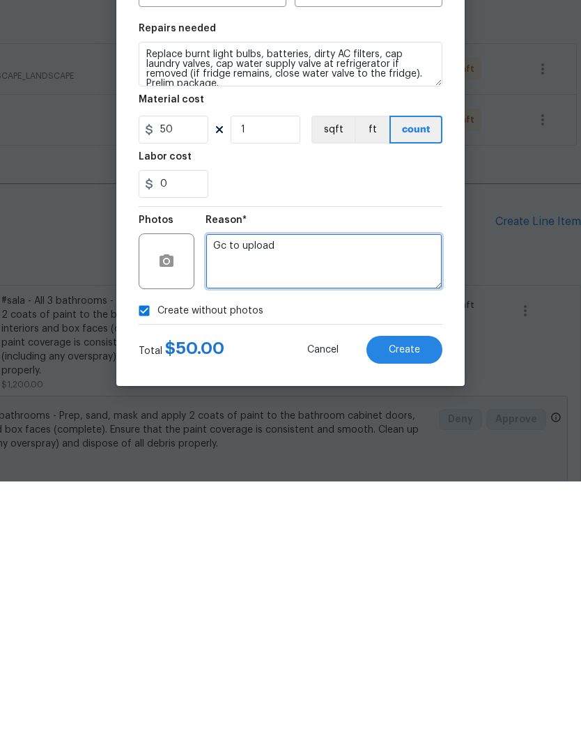
scroll to position [52, 0]
type textarea "Gc to upload"
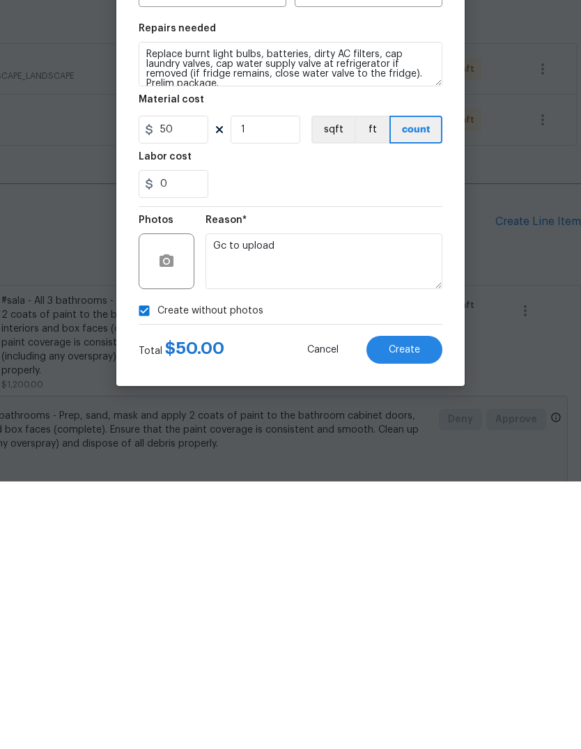
click at [414, 613] on span "Create" at bounding box center [404, 618] width 31 height 10
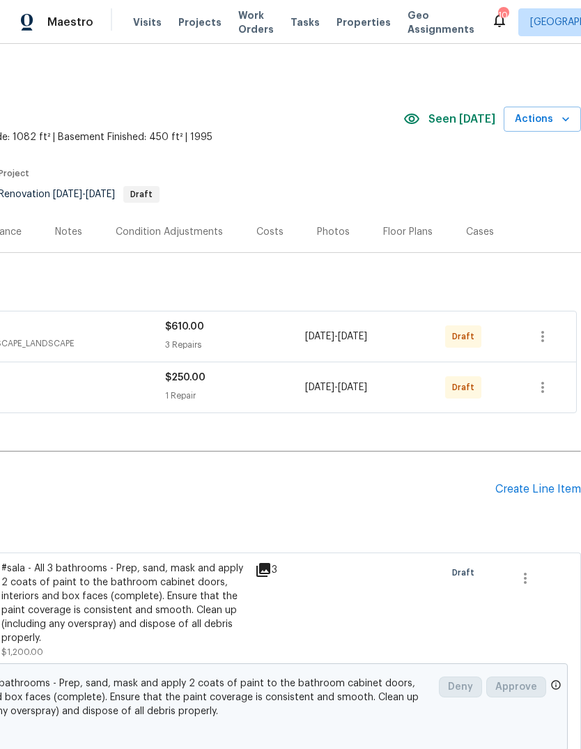
scroll to position [0, 206]
click at [558, 483] on div "Create Line Item" at bounding box center [539, 489] width 86 height 13
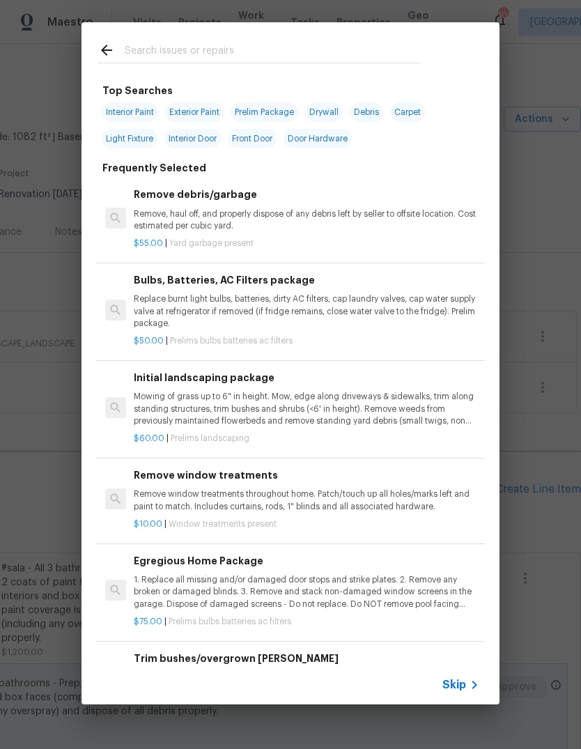
click at [454, 685] on span "Skip" at bounding box center [455, 685] width 24 height 14
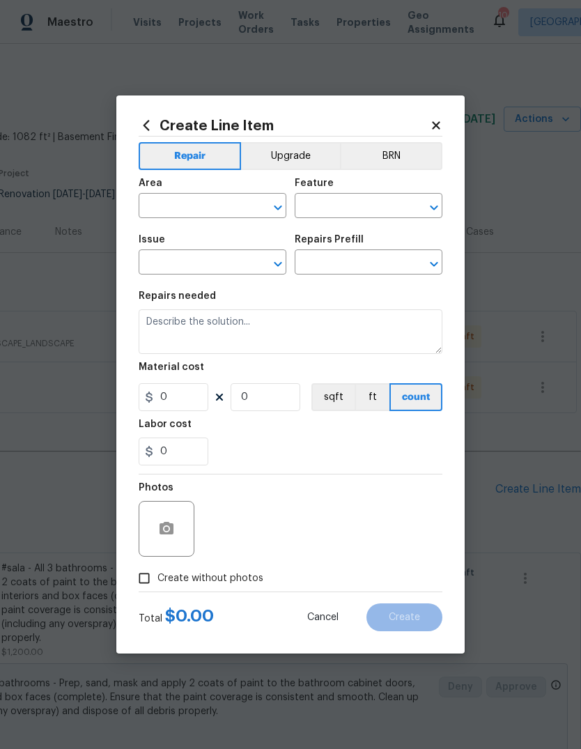
click at [228, 206] on input "text" at bounding box center [193, 208] width 109 height 22
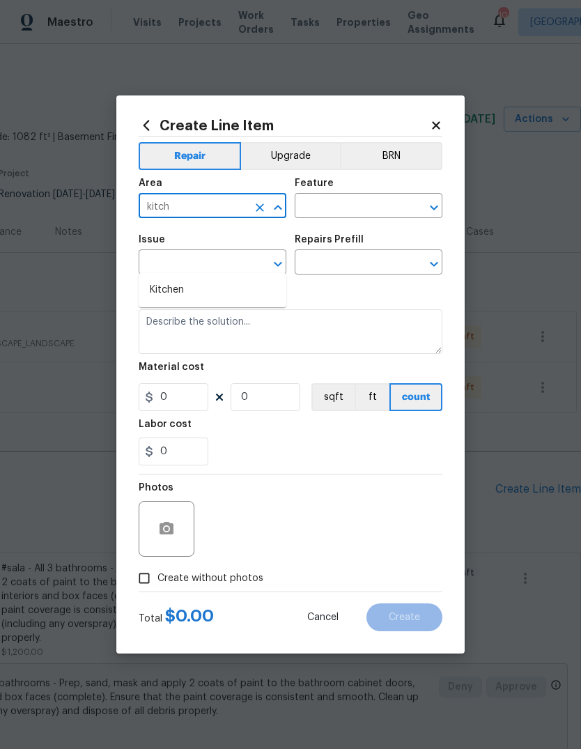
type input "kitch"
click at [270, 299] on div "Repairs needed" at bounding box center [291, 300] width 304 height 18
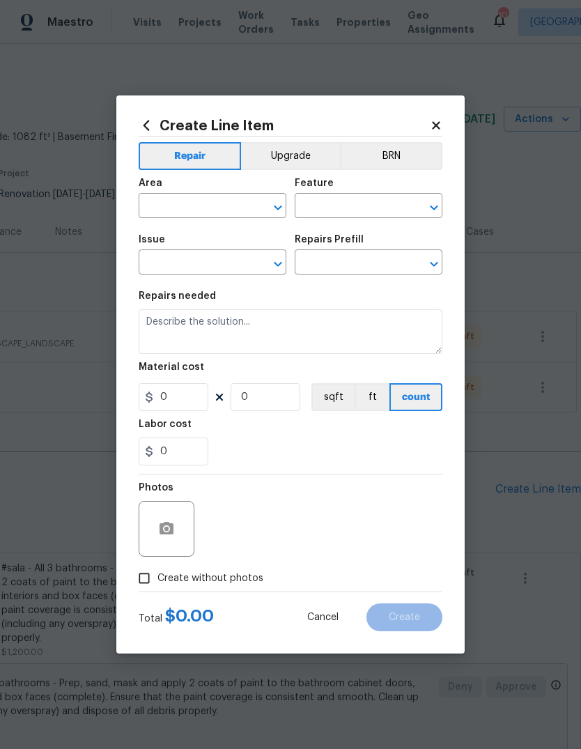
click at [213, 206] on input "text" at bounding box center [193, 208] width 109 height 22
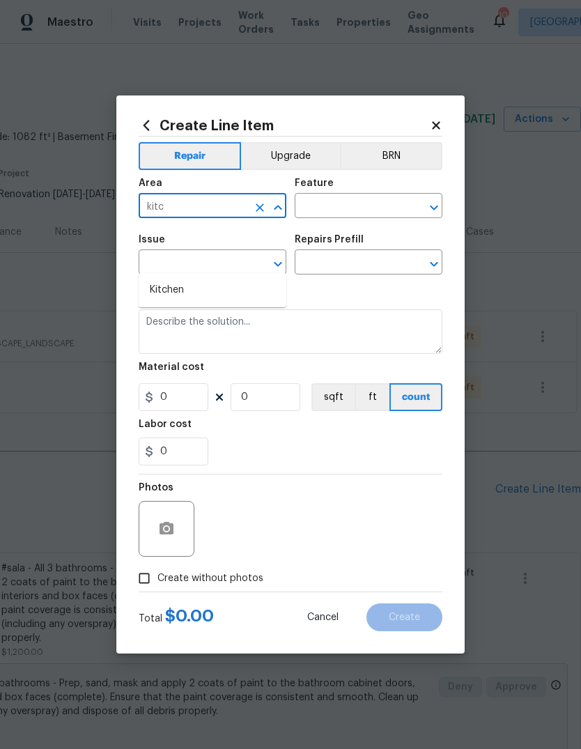
type input "kitc"
click at [362, 213] on input "text" at bounding box center [349, 208] width 109 height 22
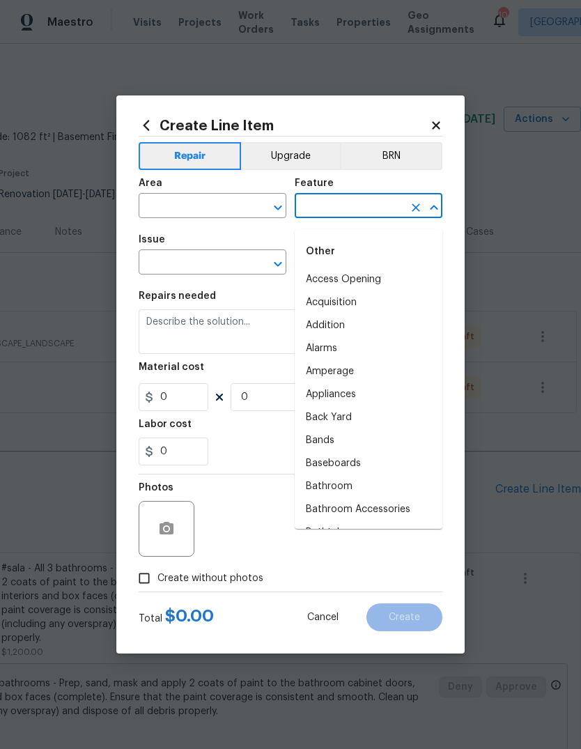
scroll to position [8, 0]
click at [219, 201] on input "text" at bounding box center [193, 208] width 109 height 22
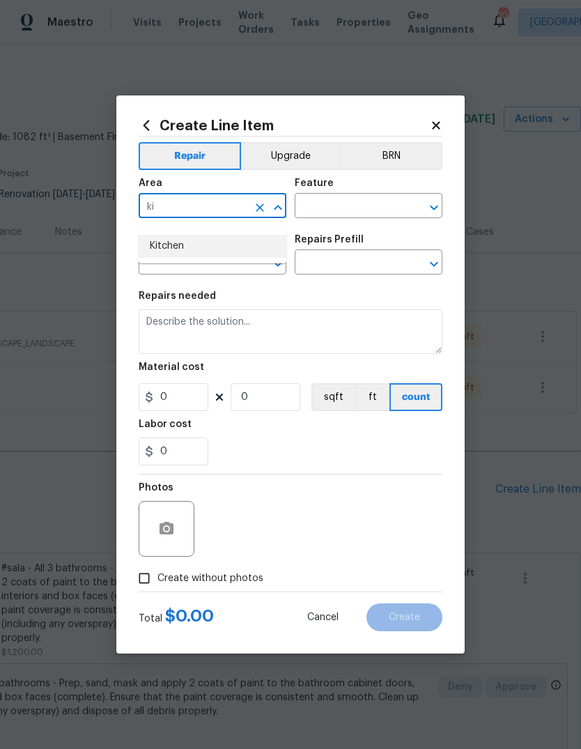
click at [186, 236] on li "Kitchen" at bounding box center [213, 246] width 148 height 23
type input "Kitchen"
click at [382, 209] on input "text" at bounding box center [349, 208] width 109 height 22
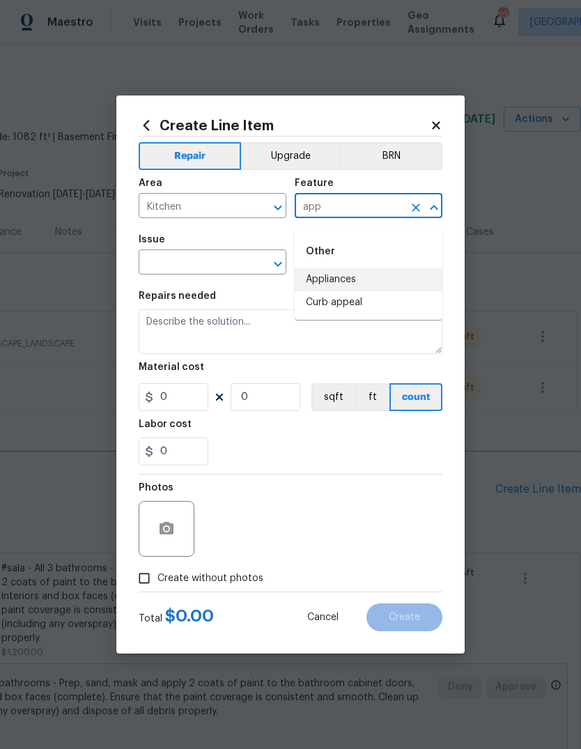
click at [381, 272] on li "Appliances" at bounding box center [369, 279] width 148 height 23
type input "Appliances"
click at [216, 257] on input "text" at bounding box center [193, 264] width 109 height 22
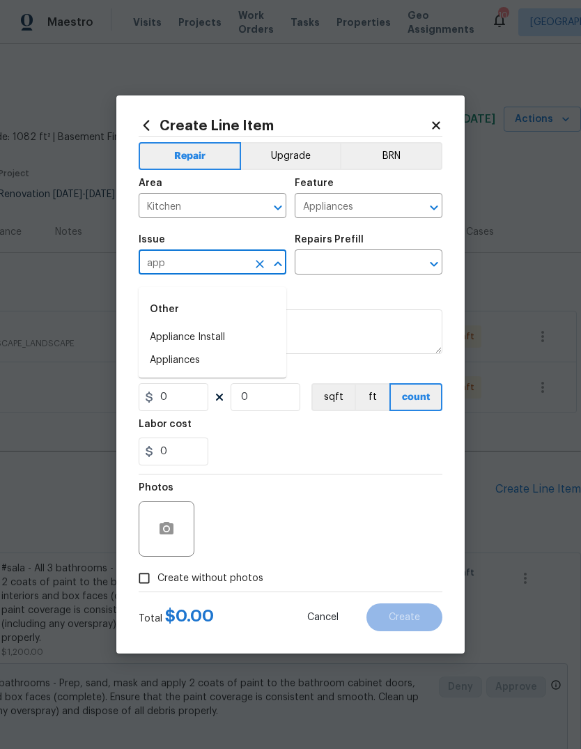
click at [242, 326] on li "Appliance Install" at bounding box center [213, 337] width 148 height 23
type input "Appliance Install"
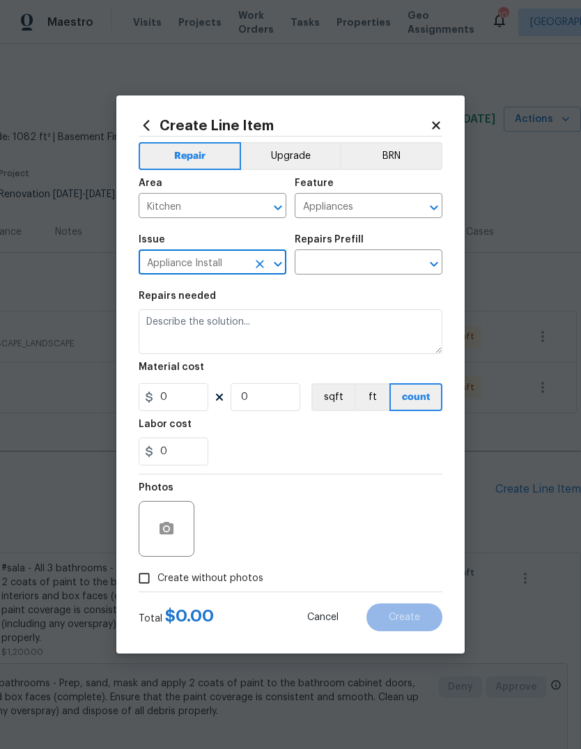
click at [379, 266] on input "text" at bounding box center [349, 264] width 109 height 22
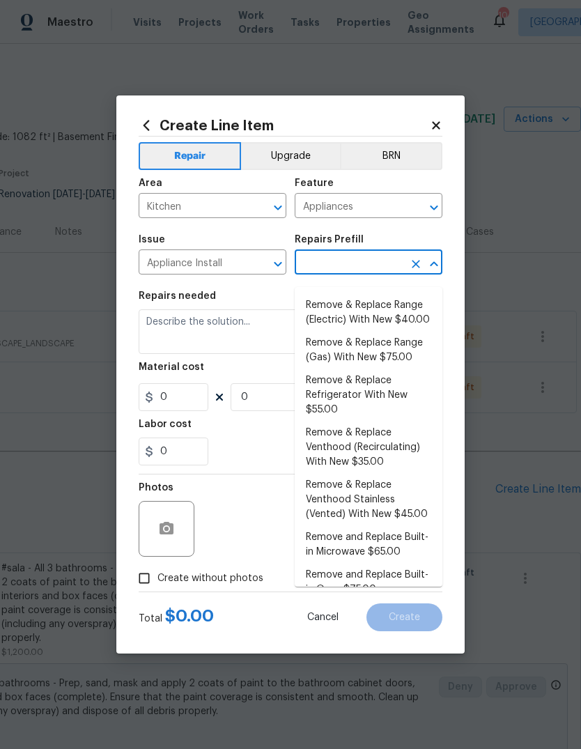
scroll to position [259, 0]
click at [415, 347] on li "Remove & Replace Range (Gas) With New $75.00" at bounding box center [369, 351] width 148 height 38
type input "Remove & Replace Range (Gas) With New $75.00"
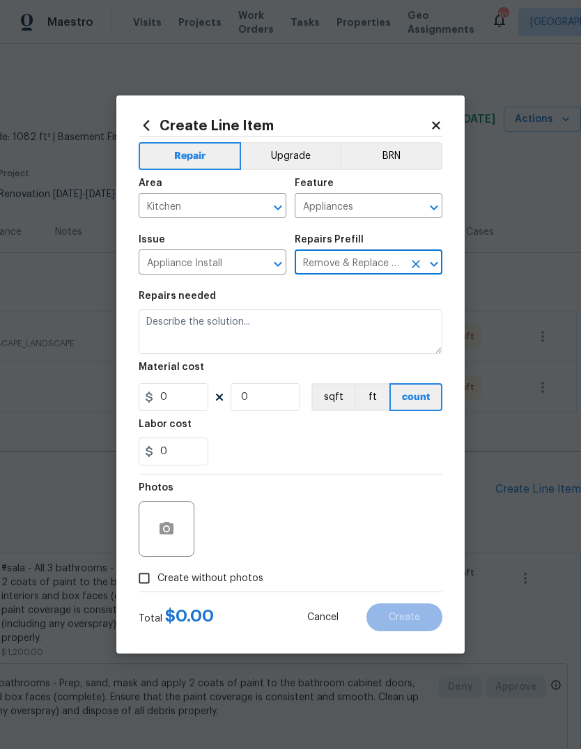
type textarea "Remove the existing range and replace it with a new gas range provided by OD. E…"
type input "1"
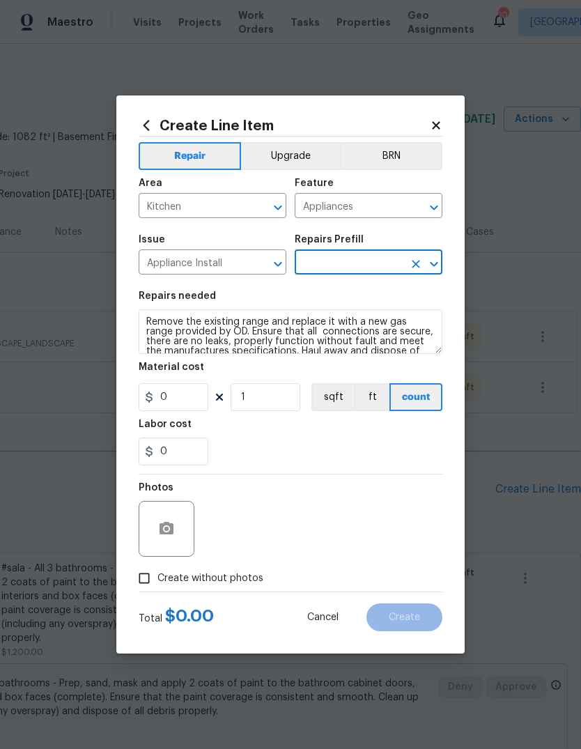
type input "Remove & Replace Range (Gas) With New $75.00"
type input "75"
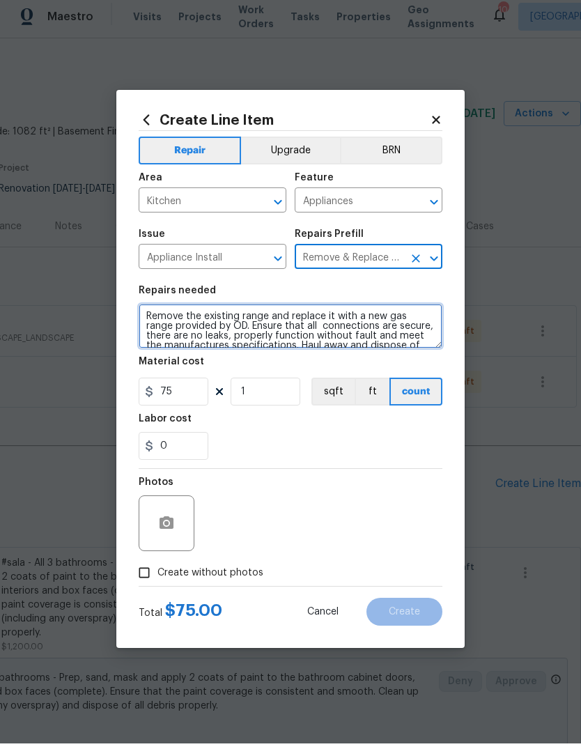
click at [144, 314] on textarea "Remove the existing range and replace it with a new gas range provided by OD. E…" at bounding box center [291, 331] width 304 height 45
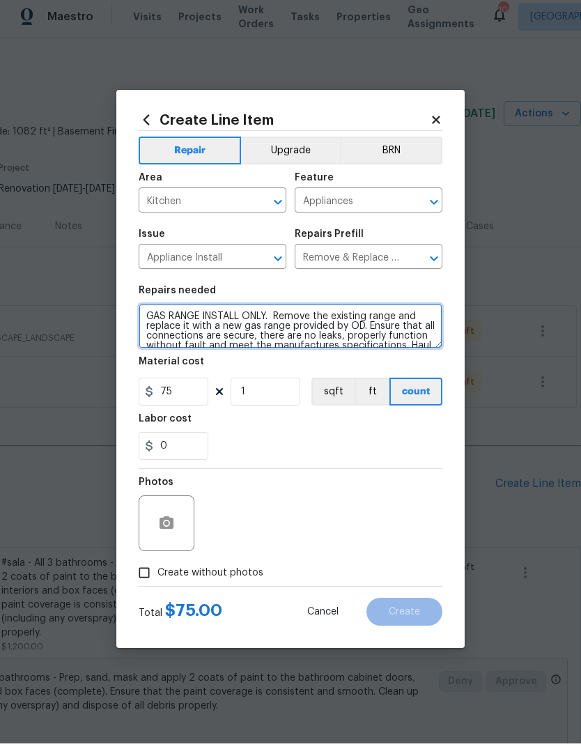
type textarea "GAS RANGE INSTALL ONLY. Remove the existing range and replace it with a new gas…"
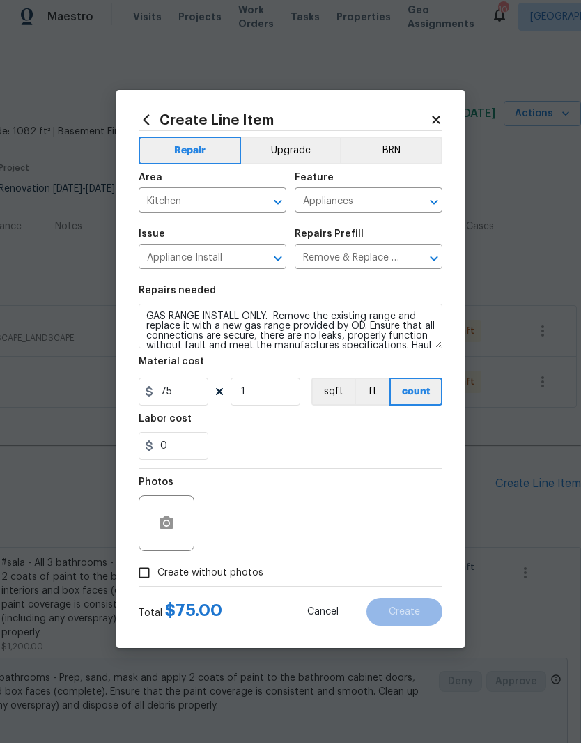
click at [382, 450] on div "0" at bounding box center [291, 452] width 304 height 28
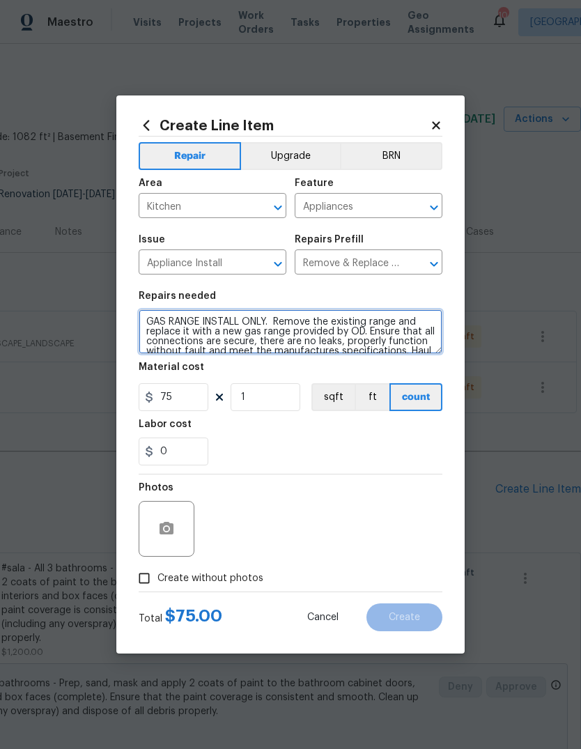
click at [276, 319] on textarea "GAS RANGE INSTALL ONLY. Remove the existing range and replace it with a new gas…" at bounding box center [291, 331] width 304 height 45
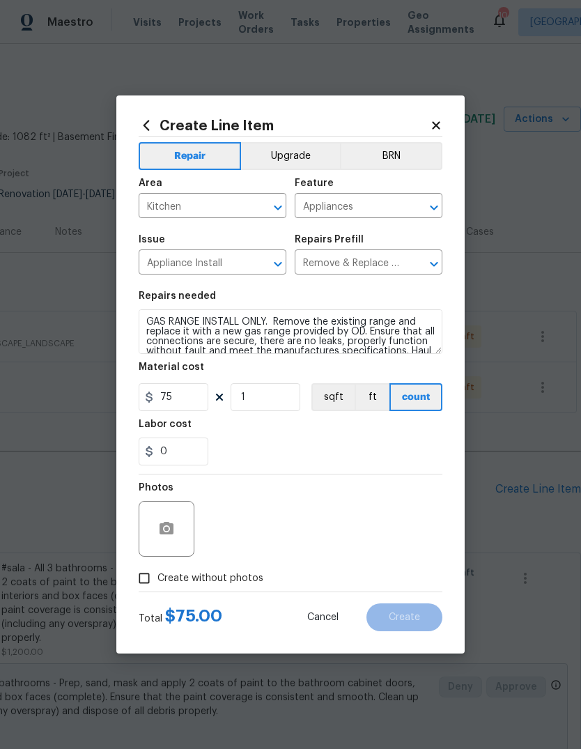
click at [312, 442] on div "0" at bounding box center [291, 452] width 304 height 28
click at [171, 535] on icon "button" at bounding box center [167, 528] width 14 height 13
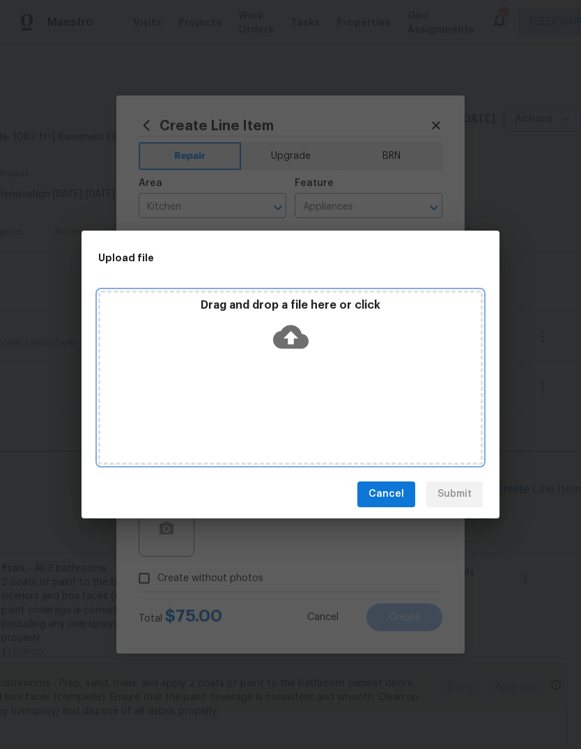
click at [296, 335] on icon at bounding box center [291, 337] width 36 height 24
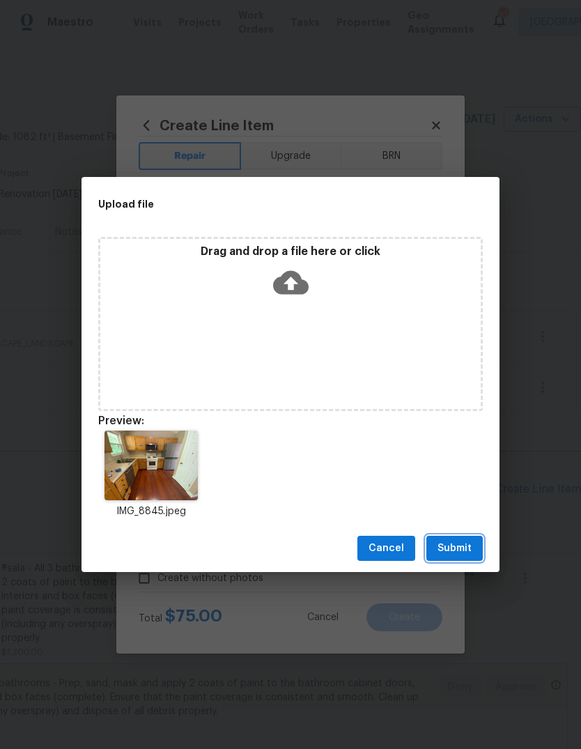
click at [456, 546] on span "Submit" at bounding box center [455, 548] width 34 height 17
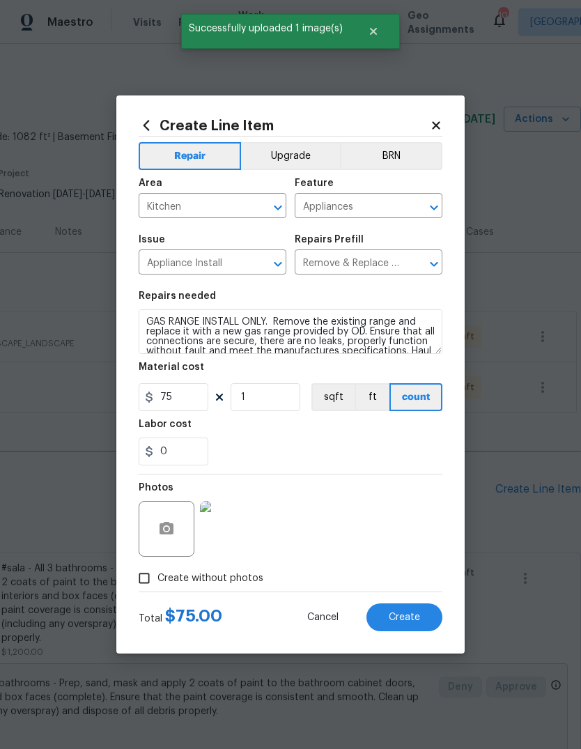
click at [422, 620] on button "Create" at bounding box center [405, 618] width 76 height 28
type input "0"
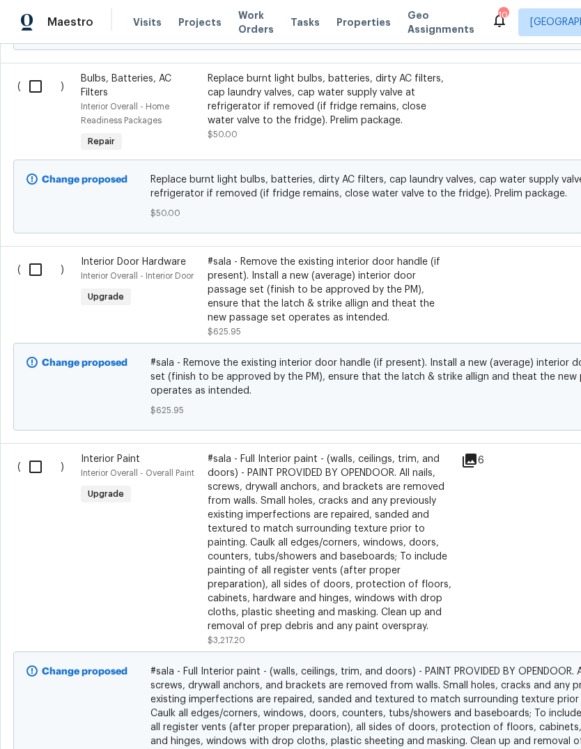
scroll to position [1209, 0]
click at [399, 266] on div "#sala - Remove the existing interior door handle (if present). Install a new (a…" at bounding box center [330, 291] width 245 height 70
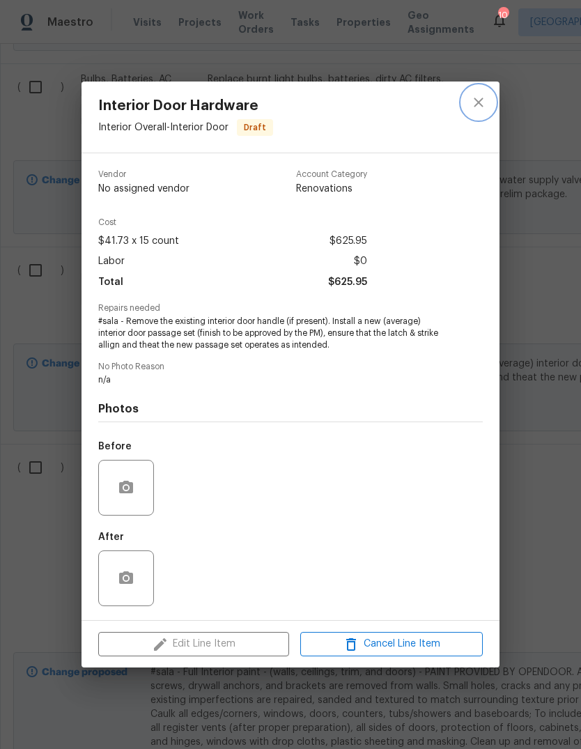
click at [482, 98] on icon "close" at bounding box center [478, 102] width 9 height 9
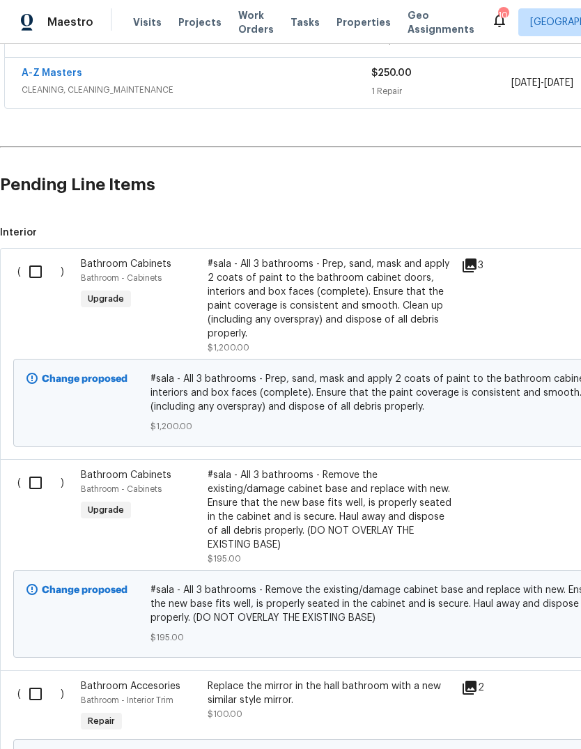
scroll to position [305, 0]
click at [36, 270] on input "checkbox" at bounding box center [41, 271] width 40 height 29
checkbox input "true"
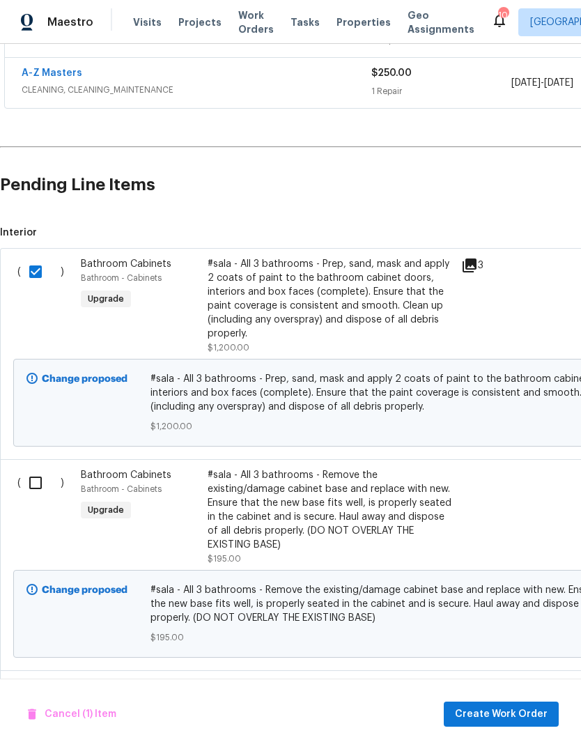
click at [32, 482] on input "checkbox" at bounding box center [41, 482] width 40 height 29
checkbox input "true"
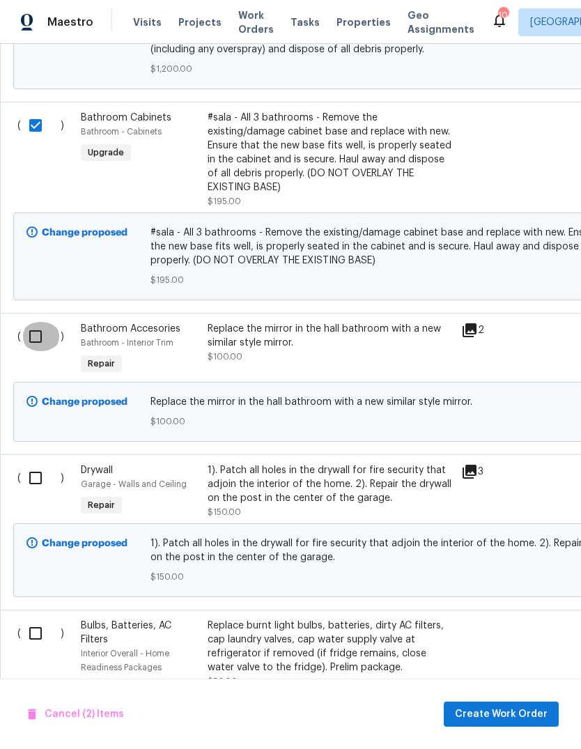
scroll to position [0, 0]
click at [35, 322] on input "checkbox" at bounding box center [41, 336] width 40 height 29
checkbox input "true"
click at [31, 464] on input "checkbox" at bounding box center [41, 478] width 40 height 29
checkbox input "true"
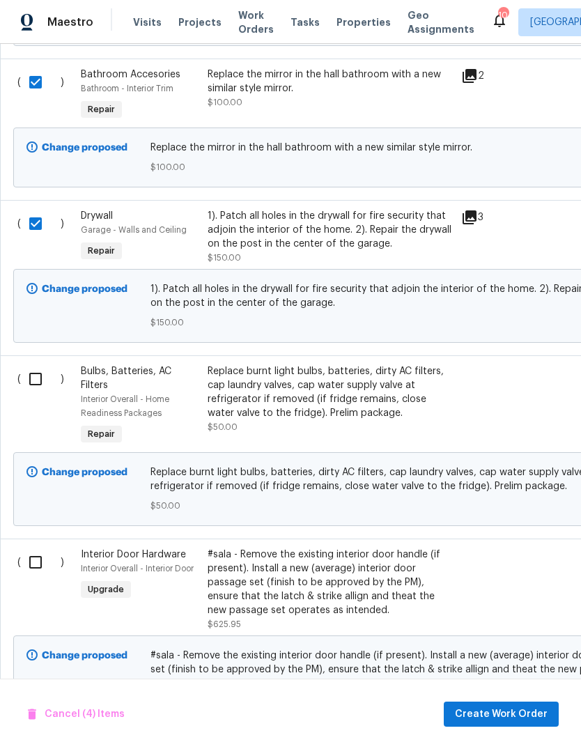
click at [35, 365] on input "checkbox" at bounding box center [41, 379] width 40 height 29
checkbox input "true"
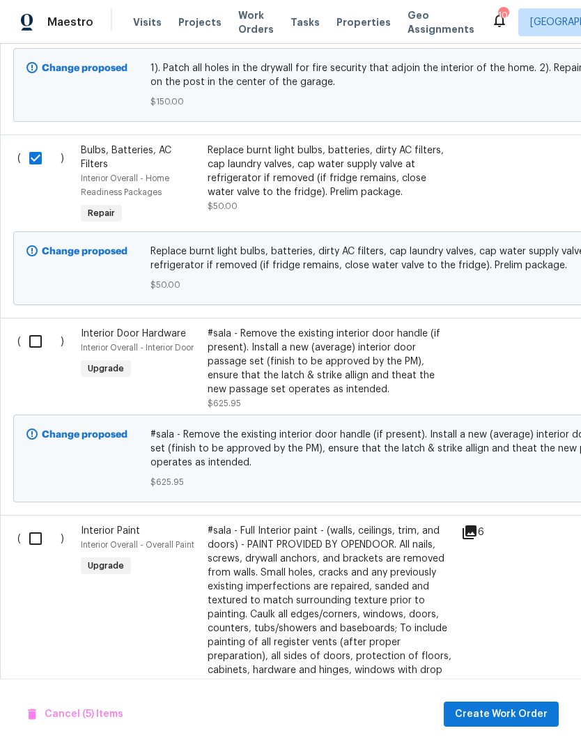
click at [31, 327] on input "checkbox" at bounding box center [41, 341] width 40 height 29
checkbox input "true"
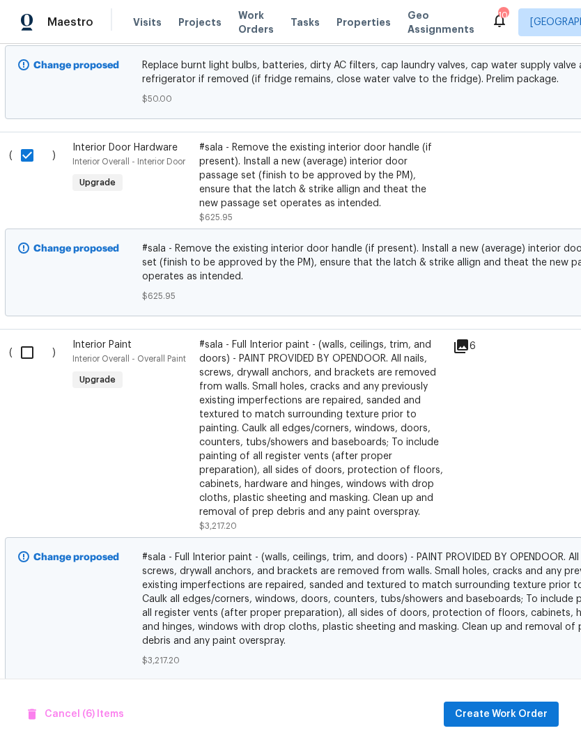
click at [24, 338] on input "checkbox" at bounding box center [33, 352] width 40 height 29
checkbox input "true"
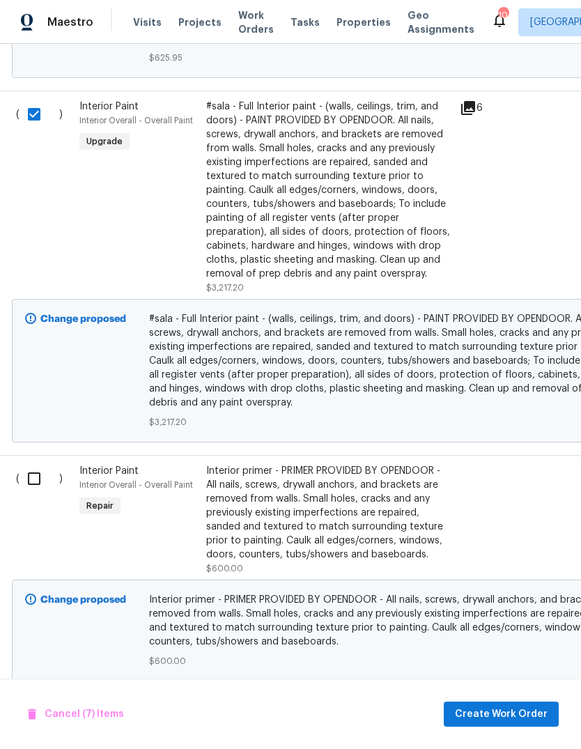
click at [41, 466] on input "checkbox" at bounding box center [40, 478] width 40 height 29
checkbox input "true"
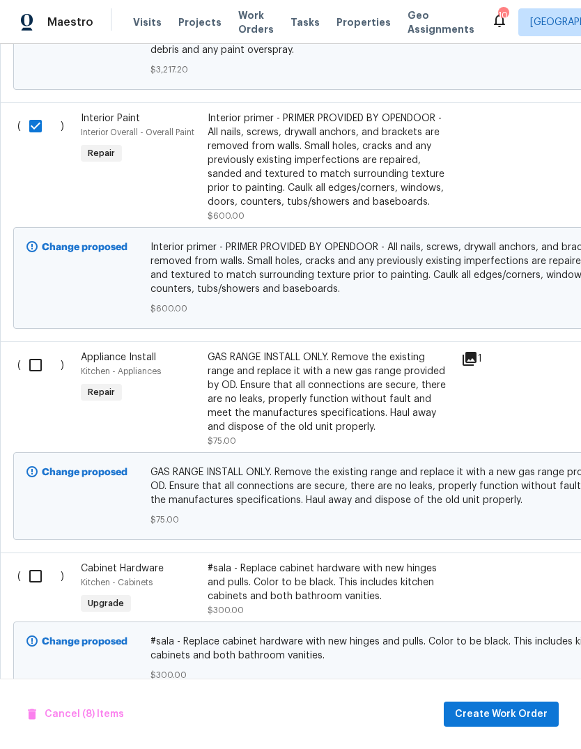
click at [30, 351] on input "checkbox" at bounding box center [41, 365] width 40 height 29
checkbox input "true"
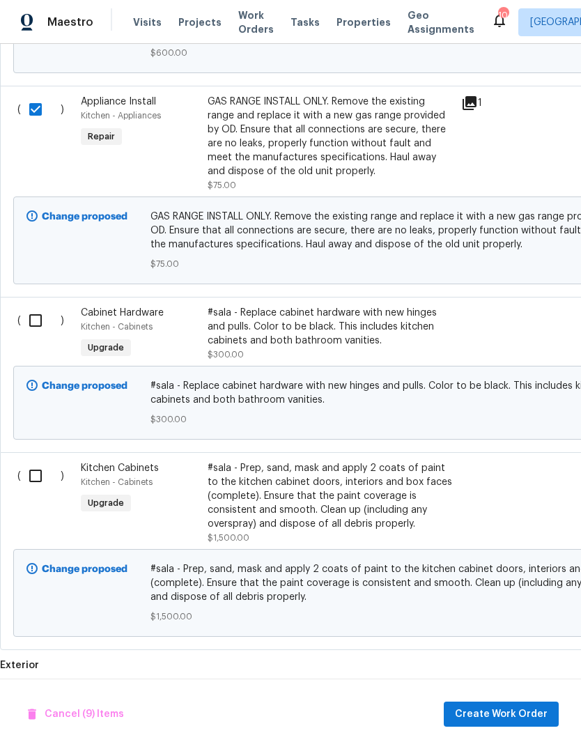
click at [40, 306] on input "checkbox" at bounding box center [41, 320] width 40 height 29
checkbox input "true"
click at [38, 463] on input "checkbox" at bounding box center [41, 475] width 40 height 29
checkbox input "true"
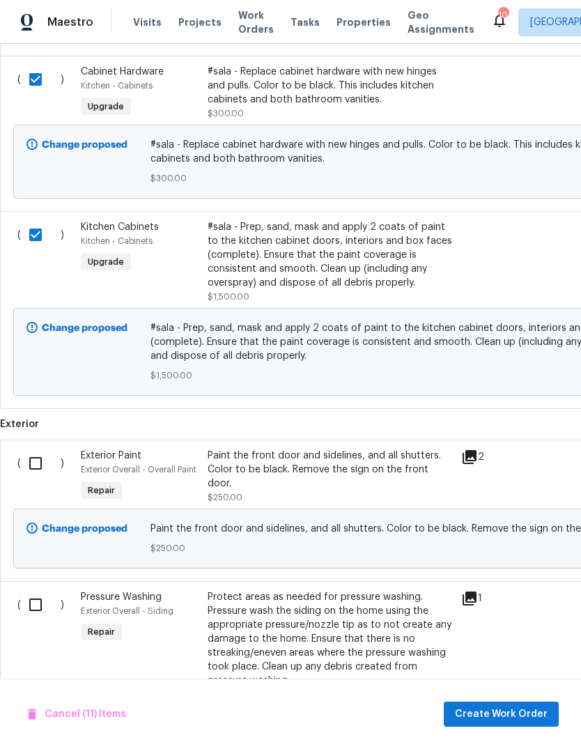
scroll to position [2465, -1]
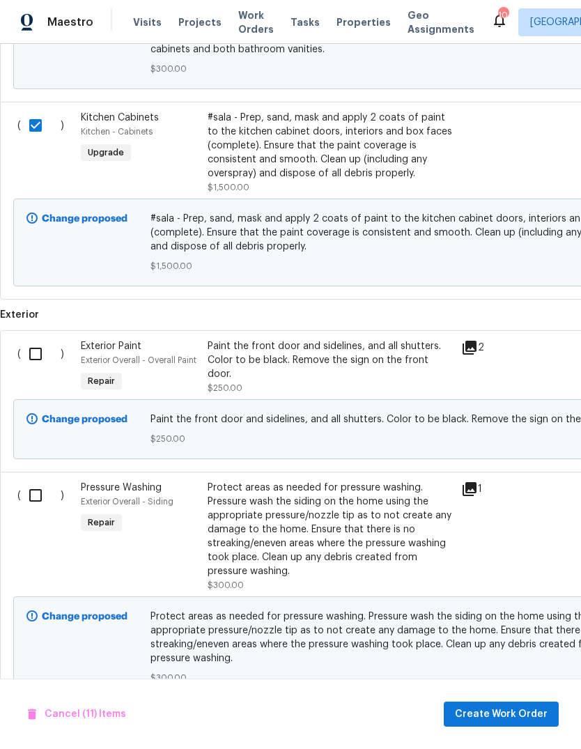
click at [33, 339] on input "checkbox" at bounding box center [41, 353] width 40 height 29
checkbox input "true"
click at [33, 486] on input "checkbox" at bounding box center [41, 495] width 40 height 29
checkbox input "true"
click at [519, 714] on span "Create Work Order" at bounding box center [501, 714] width 93 height 17
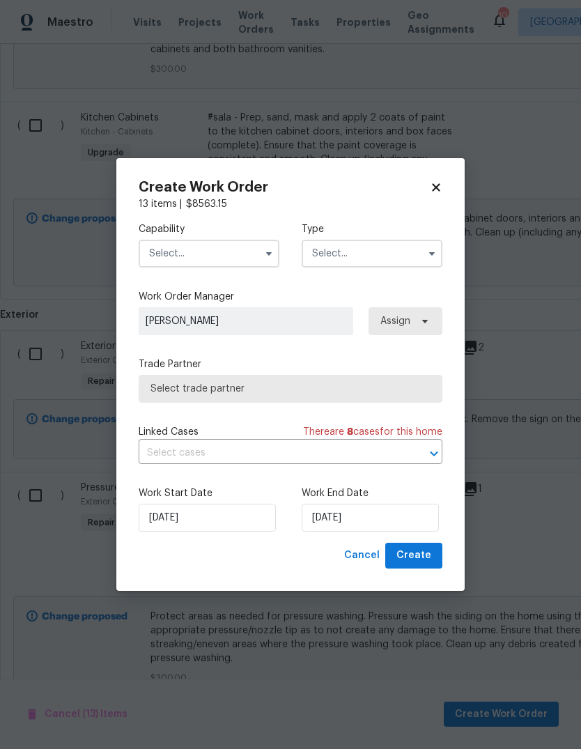
checkbox input "false"
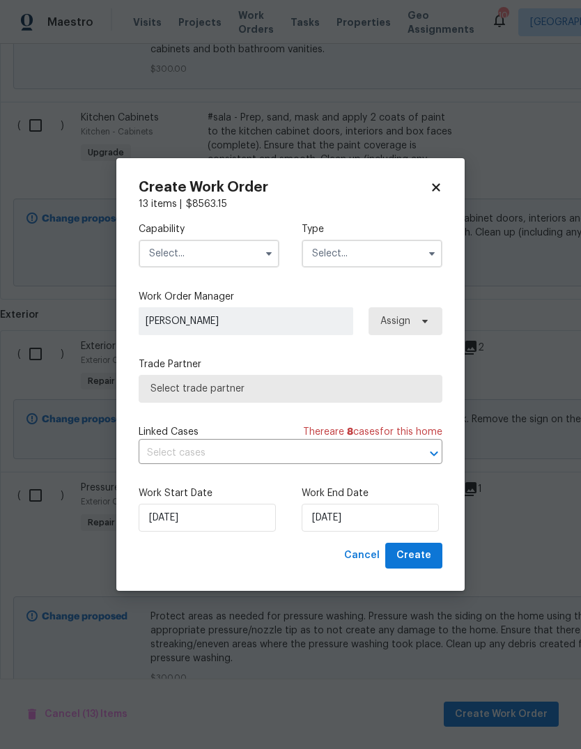
checkbox input "false"
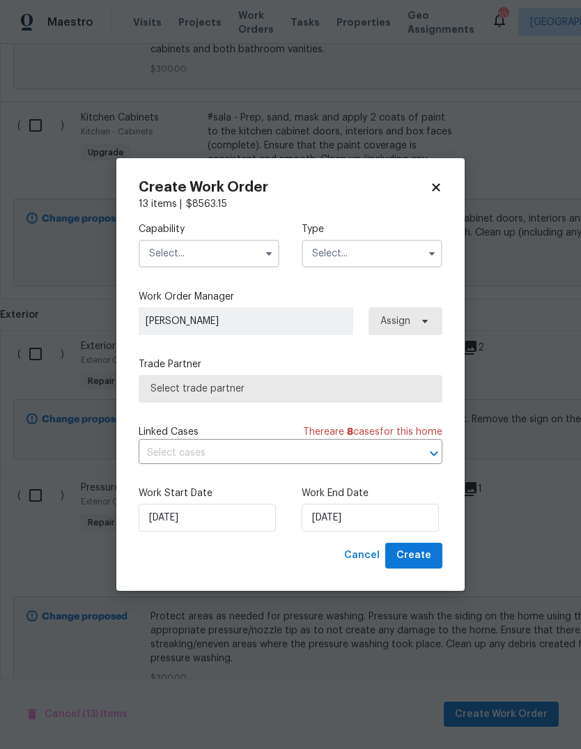
checkbox input "false"
click at [227, 247] on input "text" at bounding box center [209, 254] width 141 height 28
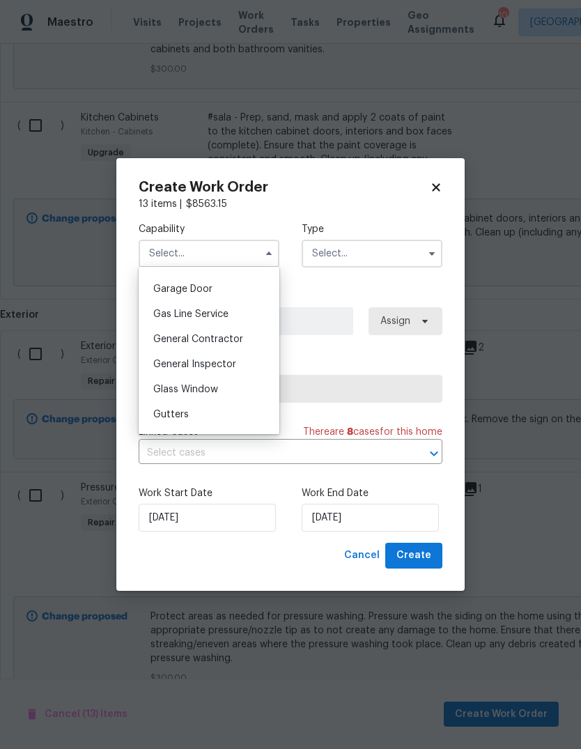
scroll to position [638, 0]
click at [244, 306] on div "General Contractor" at bounding box center [209, 311] width 134 height 25
type input "General Contractor"
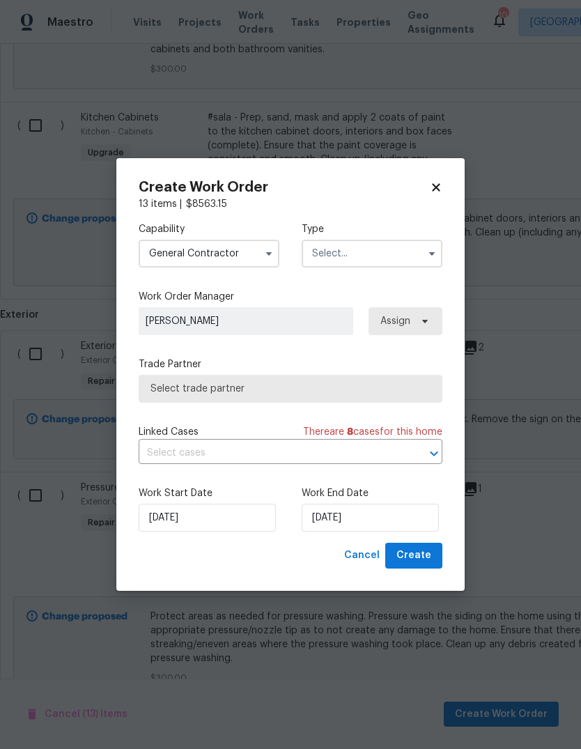
click at [379, 260] on input "text" at bounding box center [372, 254] width 141 height 28
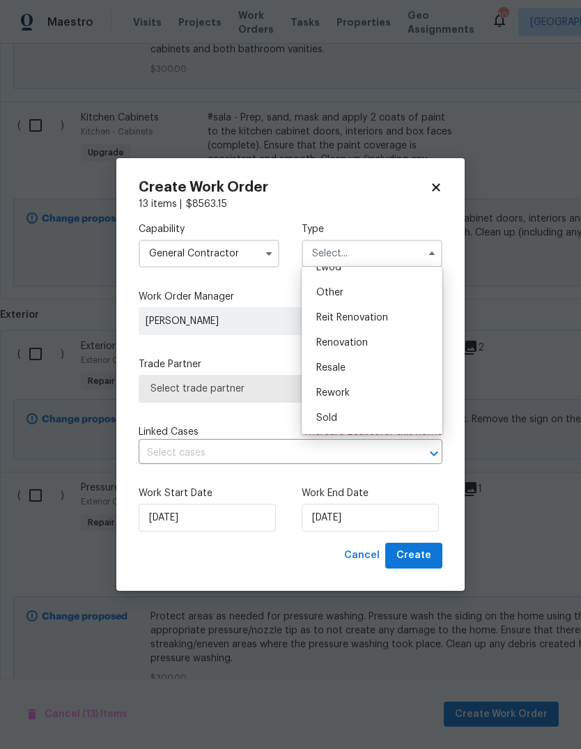
scroll to position [166, 0]
click at [401, 337] on div "Renovation" at bounding box center [372, 342] width 134 height 25
type input "Renovation"
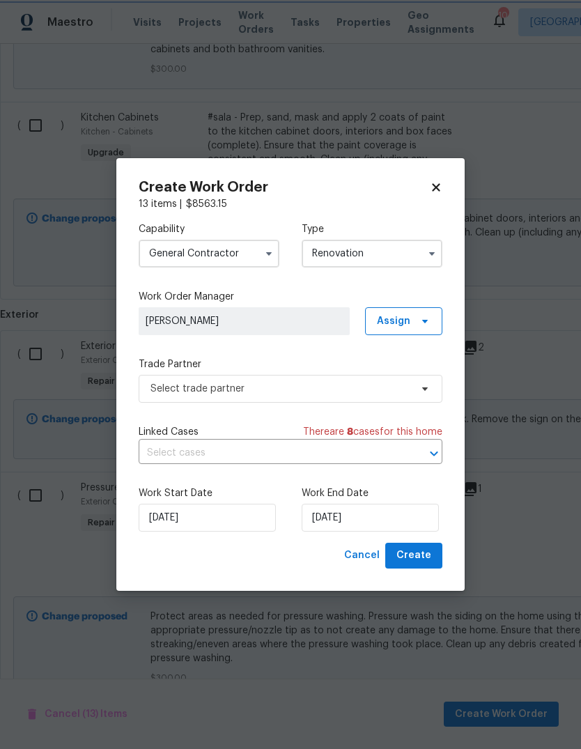
scroll to position [0, 0]
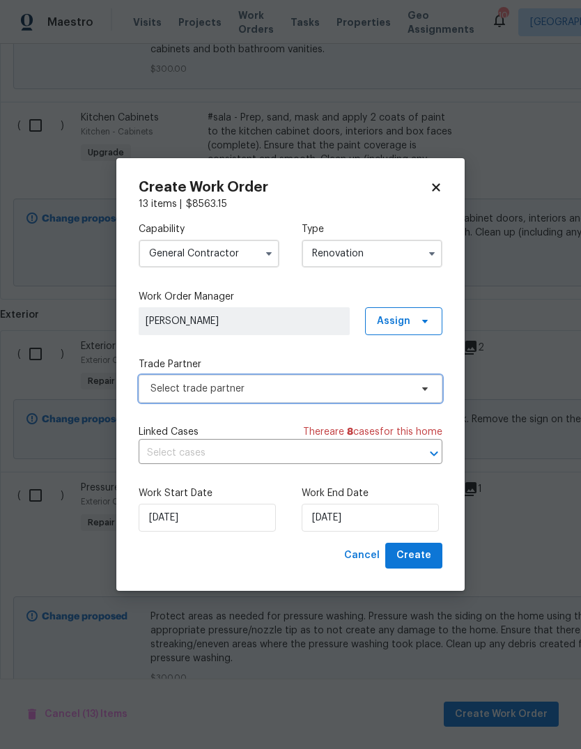
click at [360, 397] on span "Select trade partner" at bounding box center [291, 389] width 304 height 28
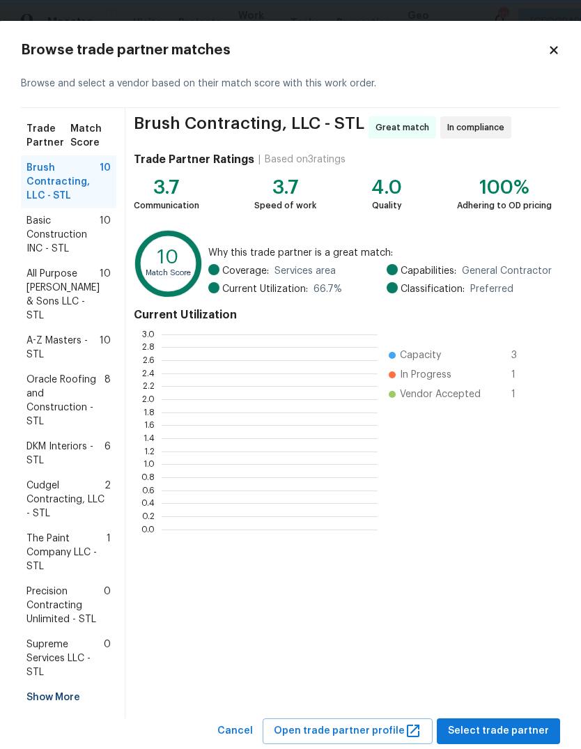
scroll to position [195, 216]
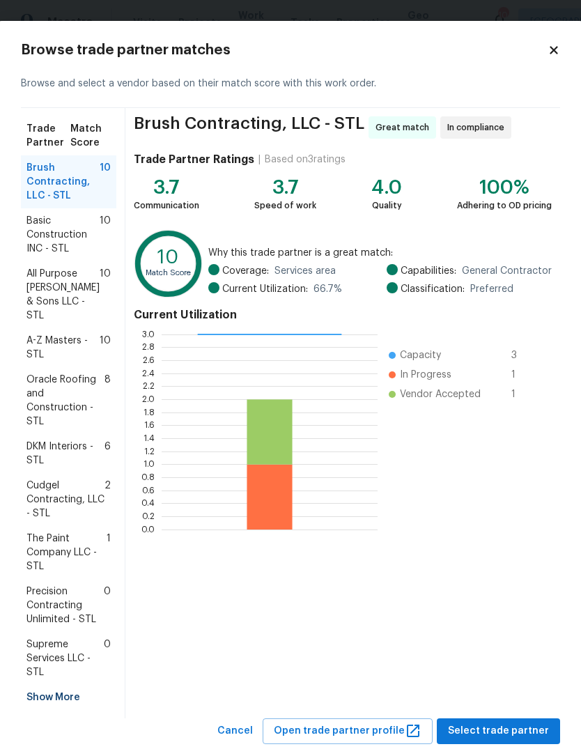
click at [76, 685] on div "Show More" at bounding box center [68, 697] width 95 height 25
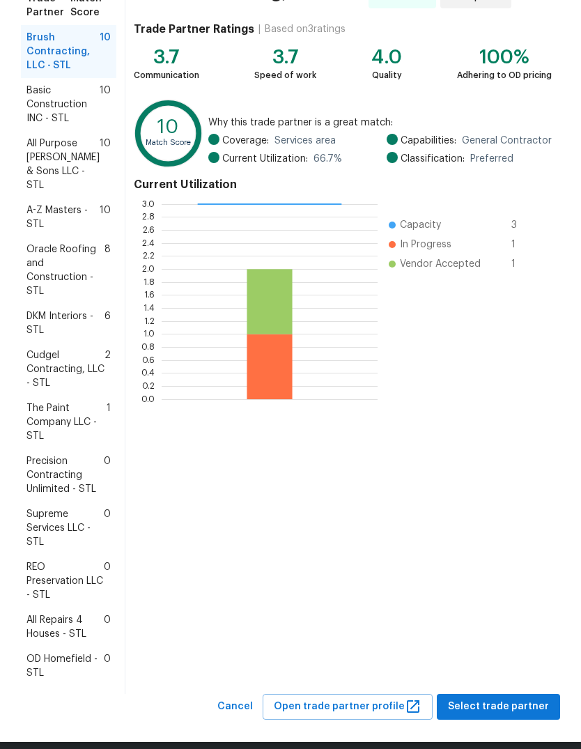
scroll to position [130, 0]
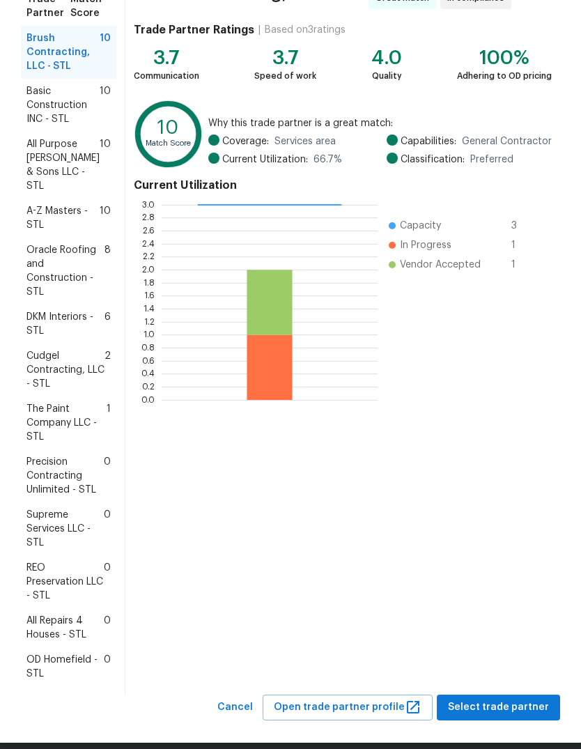
click at [86, 617] on span "All Repairs 4 Houses - STL" at bounding box center [64, 628] width 77 height 28
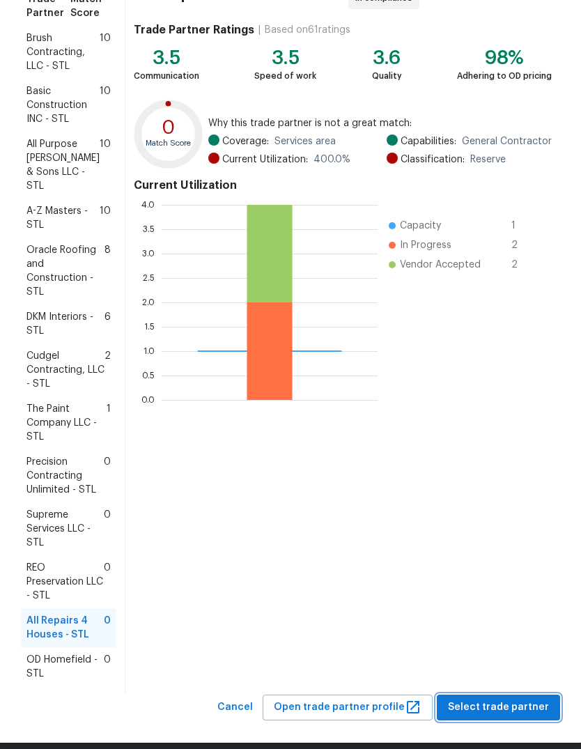
click at [526, 699] on span "Select trade partner" at bounding box center [498, 707] width 101 height 17
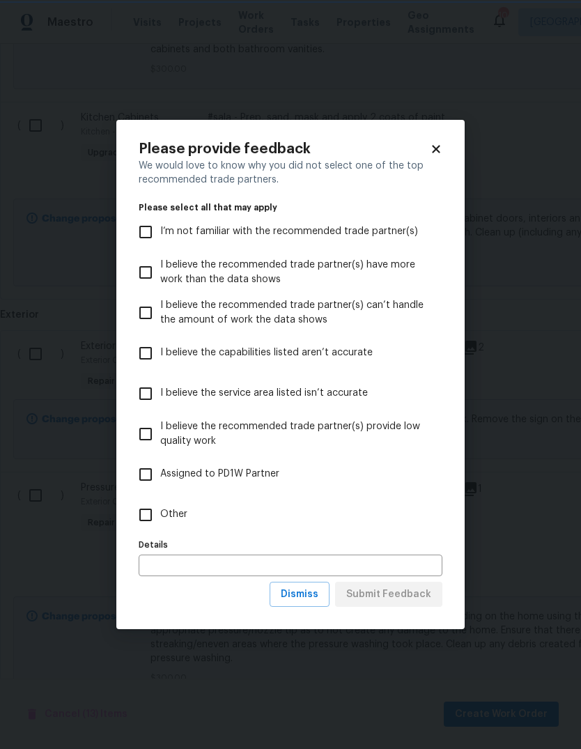
scroll to position [0, 0]
click at [155, 517] on input "Other" at bounding box center [145, 514] width 29 height 29
checkbox input "true"
click at [402, 599] on span "Submit Feedback" at bounding box center [388, 594] width 85 height 17
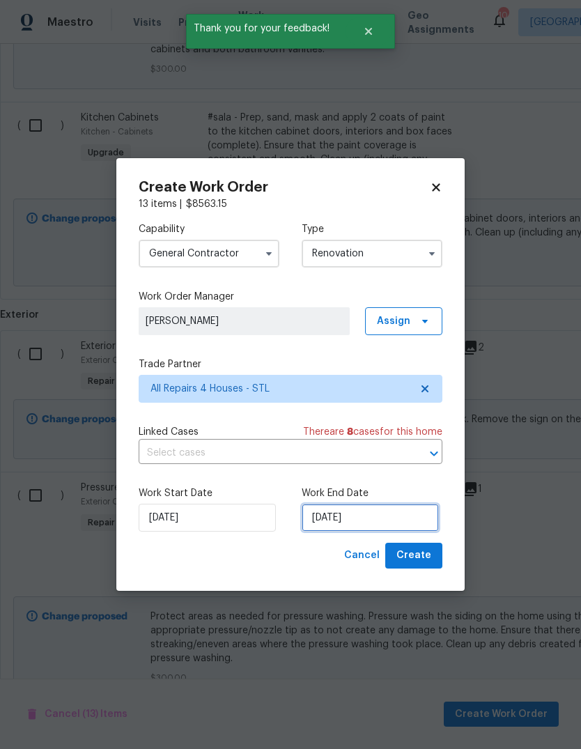
click at [413, 519] on input "[DATE]" at bounding box center [370, 518] width 137 height 28
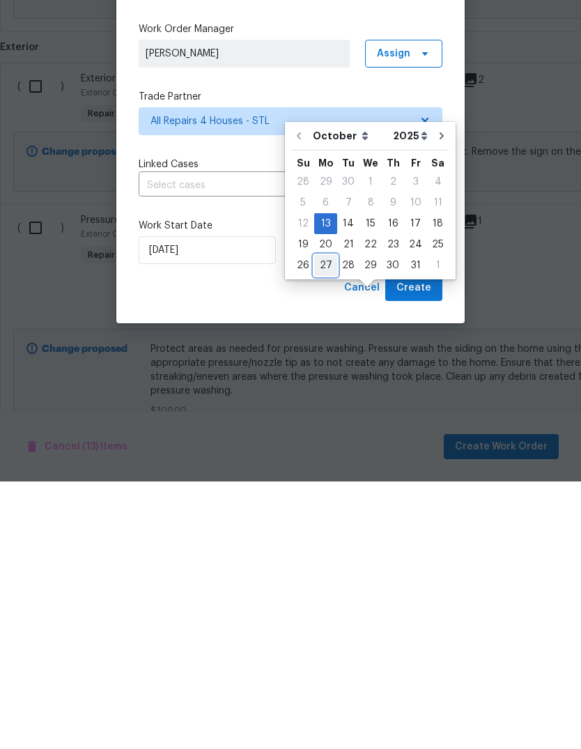
click at [325, 523] on div "27" at bounding box center [325, 533] width 23 height 20
type input "[DATE]"
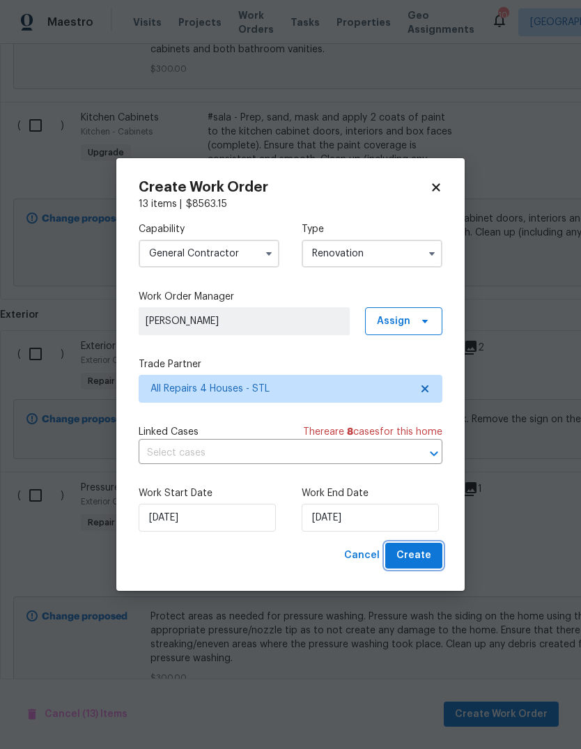
click at [420, 562] on span "Create" at bounding box center [414, 555] width 35 height 17
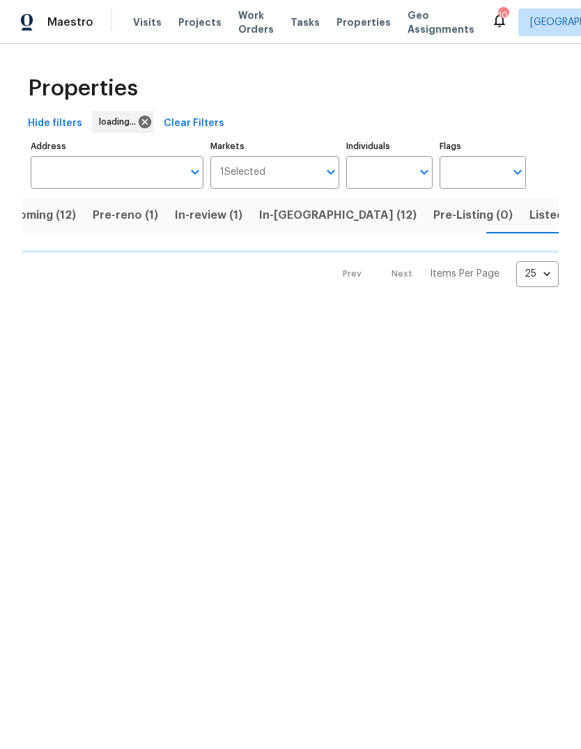
scroll to position [0, 35]
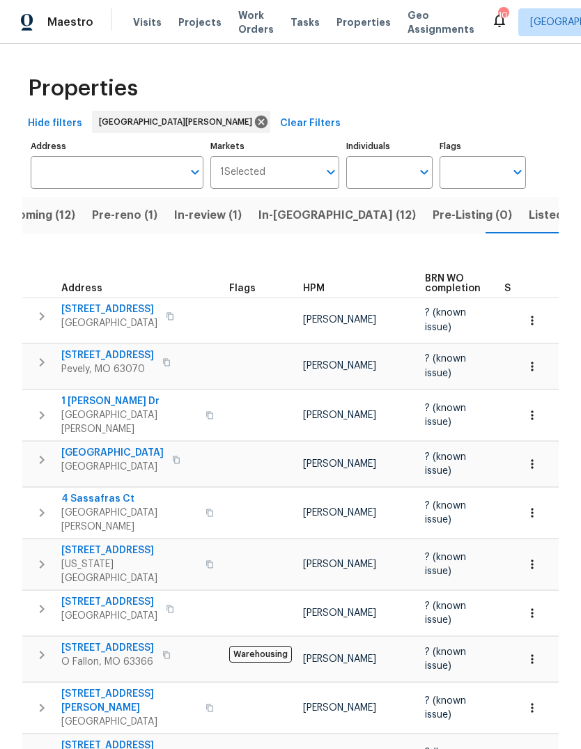
click at [529, 222] on span "Listed (32)" at bounding box center [558, 216] width 59 height 20
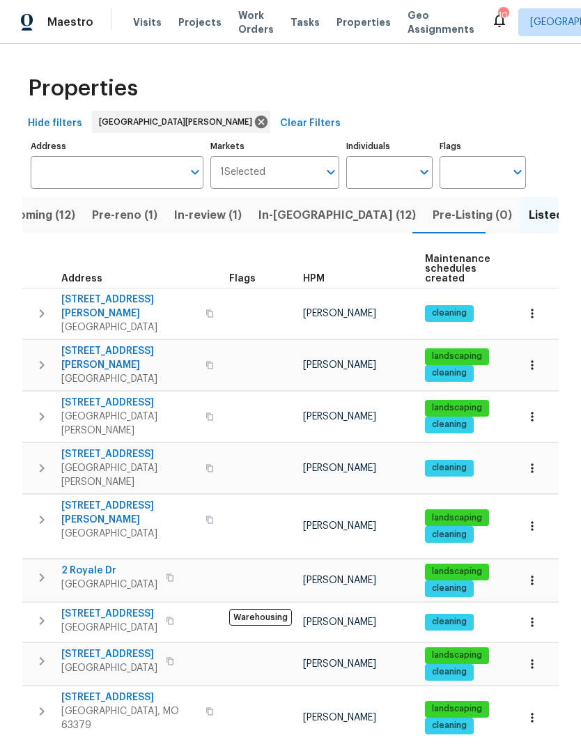
click at [321, 276] on span "HPM" at bounding box center [314, 279] width 22 height 10
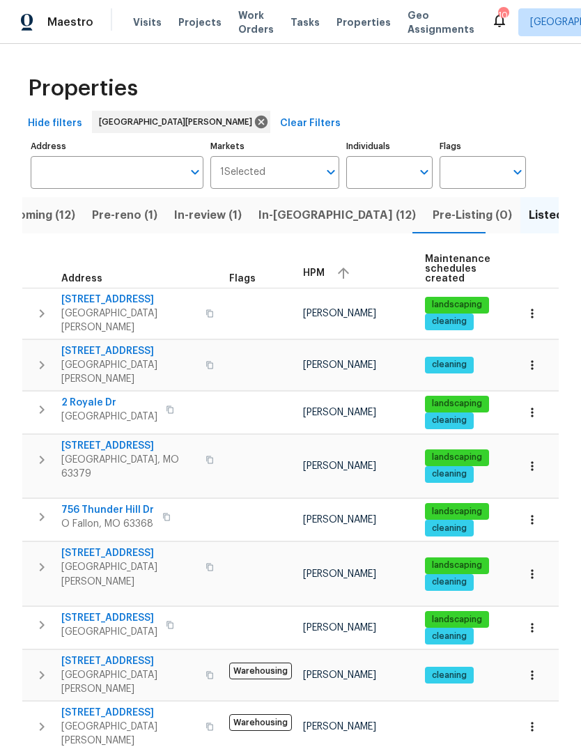
click at [316, 273] on span "HPM" at bounding box center [314, 273] width 22 height 10
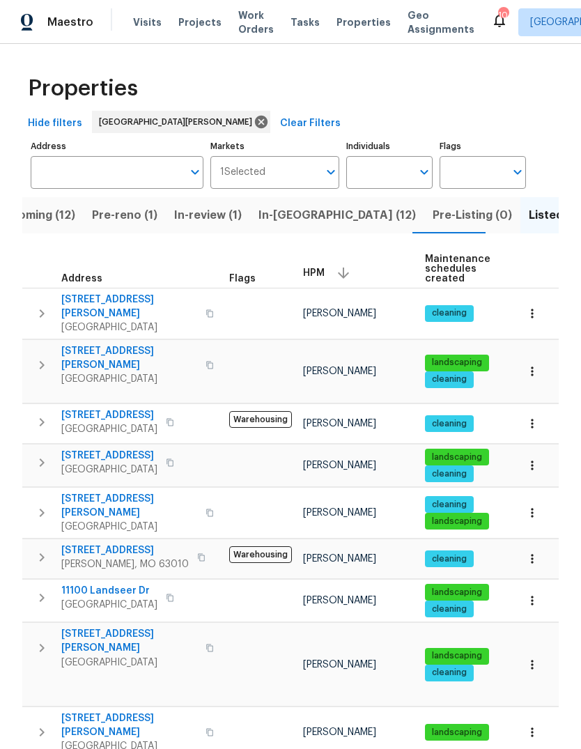
scroll to position [-1, 0]
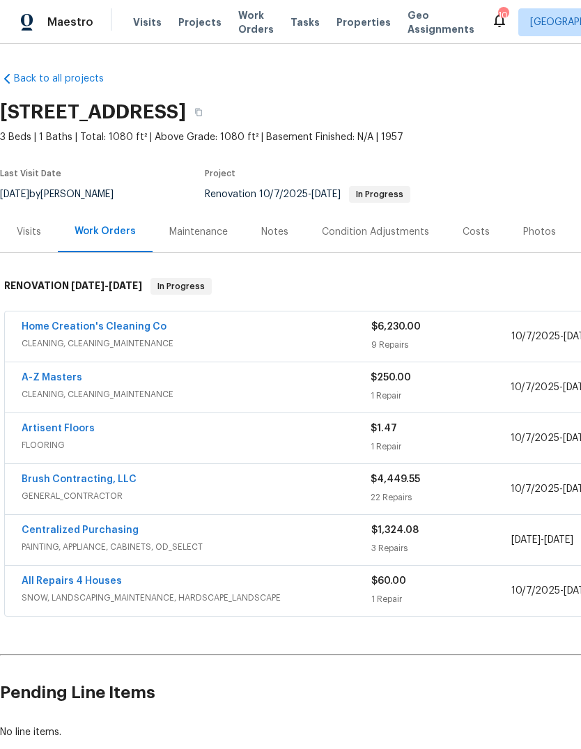
click at [342, 29] on span "Properties" at bounding box center [364, 22] width 54 height 14
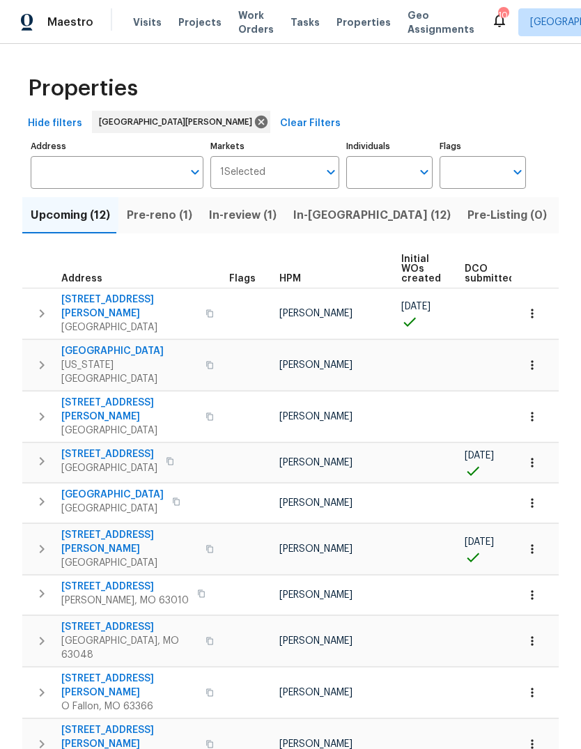
click at [173, 217] on span "Pre-reno (1)" at bounding box center [160, 216] width 66 height 20
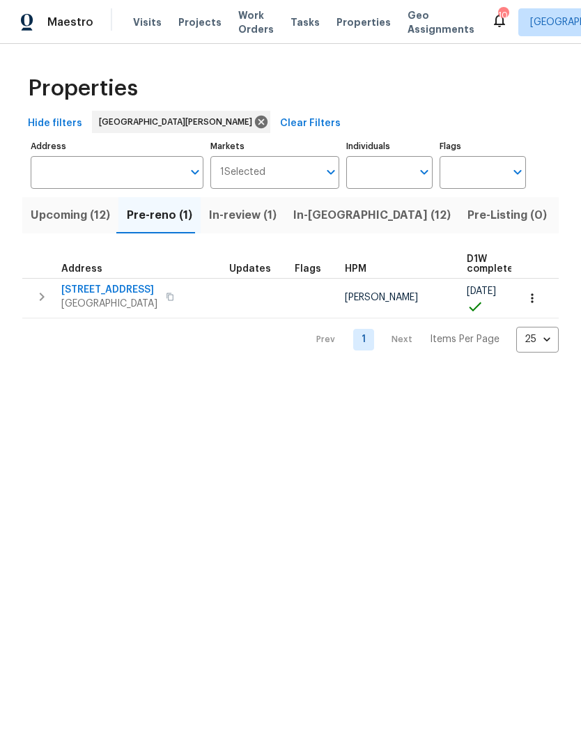
click at [135, 289] on span "[STREET_ADDRESS]" at bounding box center [109, 290] width 96 height 14
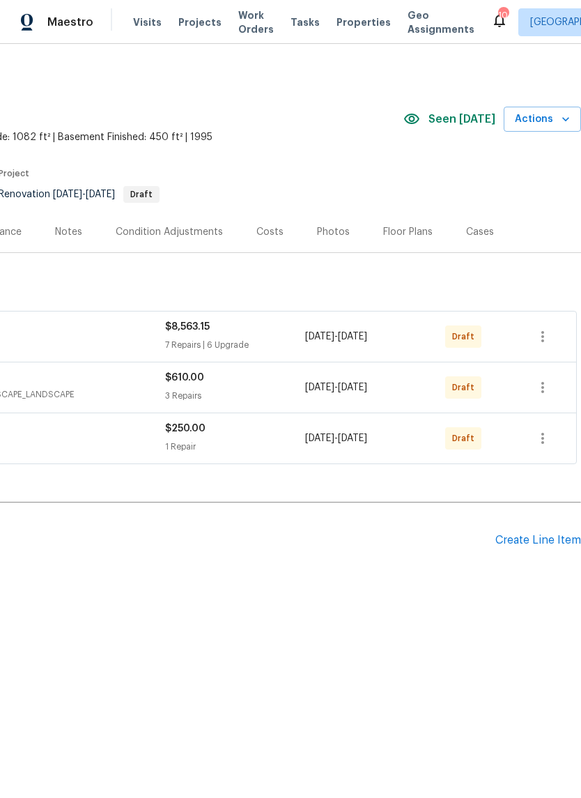
scroll to position [0, 206]
click at [547, 389] on icon "button" at bounding box center [543, 387] width 17 height 17
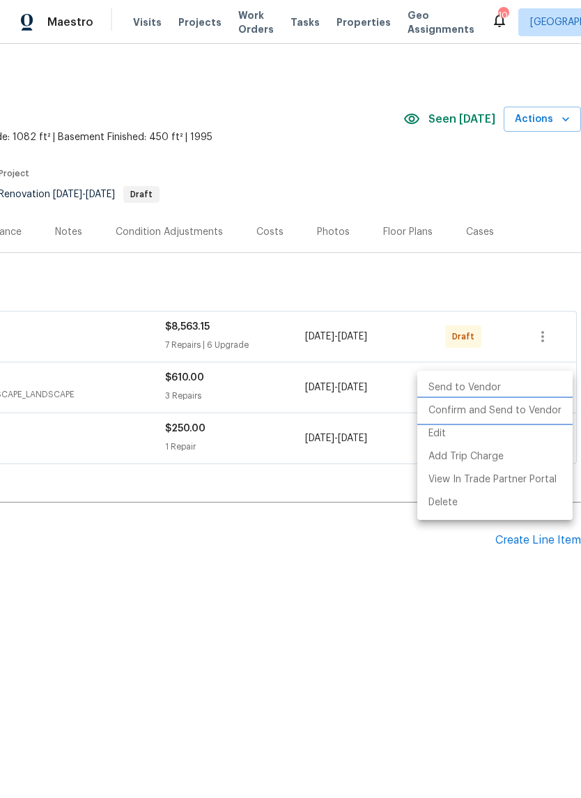
click at [538, 414] on li "Confirm and Send to Vendor" at bounding box center [495, 410] width 155 height 23
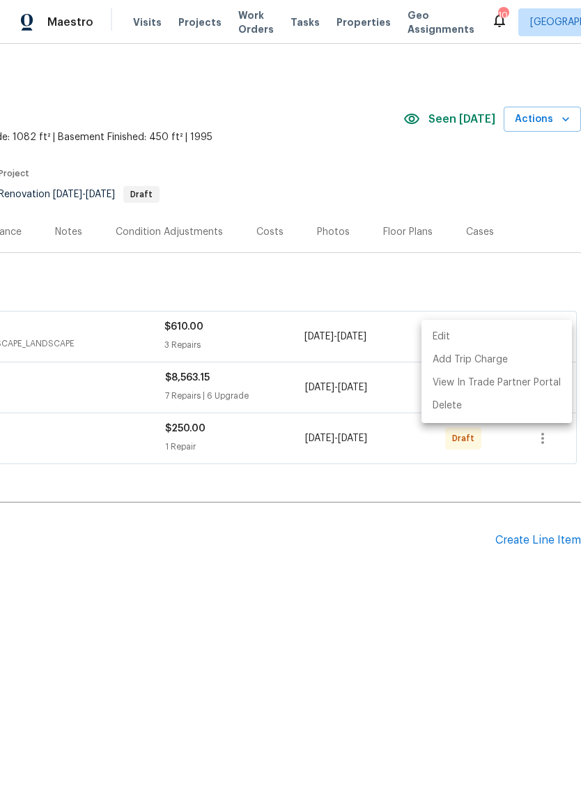
click at [419, 604] on div at bounding box center [290, 399] width 581 height 798
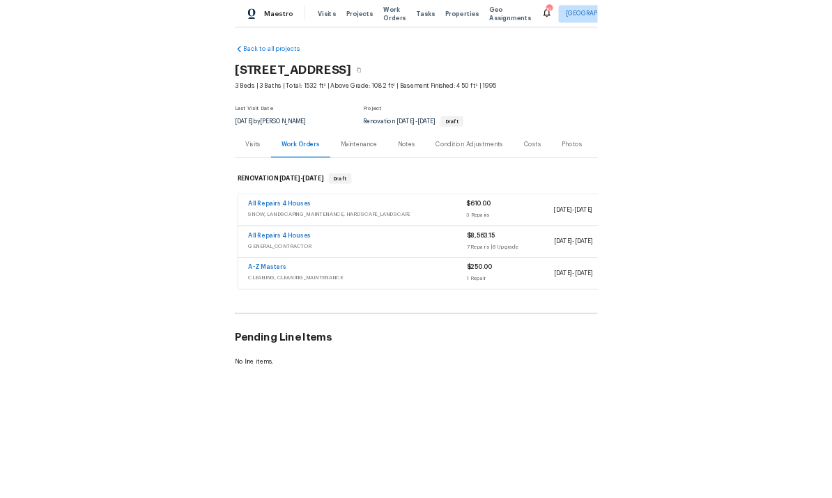
scroll to position [0, 0]
